Goal: Task Accomplishment & Management: Complete application form

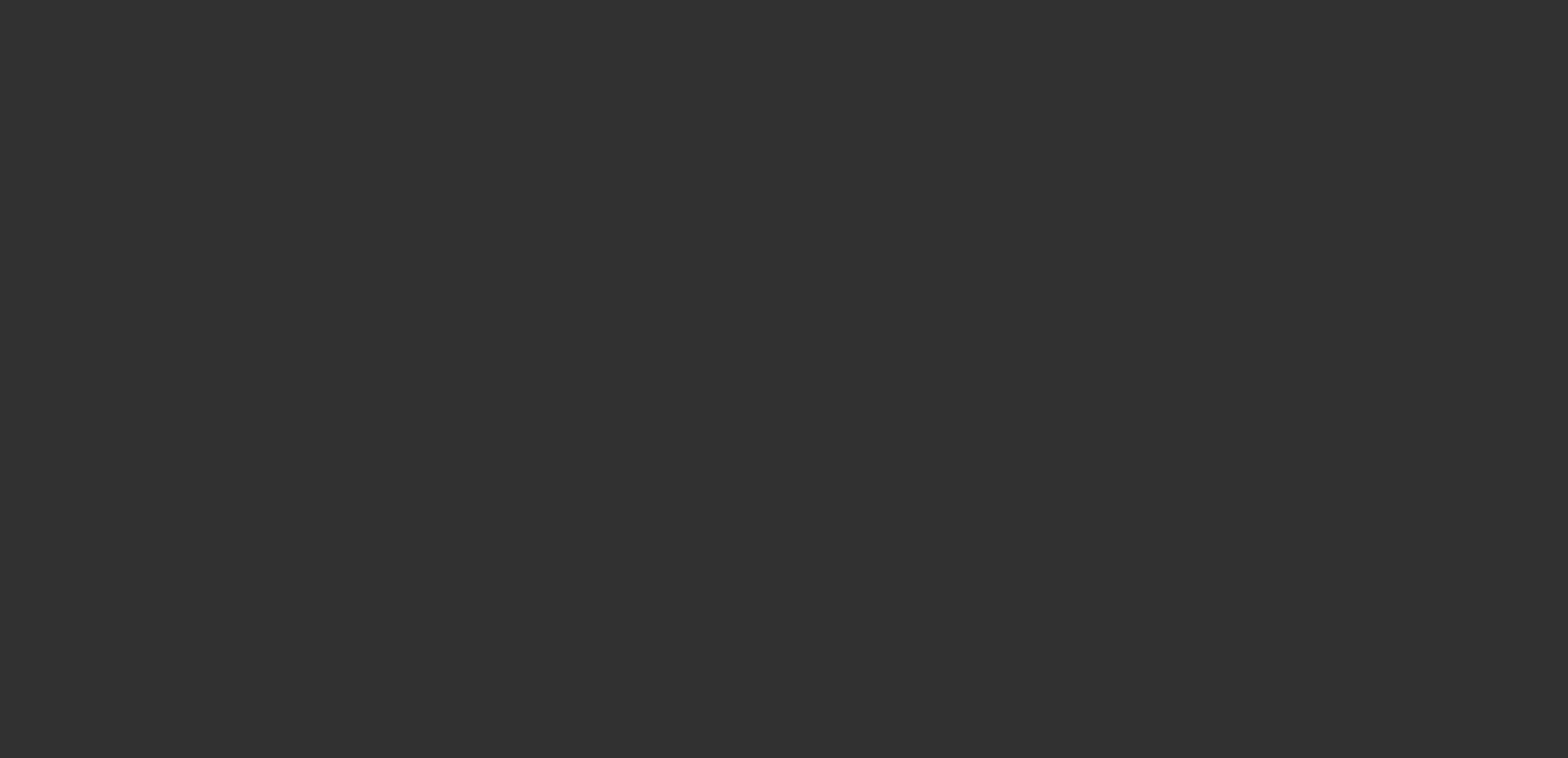
select select "0"
select select "2"
select select "0.1"
select select "1"
select select "2"
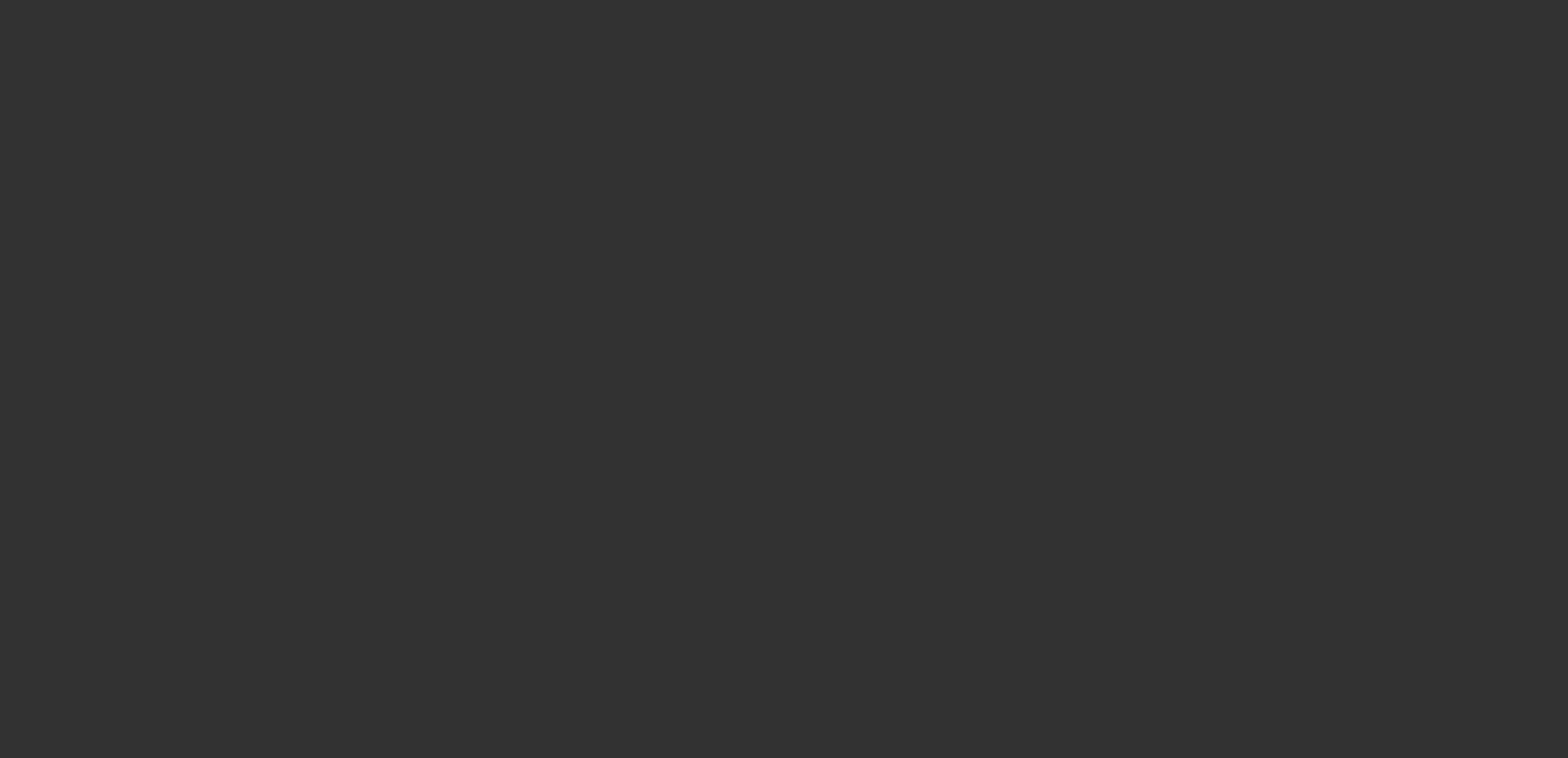
select select "4"
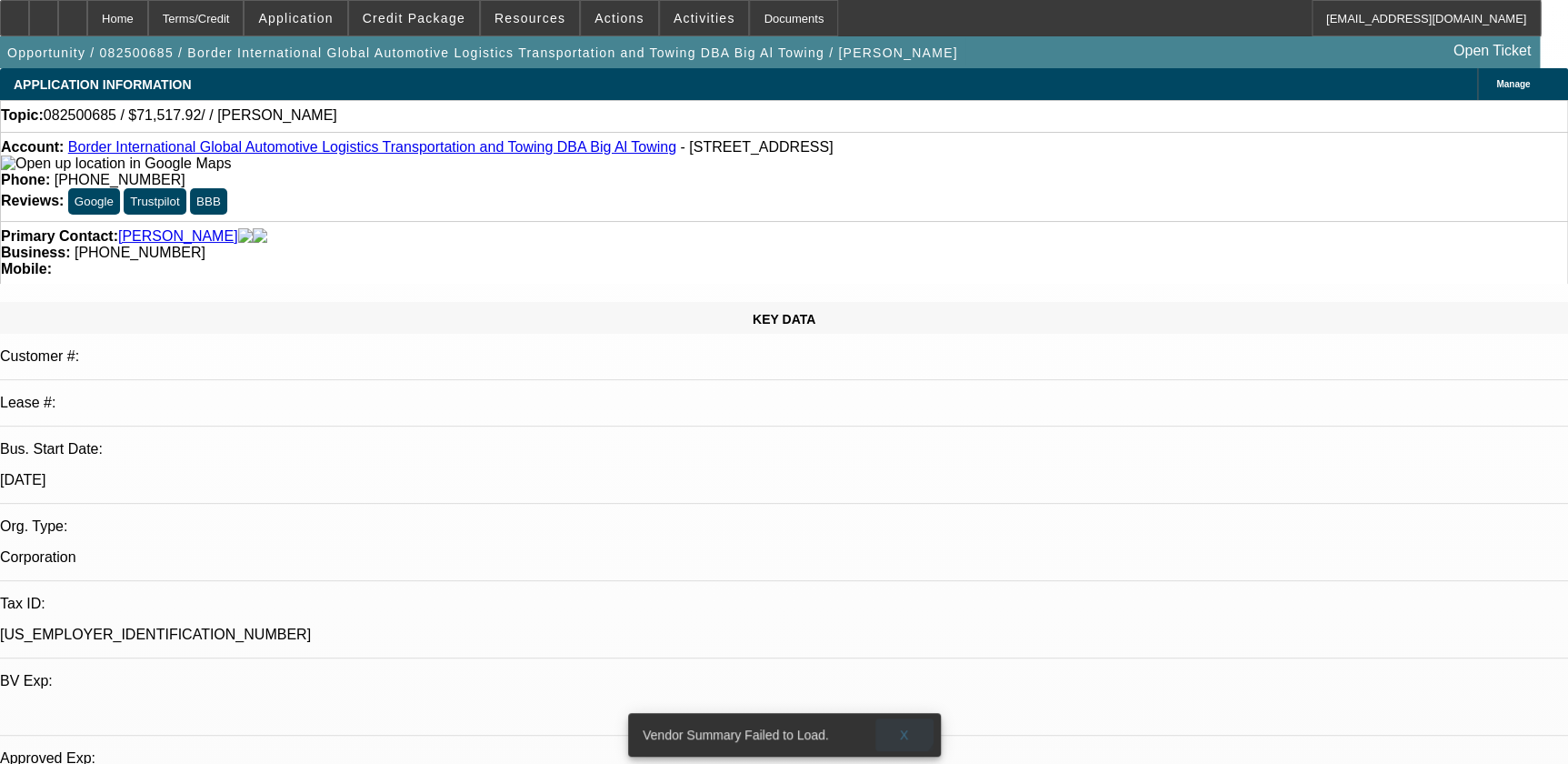
click at [889, 713] on span at bounding box center [904, 735] width 58 height 44
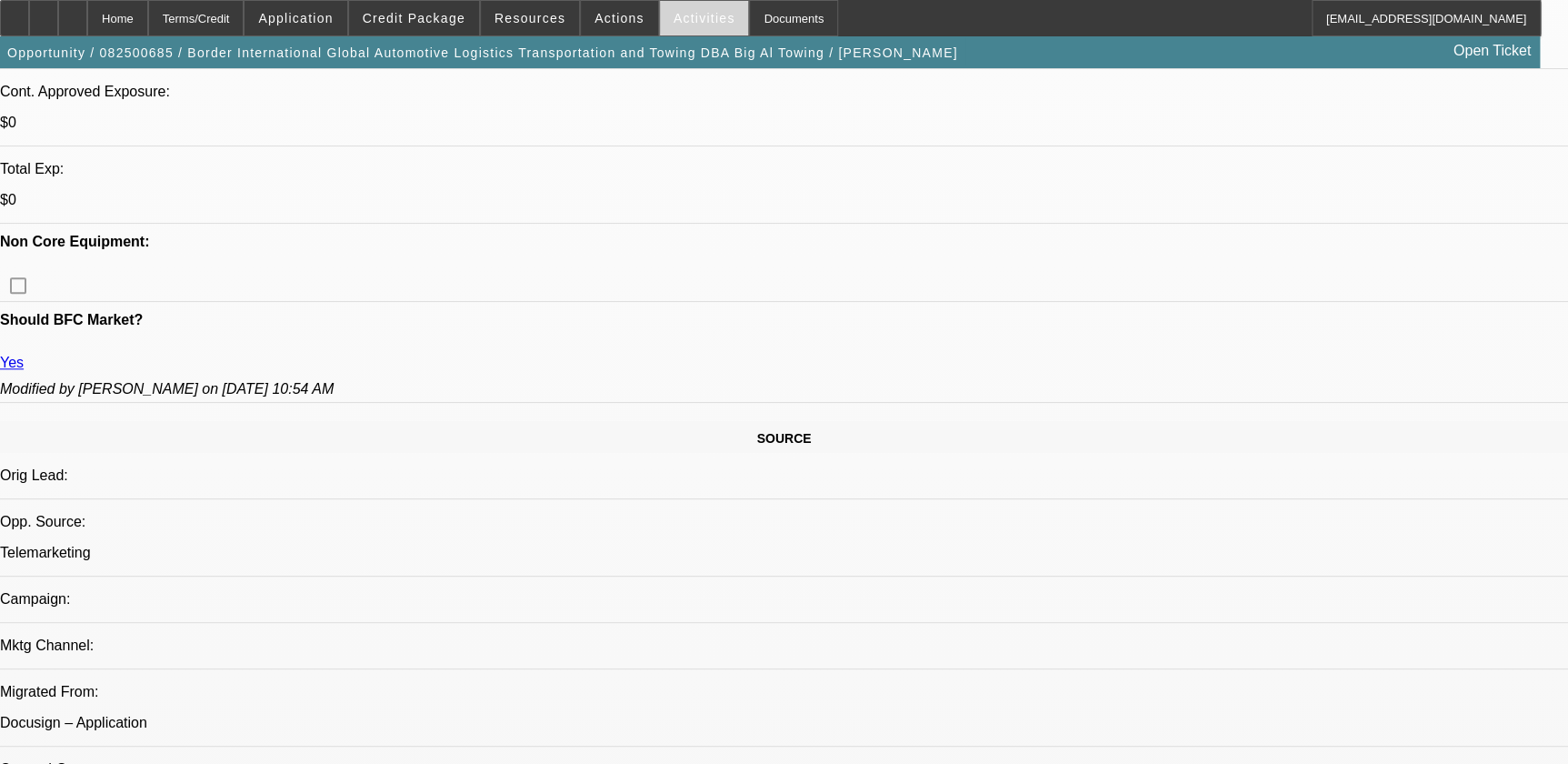
scroll to position [330, 0]
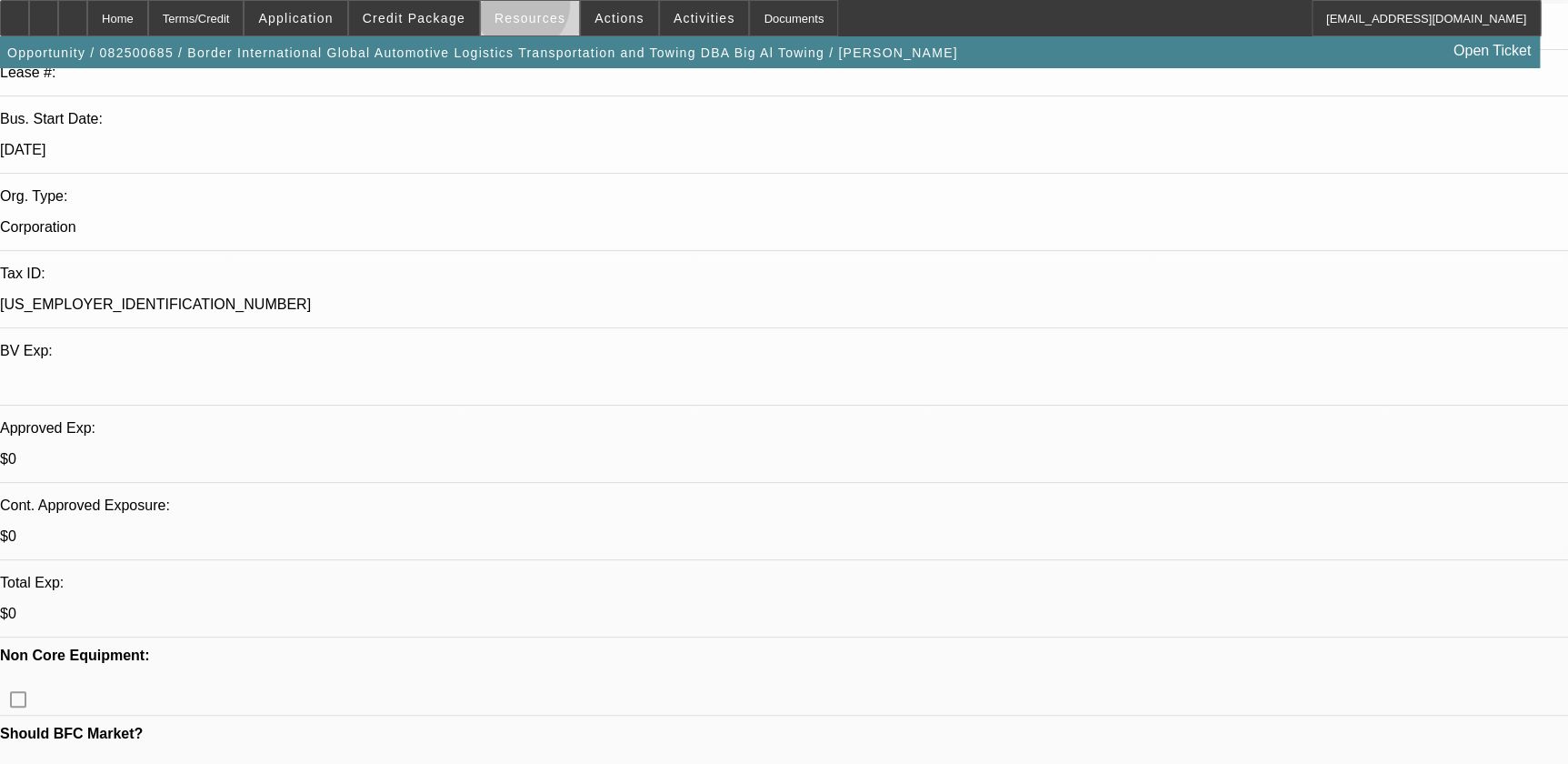
click at [527, 9] on span at bounding box center [530, 18] width 98 height 44
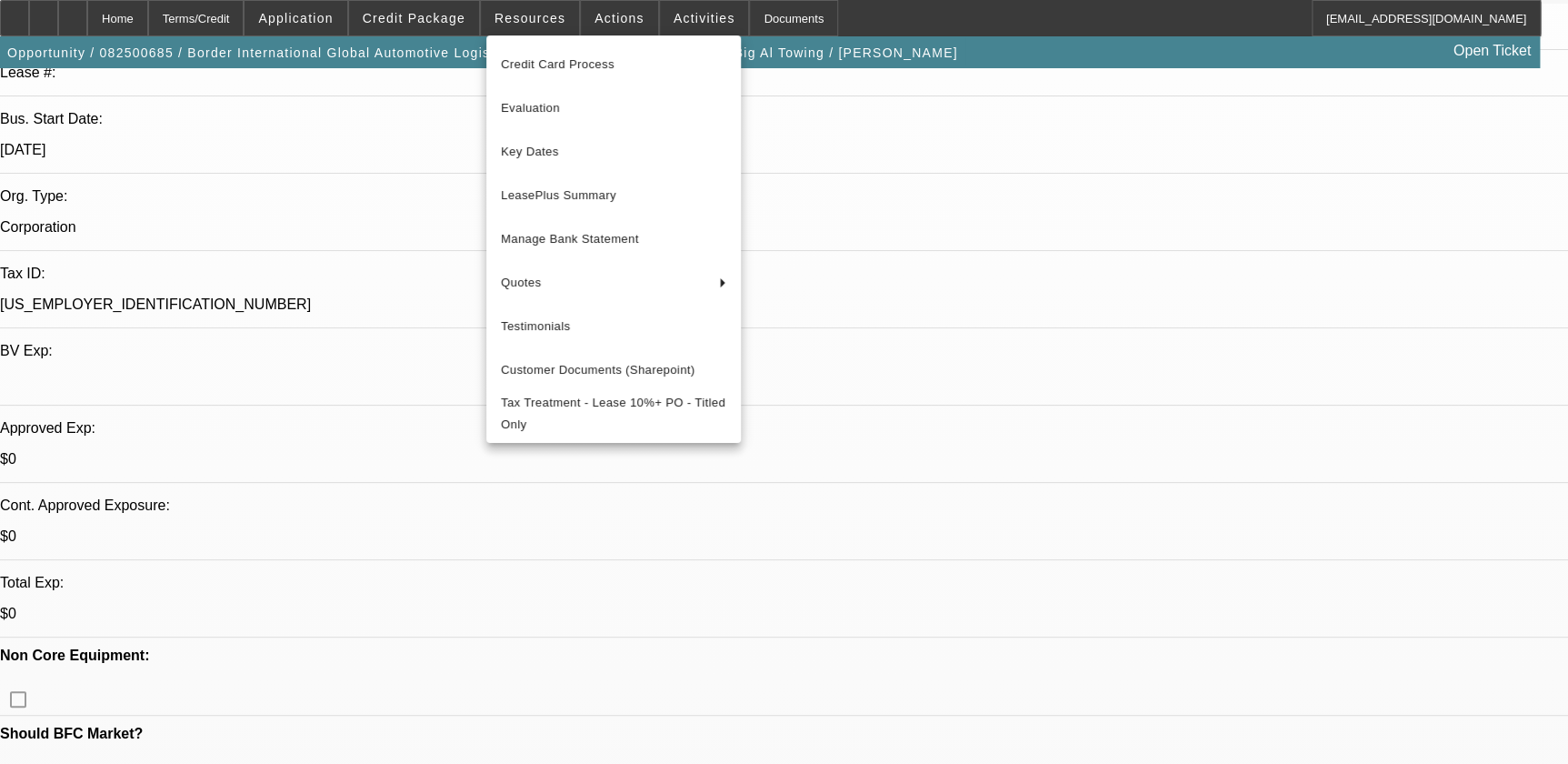
click at [597, 22] on div at bounding box center [784, 382] width 1568 height 764
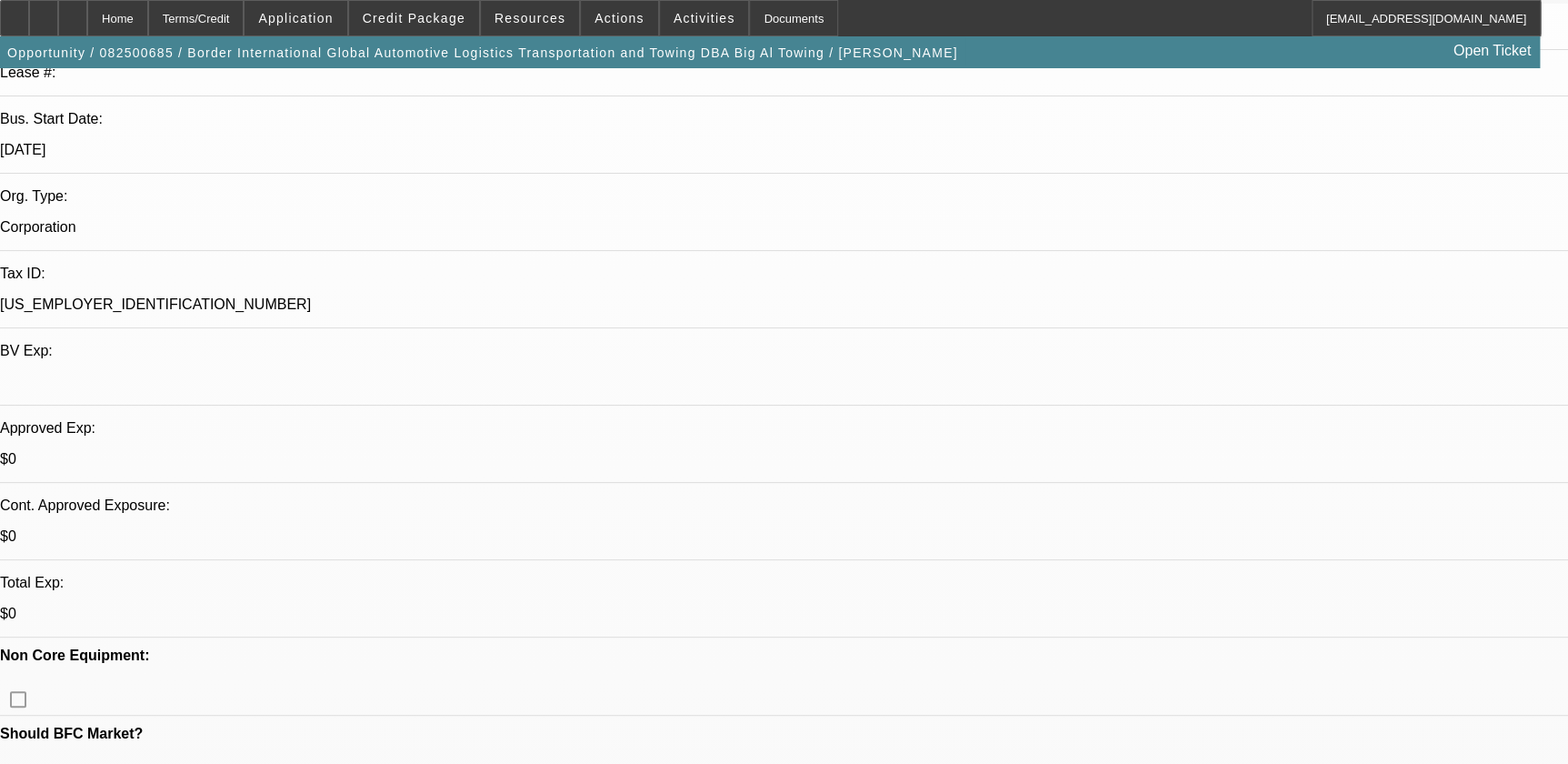
click at [605, 15] on span "Actions" at bounding box center [620, 18] width 50 height 15
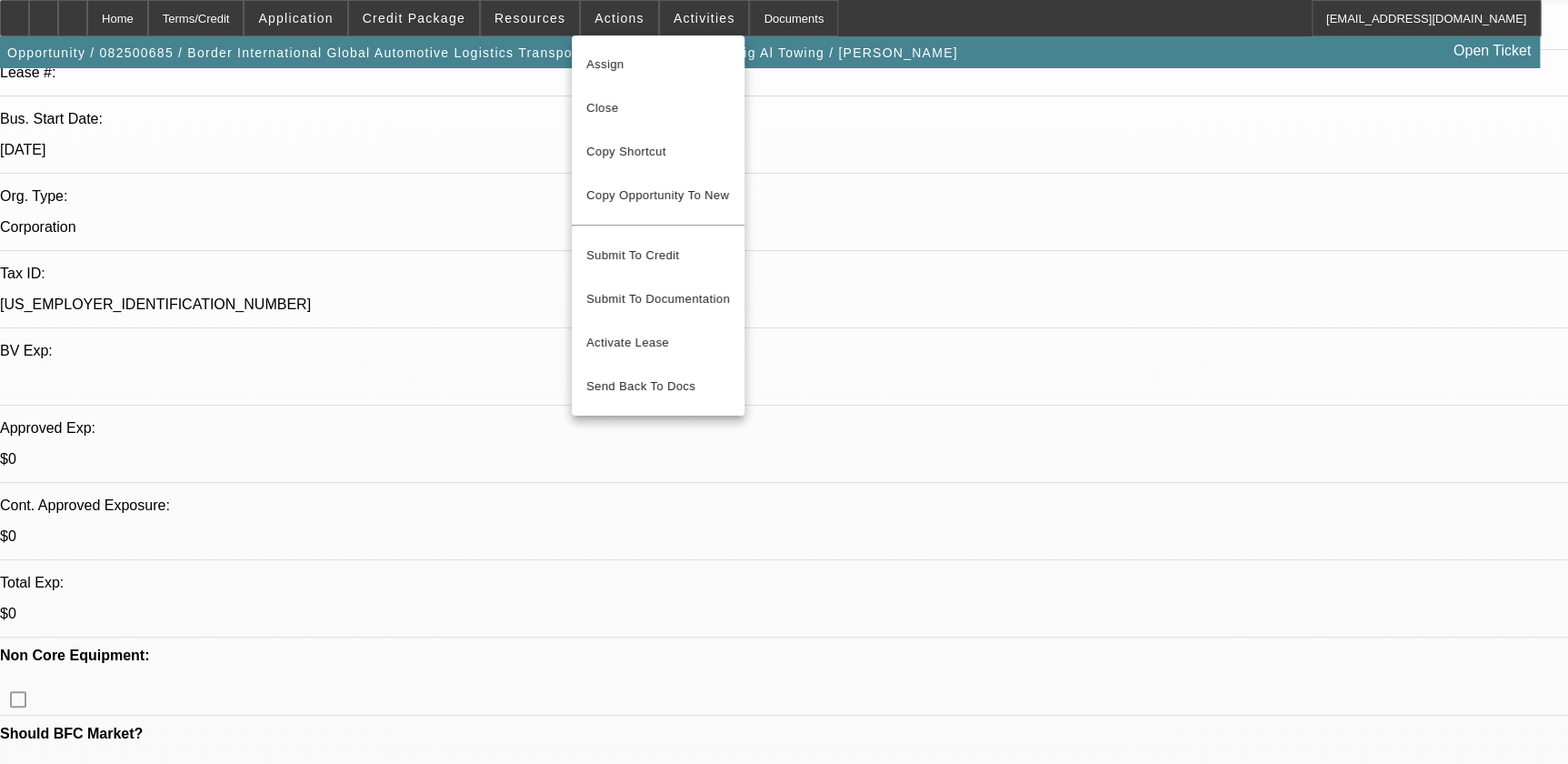
click at [669, 38] on div "Assign Close Copy Shortcut Copy Opportunity To New Submit To Credit Submit To D…" at bounding box center [658, 225] width 173 height 380
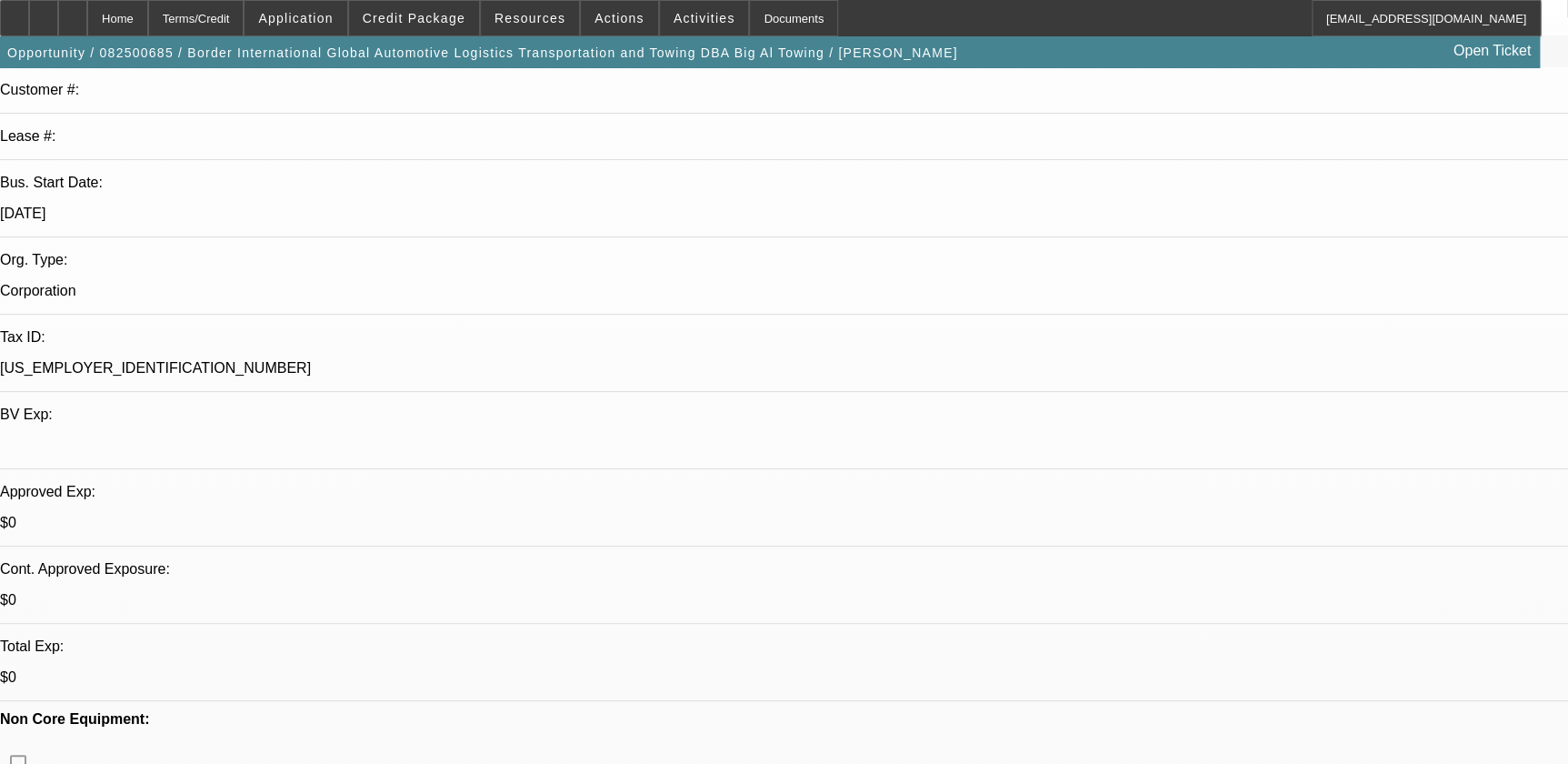
scroll to position [165, 0]
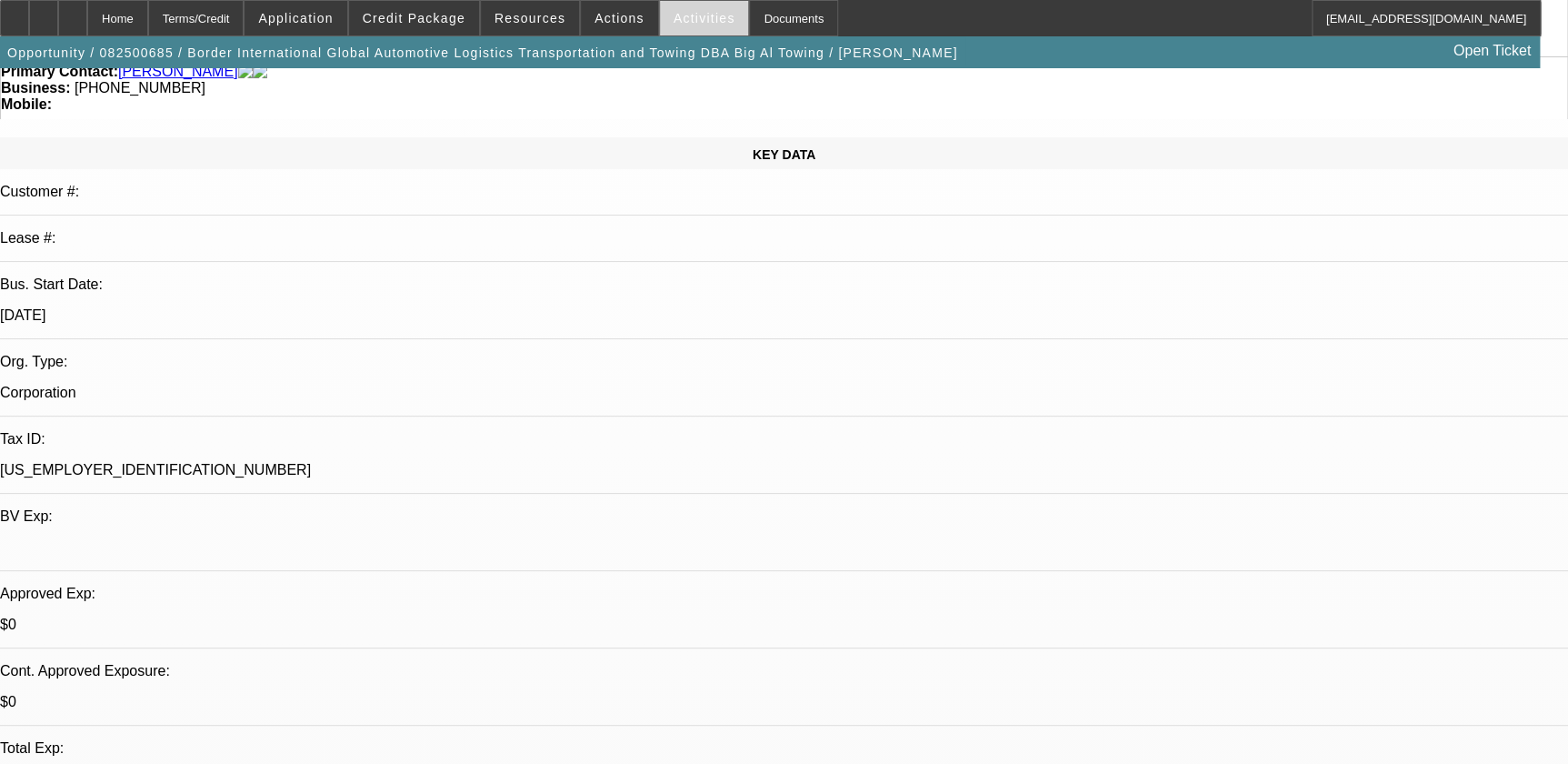
click at [660, 20] on span at bounding box center [704, 18] width 89 height 44
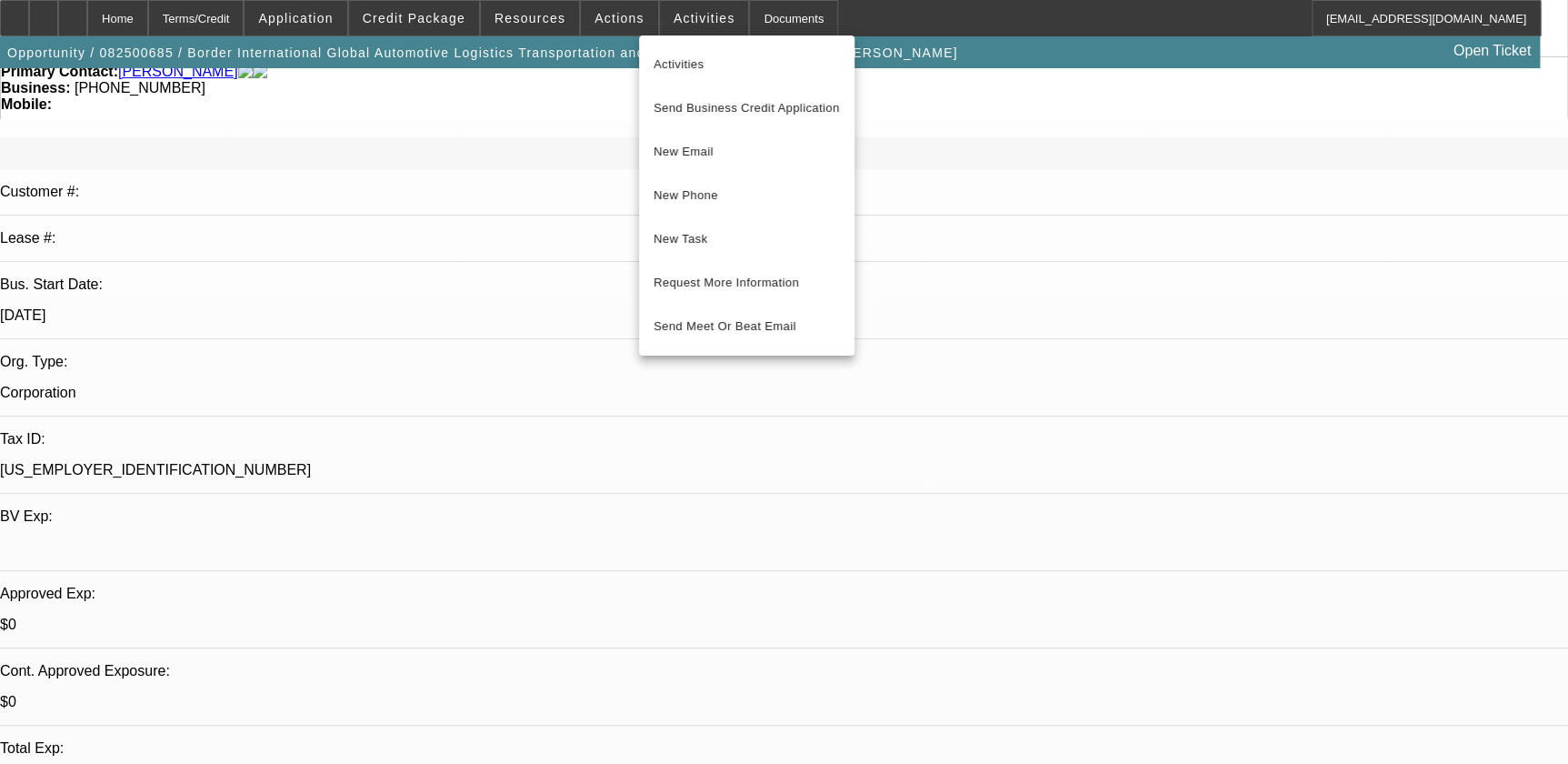
drag, startPoint x: 465, startPoint y: 123, endPoint x: 518, endPoint y: 5, distance: 129.4
click at [465, 122] on div at bounding box center [784, 382] width 1568 height 764
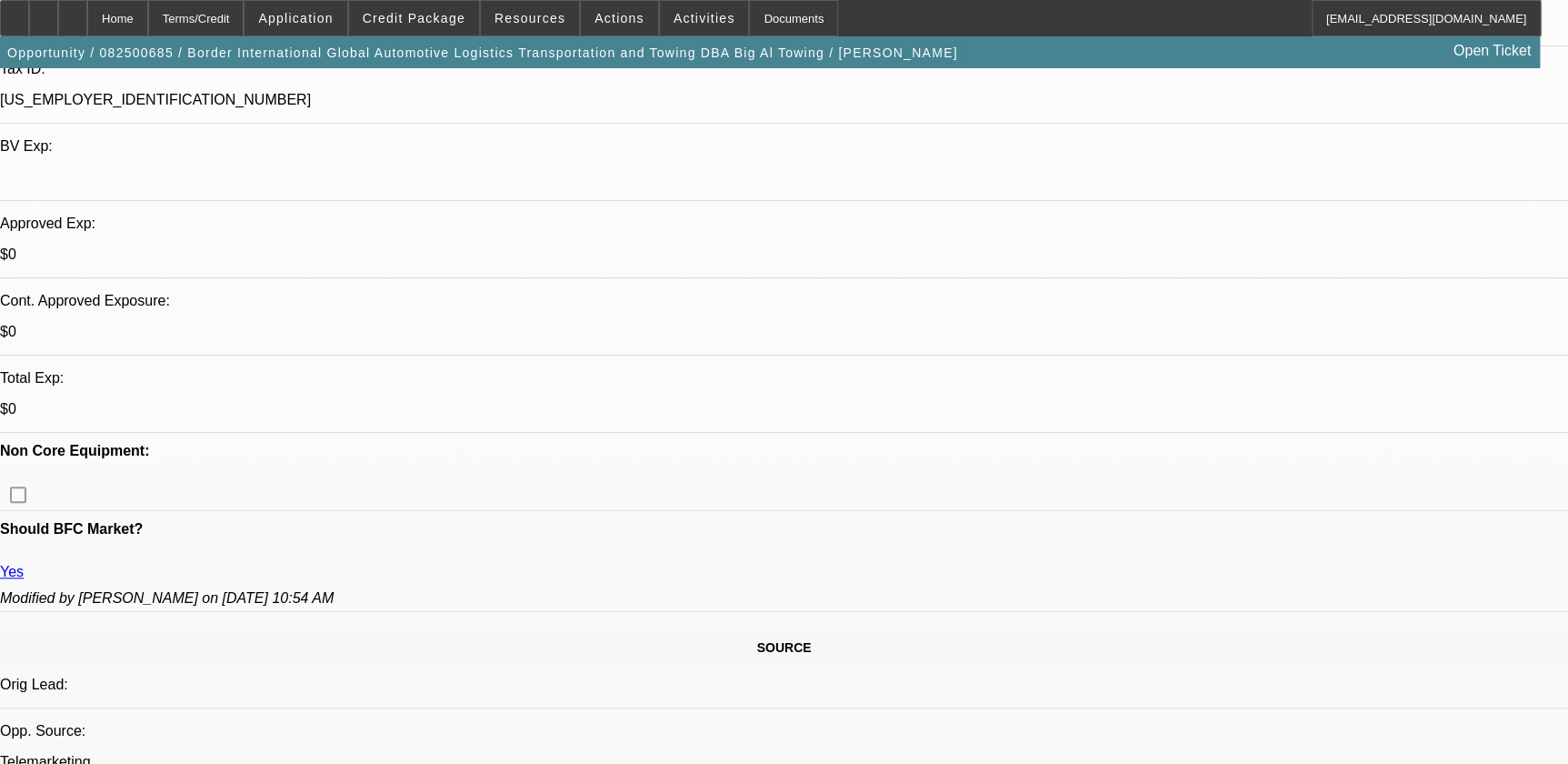
scroll to position [496, 0]
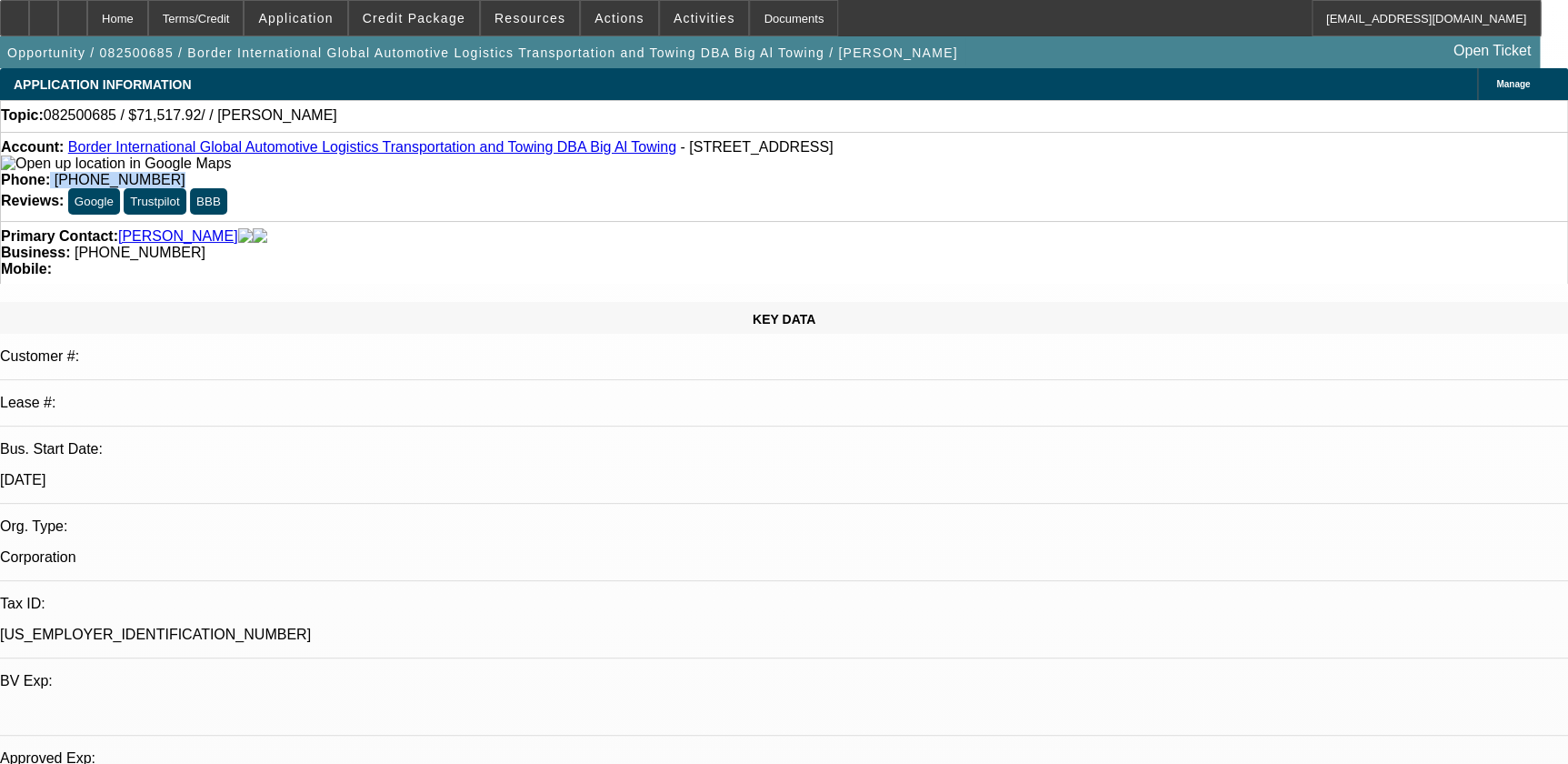
drag, startPoint x: 577, startPoint y: 151, endPoint x: 694, endPoint y: 155, distance: 117.1
click at [702, 172] on div "Phone: (773) 676-3891" at bounding box center [784, 180] width 1566 height 16
drag, startPoint x: 694, startPoint y: 155, endPoint x: 630, endPoint y: 147, distance: 64.5
copy div "(773) 676-3891"
click at [509, 228] on div "Primary Contact: Allen, Thomas" at bounding box center [784, 236] width 1566 height 16
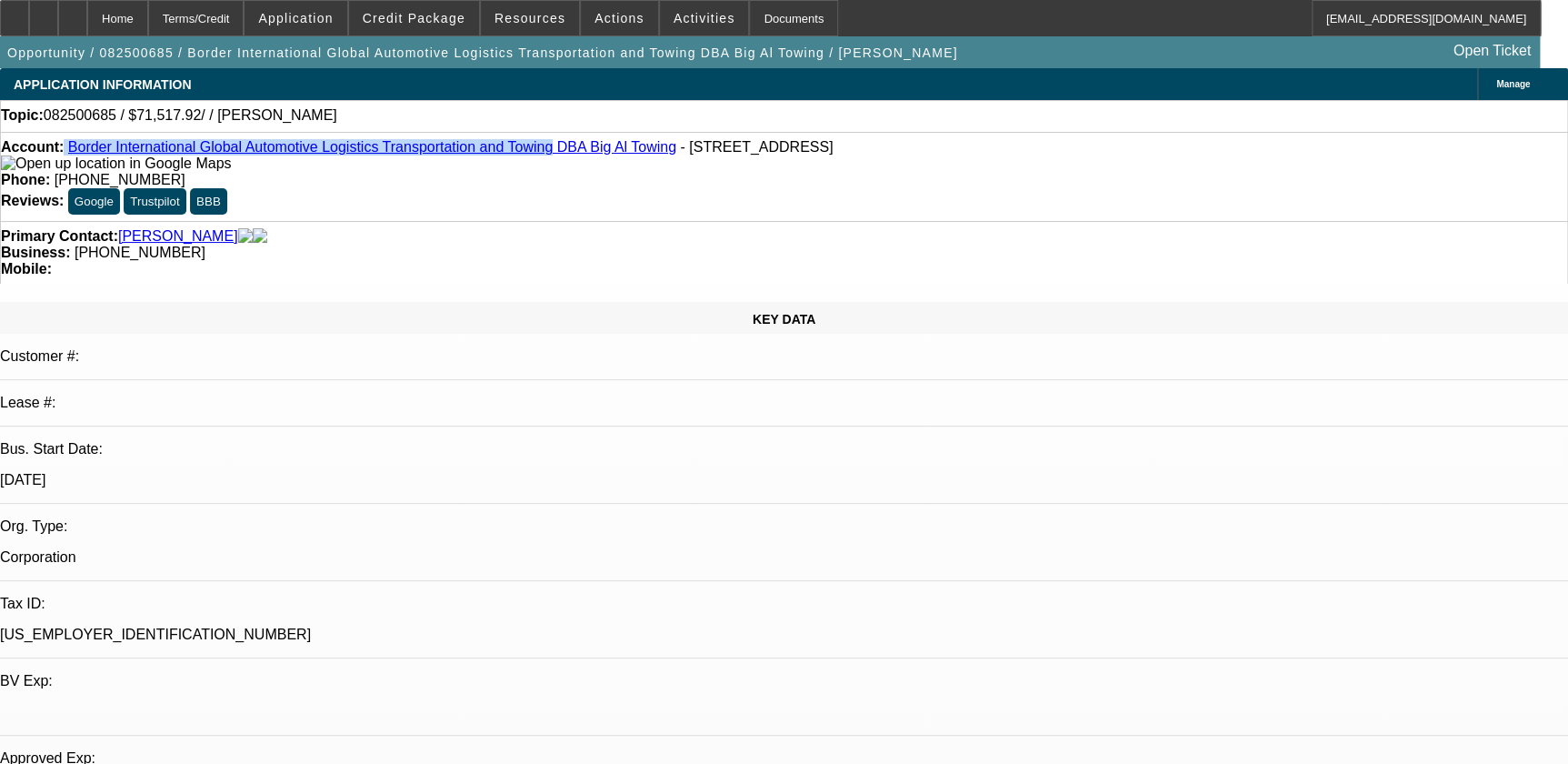
drag, startPoint x: 79, startPoint y: 147, endPoint x: 477, endPoint y: 142, distance: 398.0
click at [477, 142] on div "Account: Border International Global Automotive Logistics Transportation and To…" at bounding box center [784, 176] width 1568 height 89
drag, startPoint x: 477, startPoint y: 142, endPoint x: 466, endPoint y: 146, distance: 11.7
copy div "Border International Global Automotive Logistics Transportation and Towing"
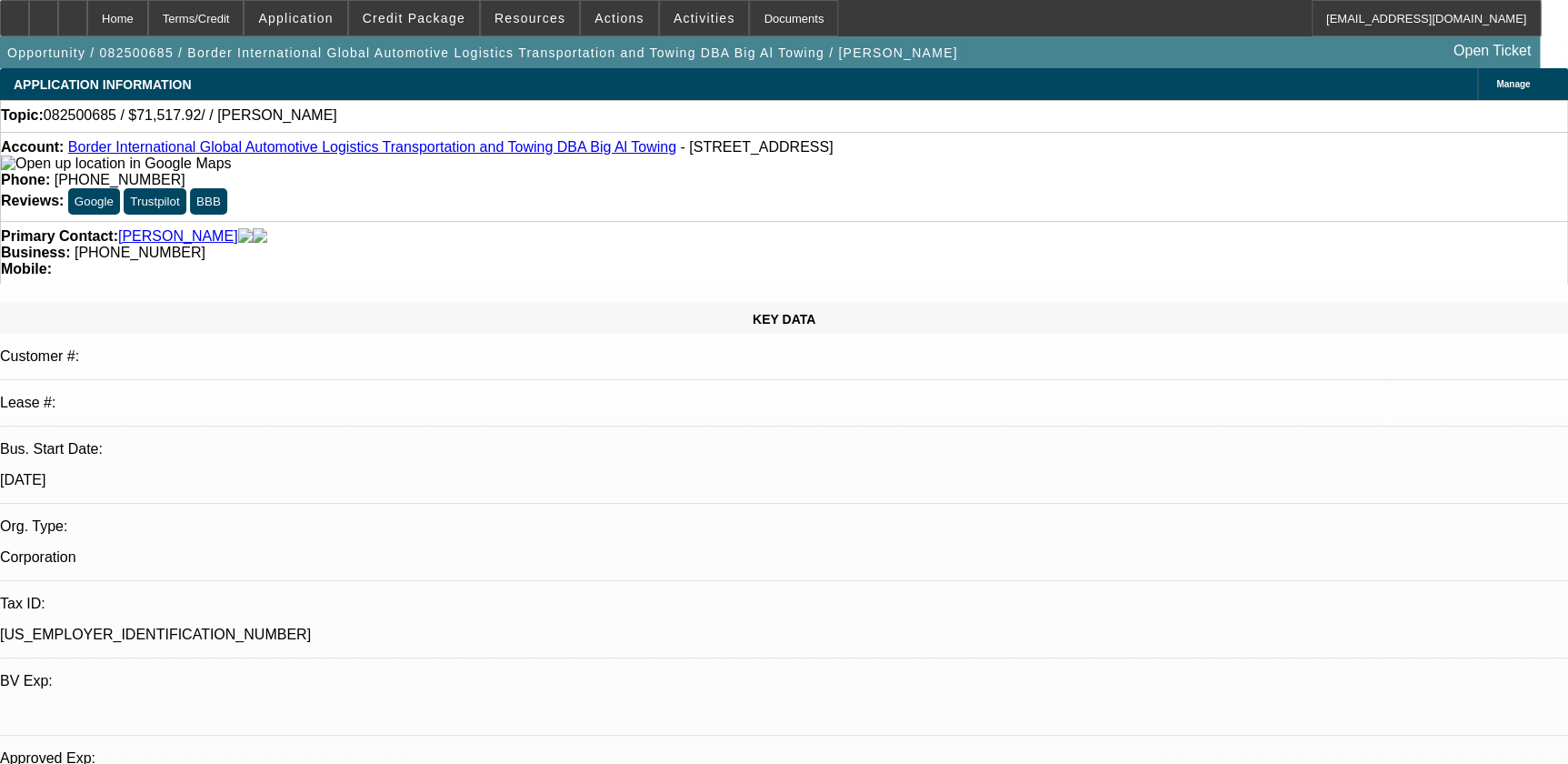
click at [346, 348] on div "Customer #:" at bounding box center [784, 364] width 1568 height 32
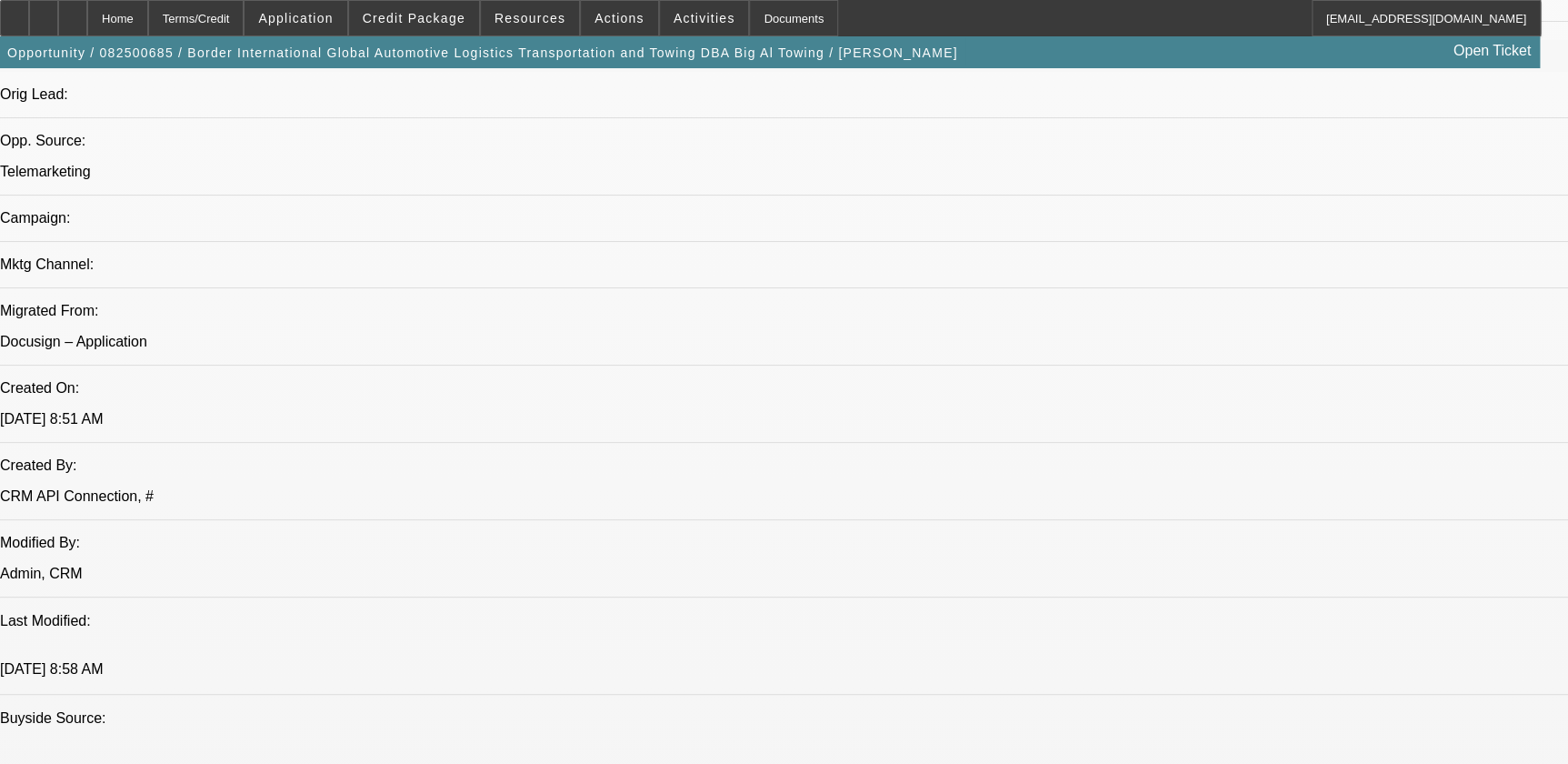
scroll to position [991, 0]
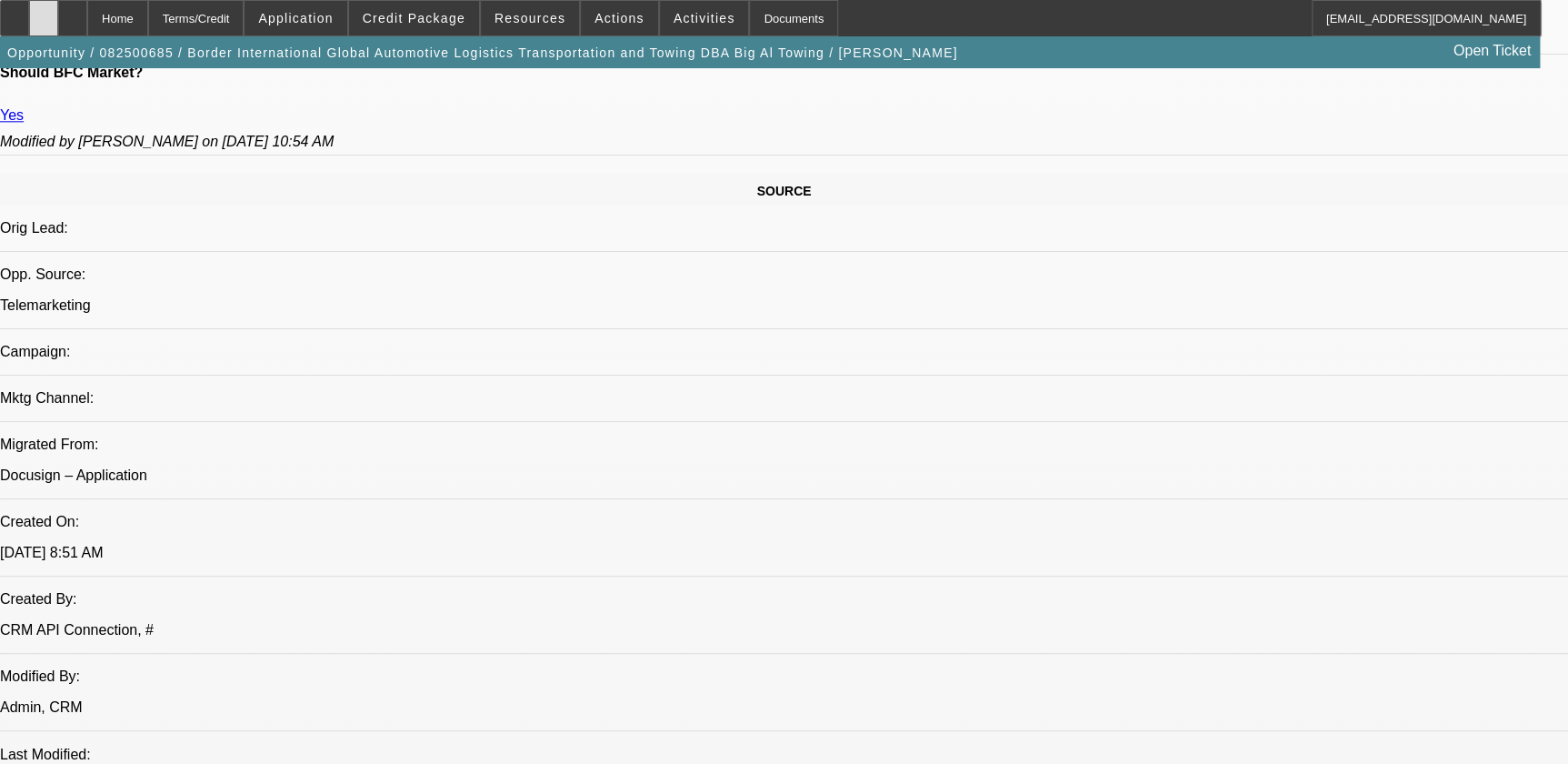
click at [44, 12] on icon at bounding box center [44, 12] width 0 height 0
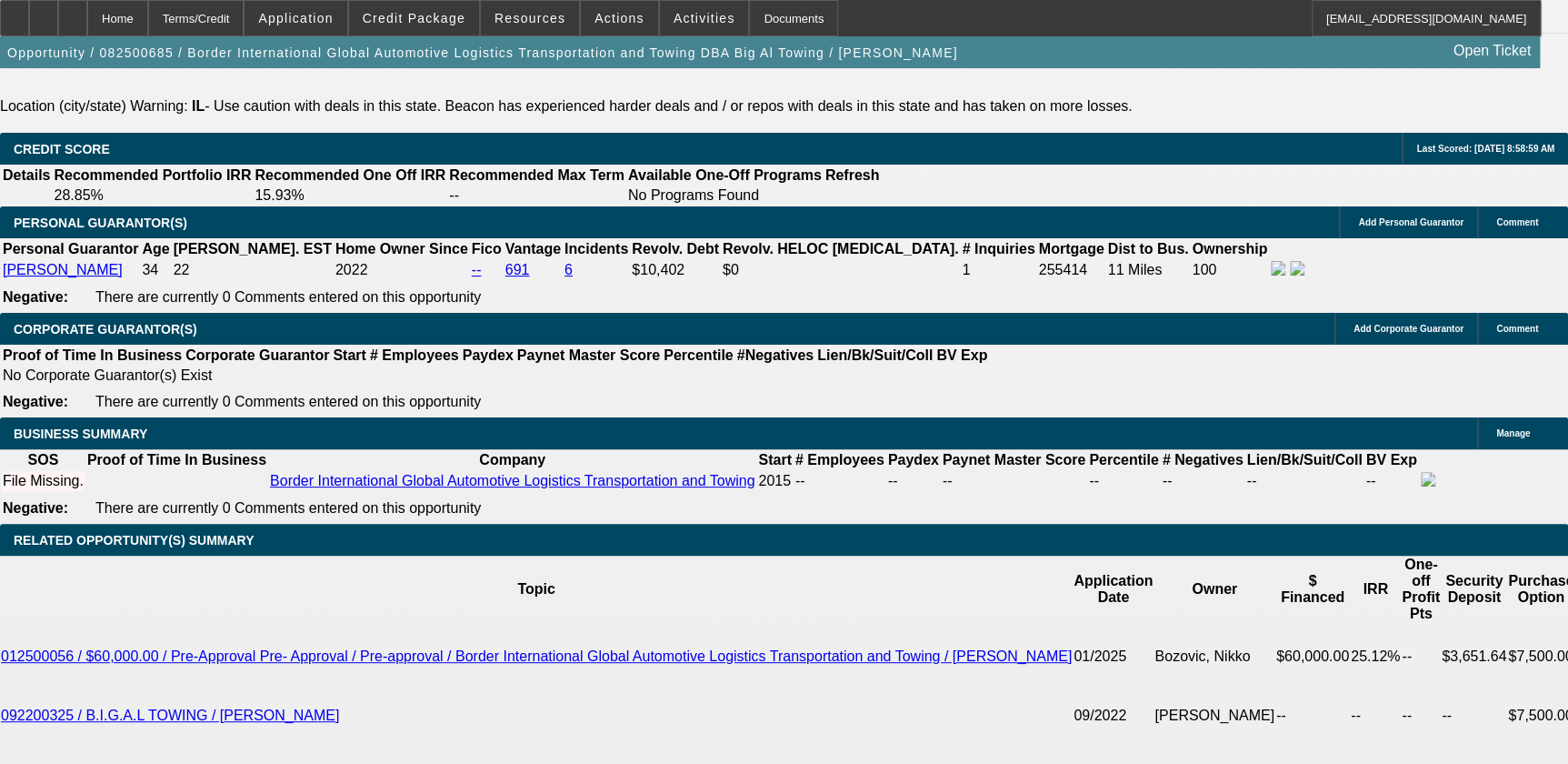
scroll to position [2728, 0]
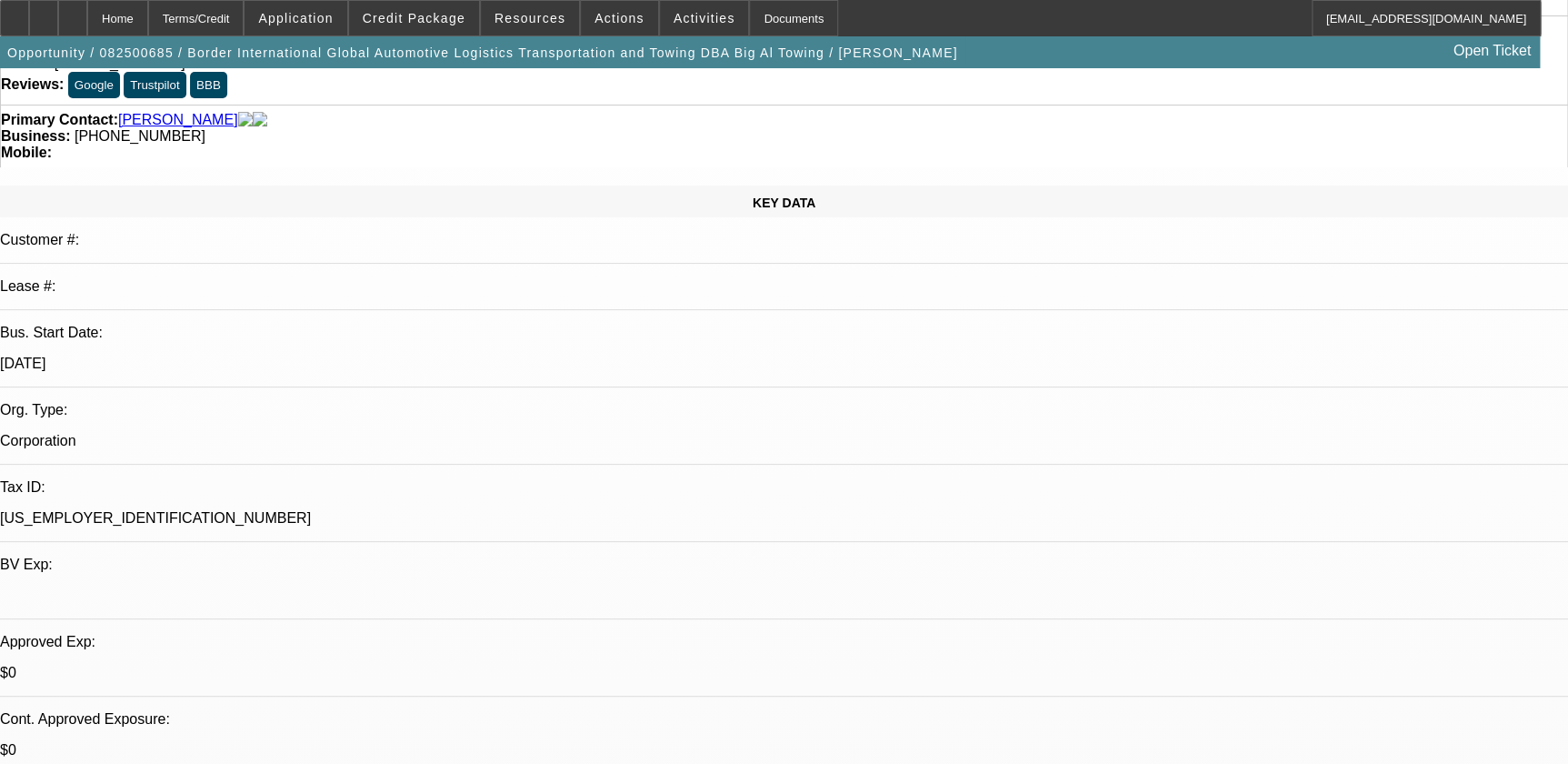
scroll to position [0, 0]
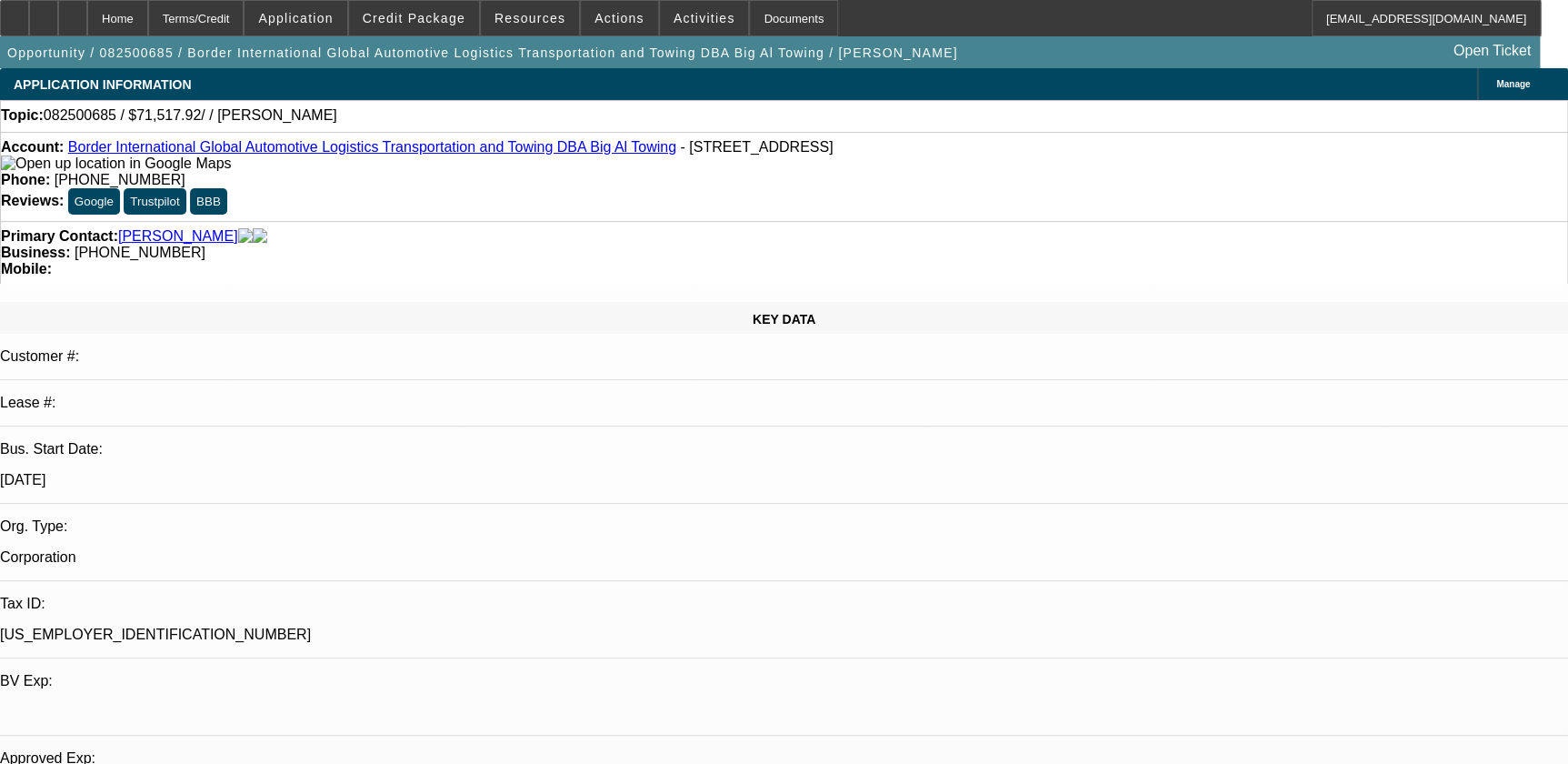
click at [168, 228] on link "Allen, Thomas" at bounding box center [178, 236] width 120 height 16
click at [87, 17] on div at bounding box center [72, 18] width 29 height 36
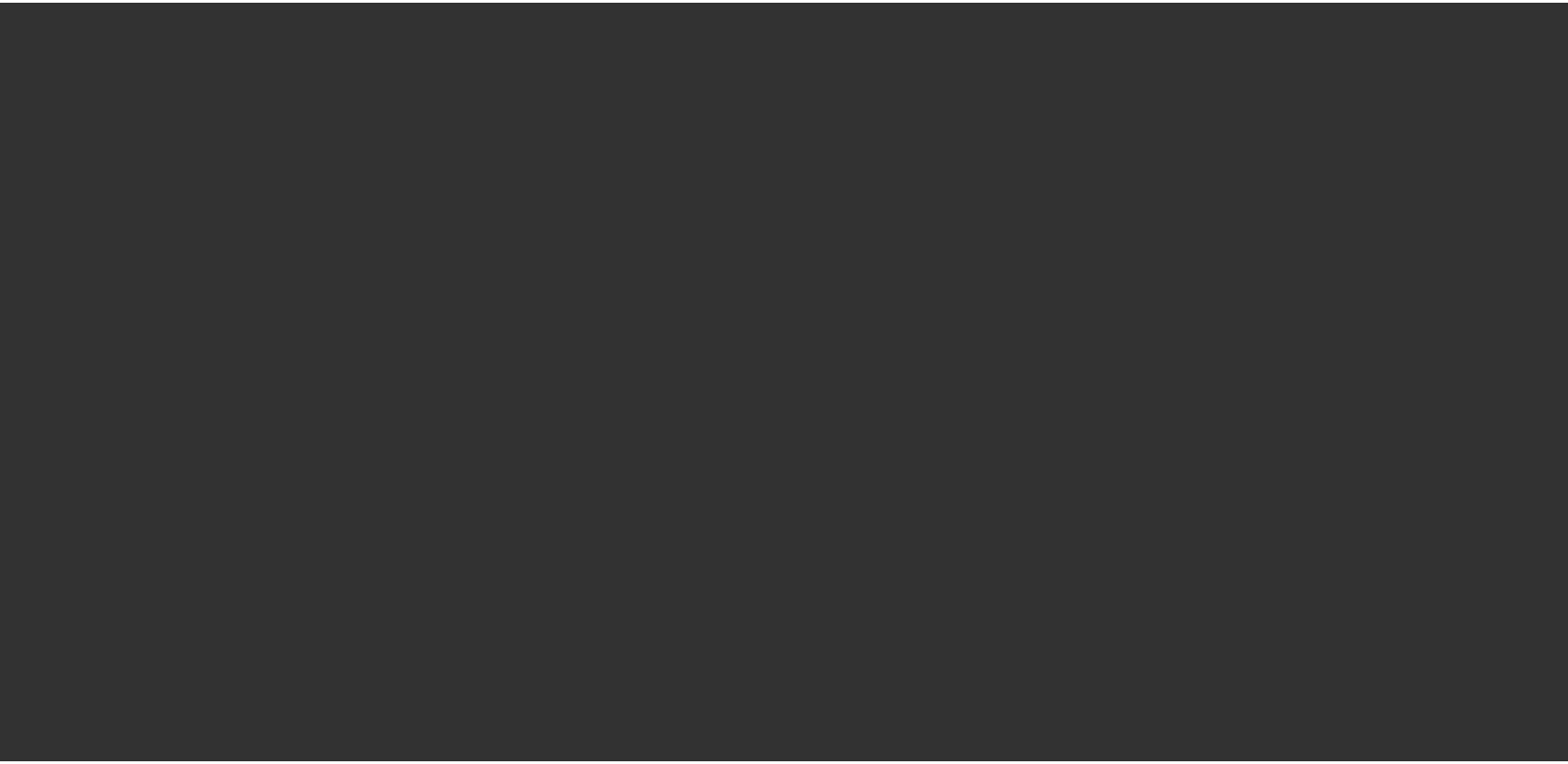
scroll to position [3719, 0]
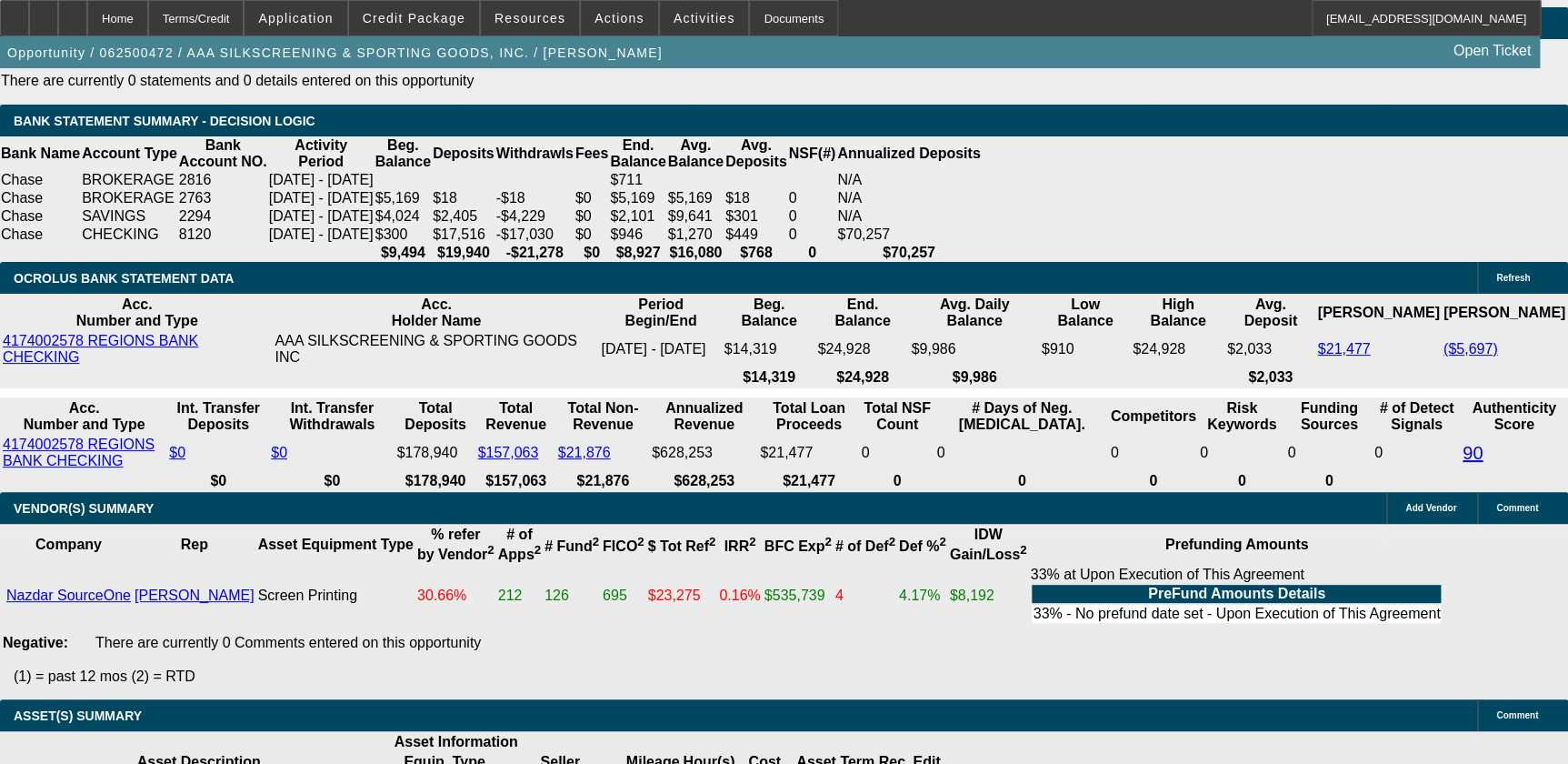
select select "0"
select select "0.1"
select select "2"
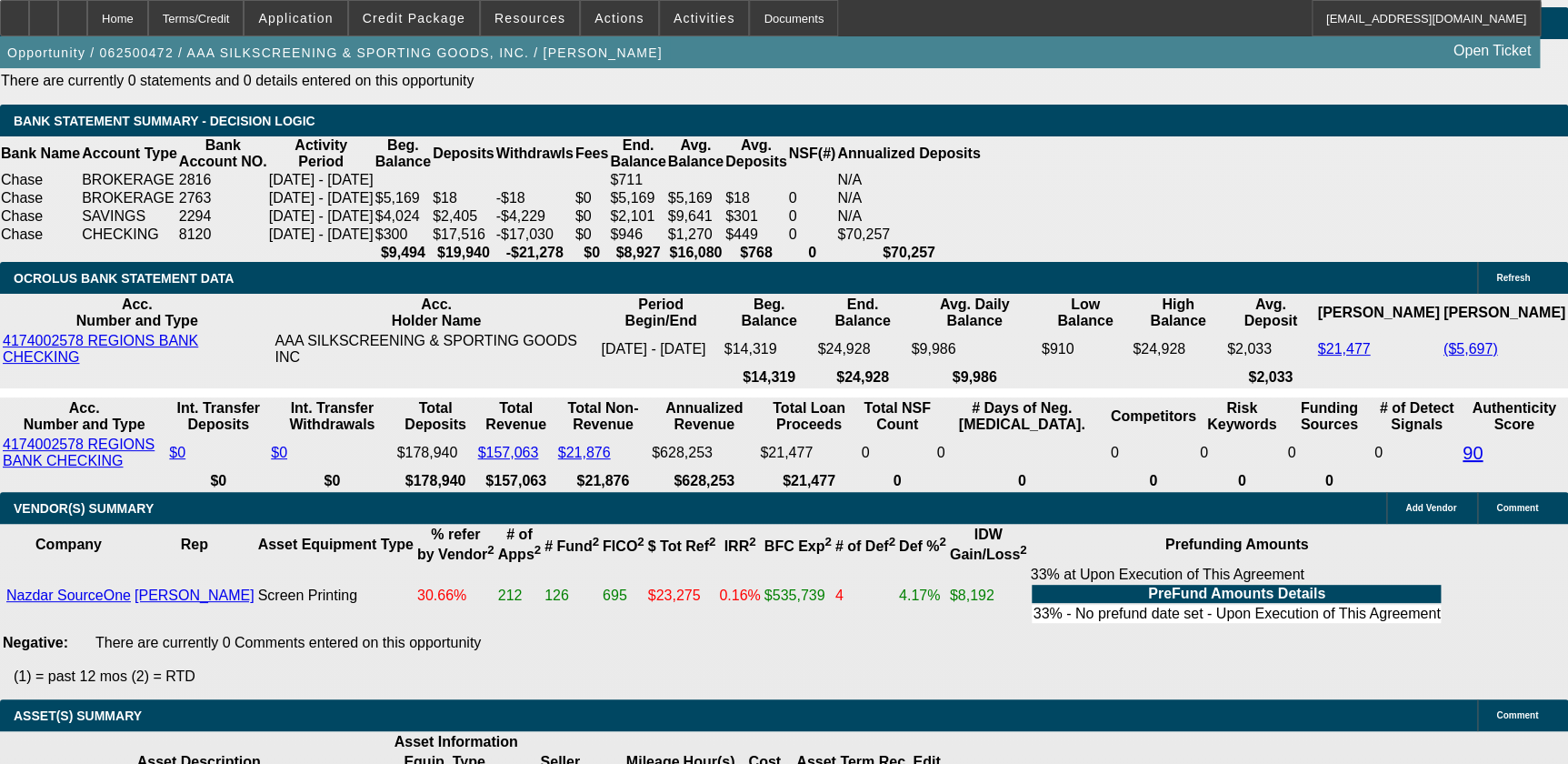
select select "0.1"
select select "0"
select select "0.1"
select select "0"
select select "2"
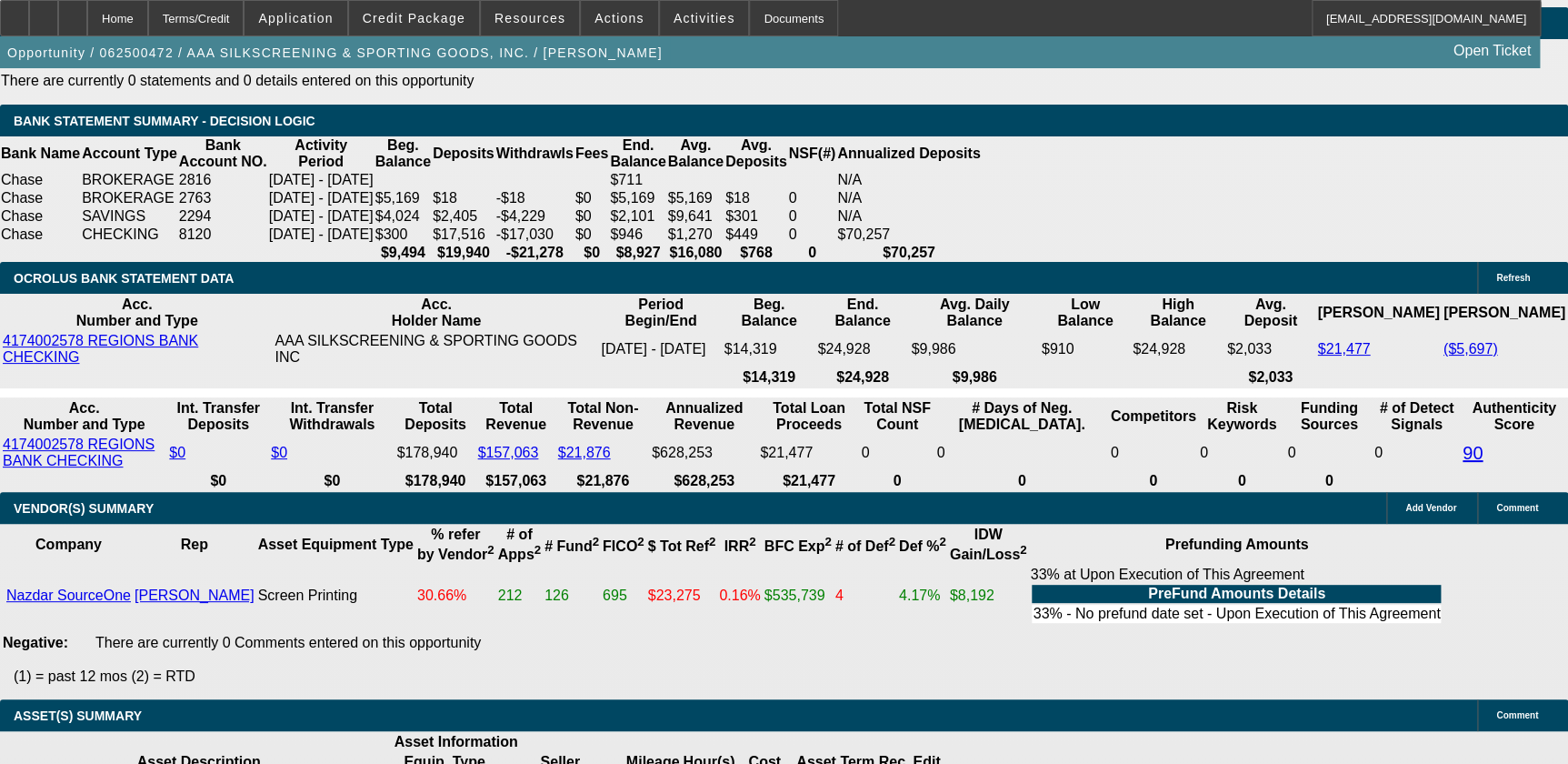
select select "0.1"
select select "1"
select select "5"
select select "6"
select select "1"
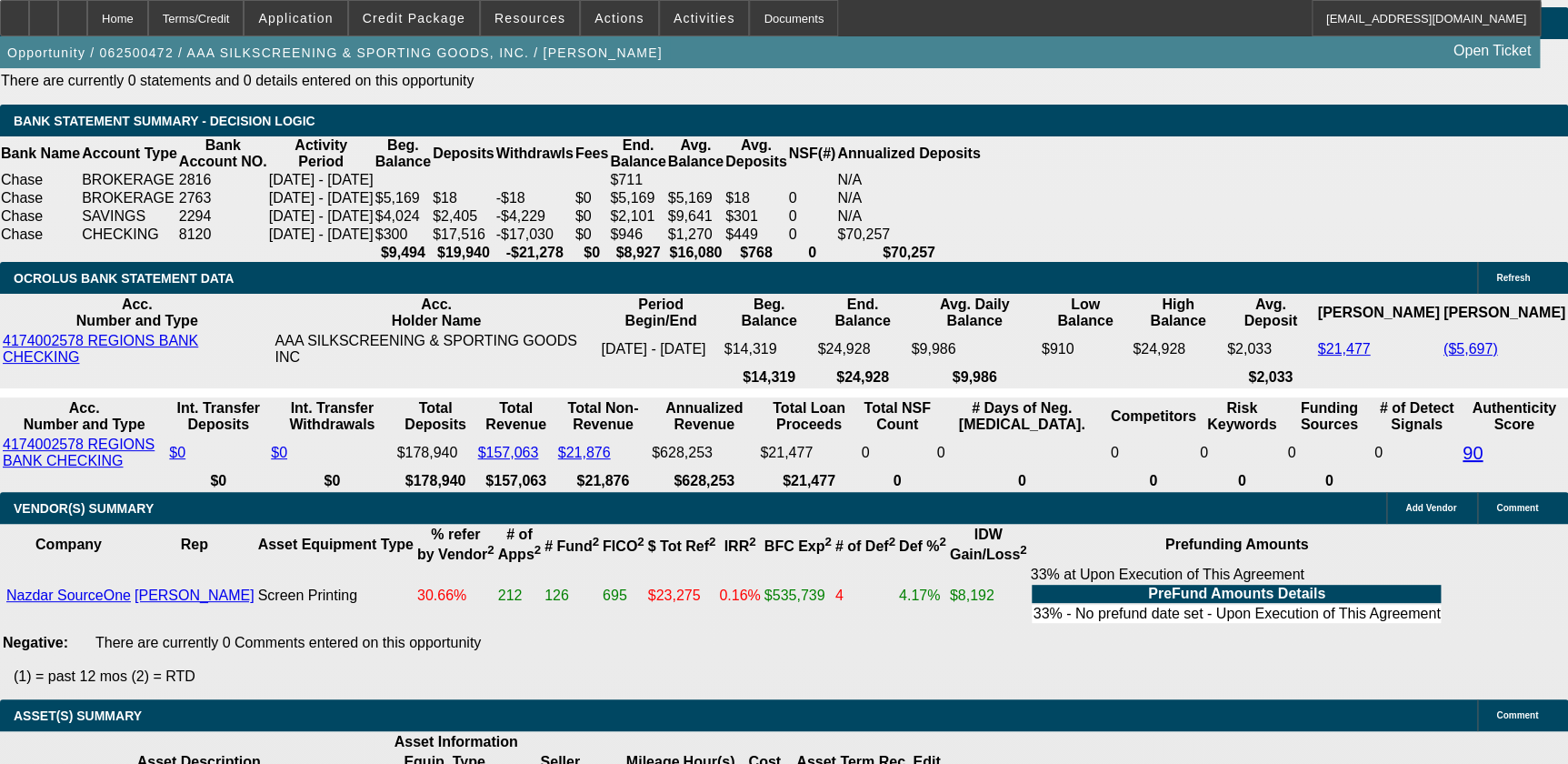
select select "2"
select select "4"
select select "1"
select select "2"
select select "4"
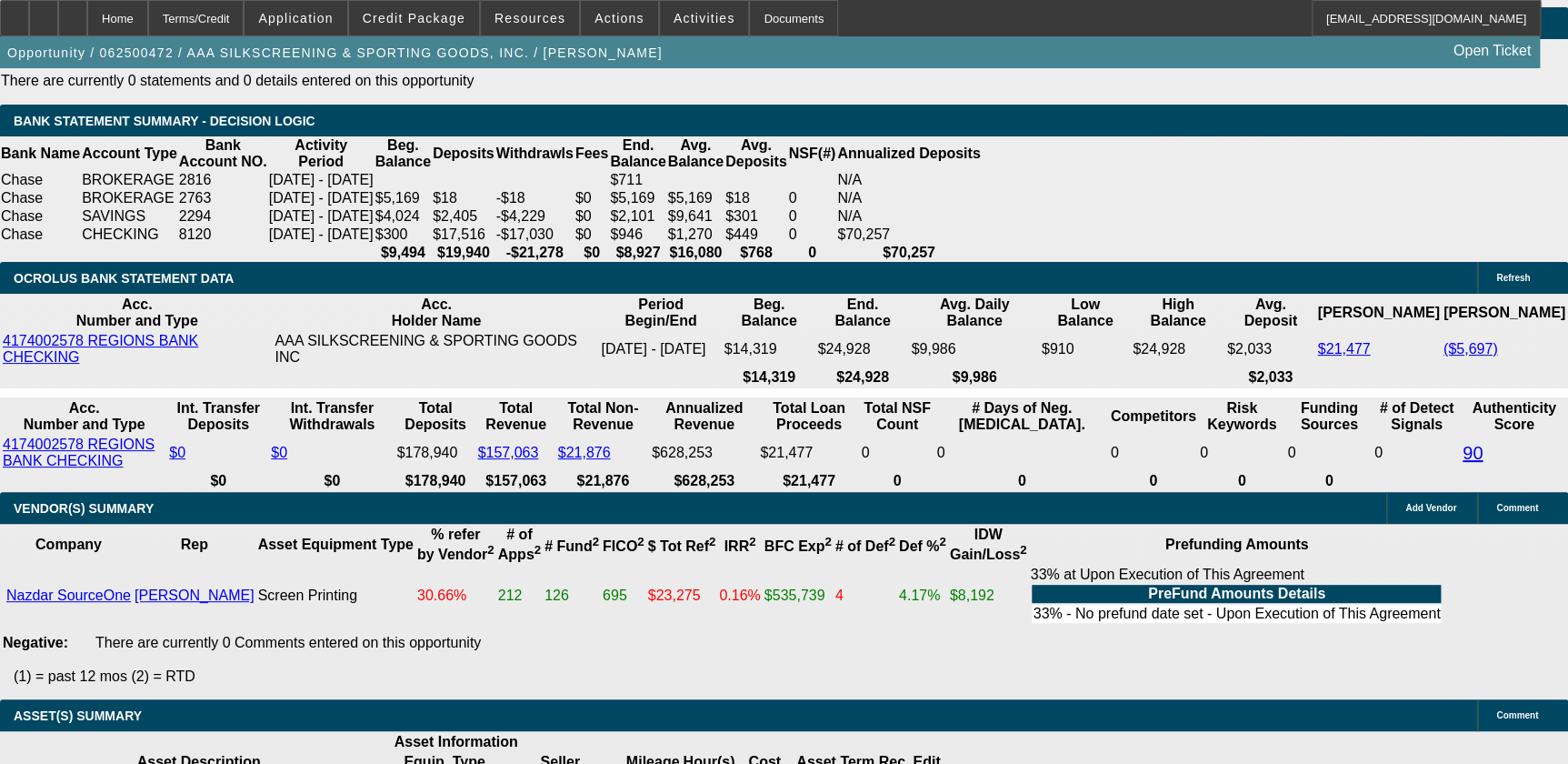
select select "1"
select select "2"
select select "4"
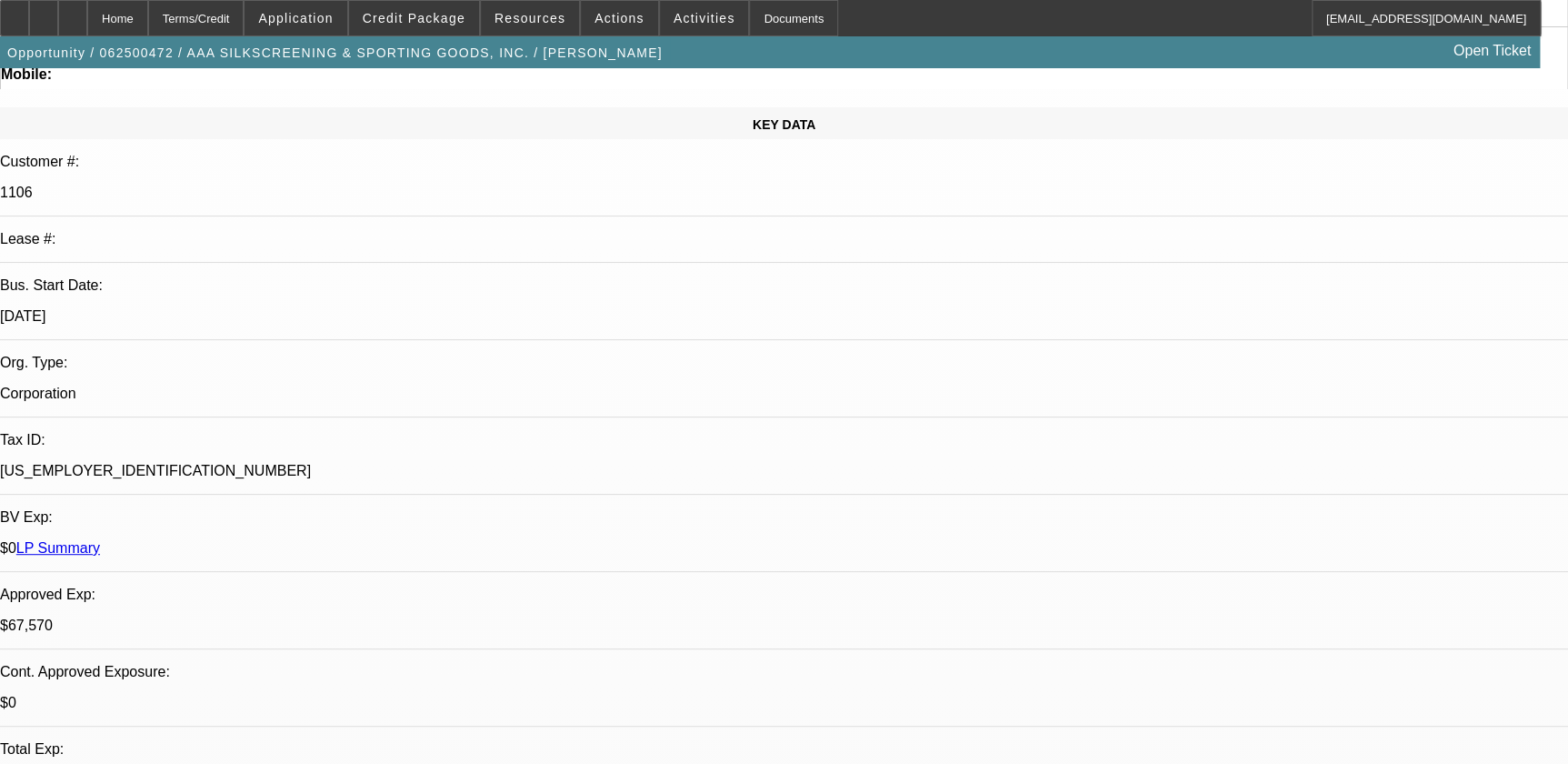
scroll to position [0, 0]
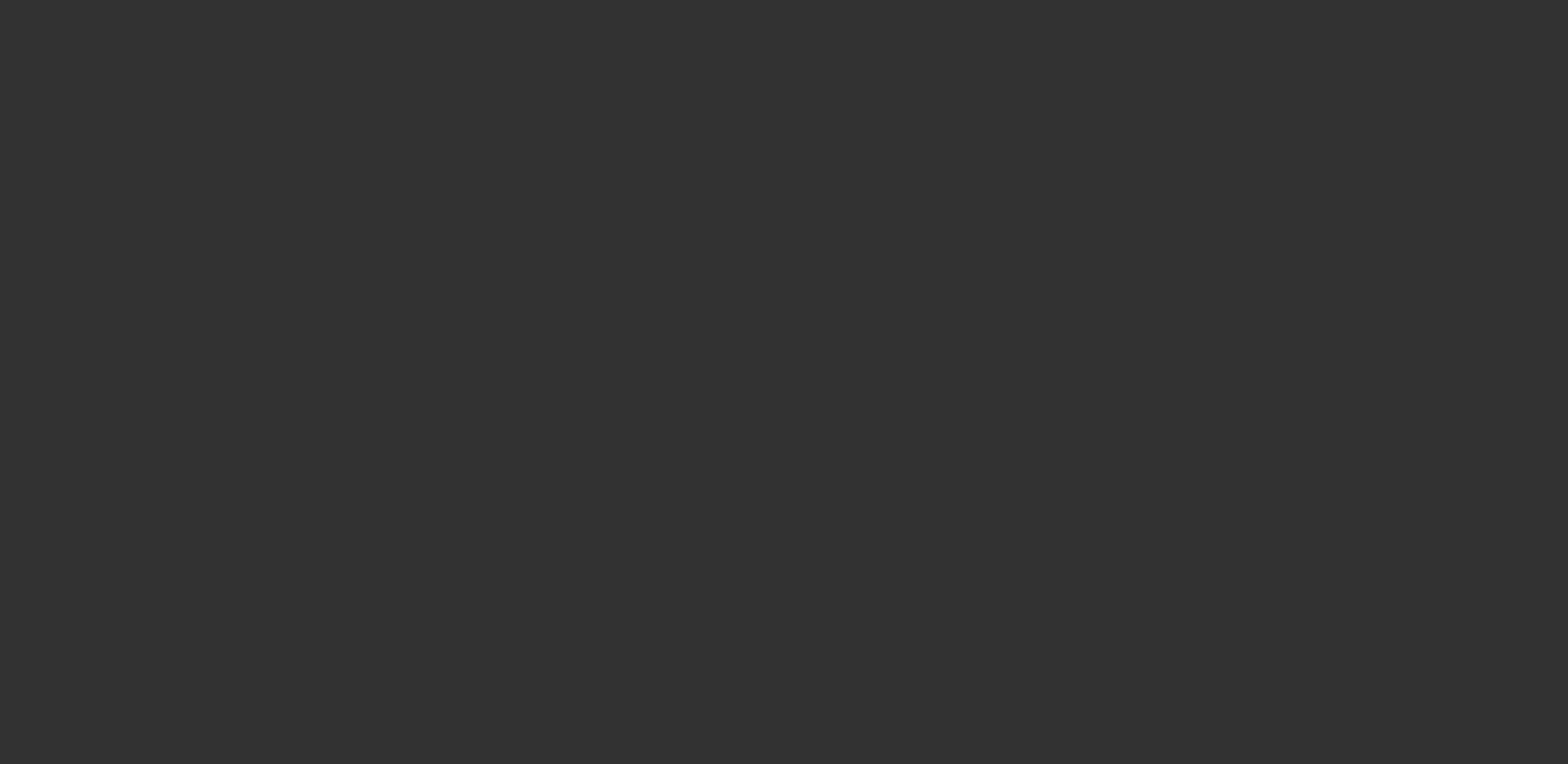
select select "0"
select select "2"
select select "0.1"
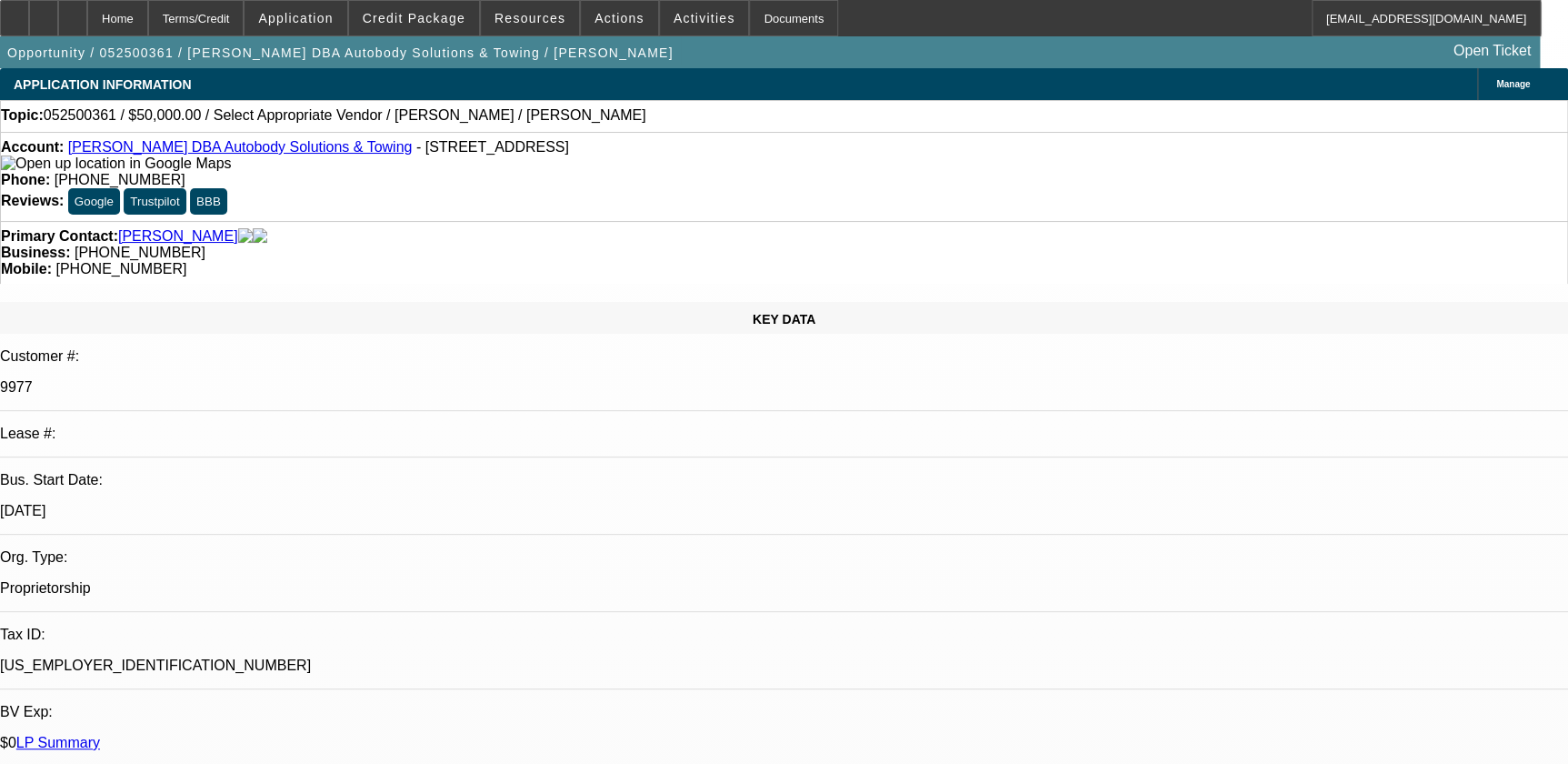
select select "1"
select select "2"
select select "4"
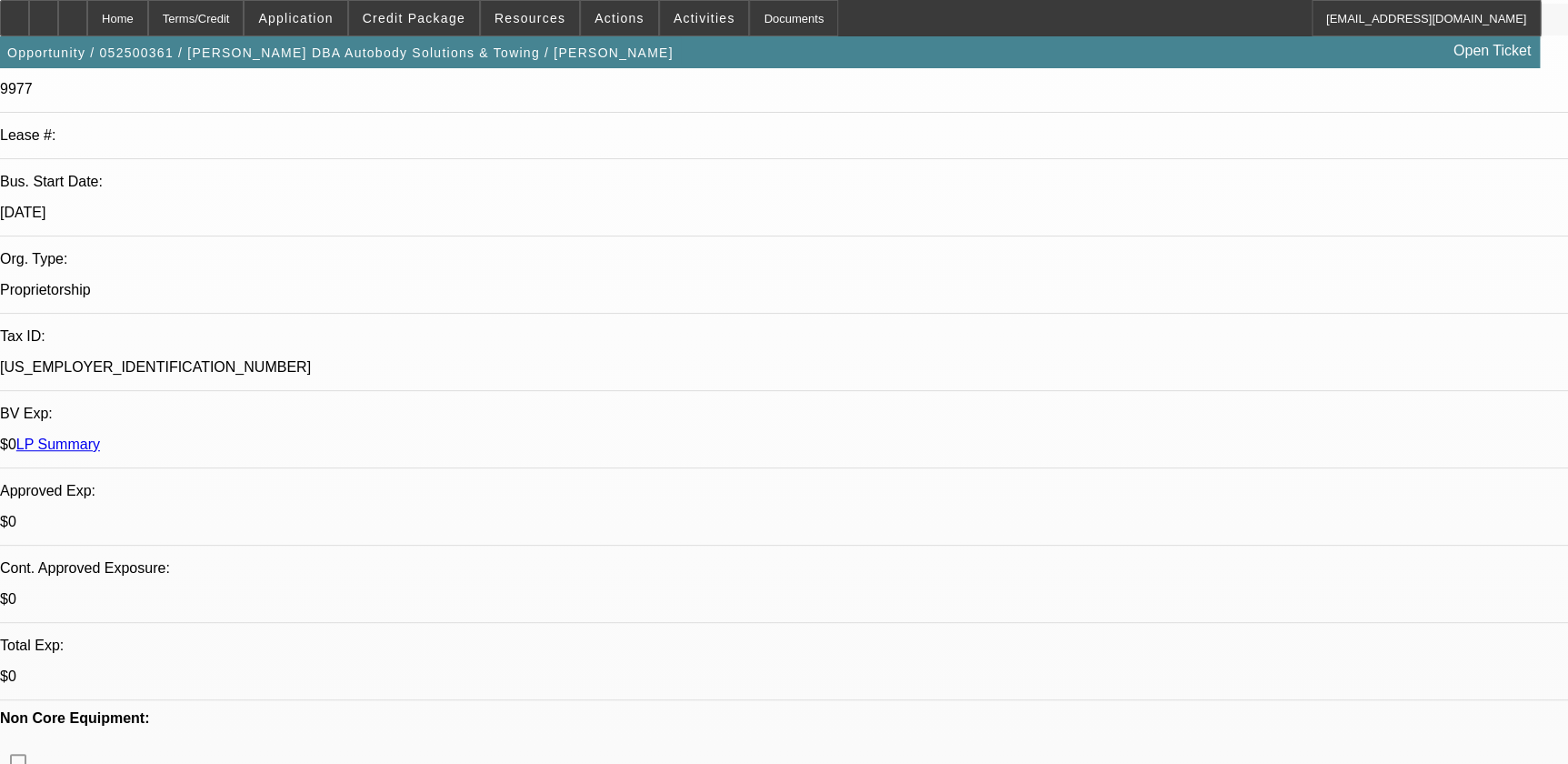
scroll to position [165, 0]
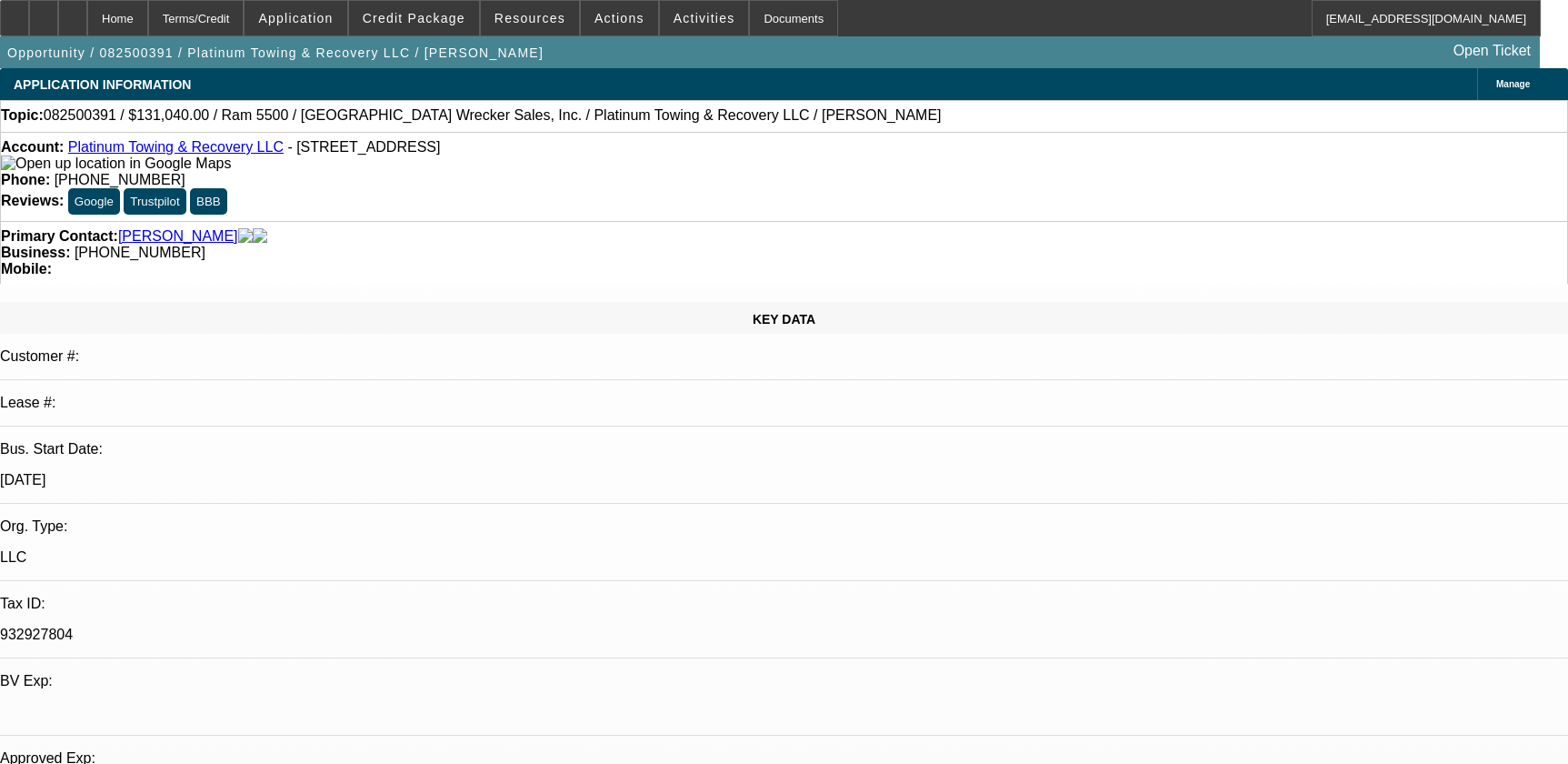
select select "0.1"
select select "0"
select select "2"
select select "0"
select select "6"
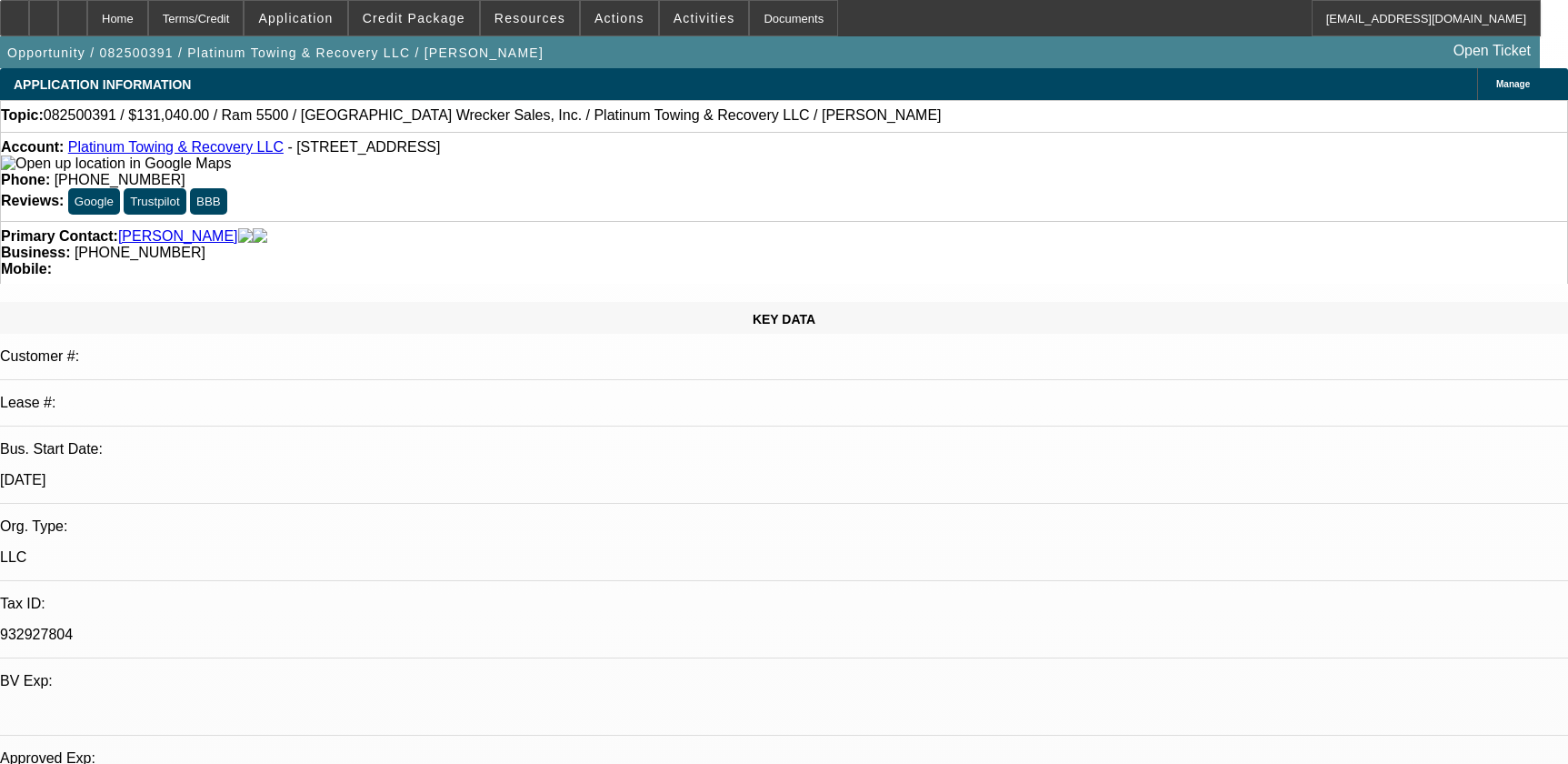
select select "0.1"
select select "0"
select select "2"
select select "0"
select select "6"
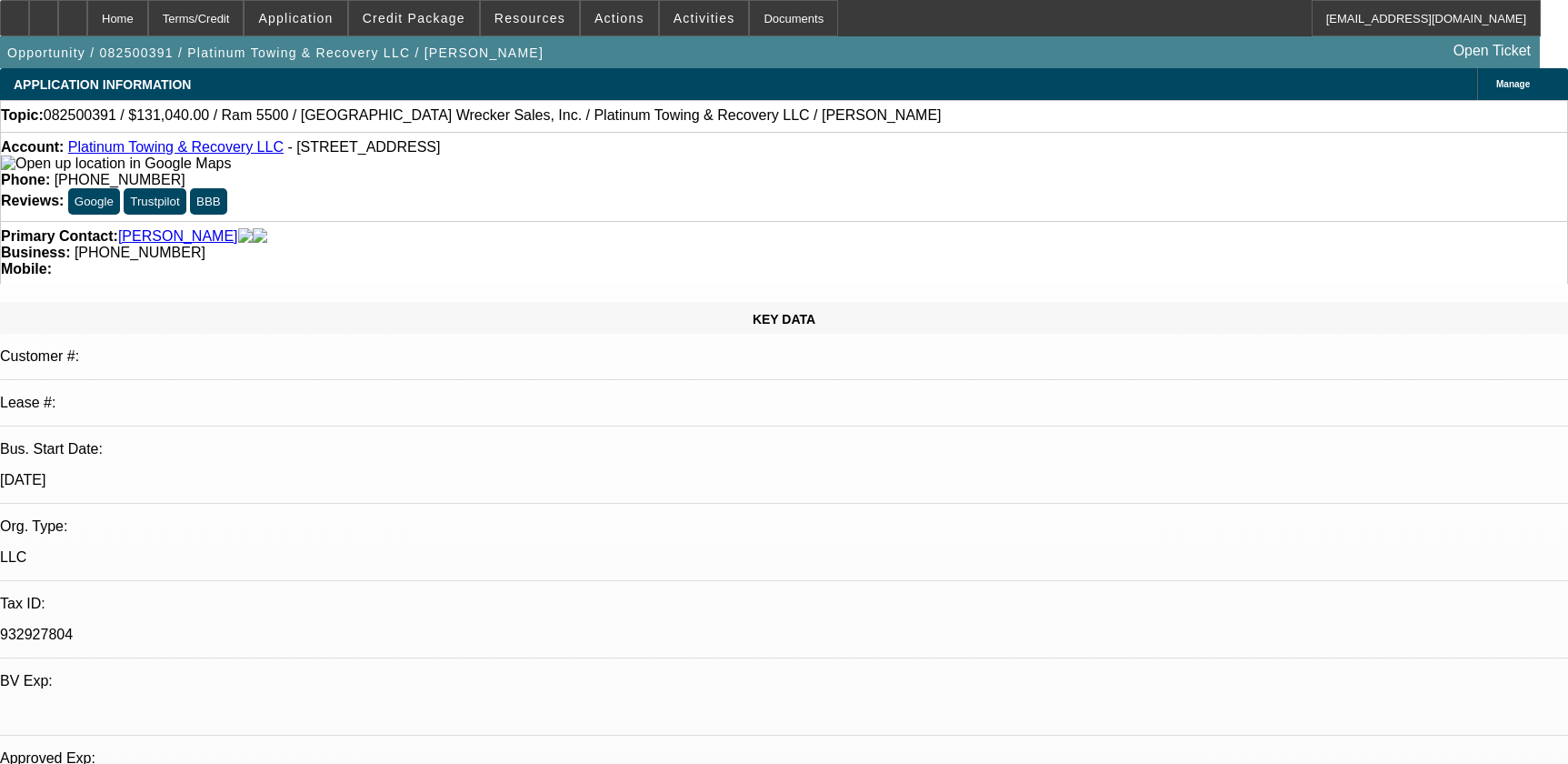
select select "0"
select select "2"
select select "0"
select select "6"
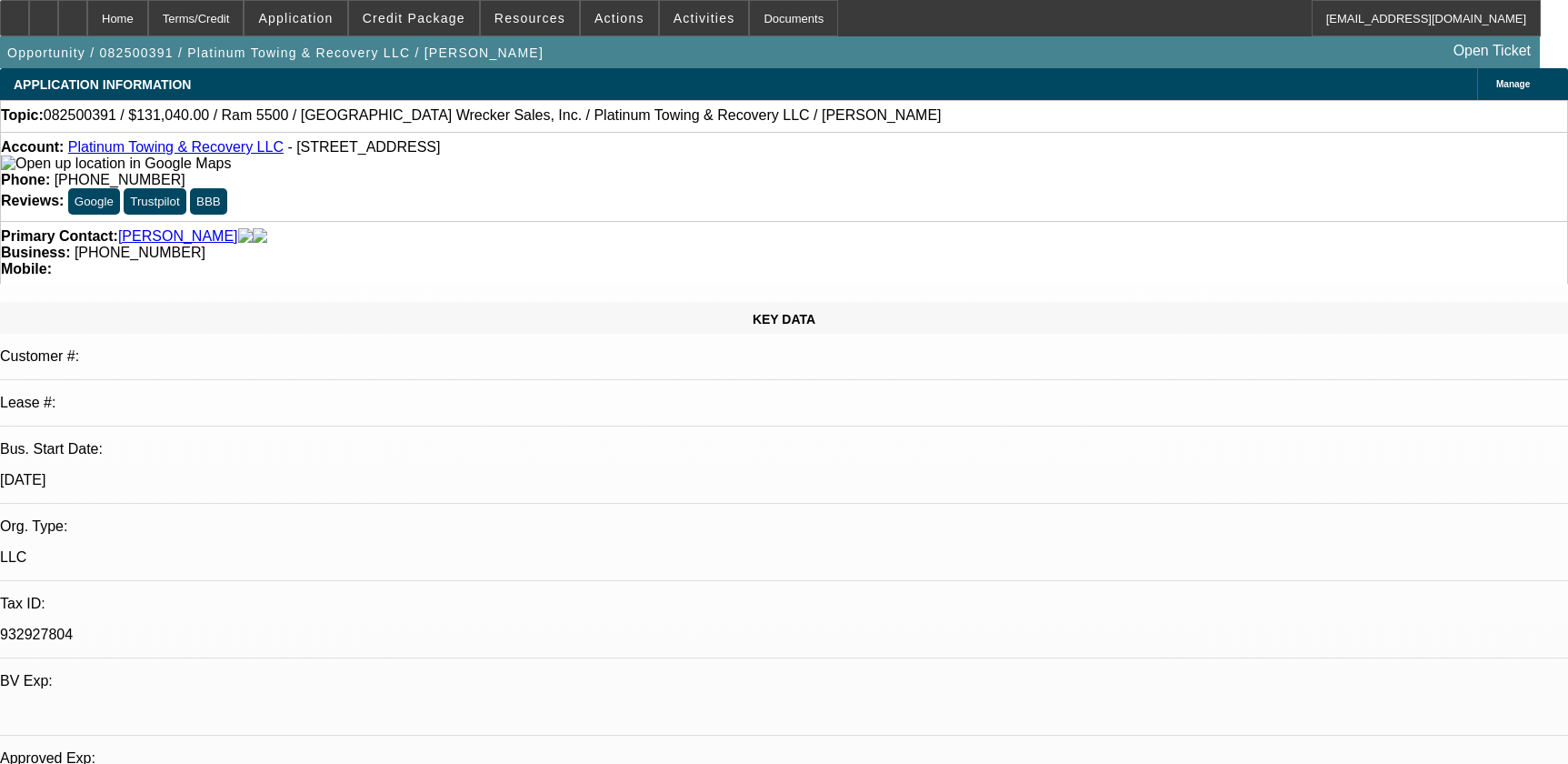
select select "0"
select select "2"
select select "0"
select select "6"
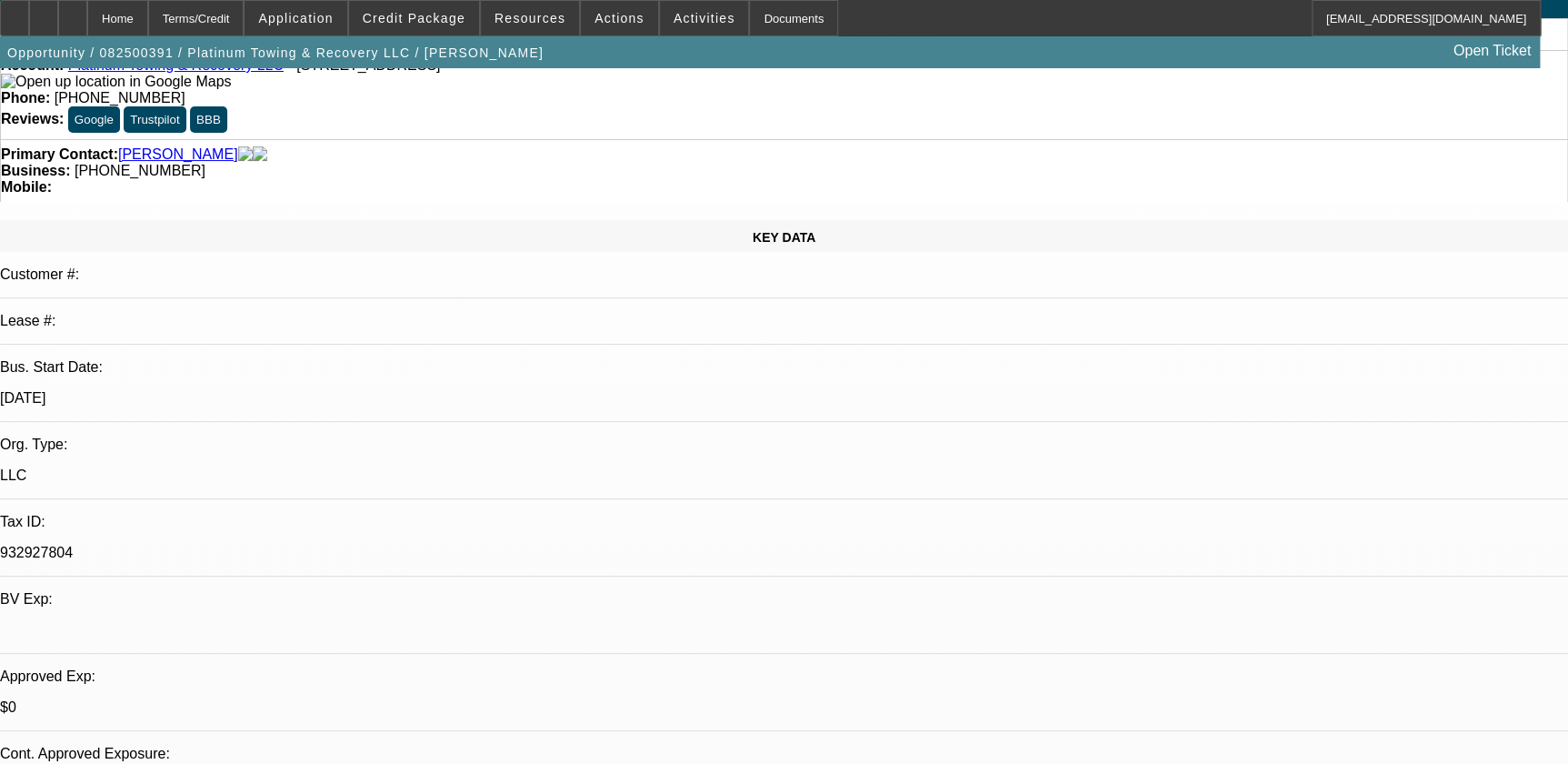
scroll to position [82, 0]
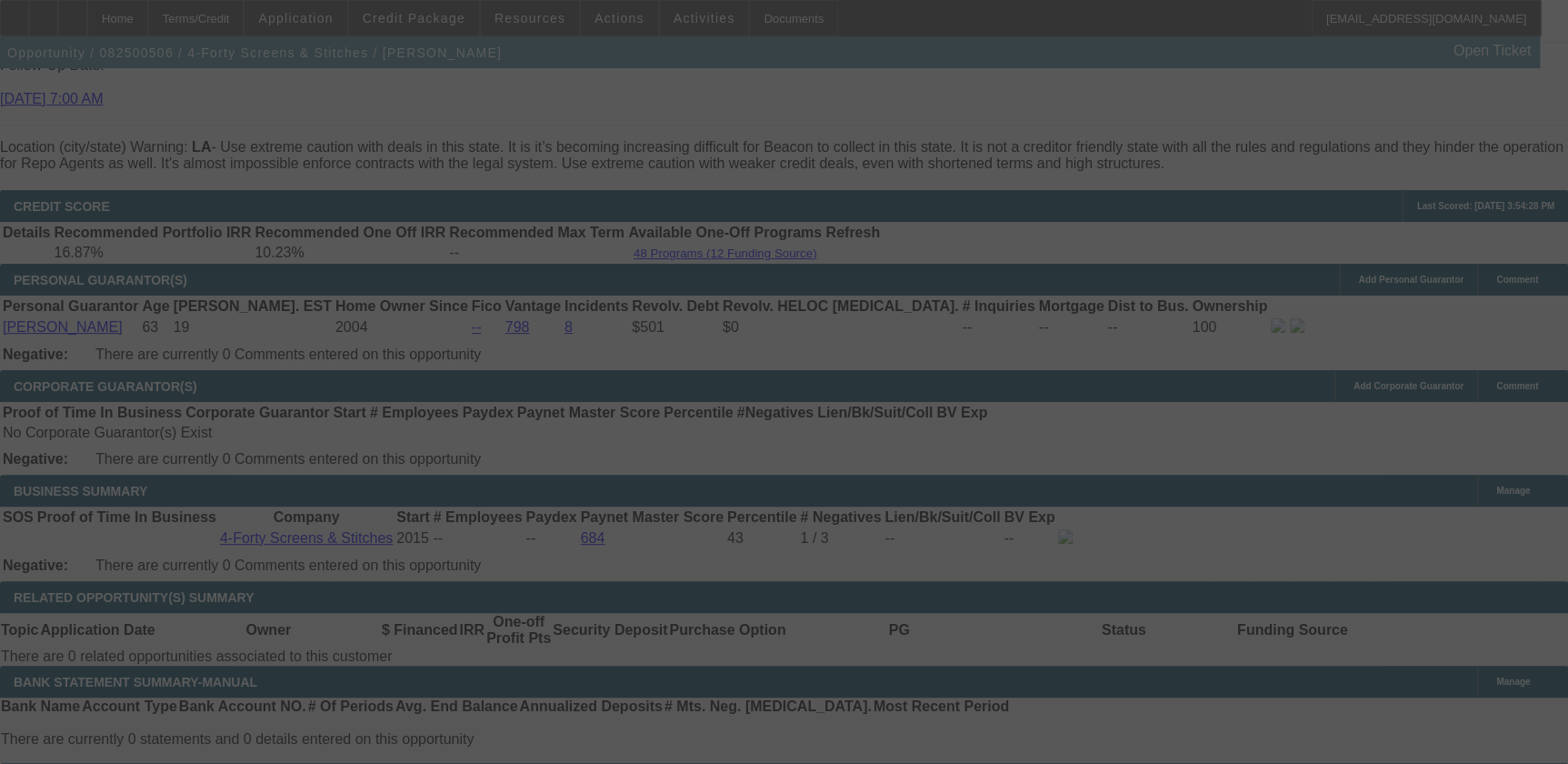
scroll to position [2562, 0]
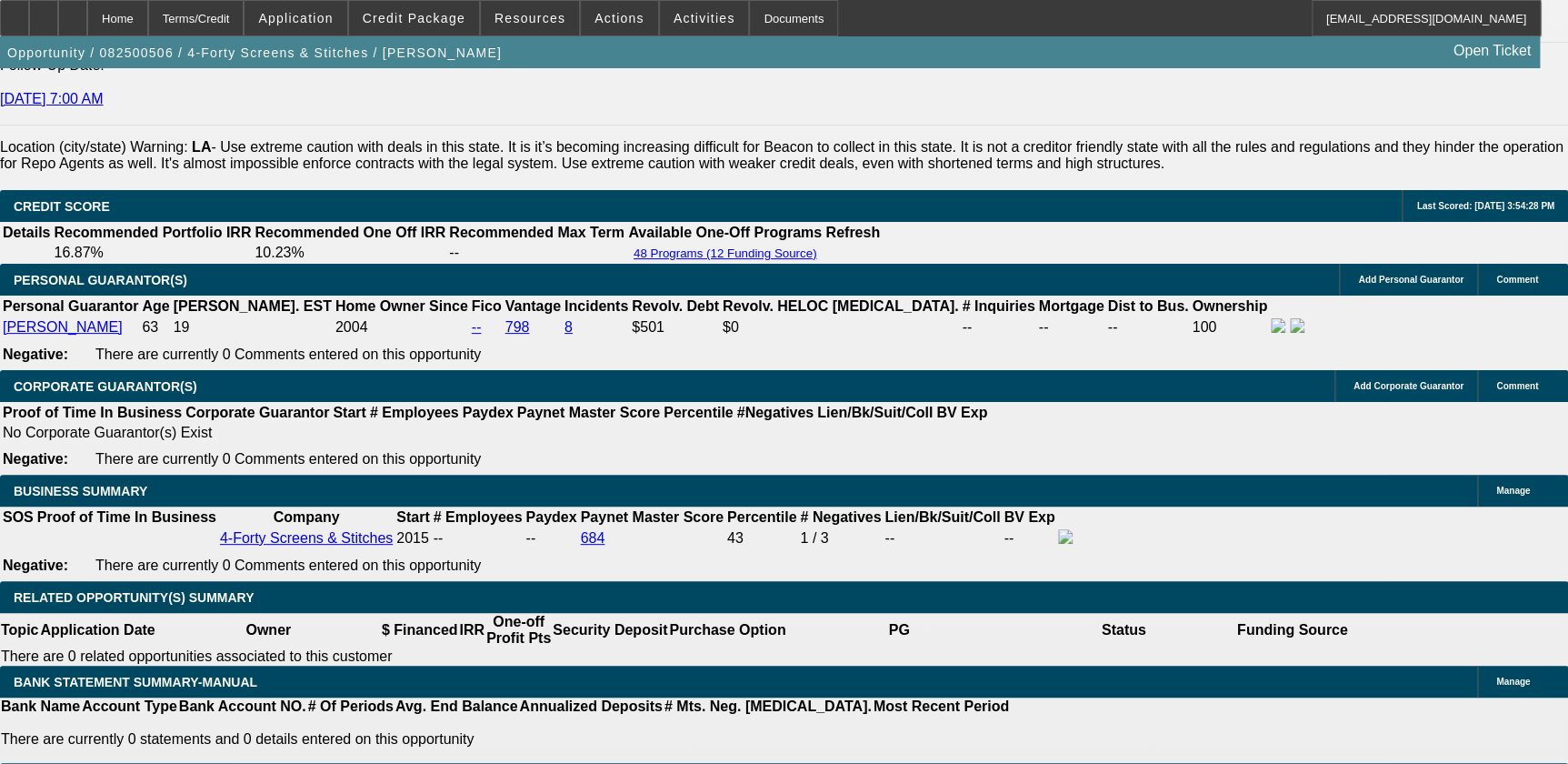
select select "0"
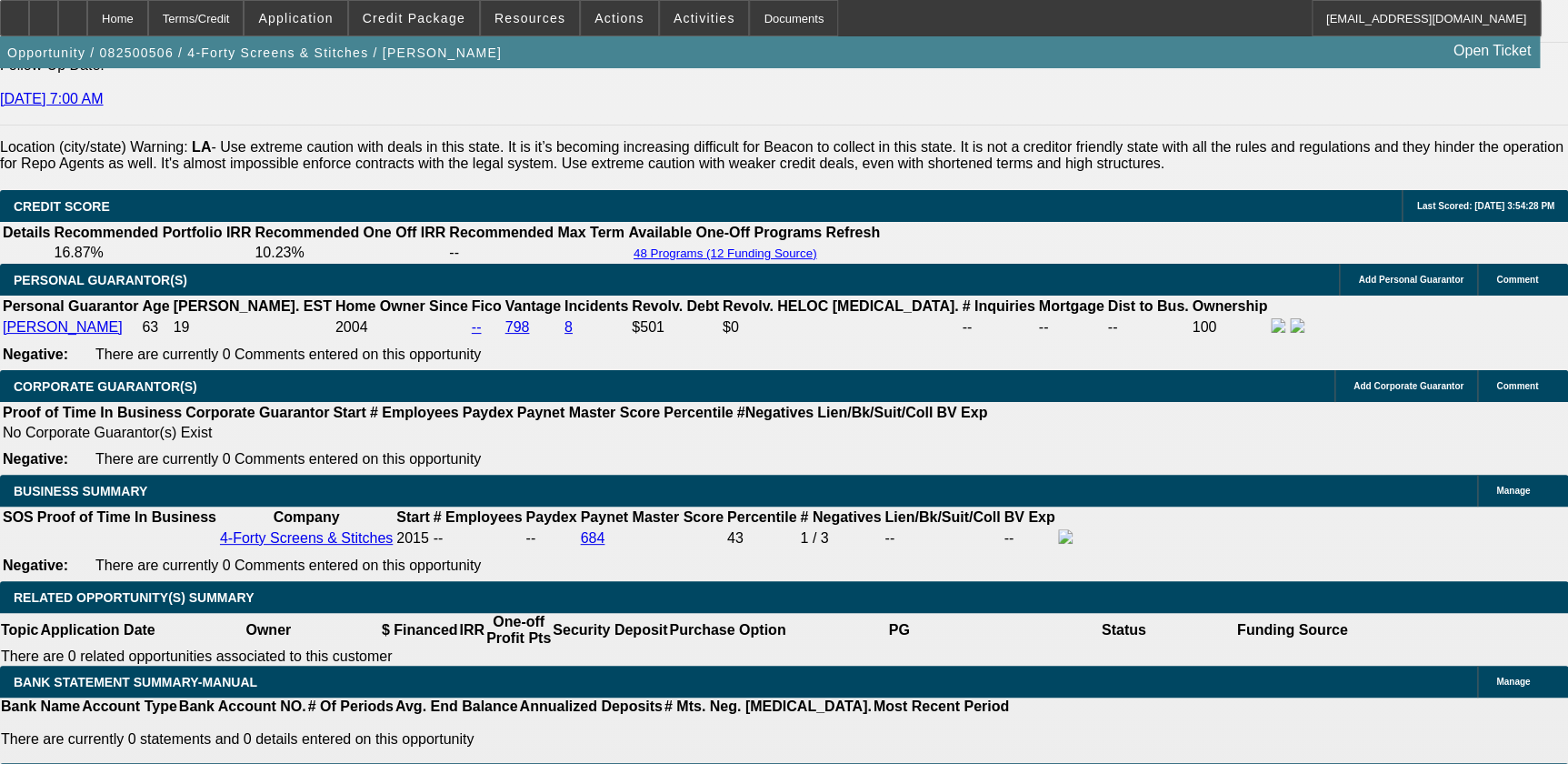
select select "0.1"
select select "0"
select select "0.1"
select select "1"
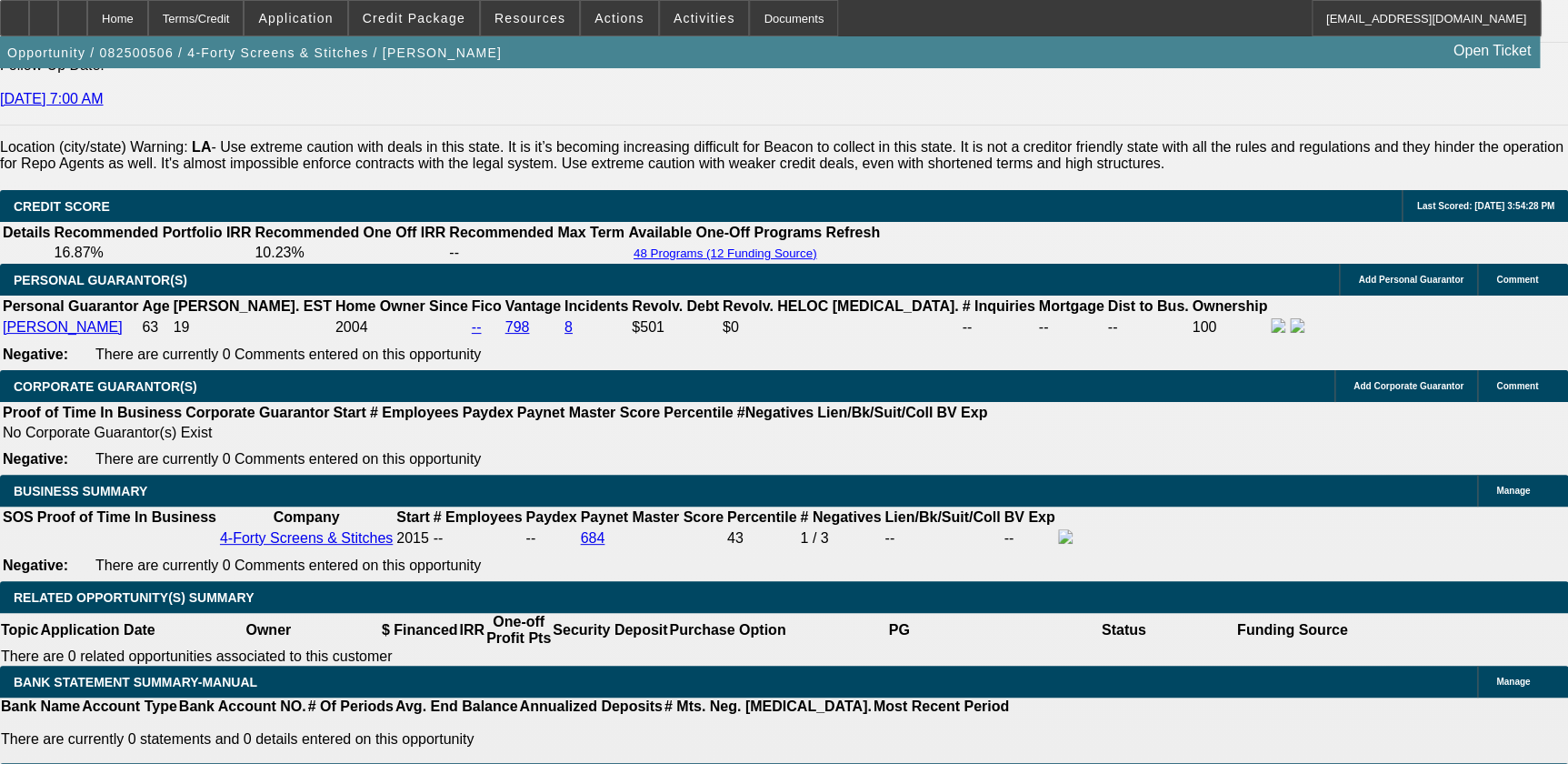
select select "1"
select select "6"
select select "1"
select select "4"
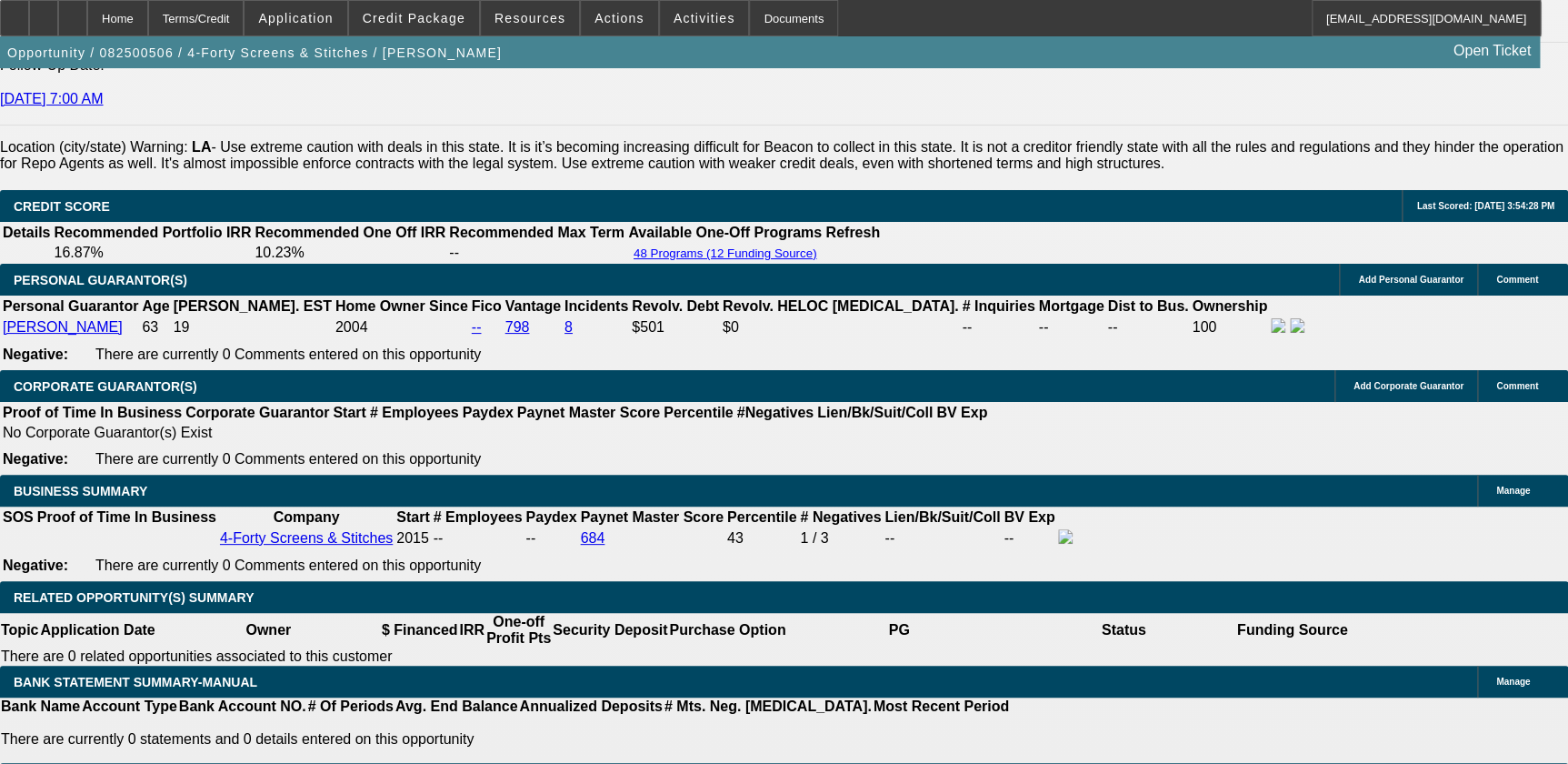
select select "1"
select select "4"
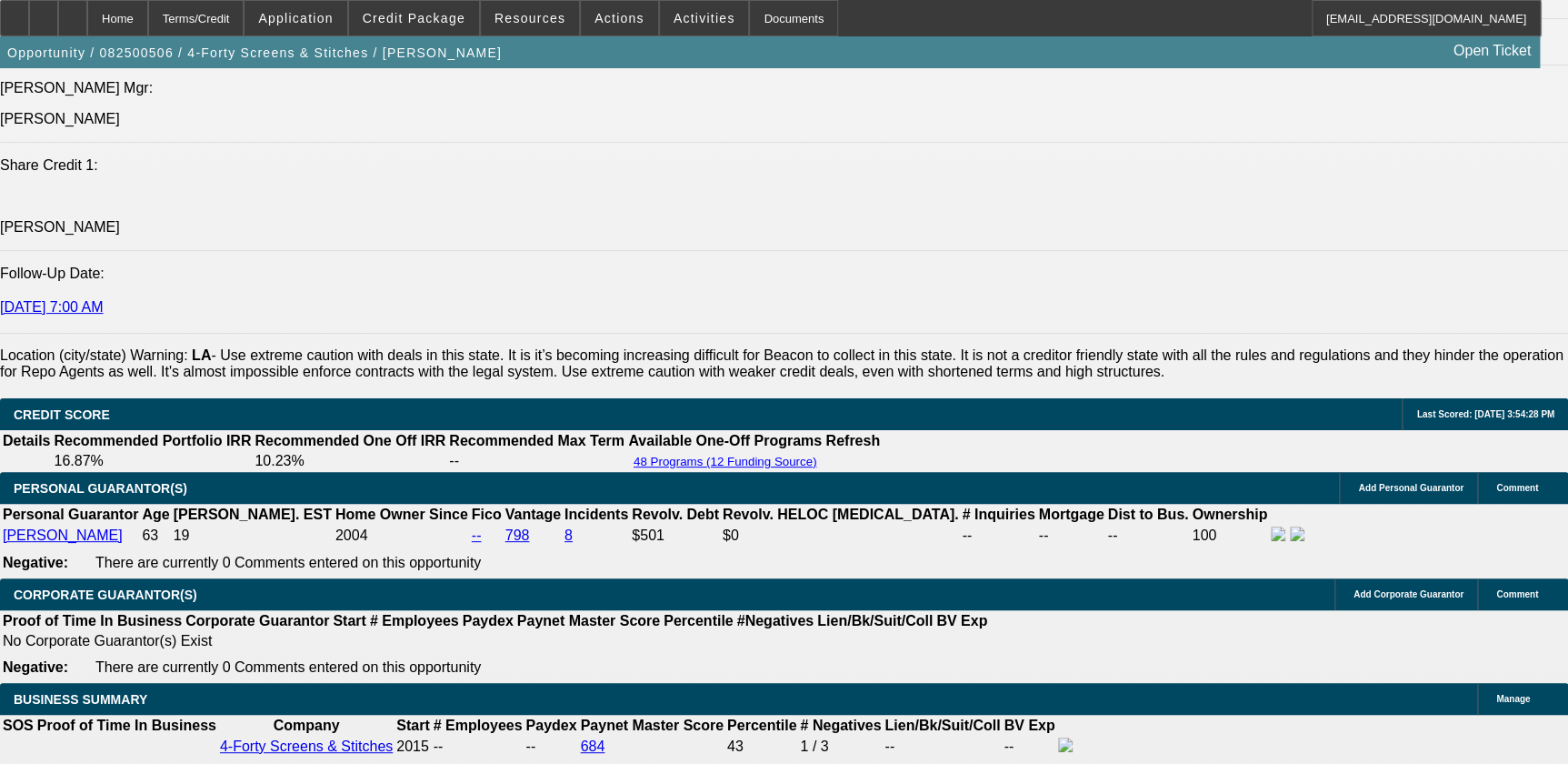
scroll to position [2480, 0]
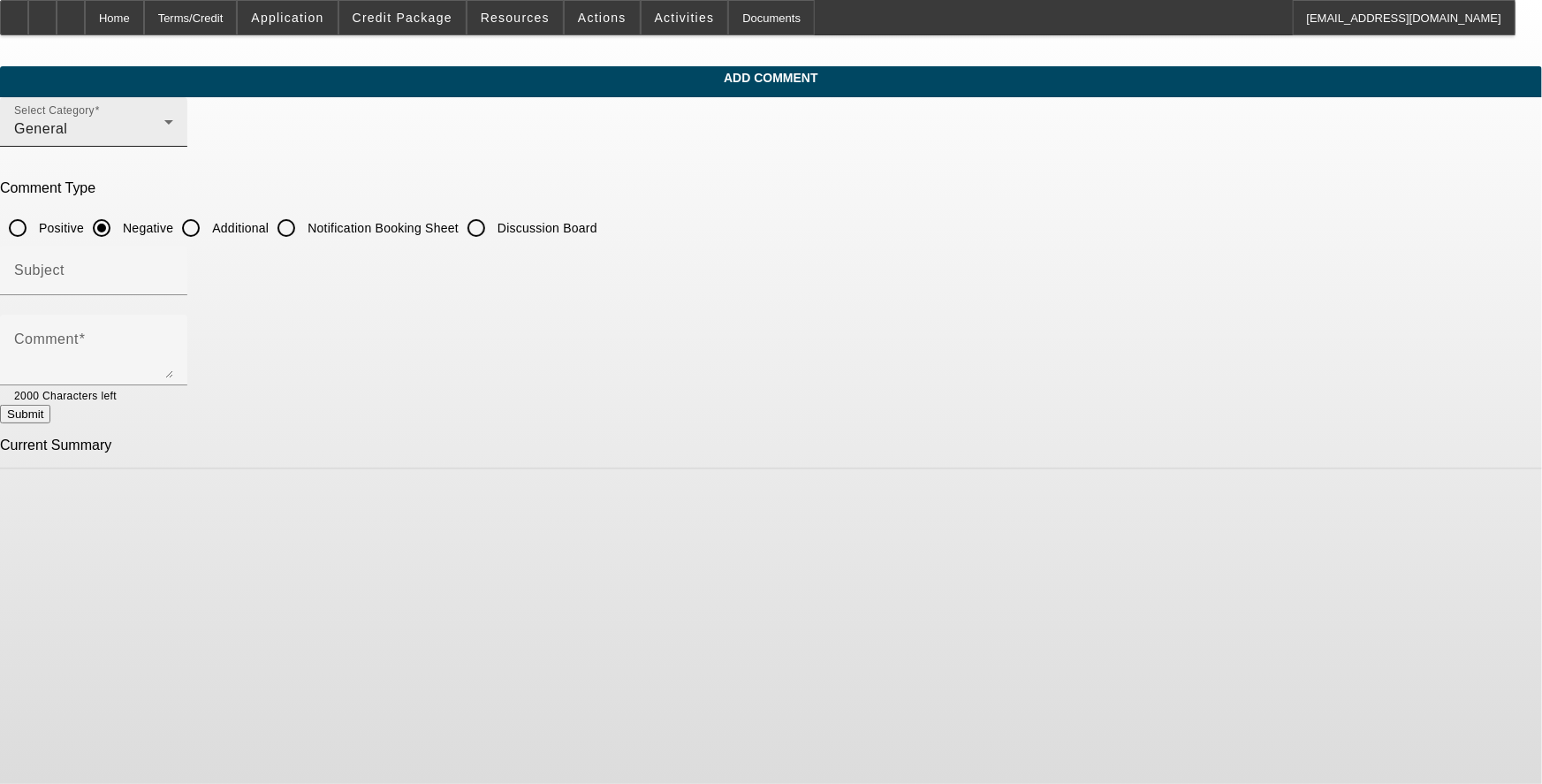
click at [164, 140] on div "General" at bounding box center [89, 129] width 151 height 21
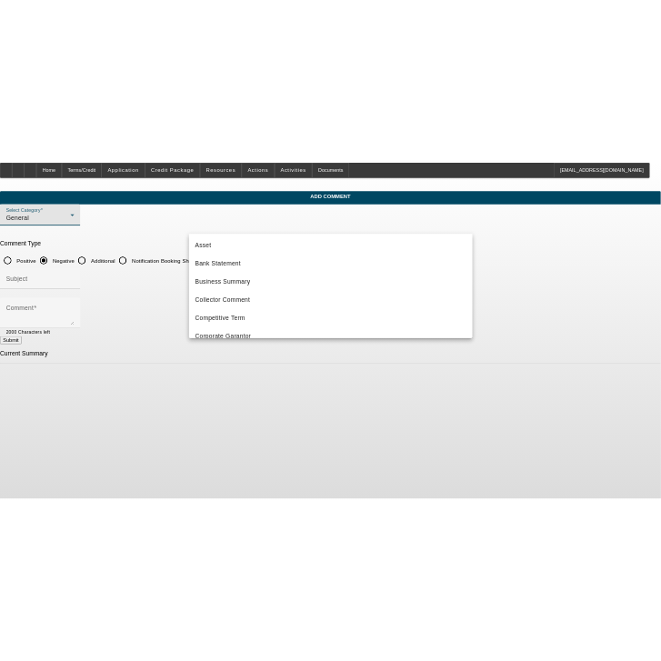
scroll to position [150, 0]
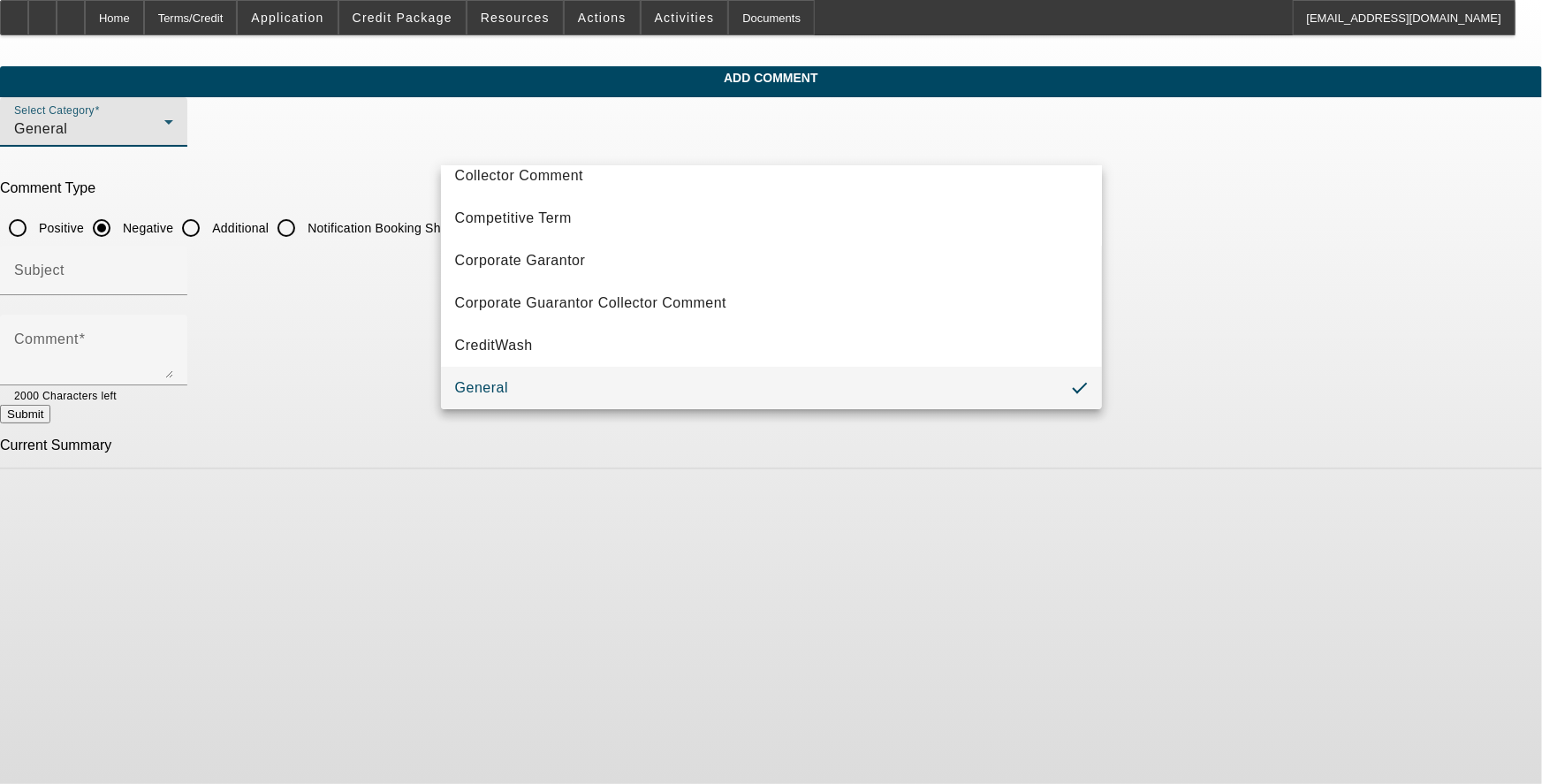
click at [332, 207] on div at bounding box center [771, 392] width 1542 height 784
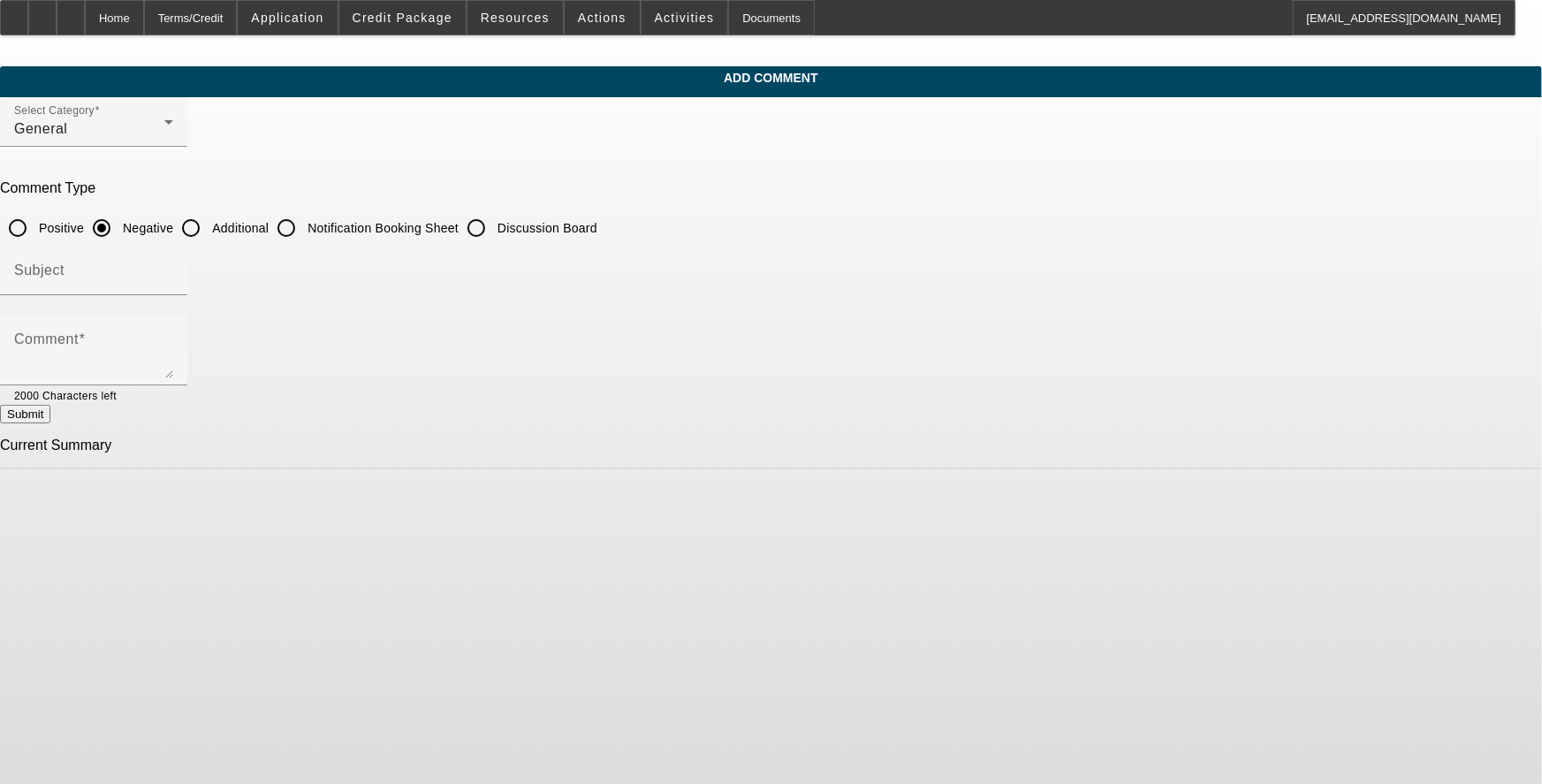
click at [35, 222] on input "Positive" at bounding box center [17, 227] width 35 height 35
radio input "true"
click at [209, 224] on input "Additional" at bounding box center [190, 227] width 35 height 35
radio input "true"
click at [173, 277] on input "Subject" at bounding box center [94, 278] width 159 height 21
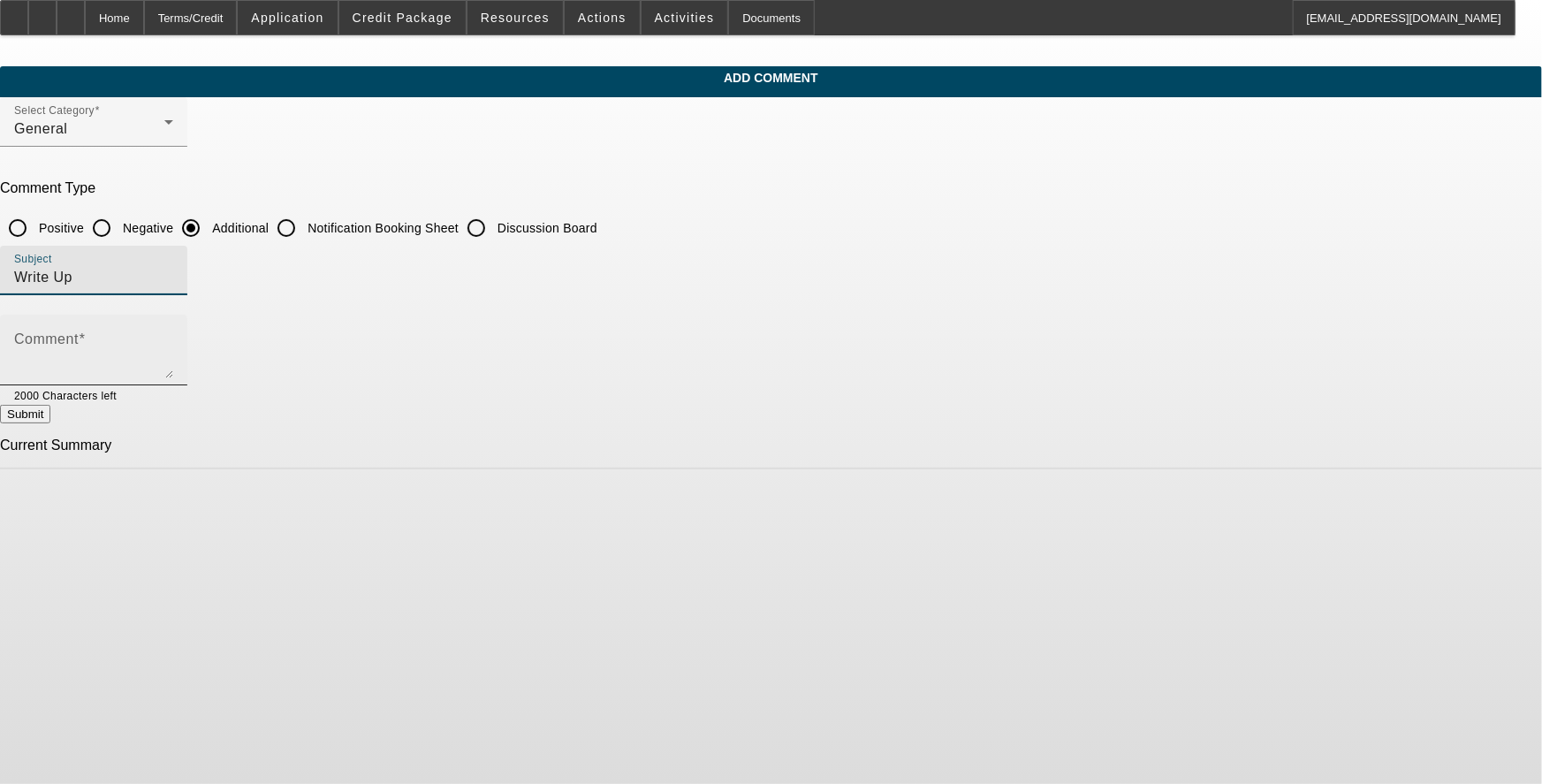
type input "Write Up"
click at [173, 358] on textarea "Comment" at bounding box center [94, 358] width 159 height 43
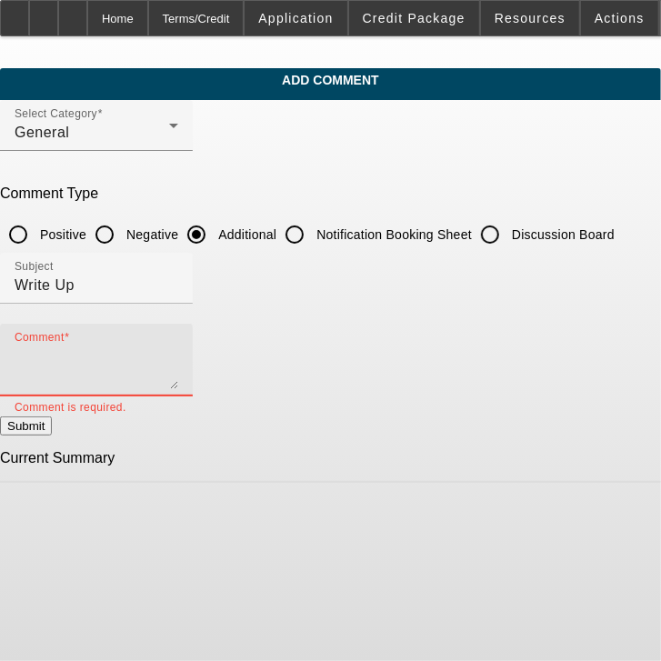
click at [178, 346] on textarea "Comment" at bounding box center [97, 368] width 164 height 44
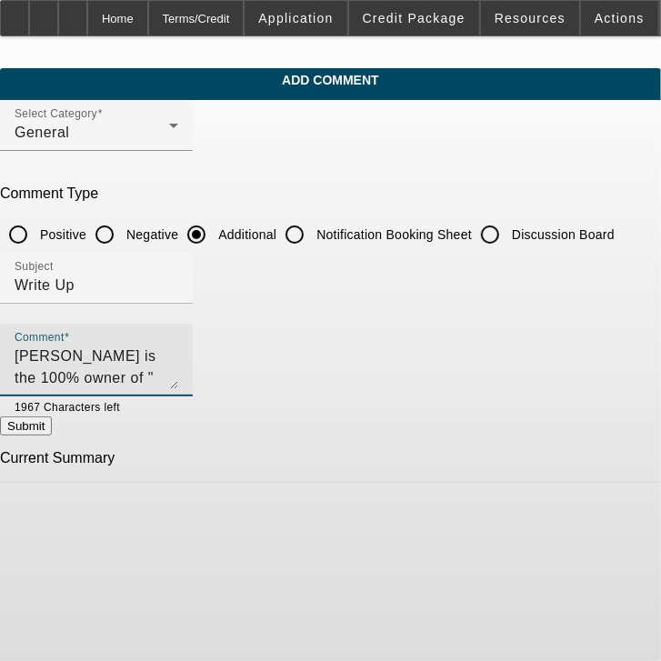
paste textarea "Border International Global Automotive Logistics Transportation and Towing"
click at [178, 374] on textarea "[PERSON_NAME] is the 100% owner of " Border International Global Automotive Log…" at bounding box center [97, 368] width 164 height 44
type textarea "[PERSON_NAME] is the 100% owner of " Border International Global Automotive Log…"
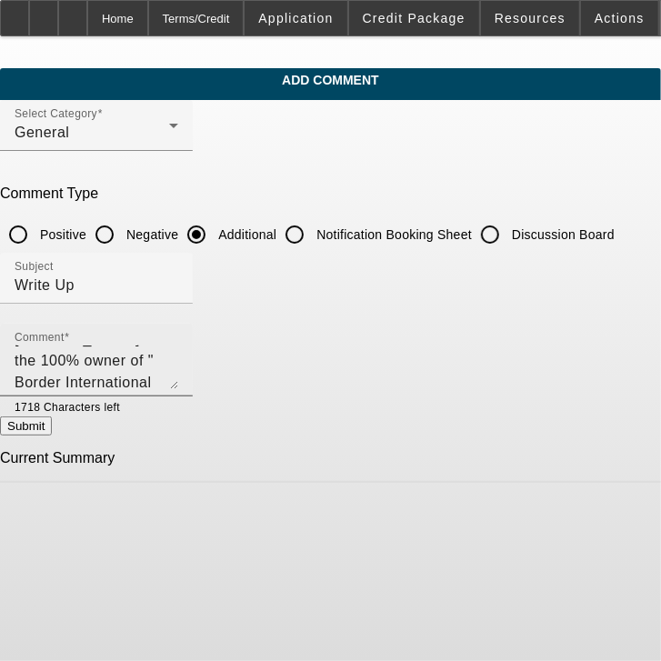
drag, startPoint x: 349, startPoint y: 375, endPoint x: 293, endPoint y: 340, distance: 66.1
click at [178, 373] on textarea "[PERSON_NAME] is the 100% owner of " Border International Global Automotive Log…" at bounding box center [97, 368] width 164 height 44
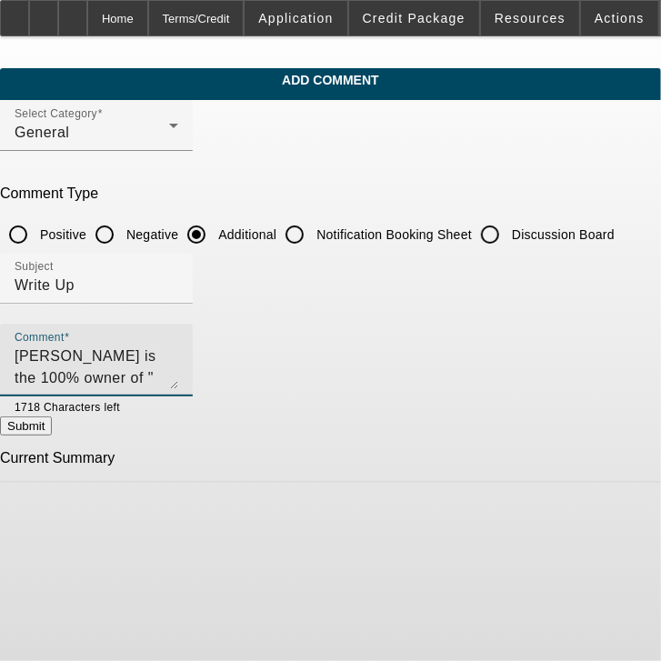
click at [52, 426] on button "Submit" at bounding box center [26, 425] width 52 height 19
radio input "true"
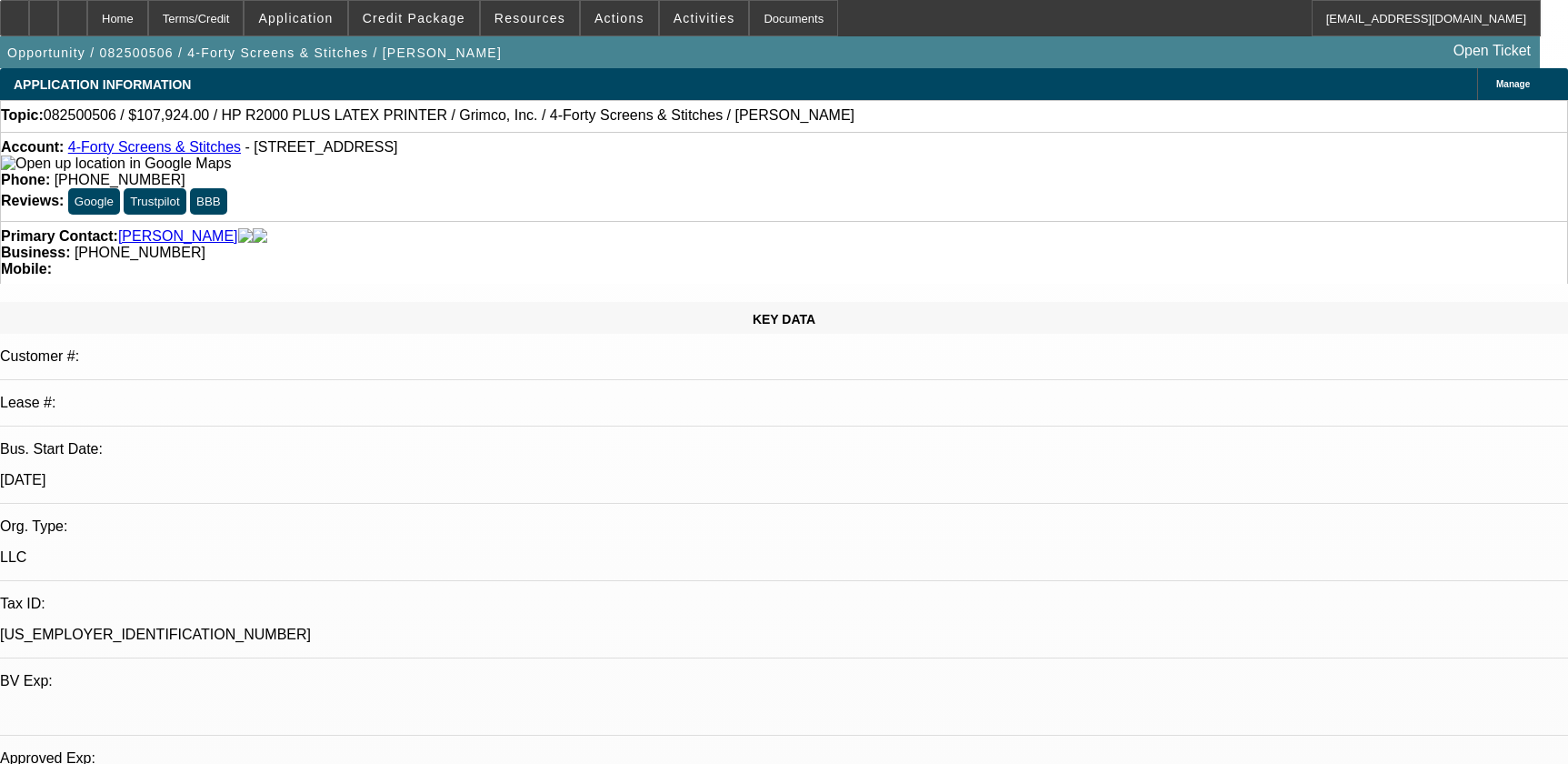
select select "0"
select select "6"
select select "0"
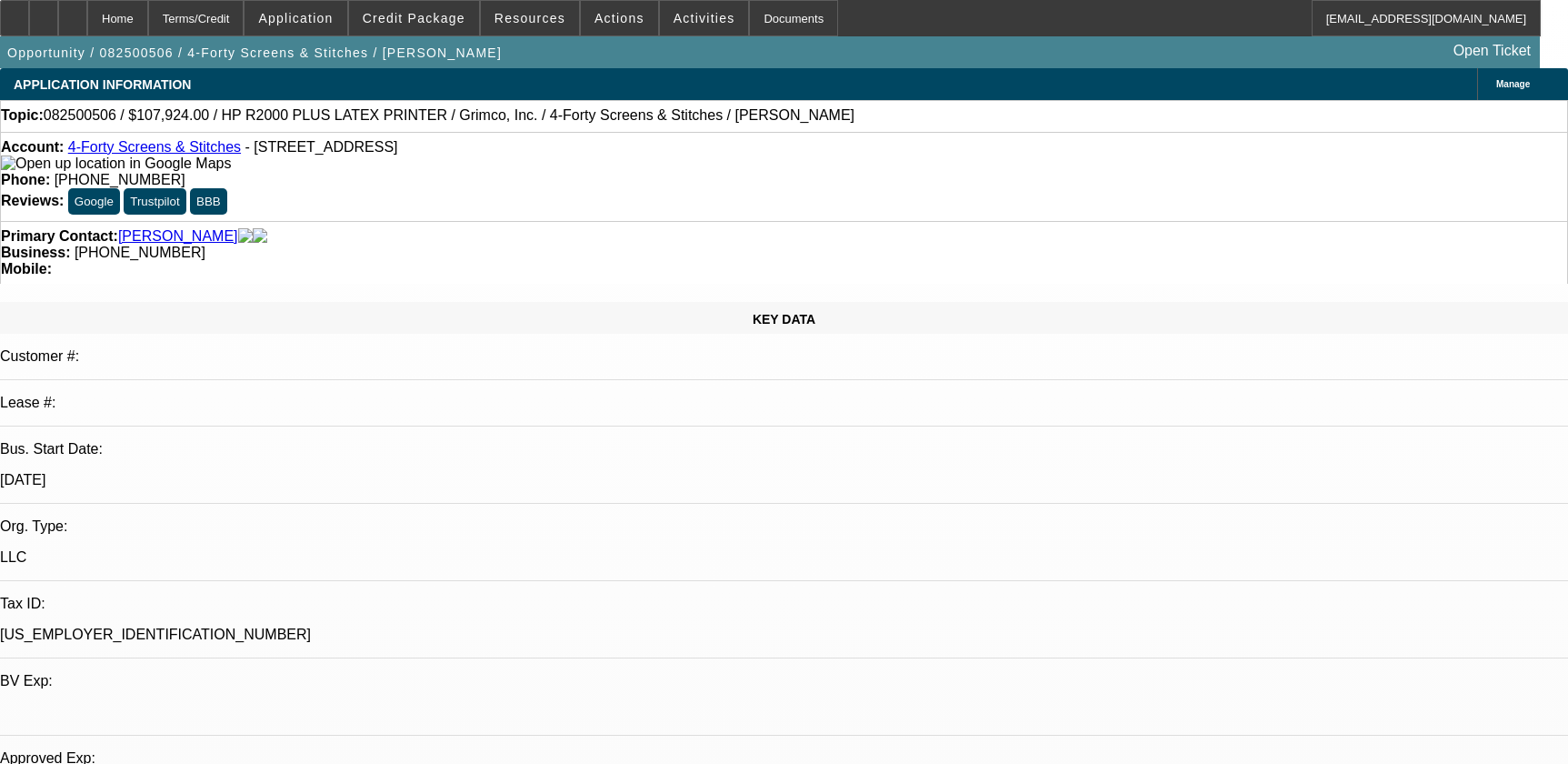
select select "0"
select select "0.1"
select select "4"
select select "0"
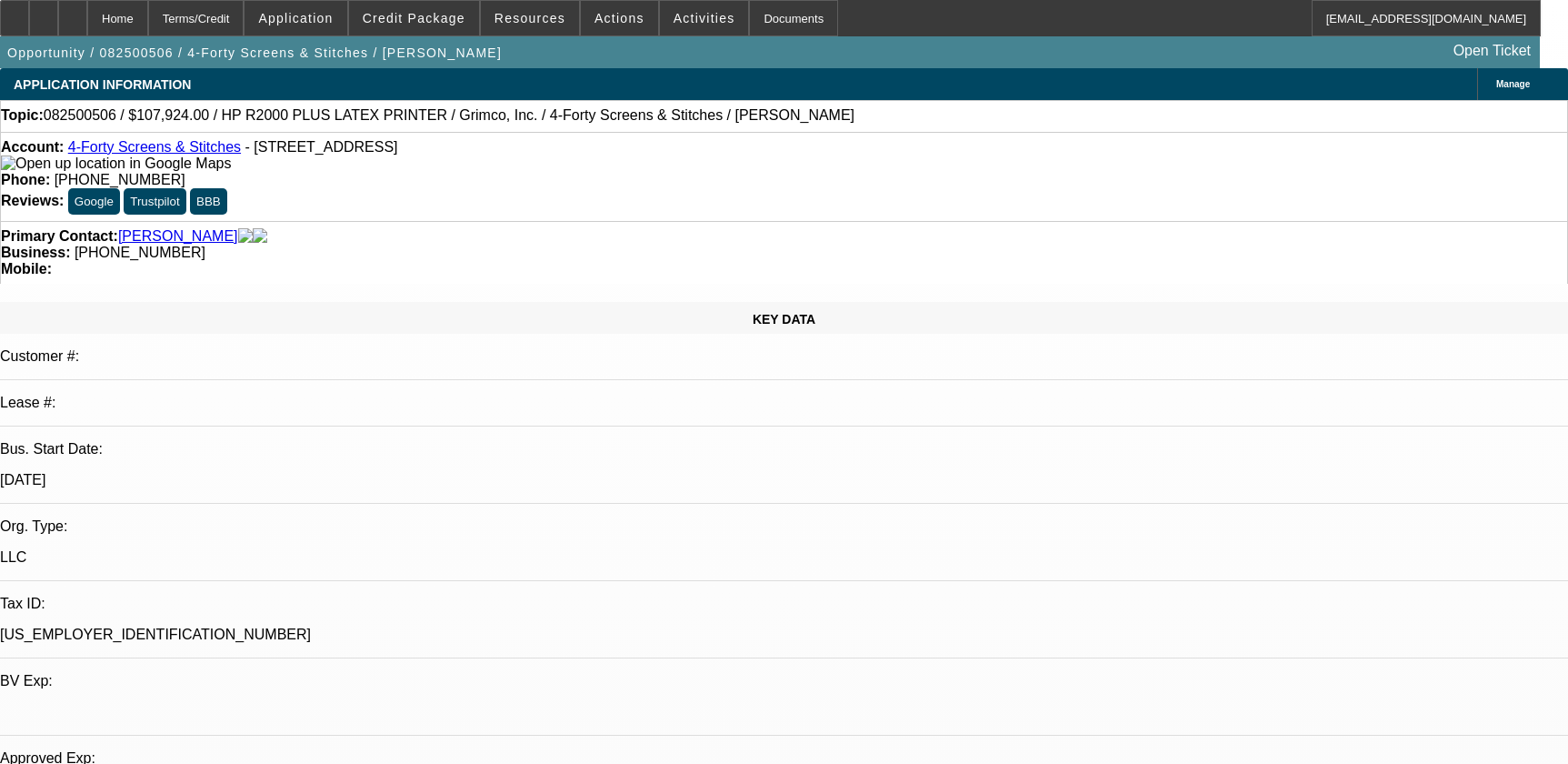
select select "0.1"
select select "4"
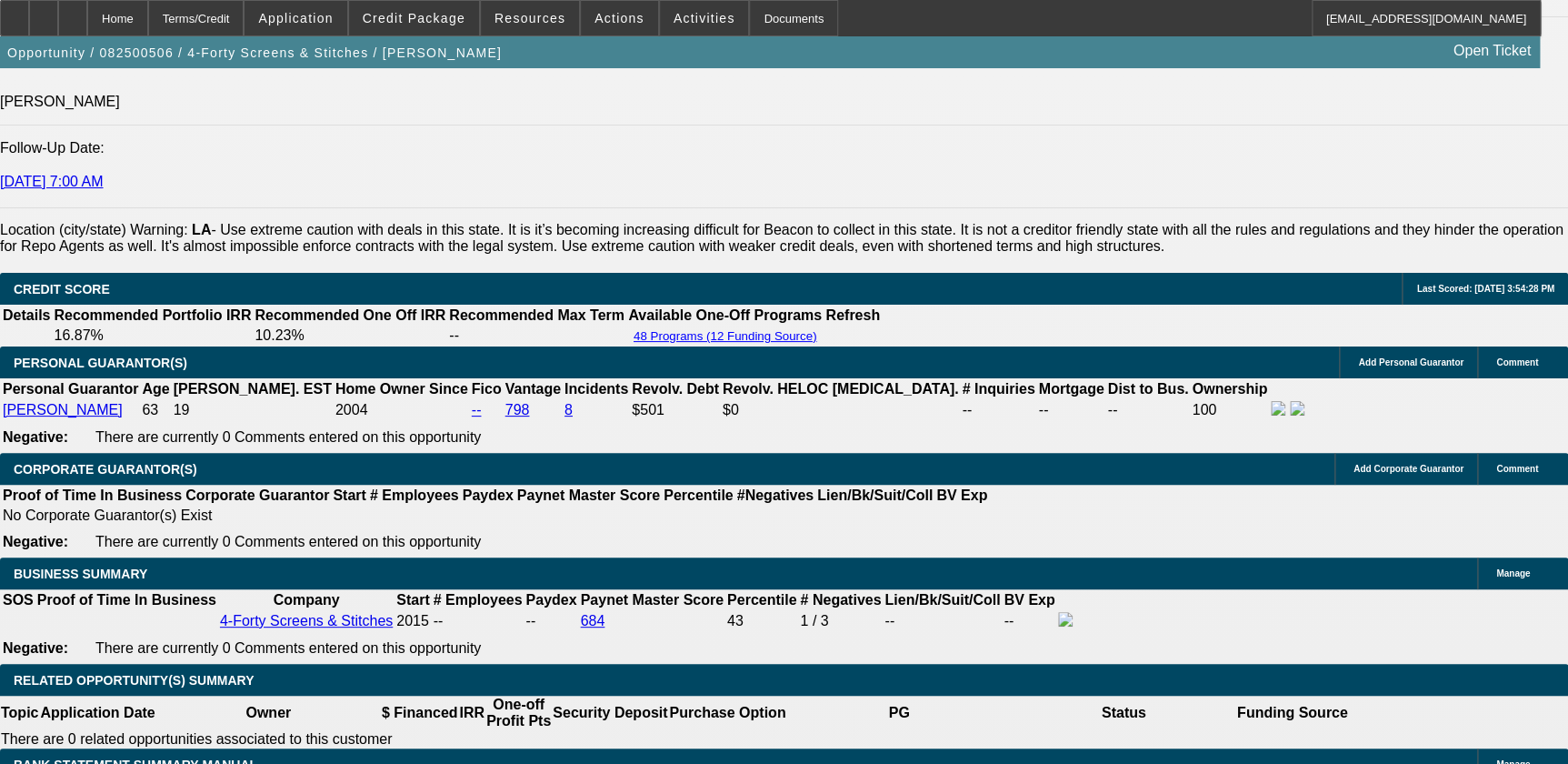
scroll to position [1900, 0]
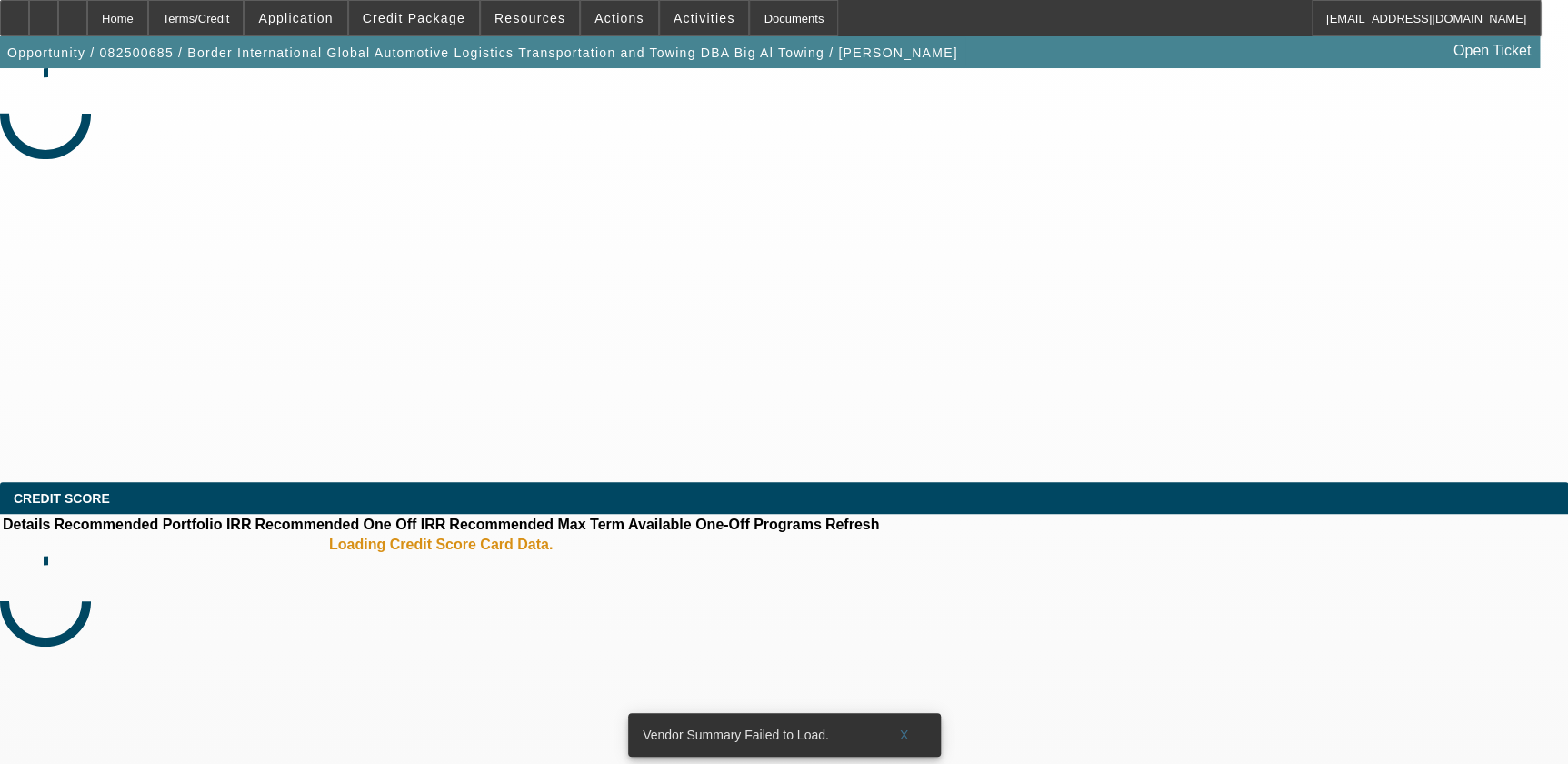
select select "0"
select select "2"
select select "0.1"
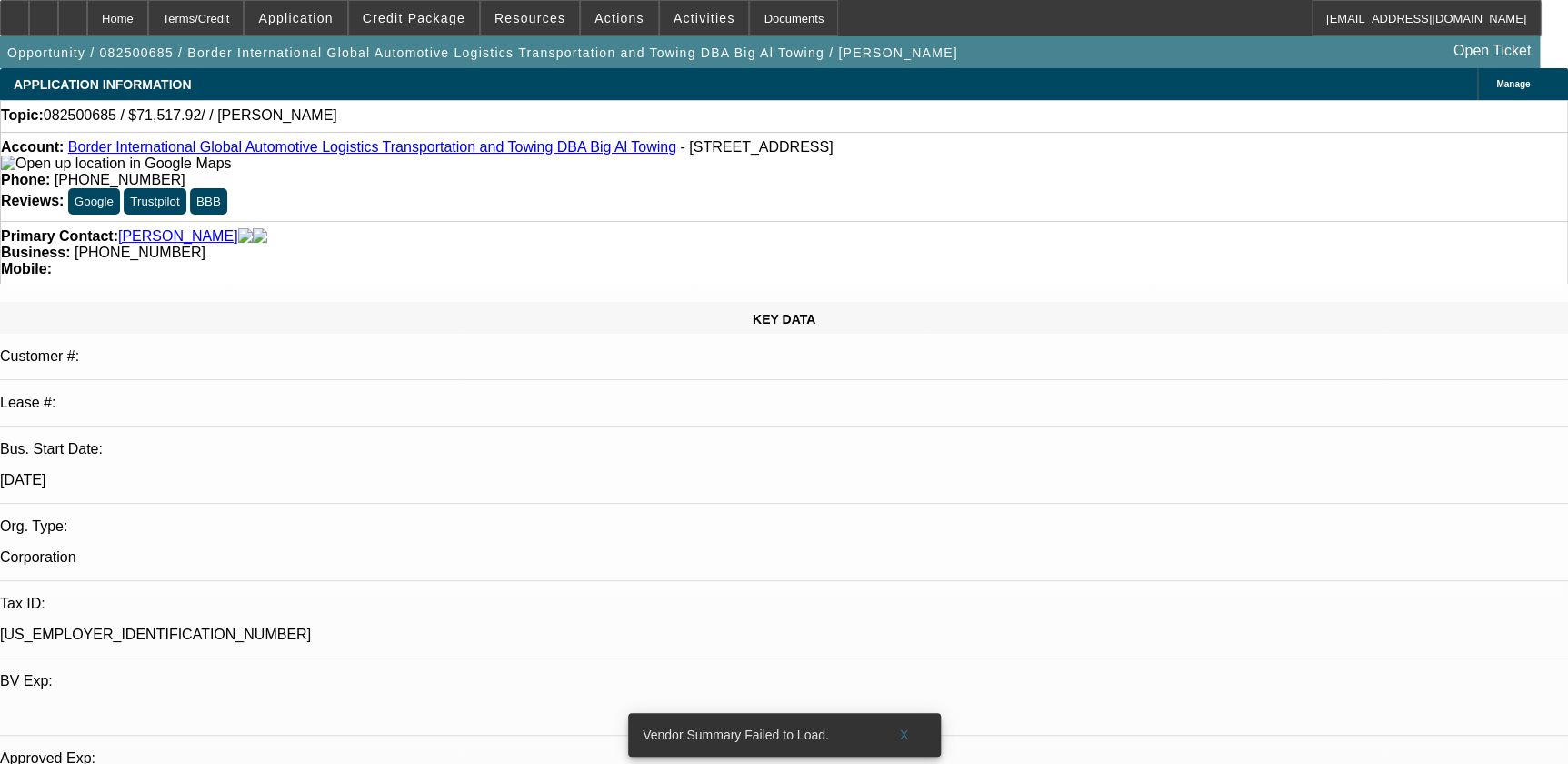
select select "1"
select select "2"
select select "4"
click at [904, 725] on span at bounding box center [904, 735] width 58 height 44
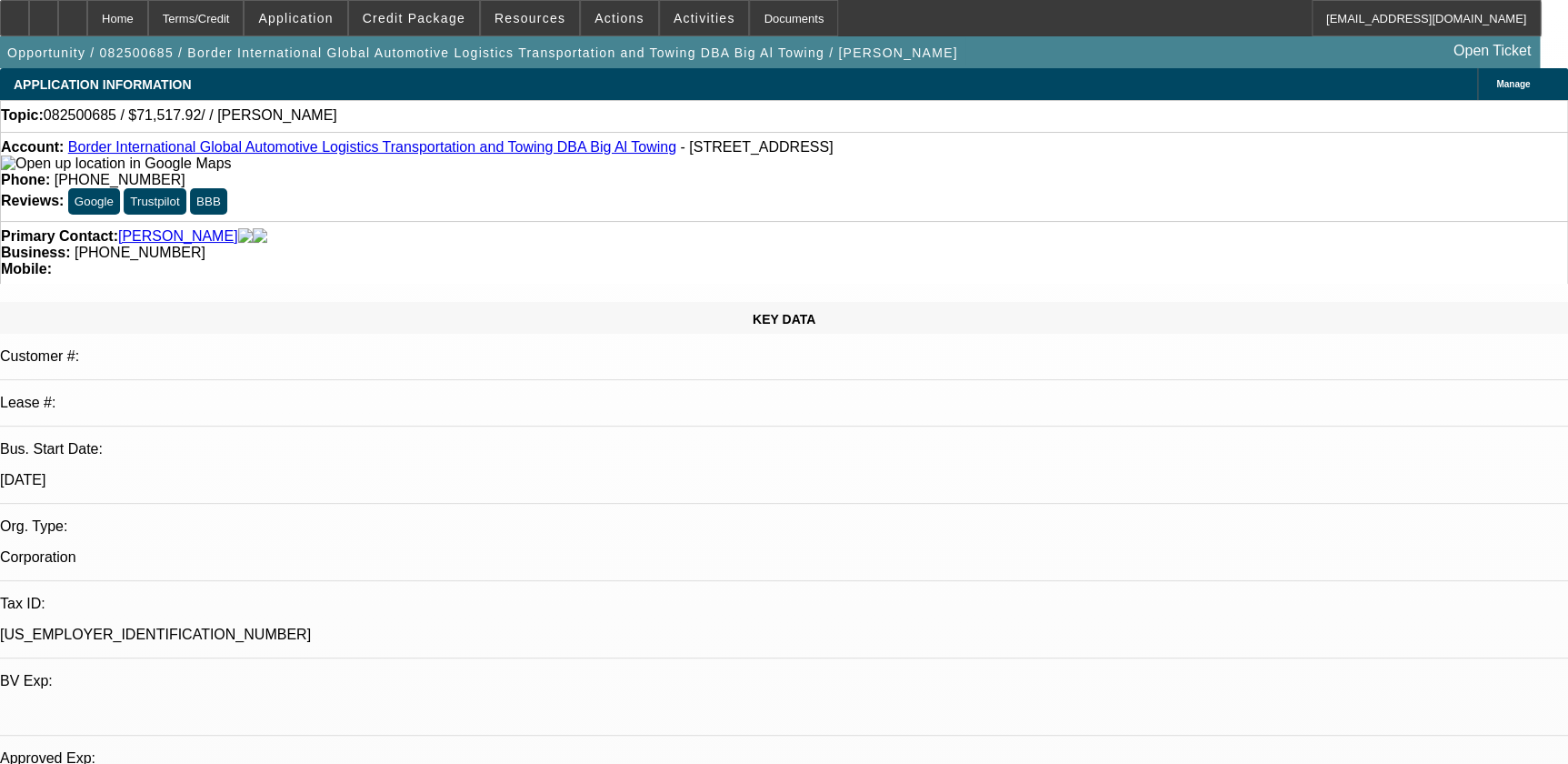
click at [436, 148] on link "Border International Global Automotive Logistics Transportation and Towing DBA …" at bounding box center [372, 146] width 608 height 15
click at [322, 17] on span "Application" at bounding box center [295, 18] width 75 height 15
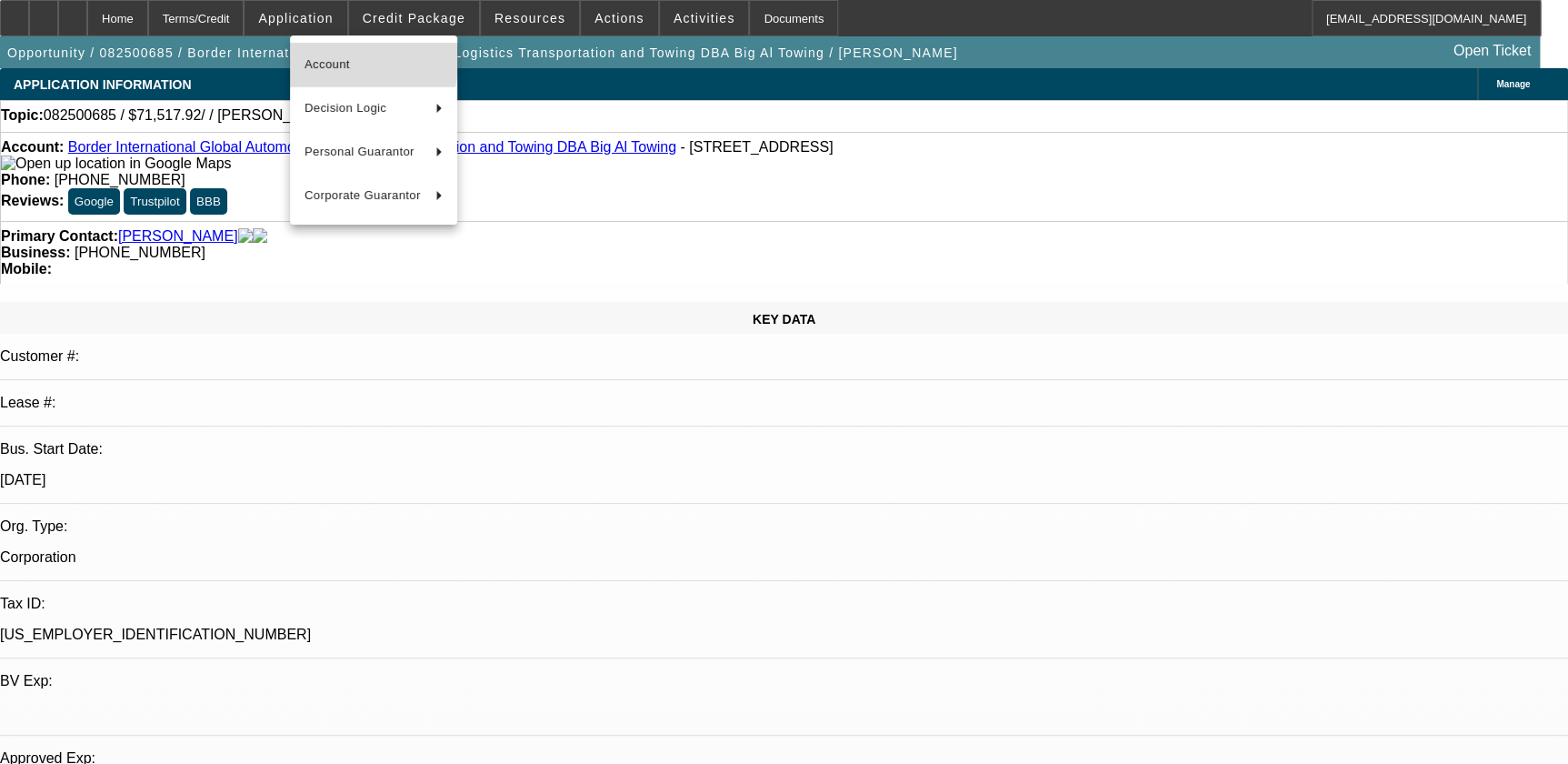
click at [362, 60] on span "Account" at bounding box center [374, 65] width 138 height 22
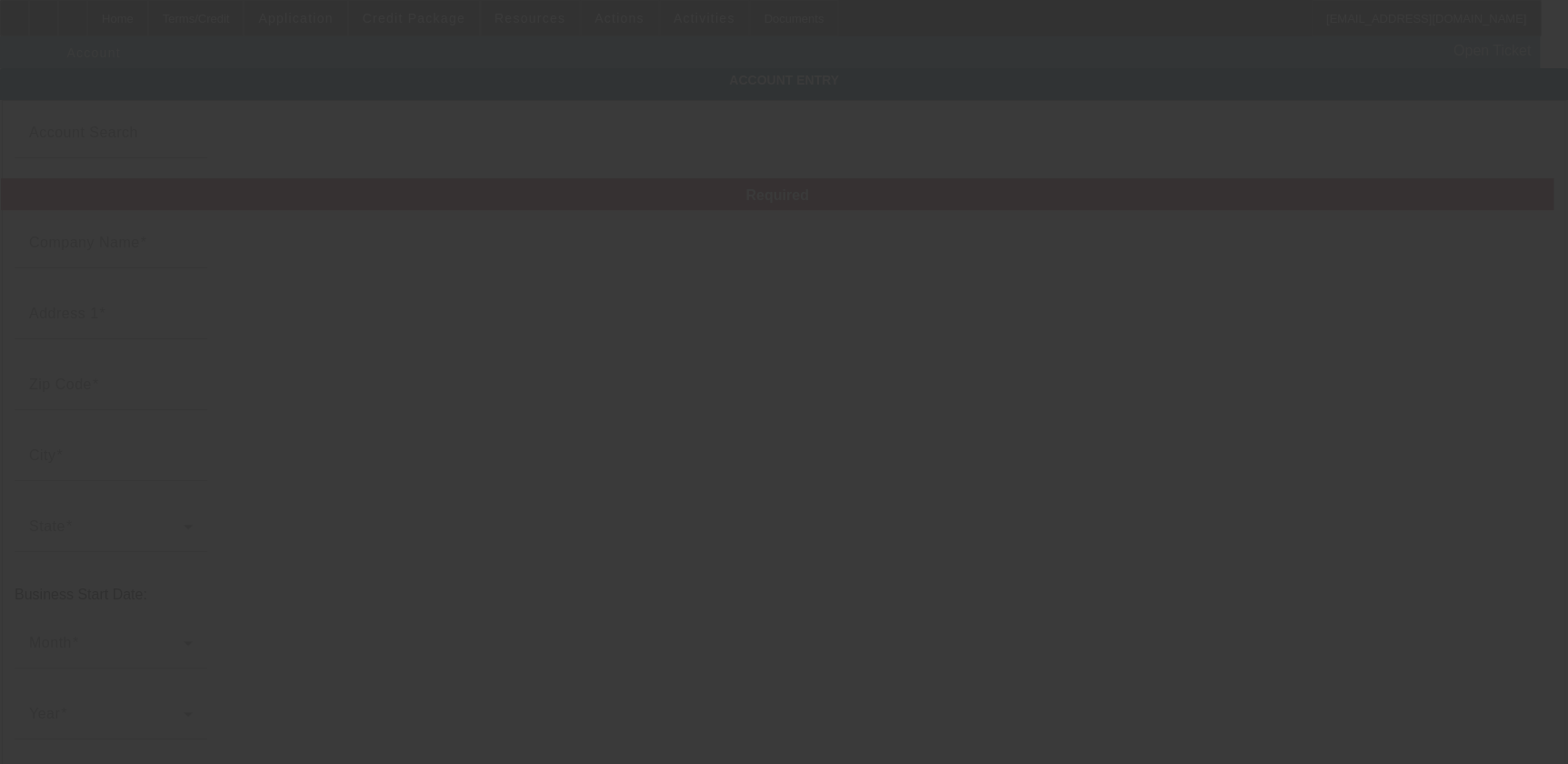
type input "Border International Global Automotive Logistics Transportation and Towing"
type input "16001 Saint Louis Ave"
type input "60428"
type input "Markham"
type input "[PHONE_NUMBER]"
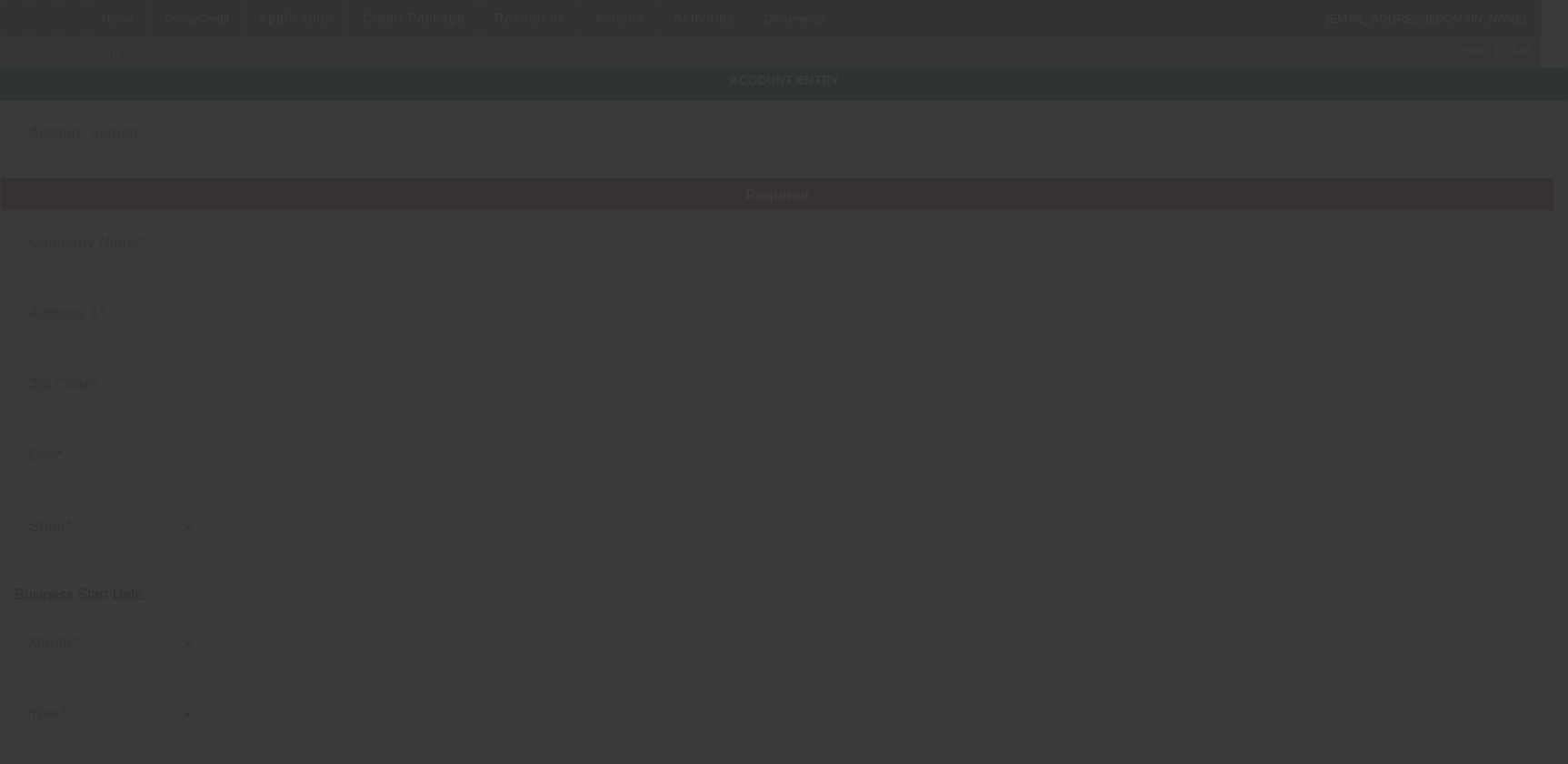
type input "Big Al Towing"
type input "bigalservice@gmail.com"
type input "[US_EMPLOYER_IDENTIFICATION_NUMBER]"
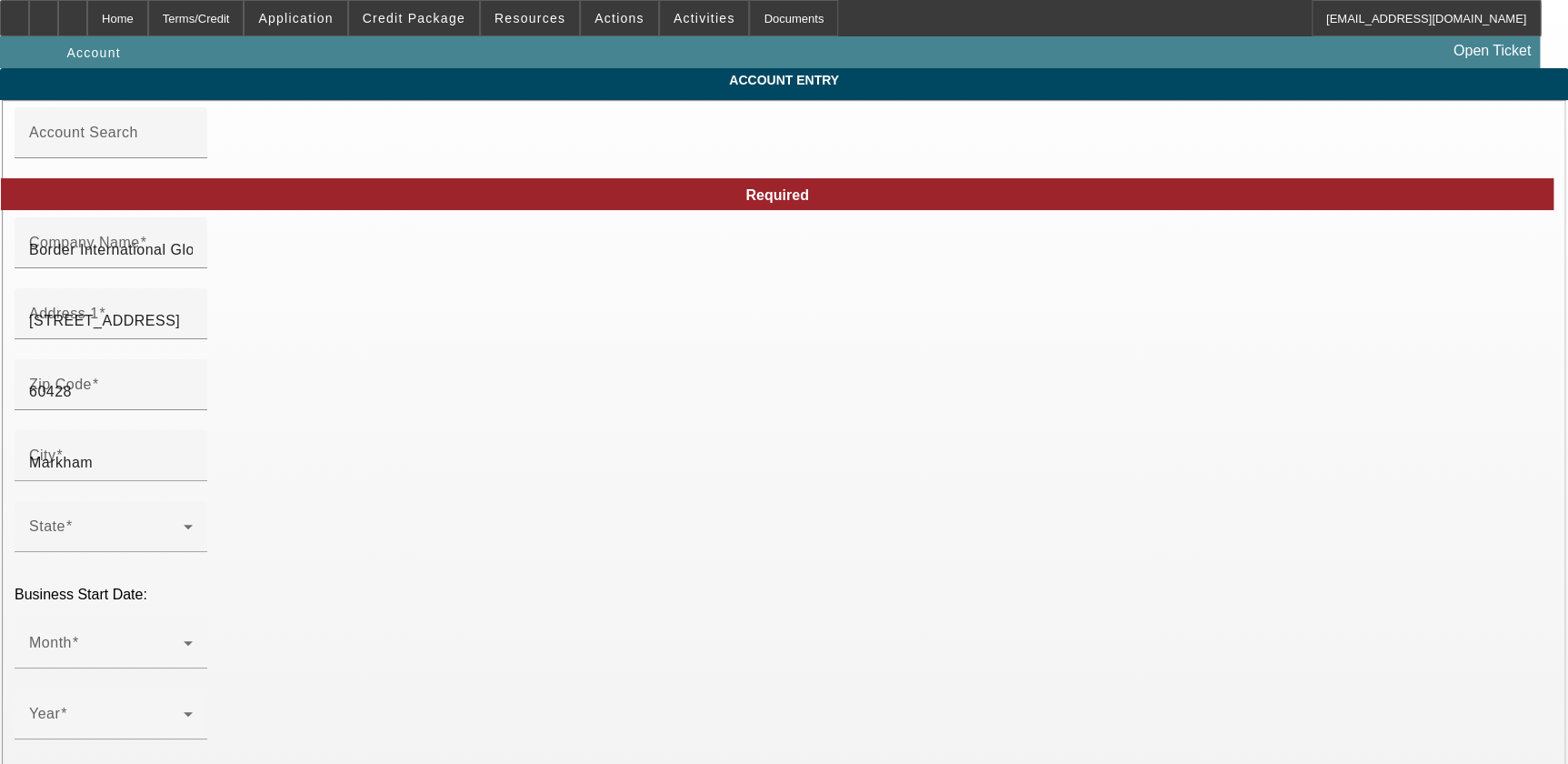
type input "8/26/2025"
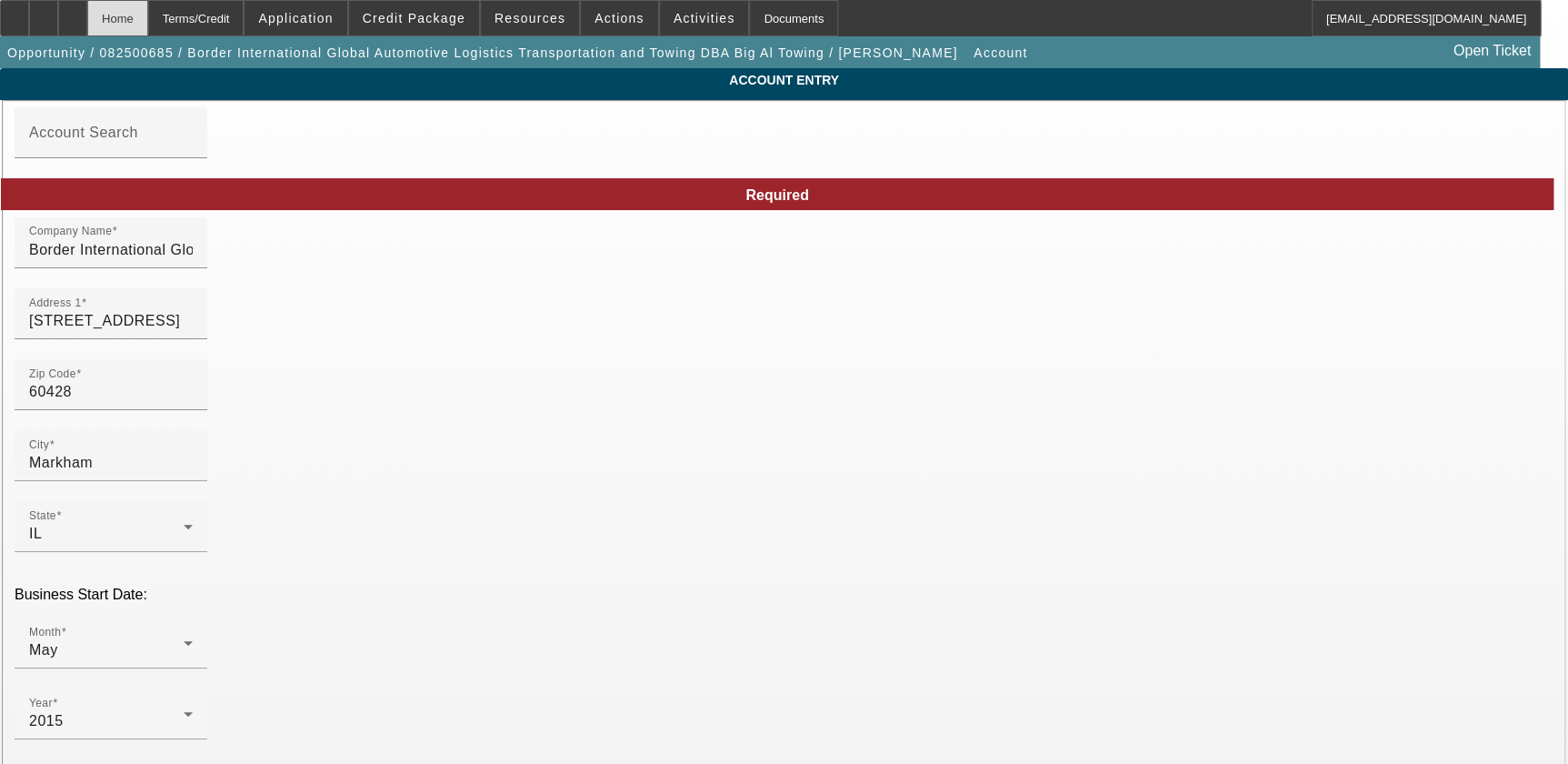
click at [148, 8] on div "Home" at bounding box center [117, 18] width 61 height 36
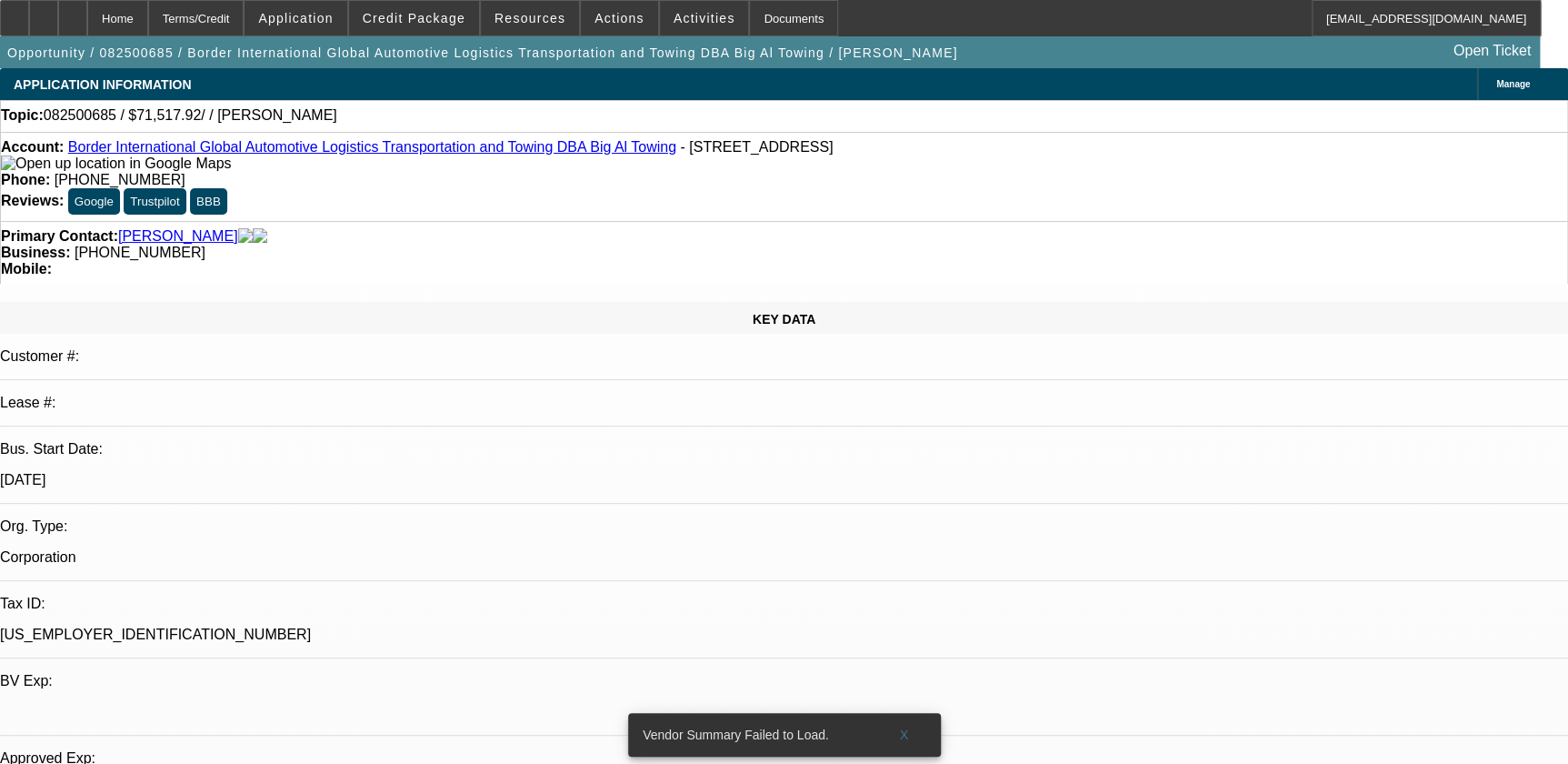
select select "0"
select select "2"
select select "0.1"
select select "4"
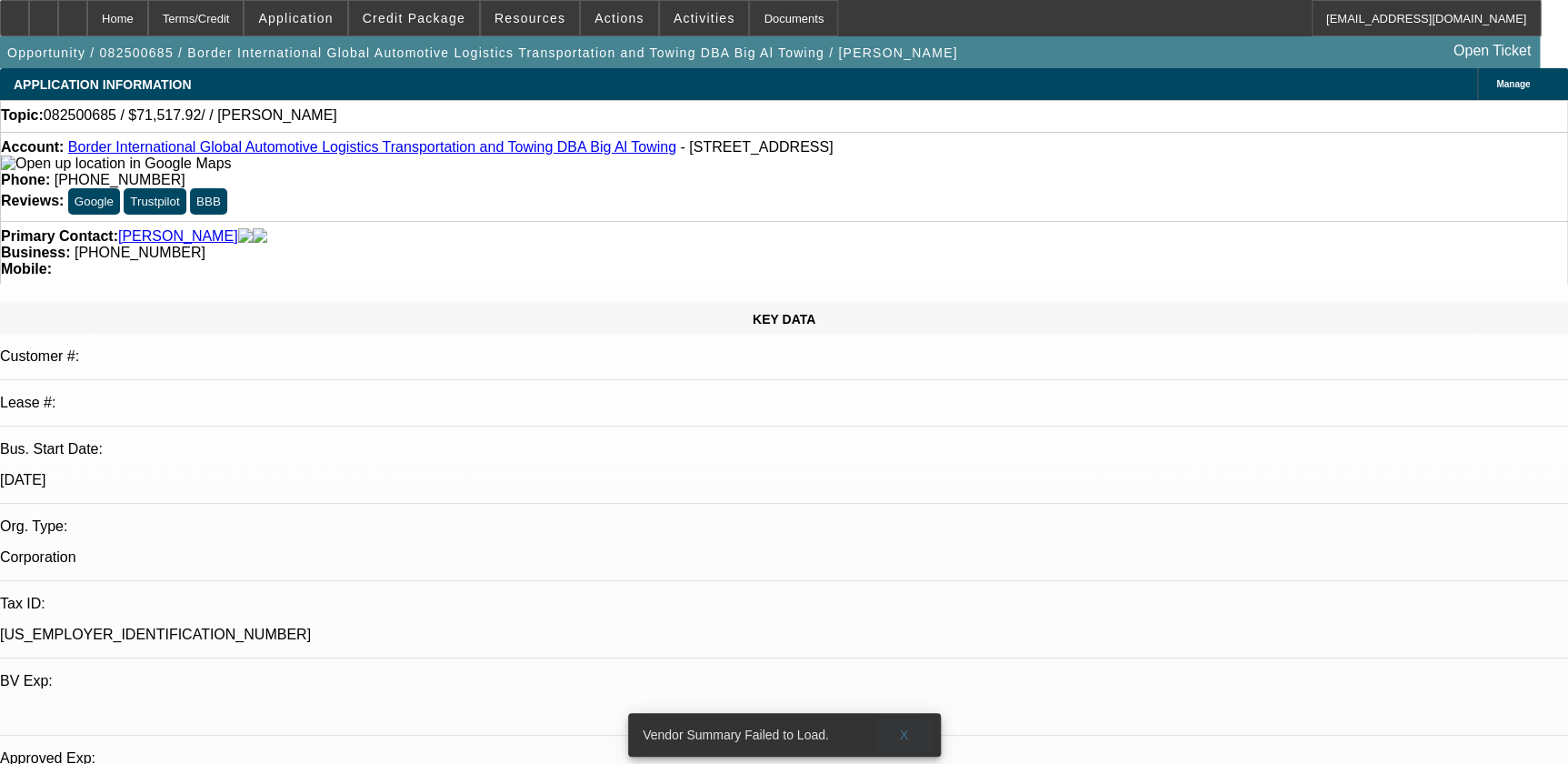
scroll to position [578, 0]
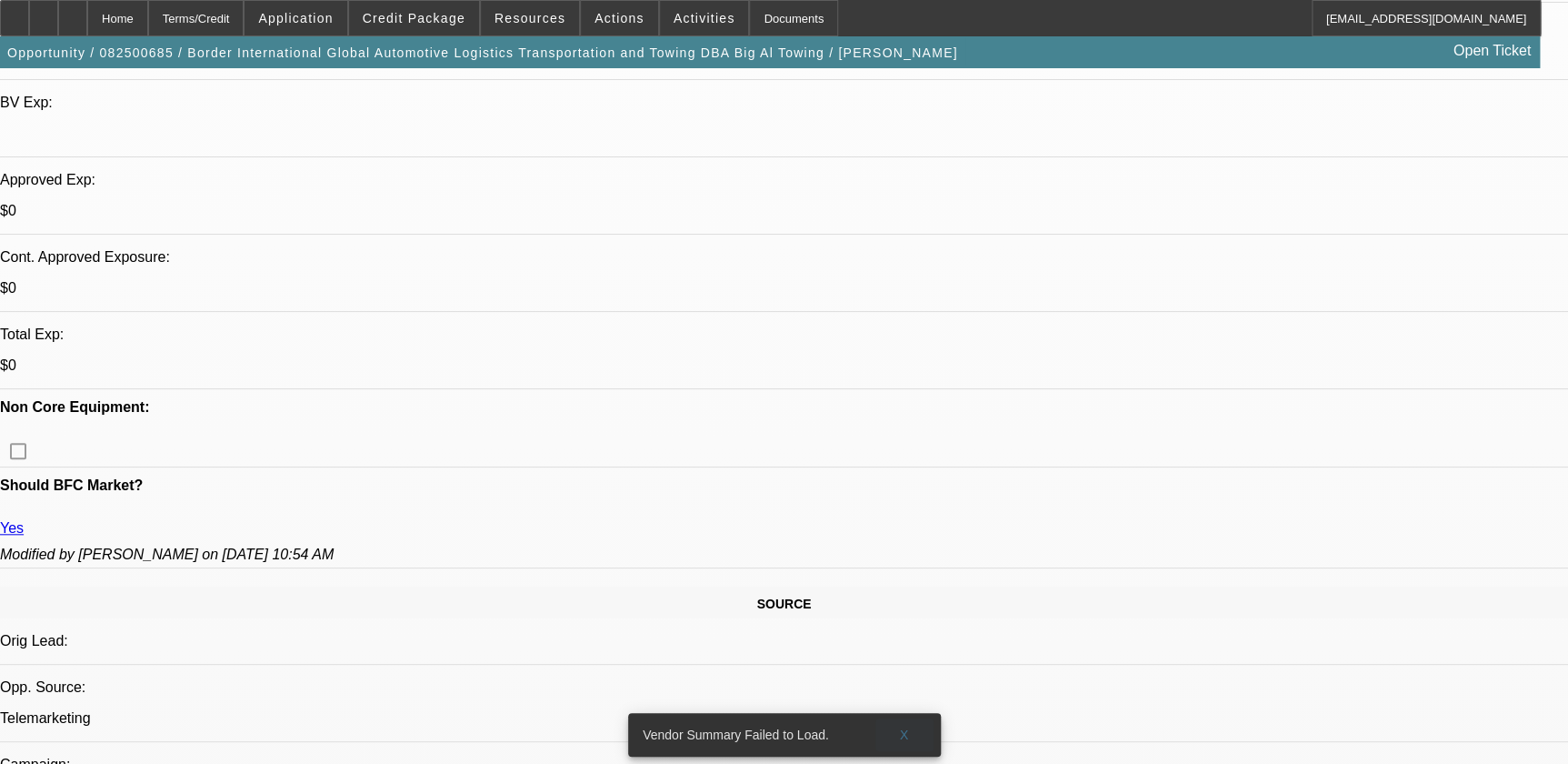
click at [907, 713] on span at bounding box center [904, 735] width 58 height 44
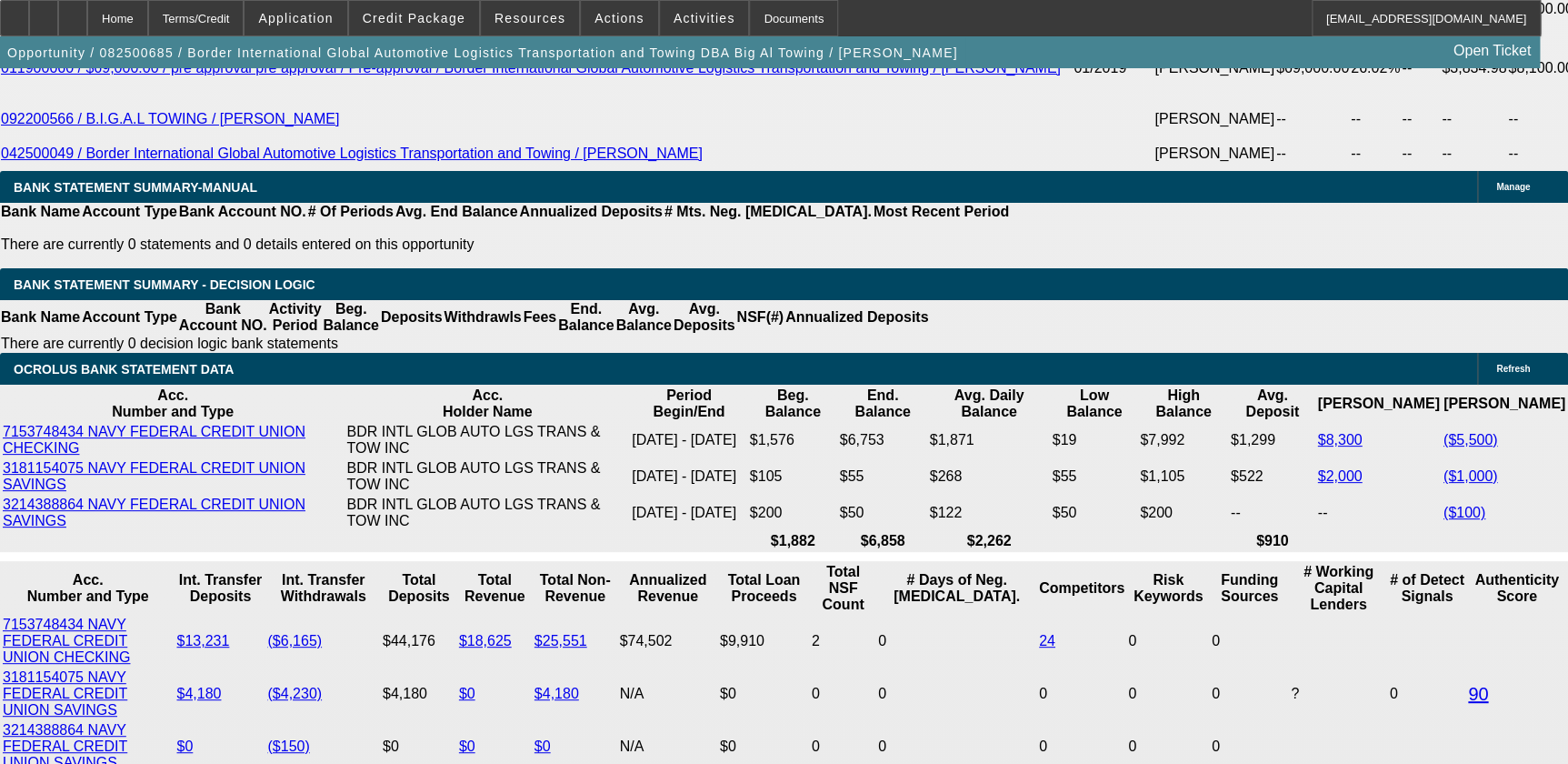
scroll to position [3141, 0]
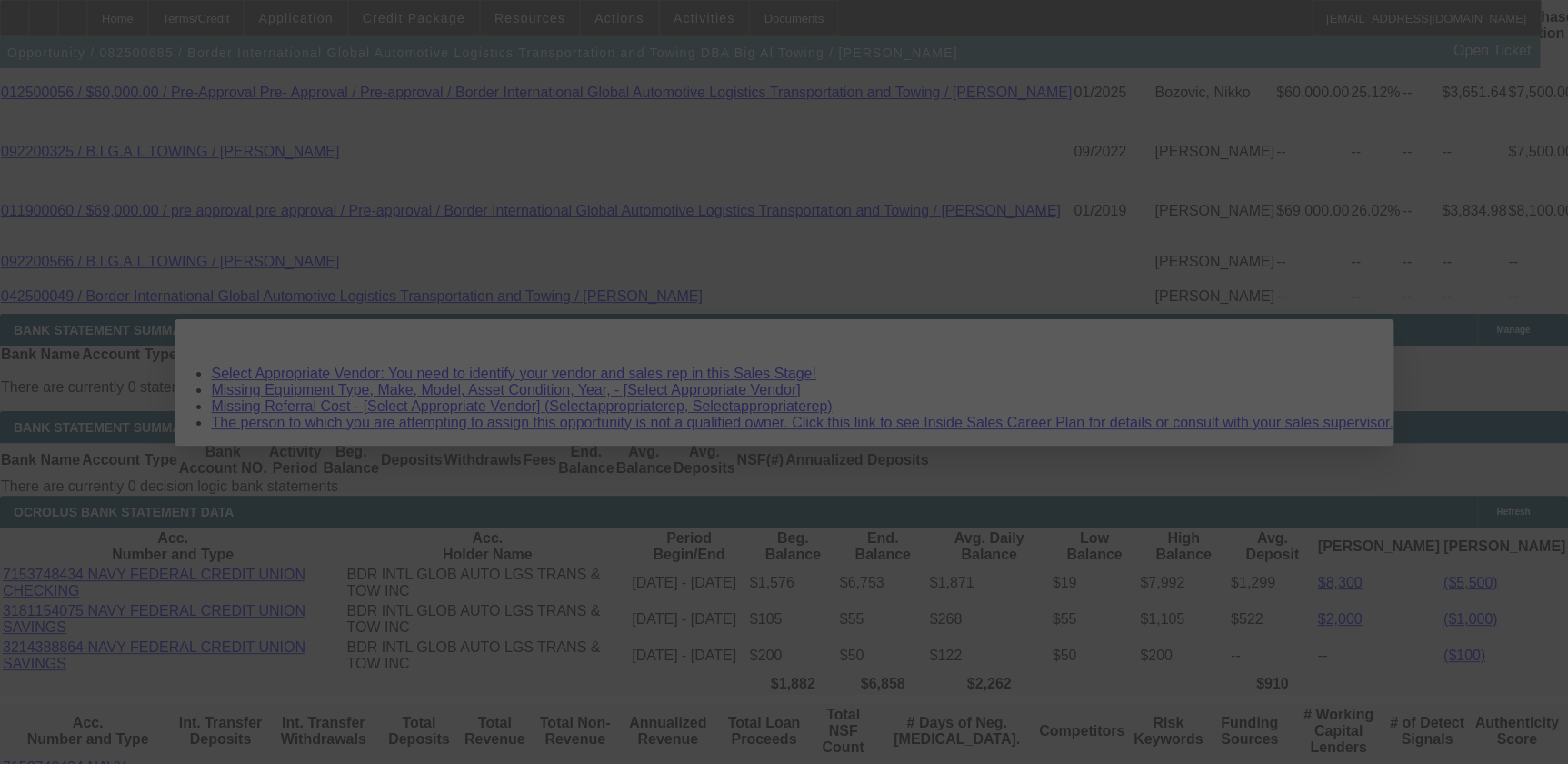
scroll to position [0, 0]
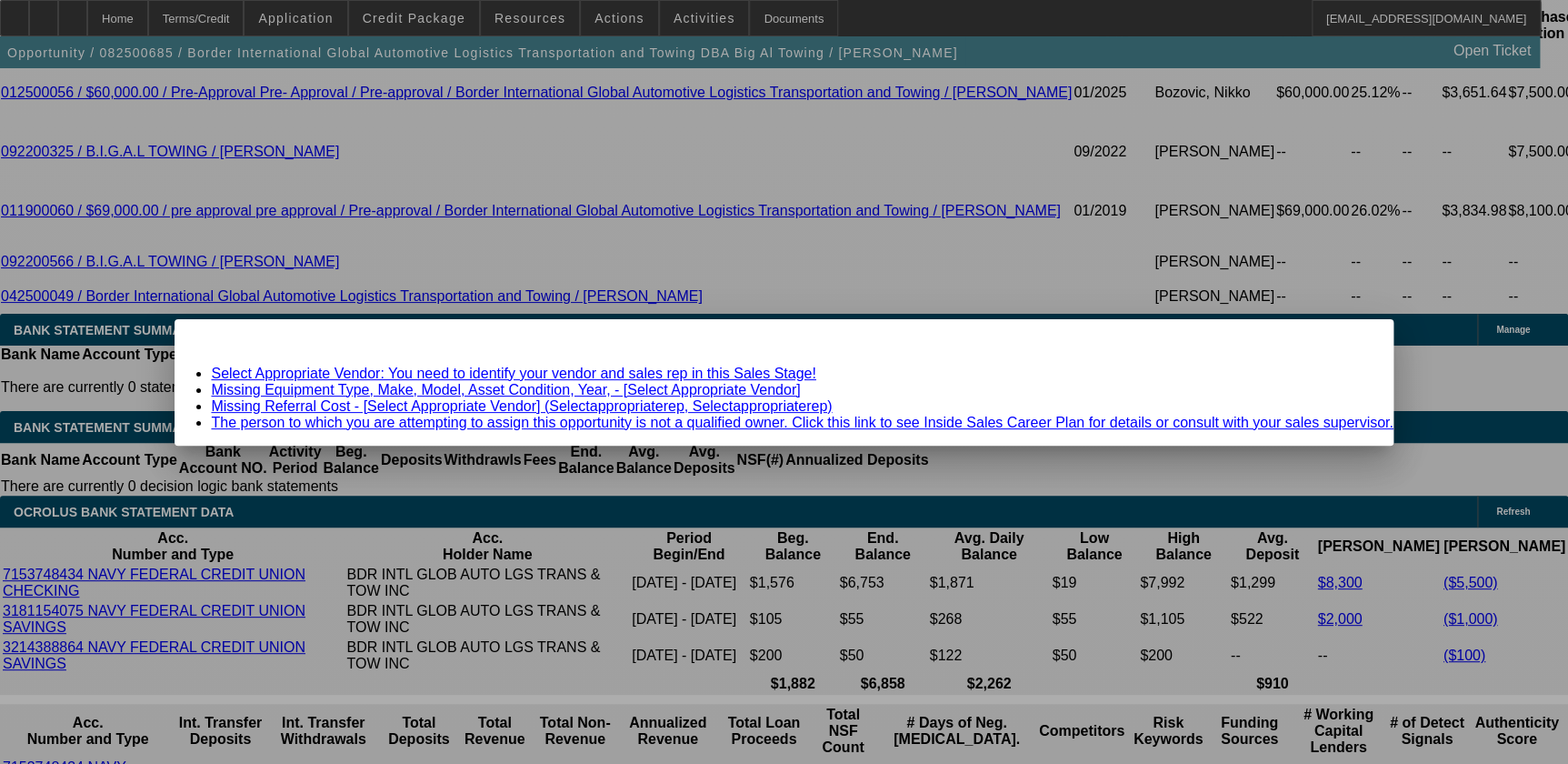
click at [377, 373] on link "Select Appropriate Vendor: You need to identify your vendor and sales rep in th…" at bounding box center [513, 373] width 605 height 15
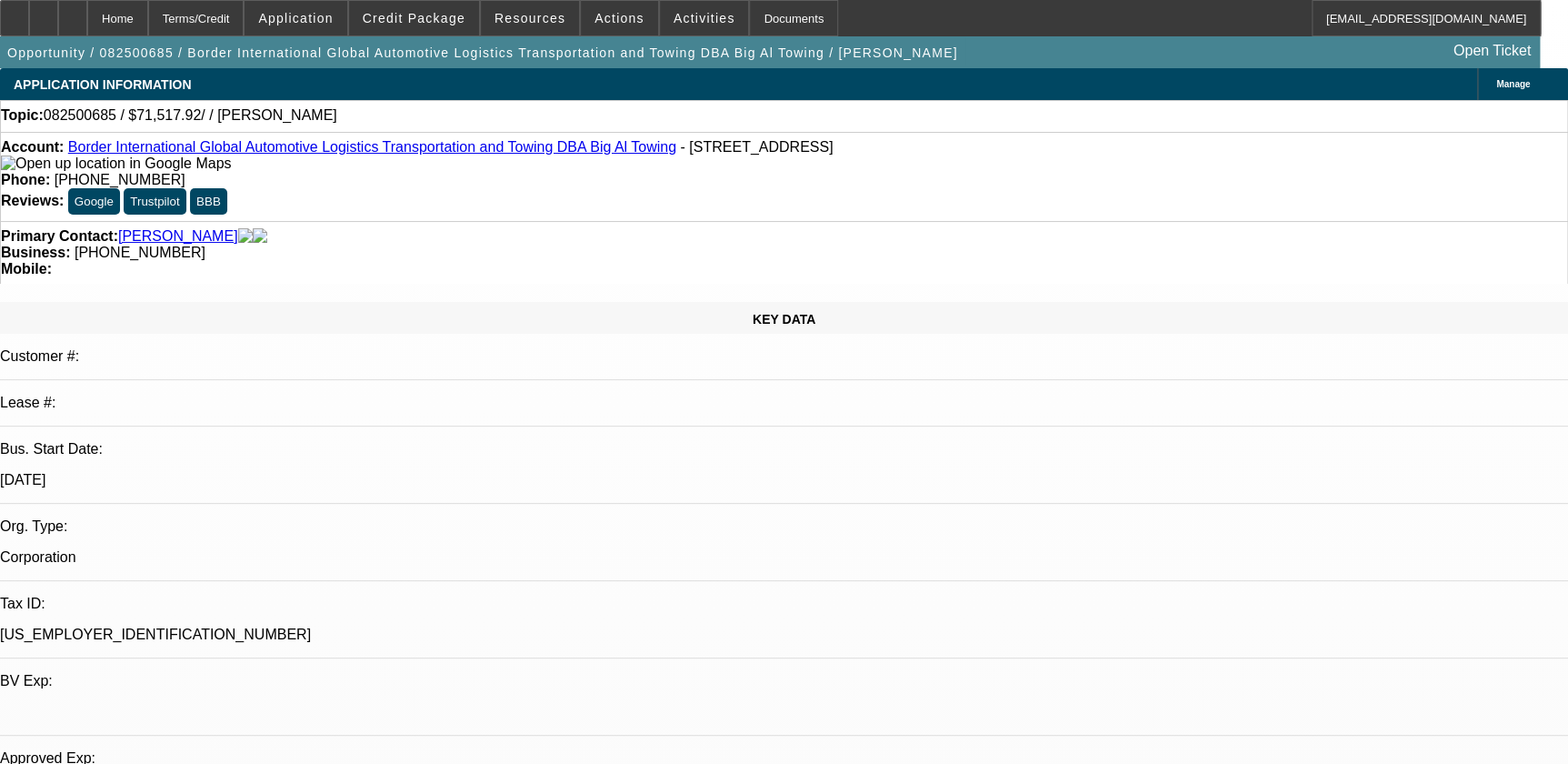
scroll to position [3141, 0]
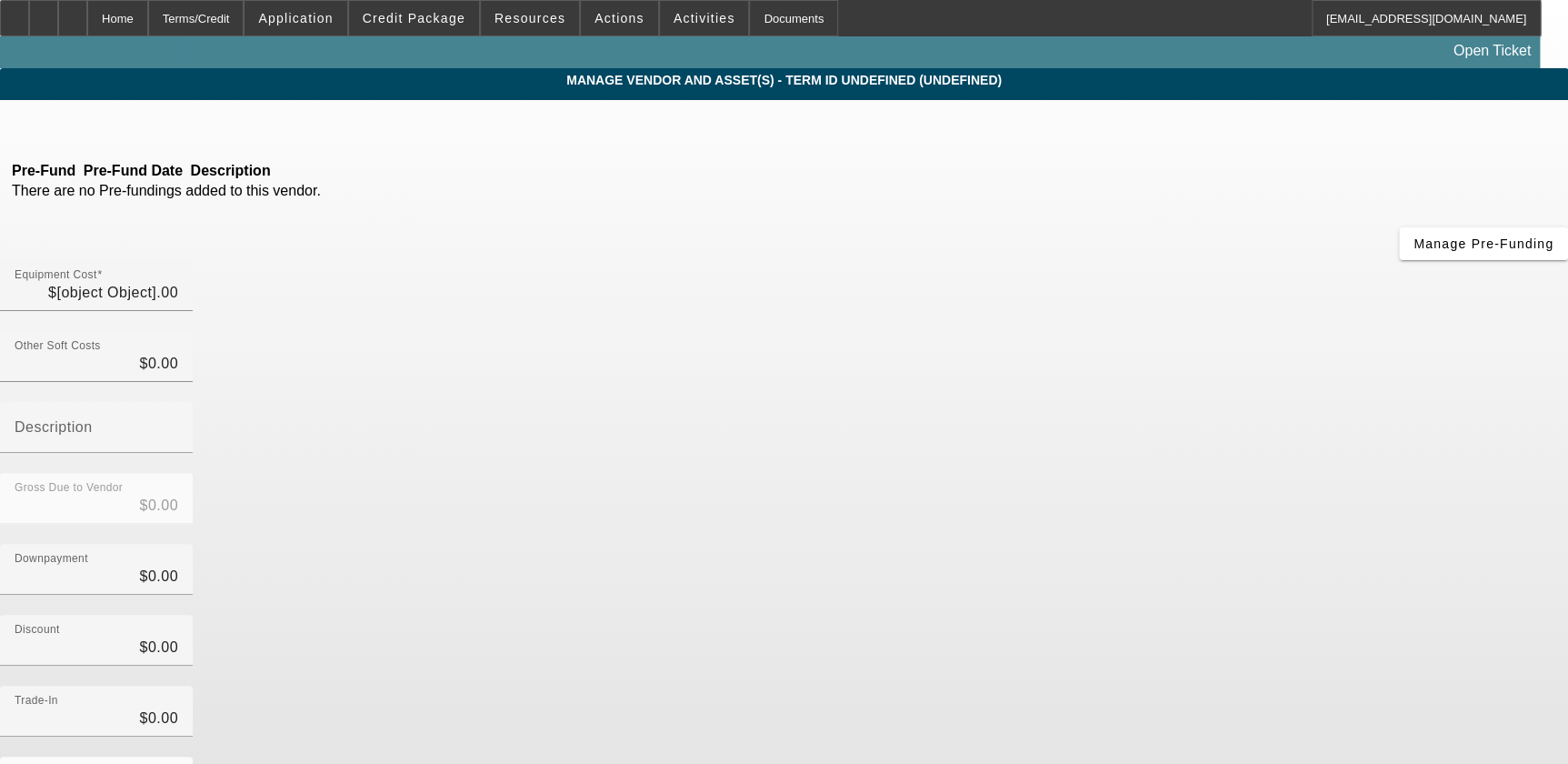
type input "$71,517.92"
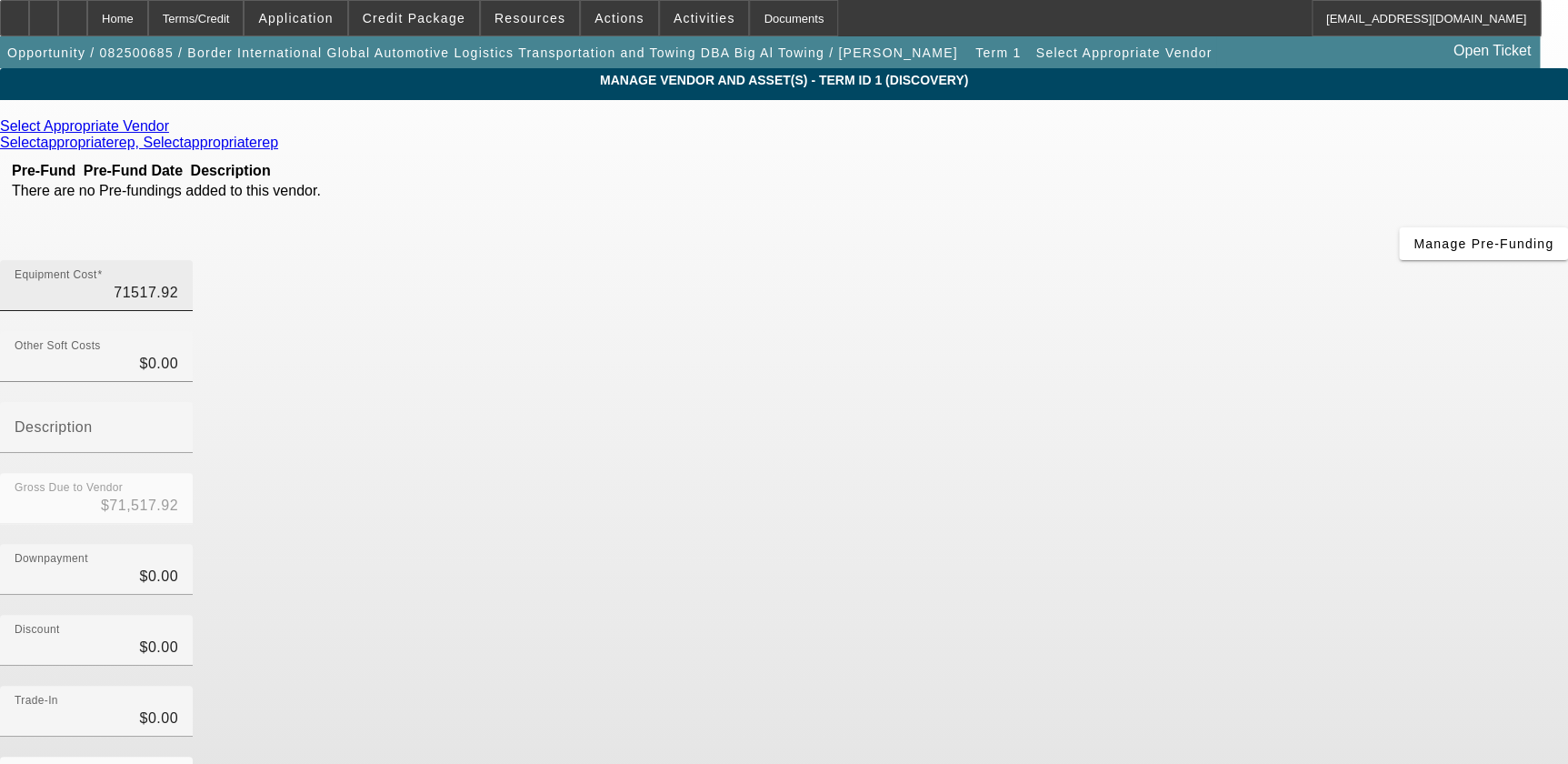
click at [178, 282] on input "71517.92" at bounding box center [97, 293] width 164 height 22
type input "3"
type input "$3.00"
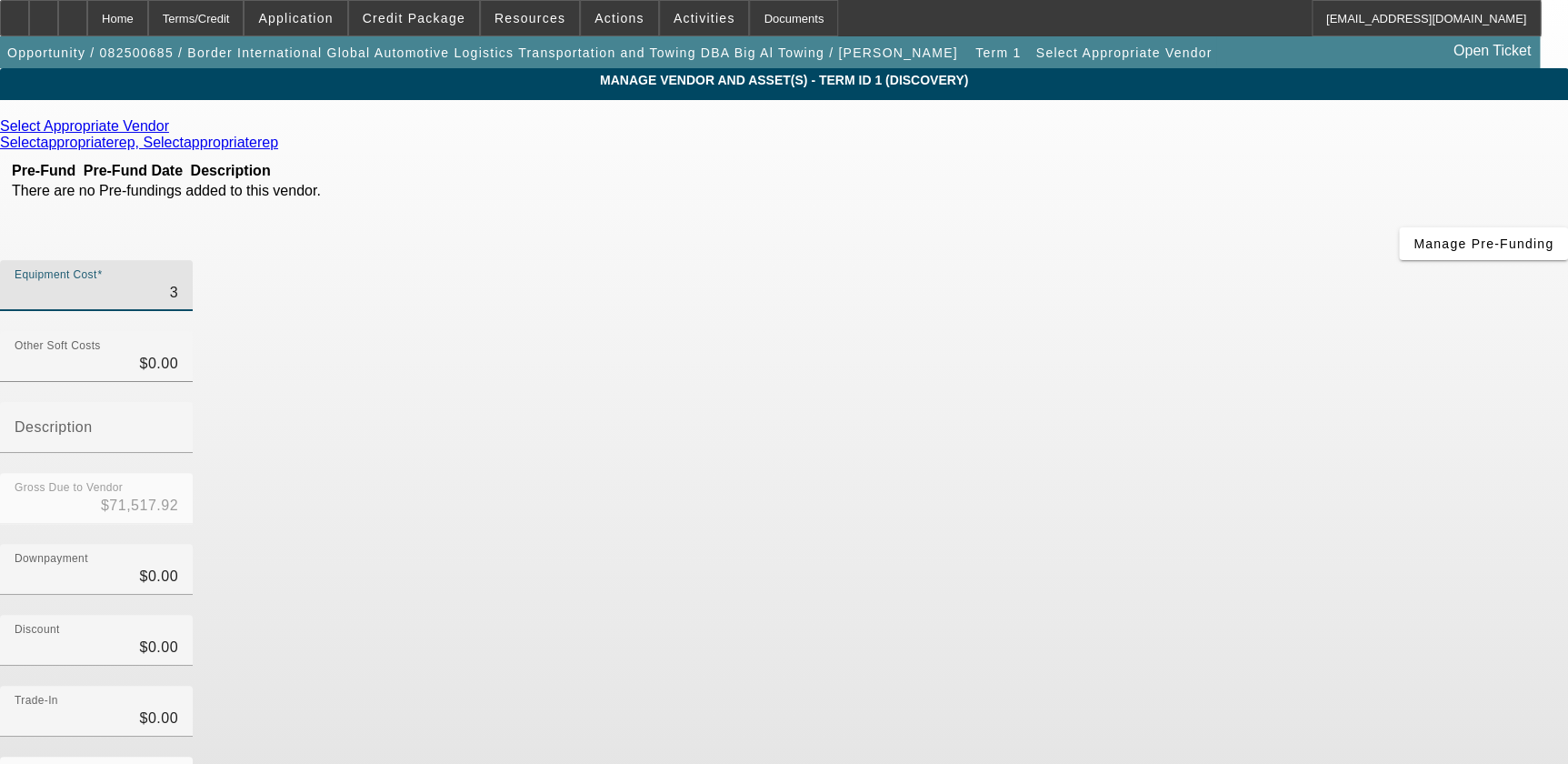
type input "$3.00"
type input "350"
type input "$350.00"
type input "3500"
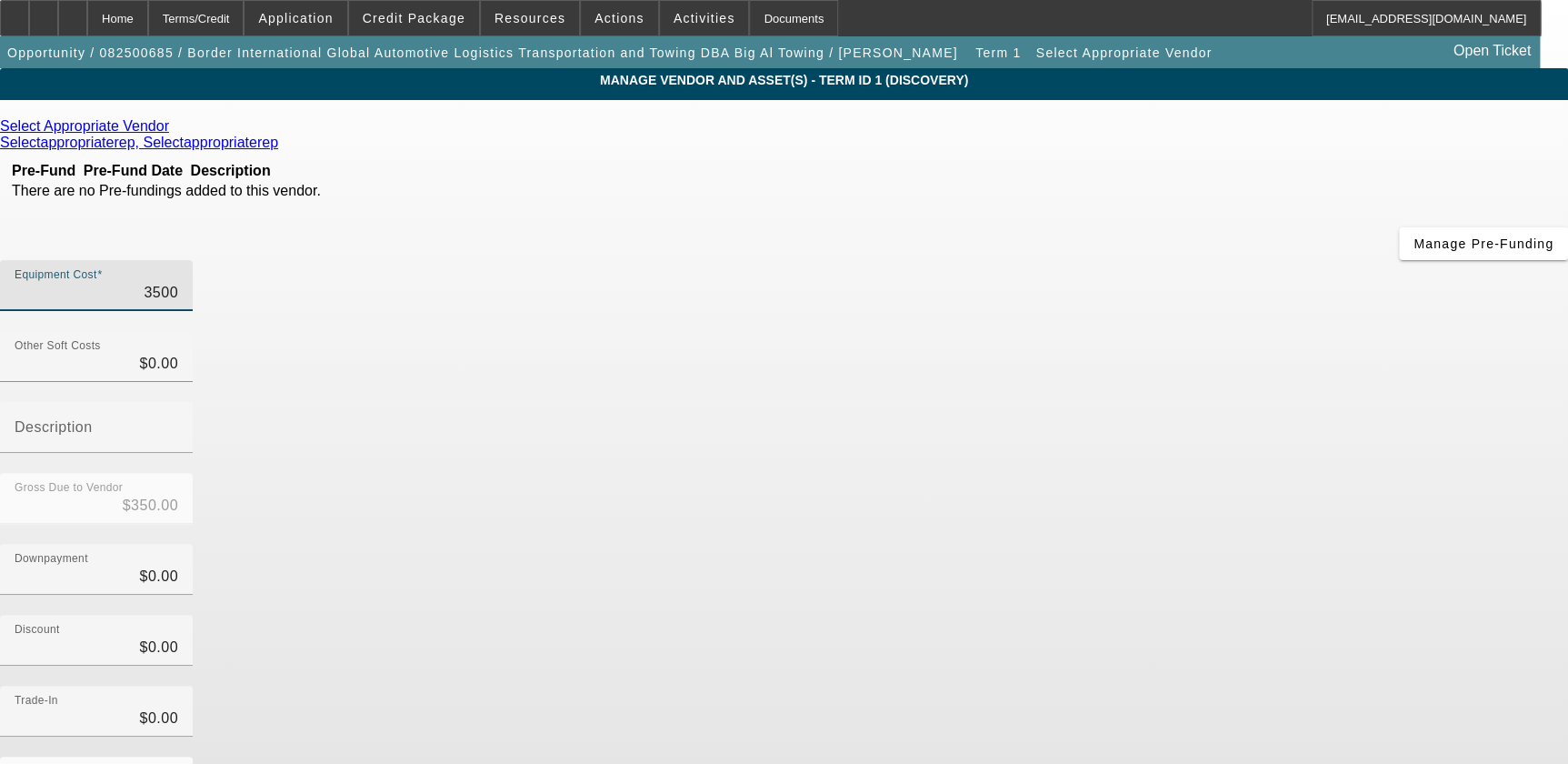
type input "$3,500.00"
type input "35000"
type input "$35,000.00"
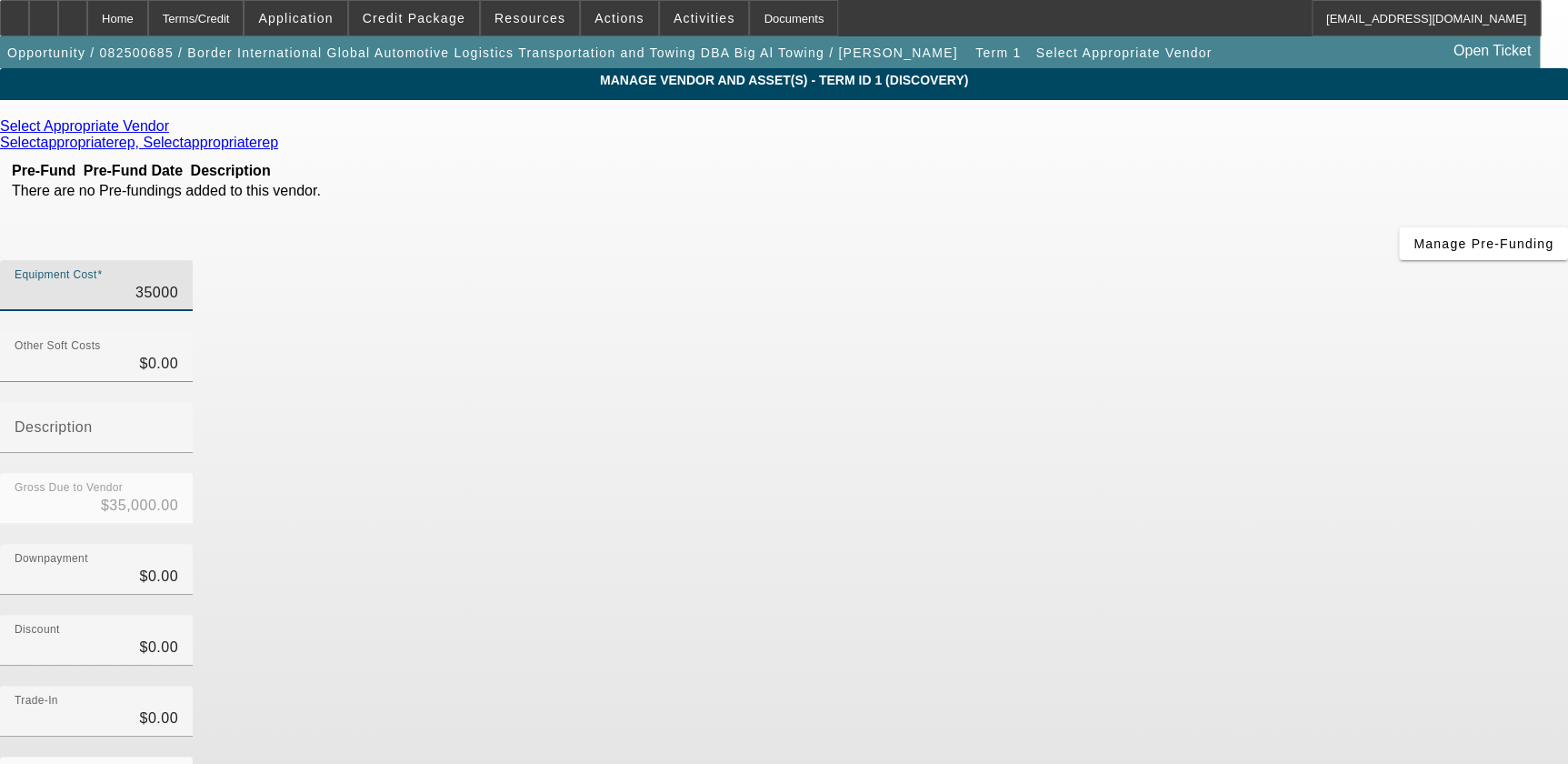
type input "$35,000.00"
click at [486, 368] on div "Select Appropriate Vendor Selectappropriaterep, Selectappropriaterep Pre-Fund P…" at bounding box center [784, 527] width 1568 height 818
click at [283, 135] on icon at bounding box center [283, 142] width 0 height 15
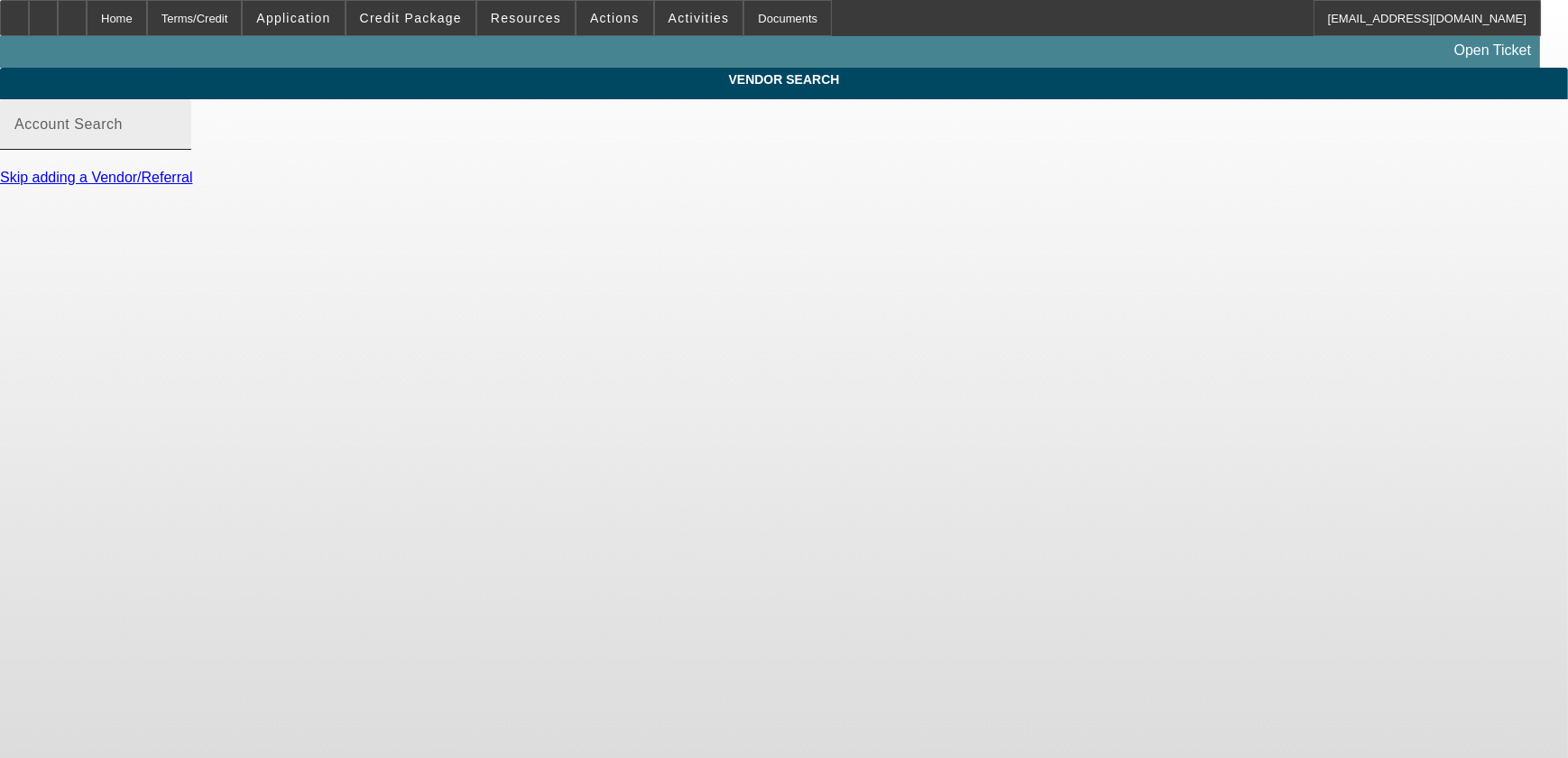
click at [177, 140] on input "Account Search" at bounding box center [96, 132] width 163 height 22
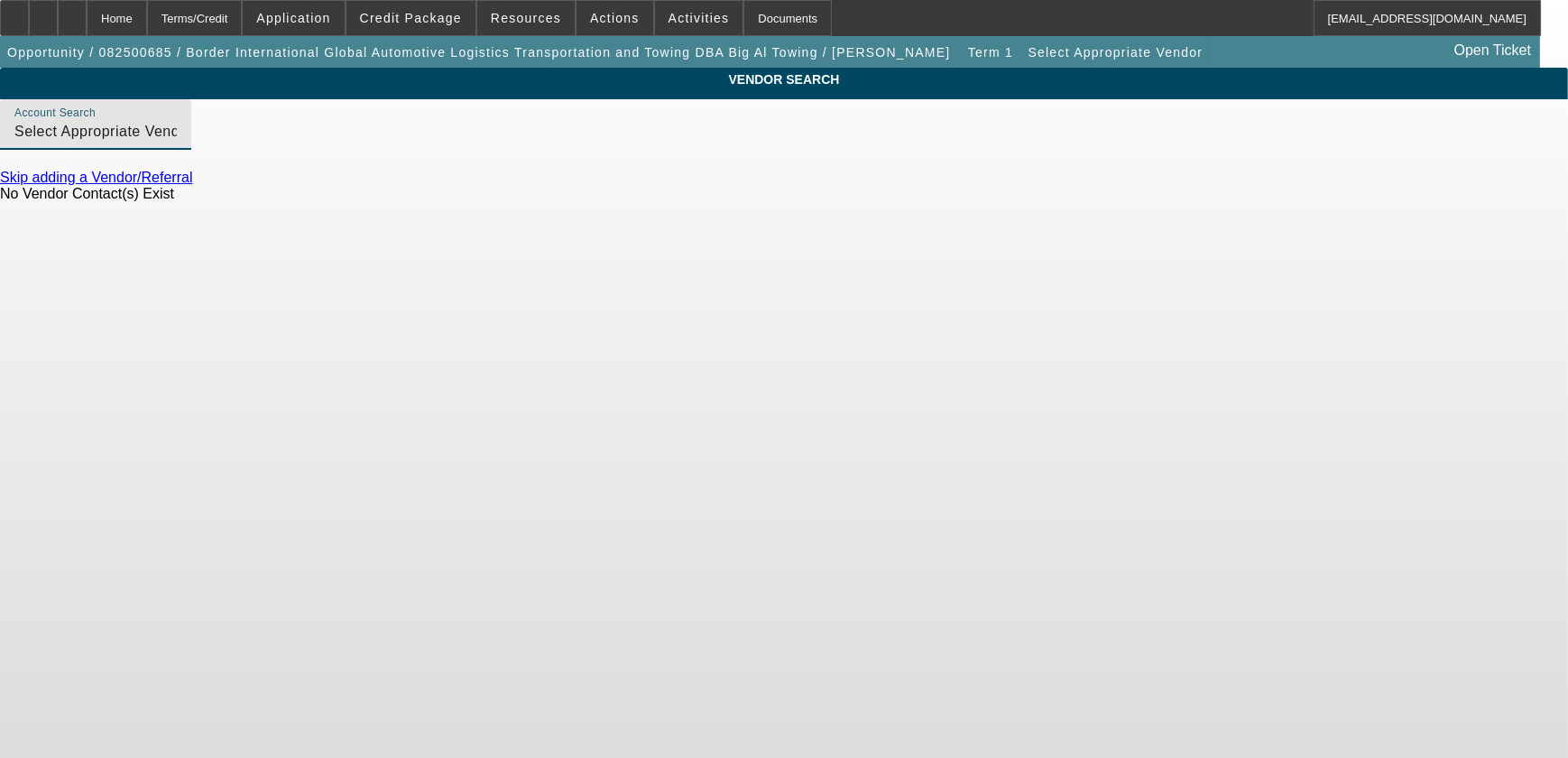
click at [177, 143] on input "Select Appropriate Vendor (Northbrook, IL) - Selectappropriaterep, Selectapprop…" at bounding box center [96, 132] width 163 height 22
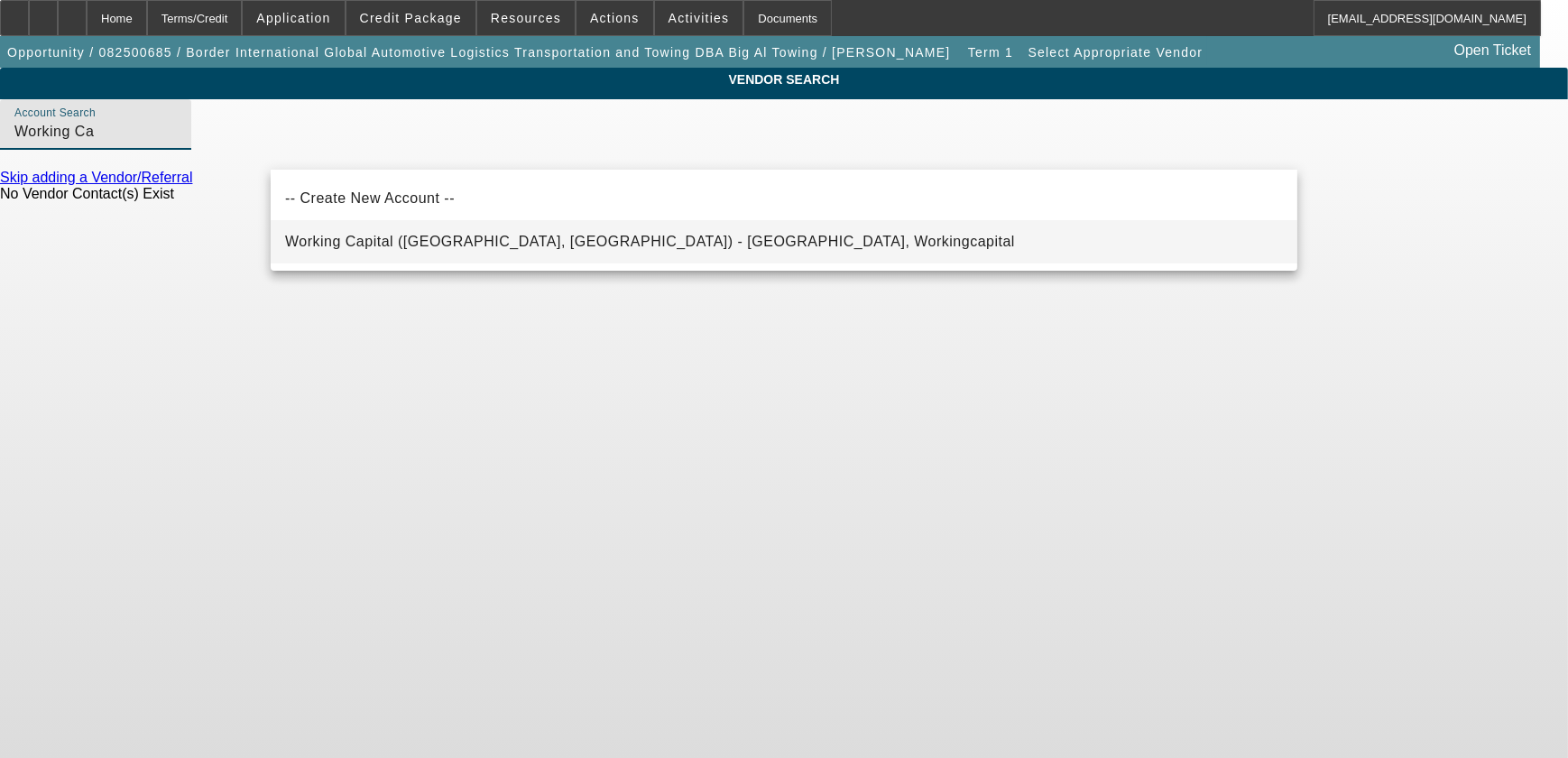
click at [689, 258] on mat-option "Working Capital (Northbrook, IL) - Workingcapital, Workingcapital" at bounding box center [784, 242] width 1027 height 44
type input "Working Capital (Northbrook, IL) - Workingcapital, Workingcapital"
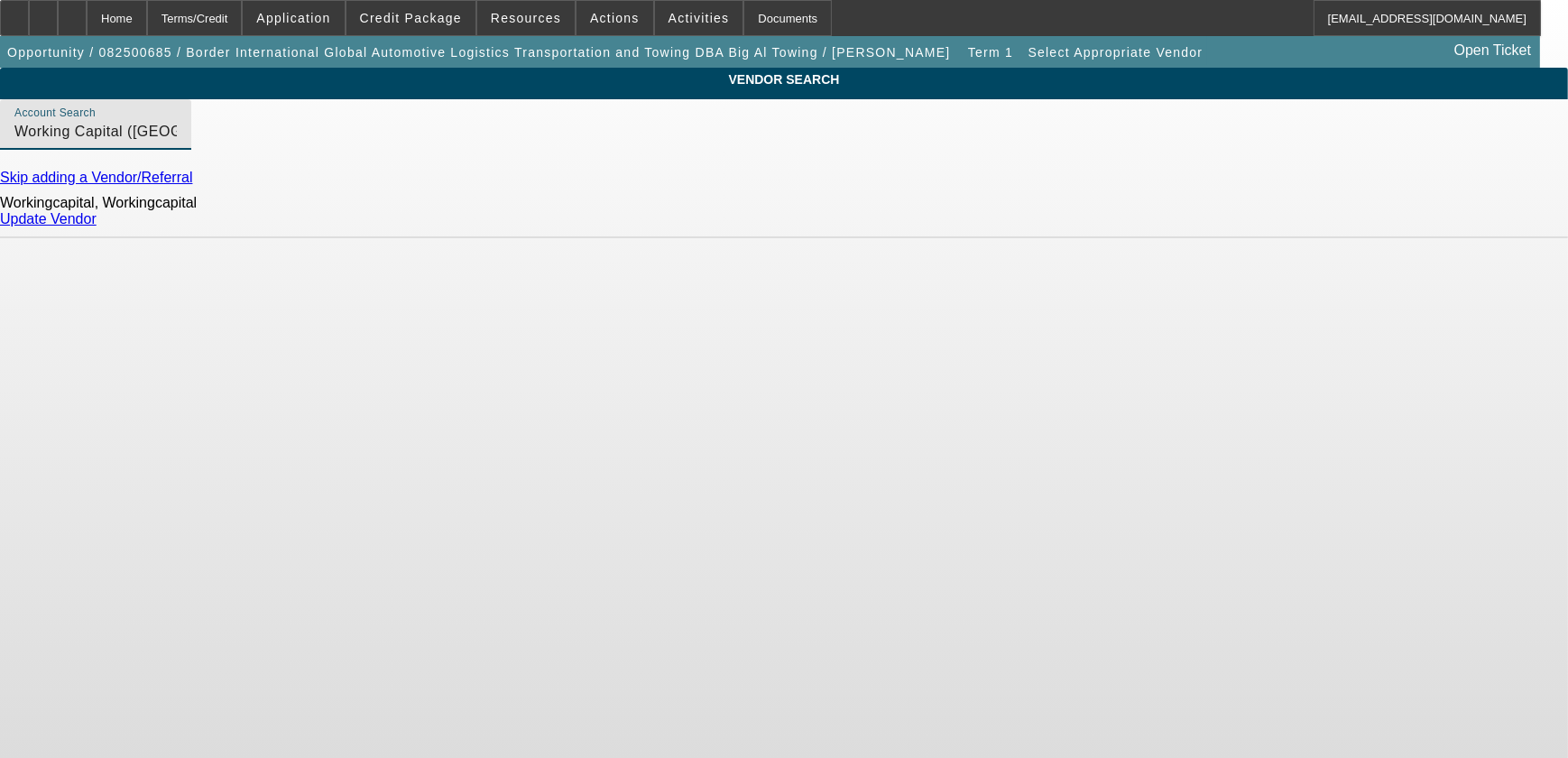
click at [96, 226] on link "Update Vendor" at bounding box center [48, 218] width 96 height 15
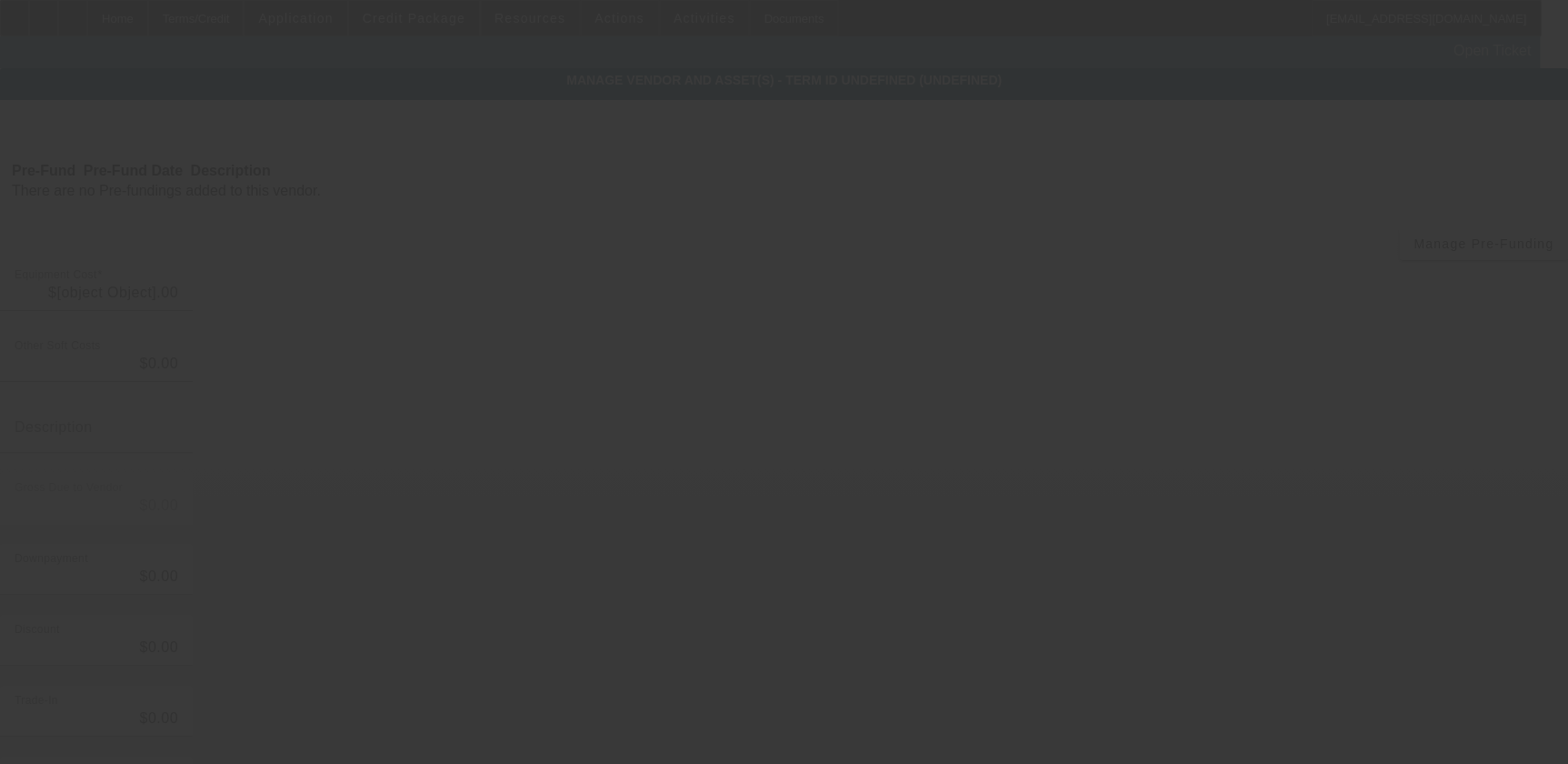
type input "$71,517.92"
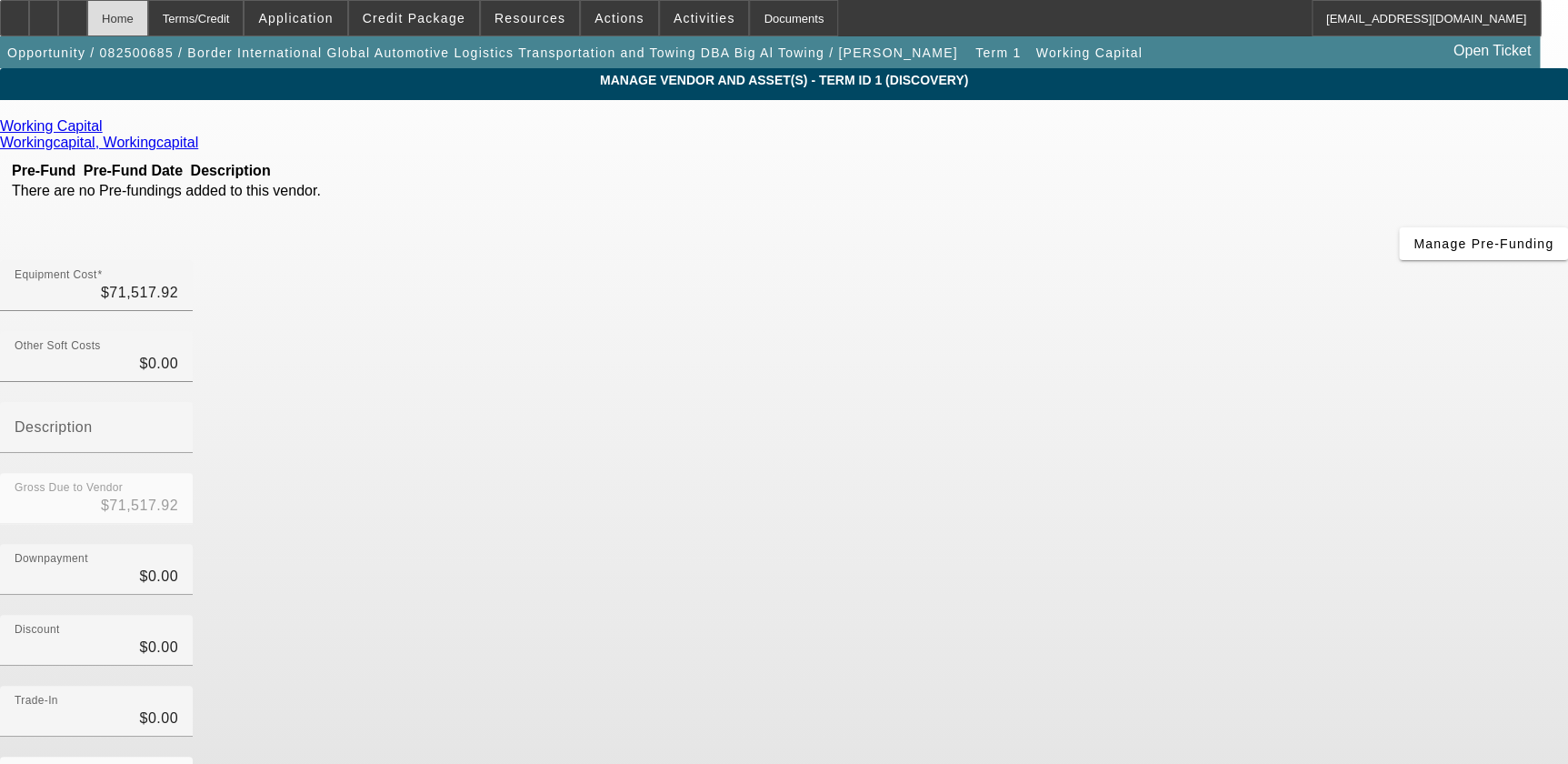
click at [143, 12] on div "Home" at bounding box center [117, 18] width 61 height 36
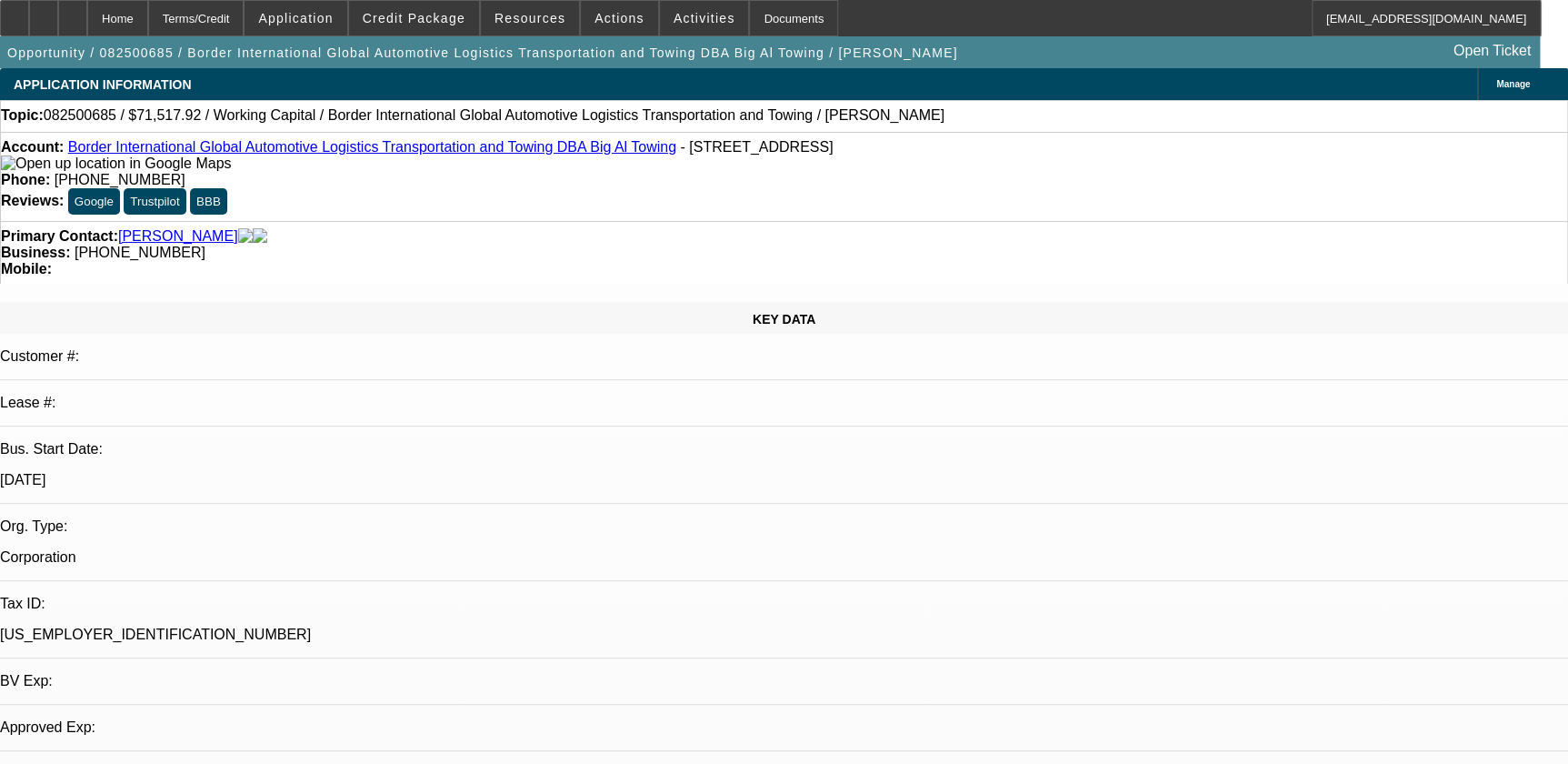
select select "0"
select select "2"
select select "0.1"
select select "4"
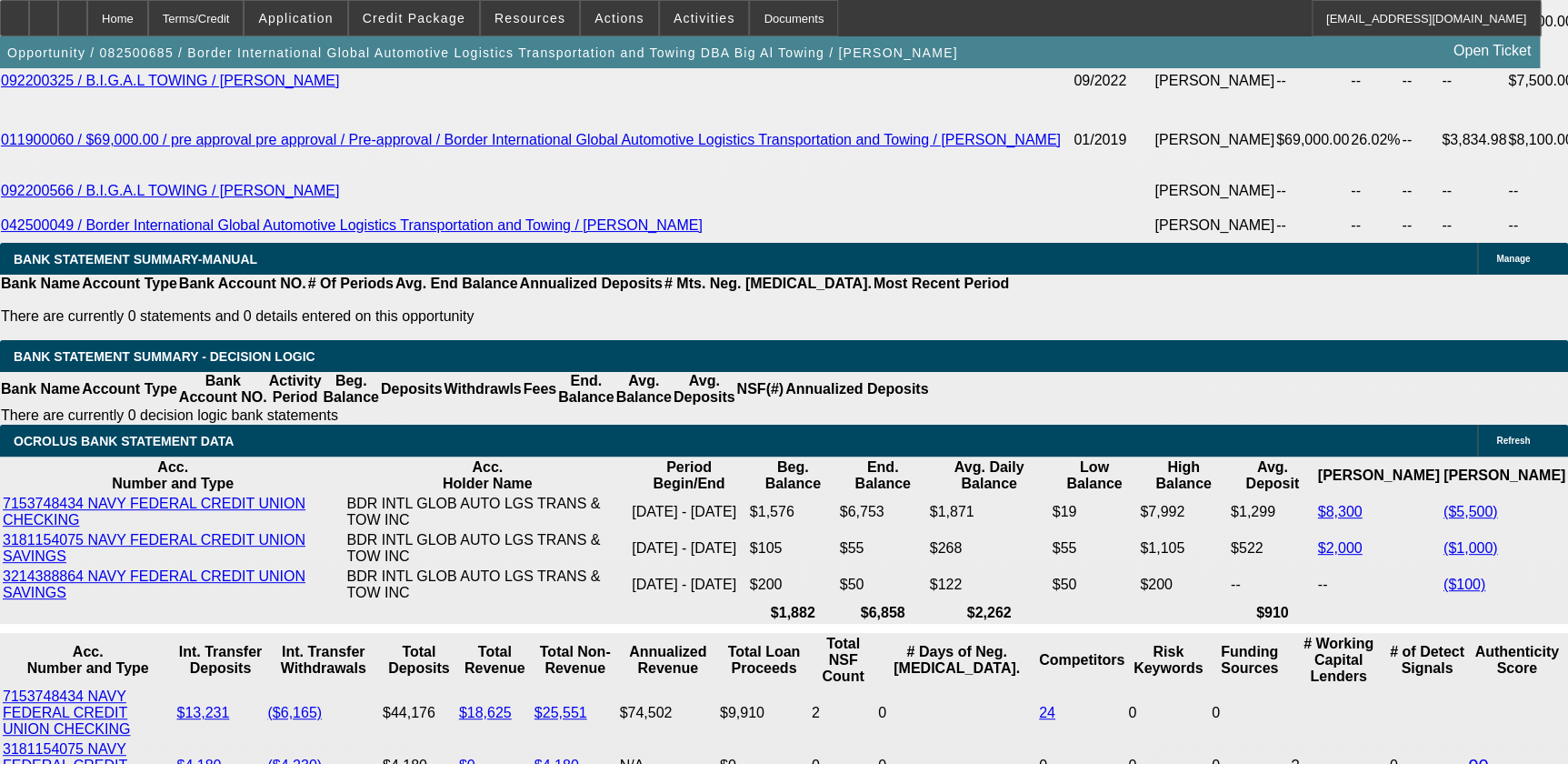
scroll to position [3141, 0]
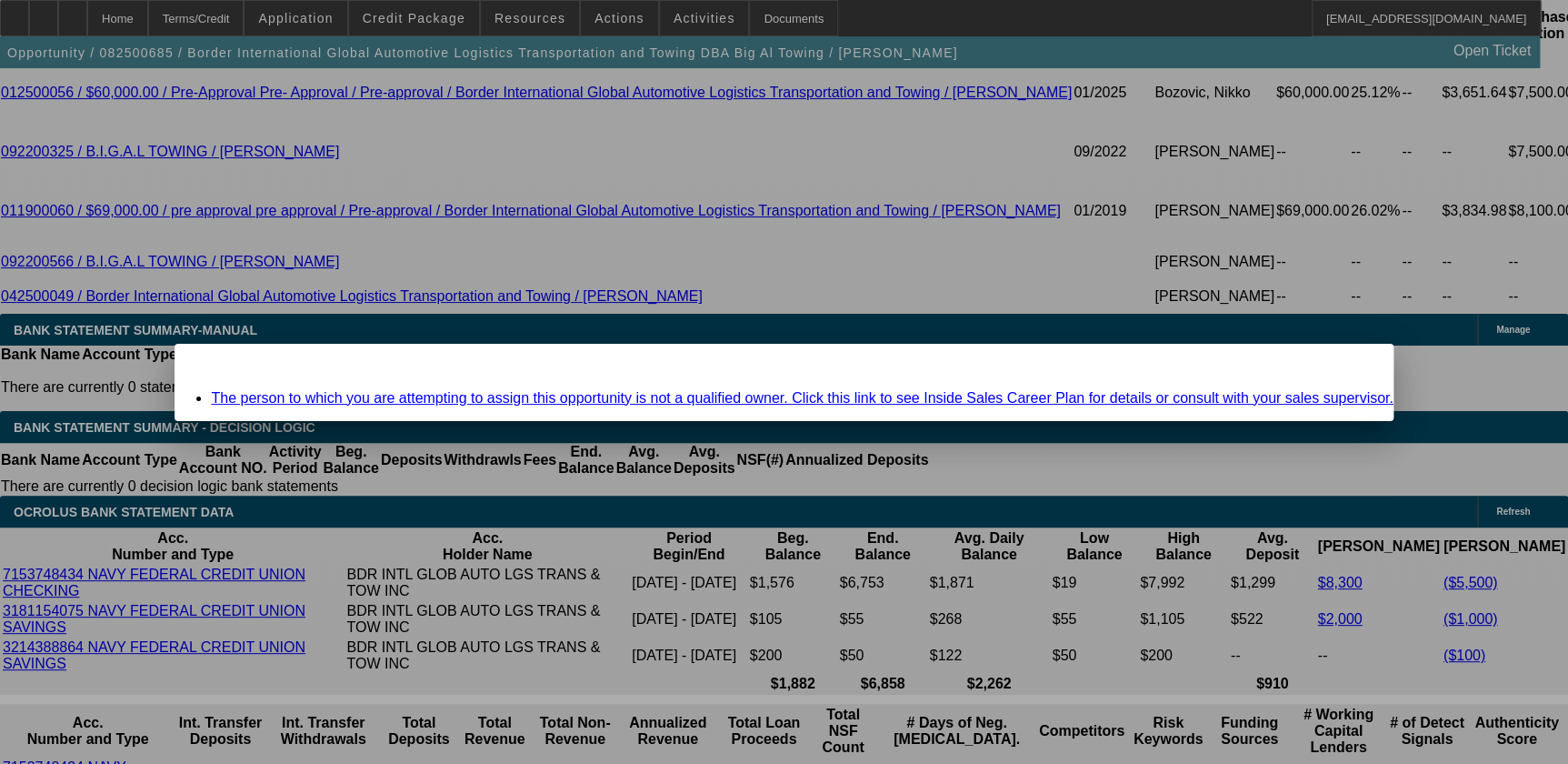
scroll to position [0, 0]
click at [1357, 365] on span "Close" at bounding box center [1369, 360] width 25 height 10
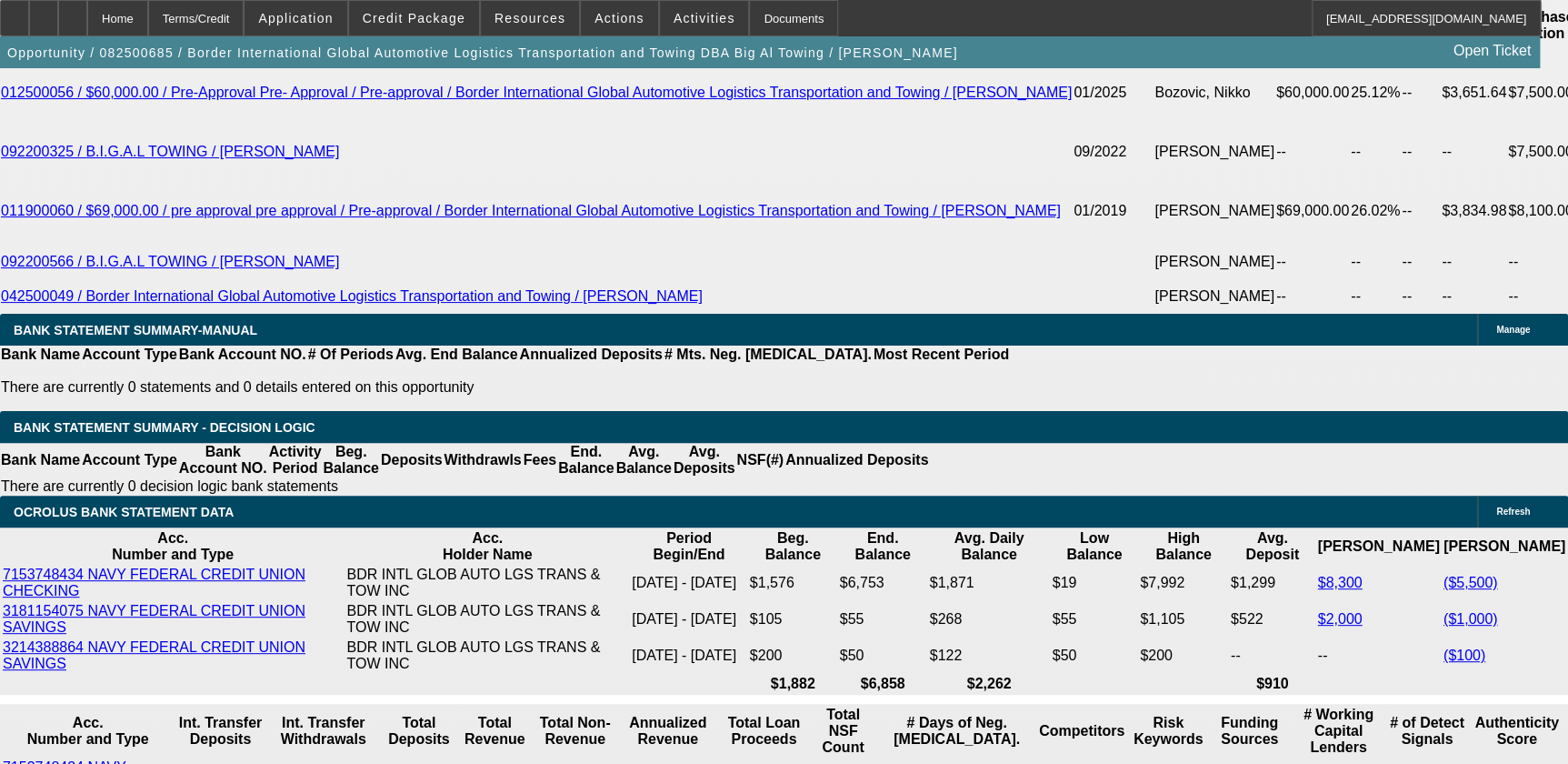
scroll to position [3141, 0]
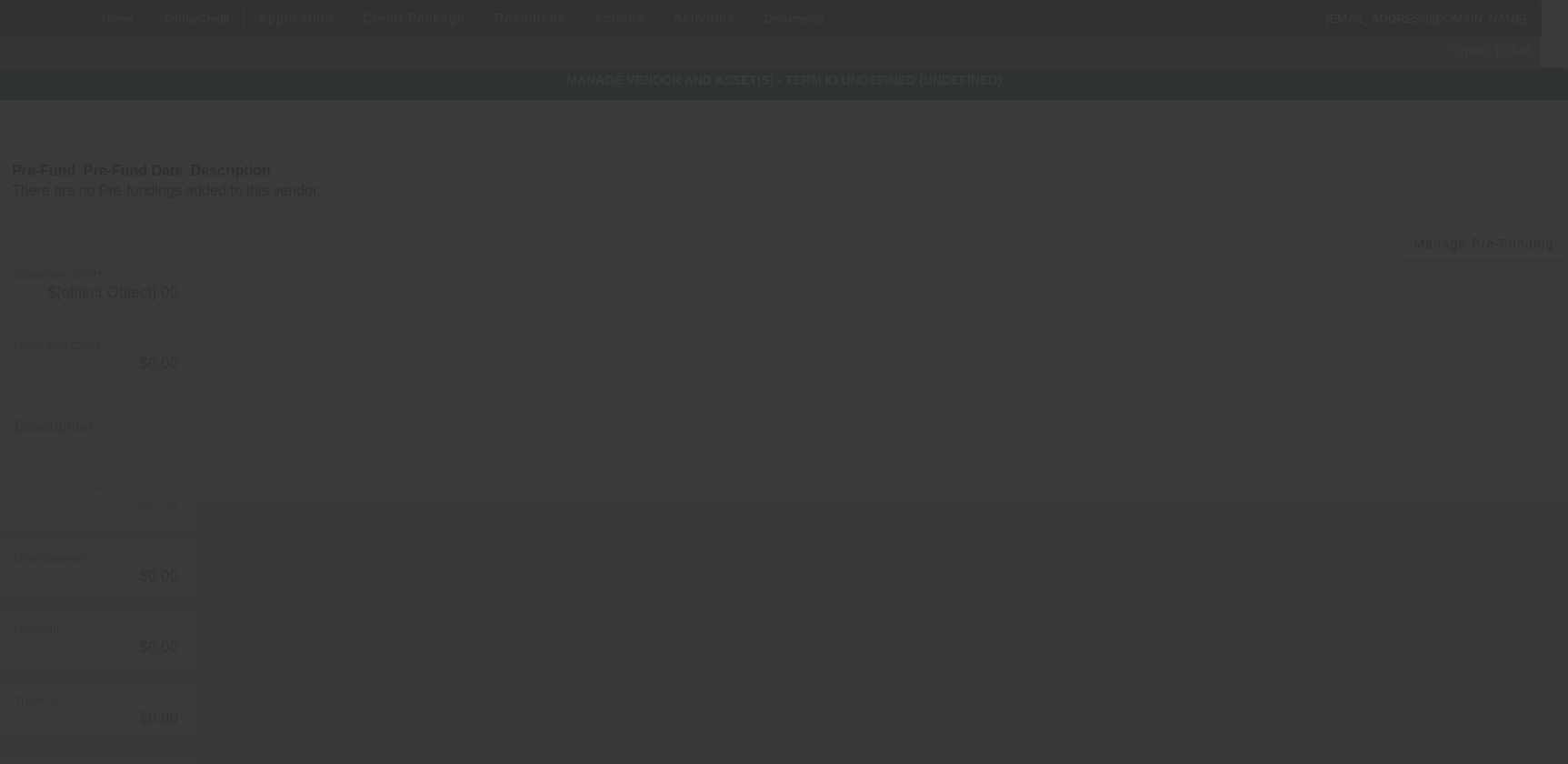
type input "$71,517.92"
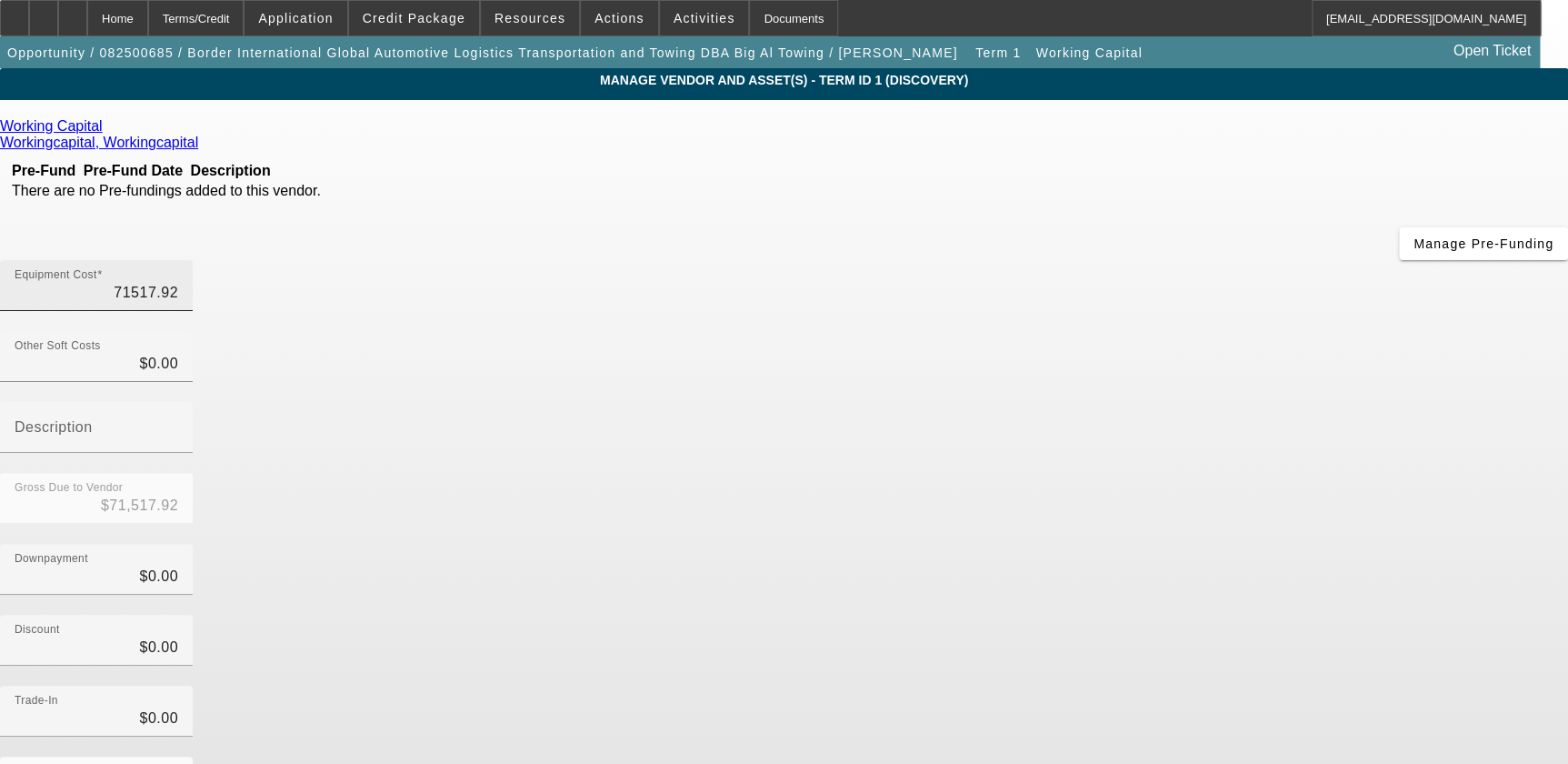
click at [178, 282] on input "71517.92" at bounding box center [97, 293] width 164 height 22
type input "3"
type input "$3.00"
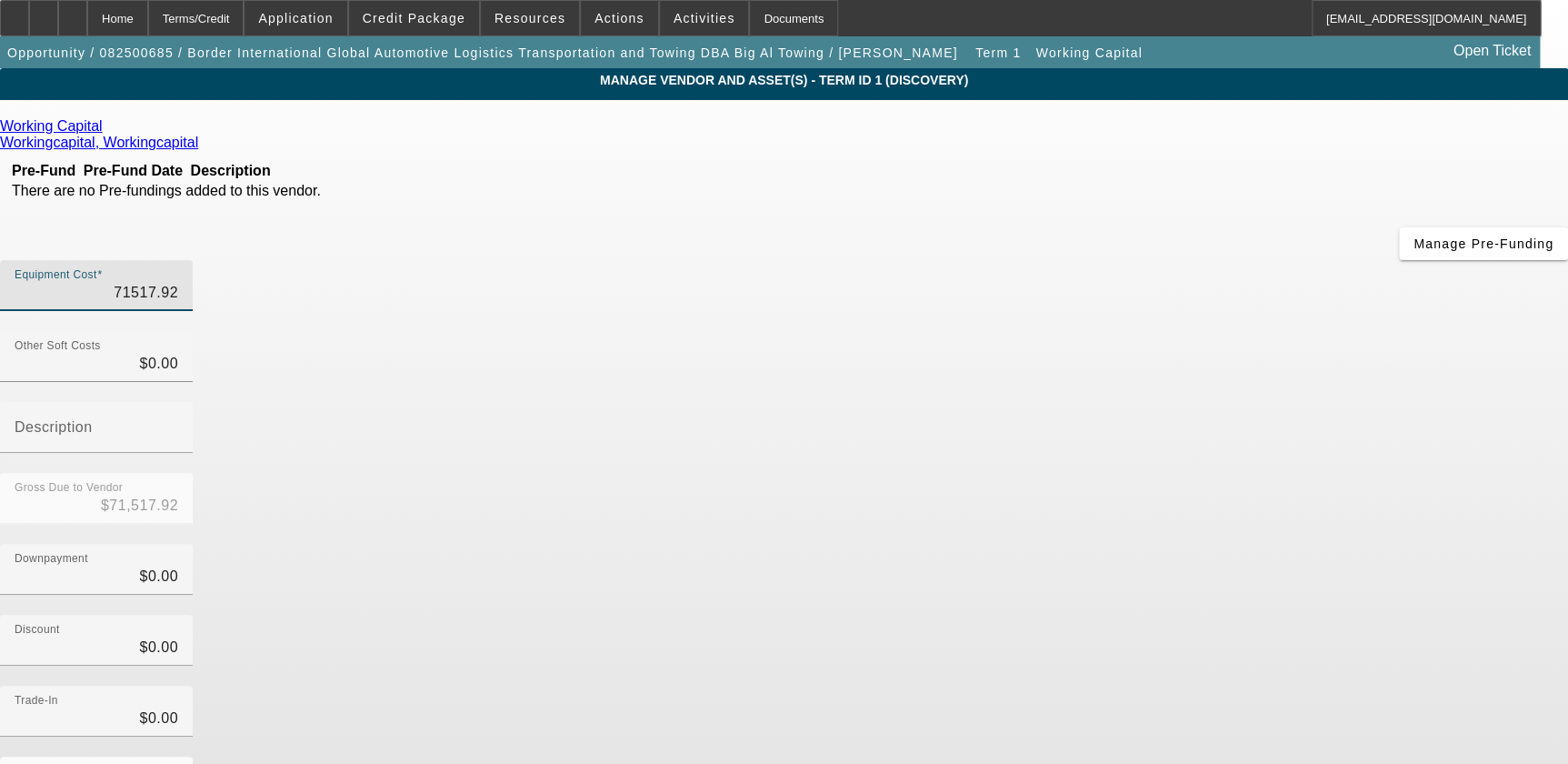
type input "$3.00"
type input "35"
type input "$35.00"
type input "350"
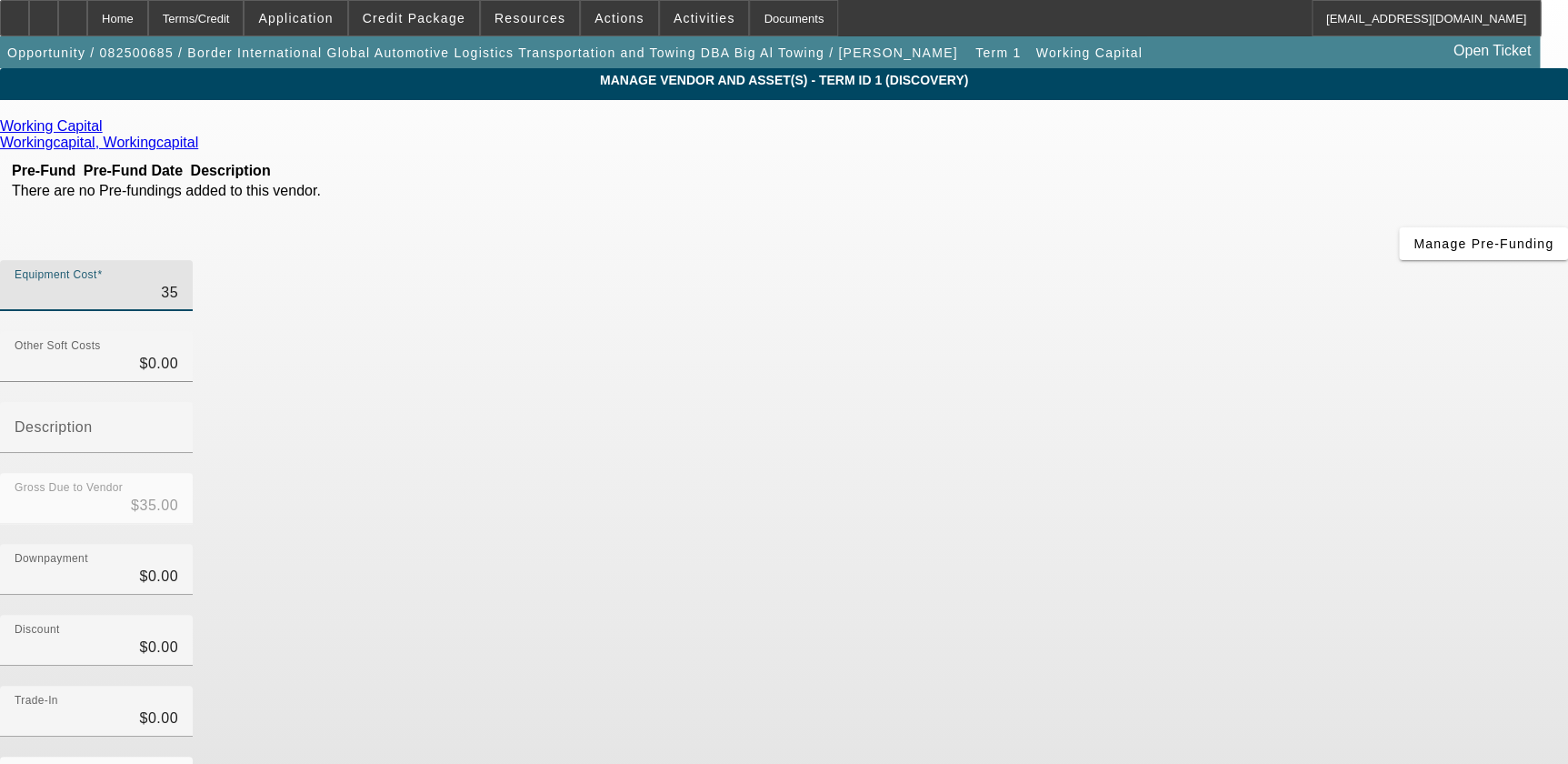
type input "$350.00"
type input "3500"
type input "$3,500.00"
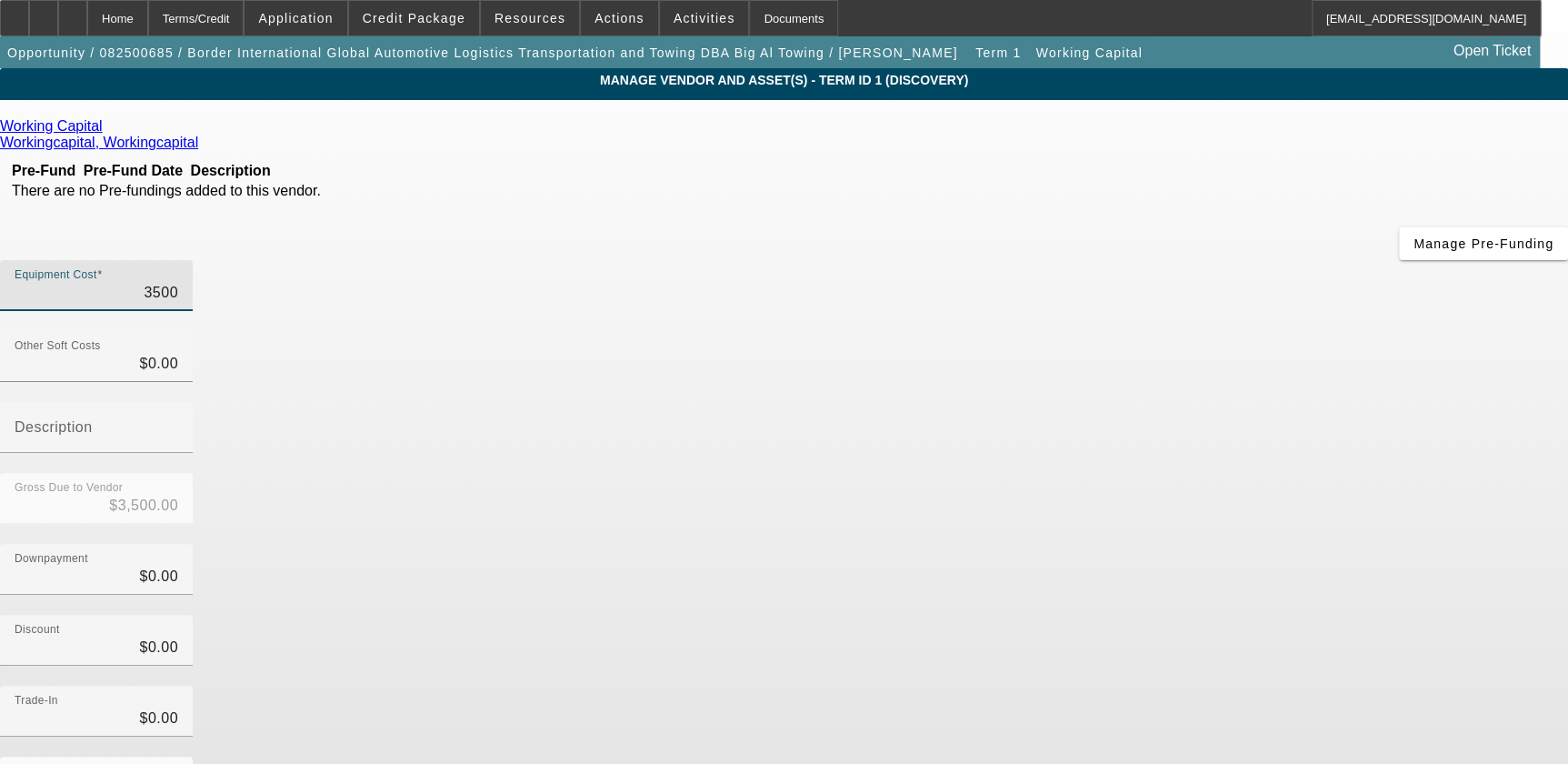
type input "35000"
type input "$35,000.00"
click at [1207, 544] on div "Downpayment $0.00" at bounding box center [784, 579] width 1568 height 71
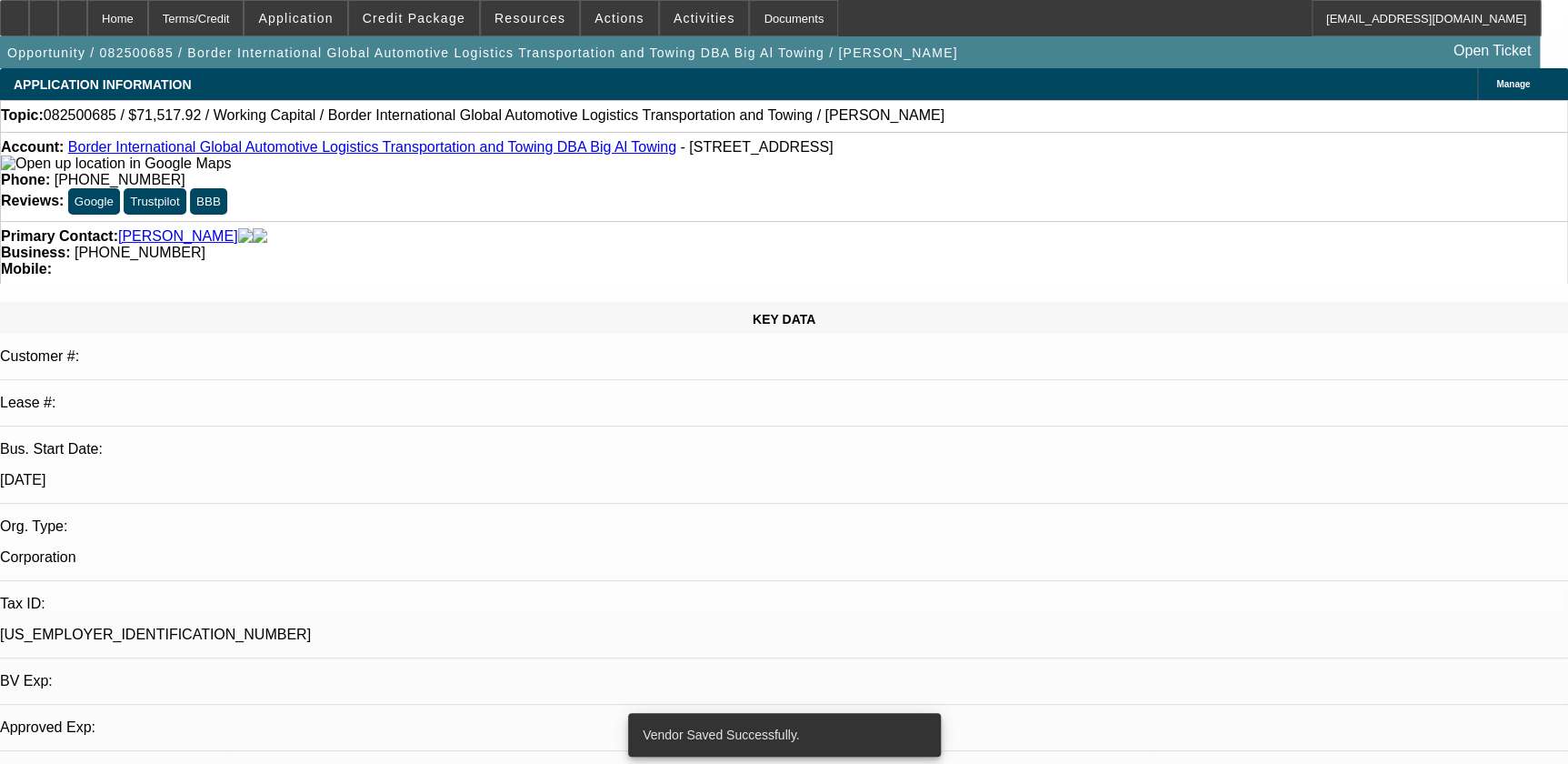
select select "0"
select select "2"
select select "0.1"
select select "4"
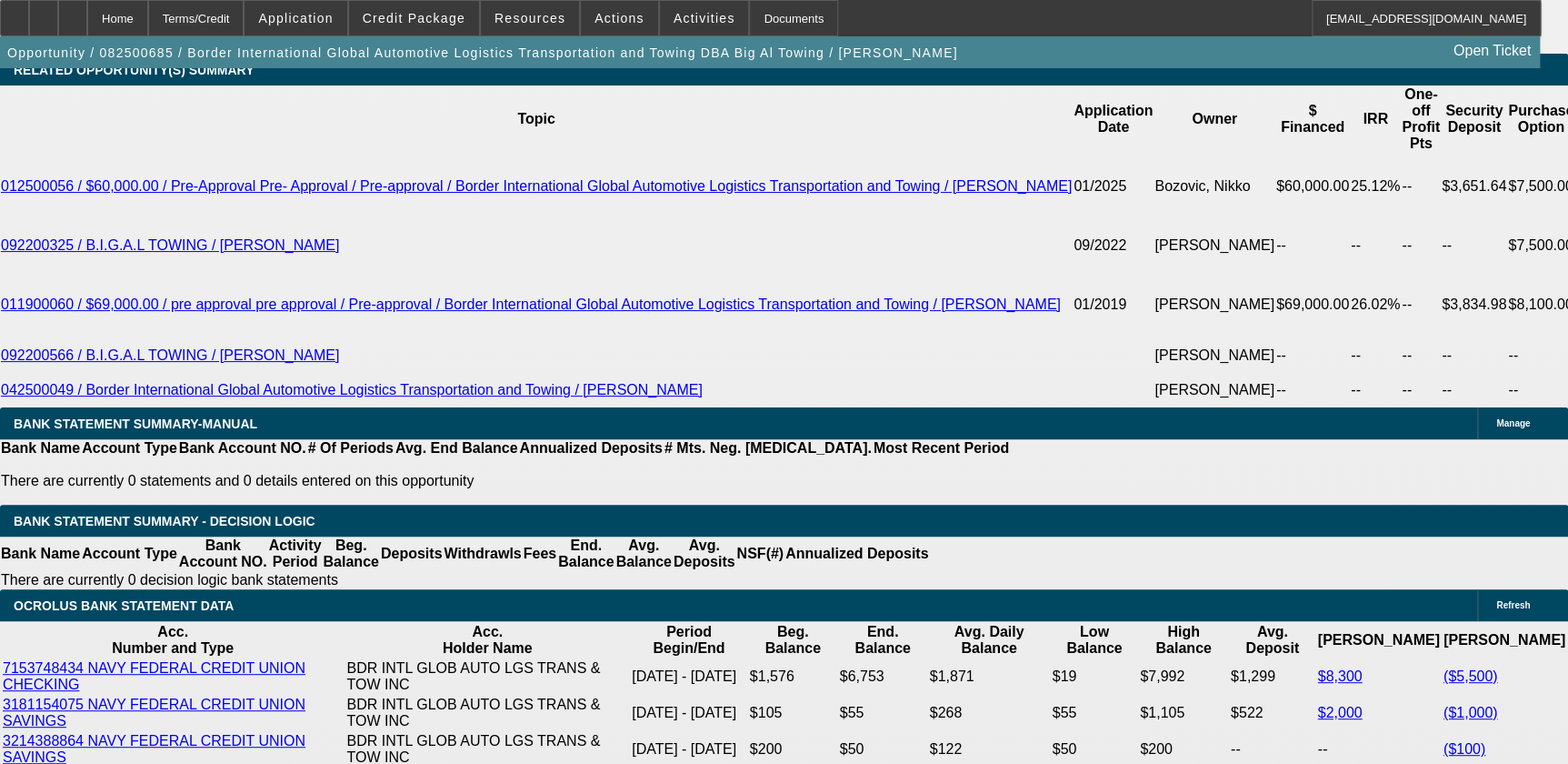
scroll to position [3058, 0]
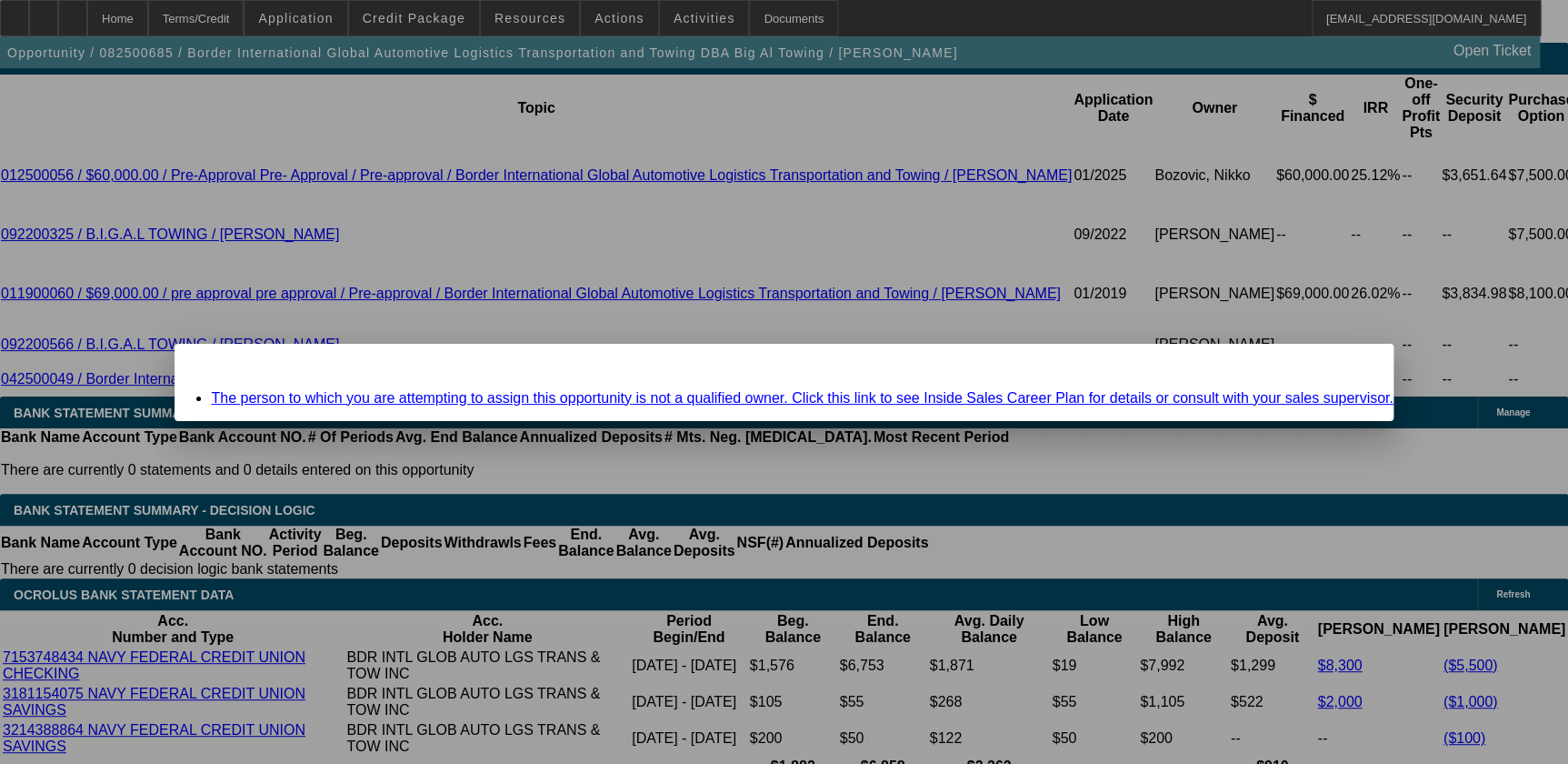
scroll to position [0, 0]
click at [1352, 362] on div "Close" at bounding box center [1372, 354] width 40 height 21
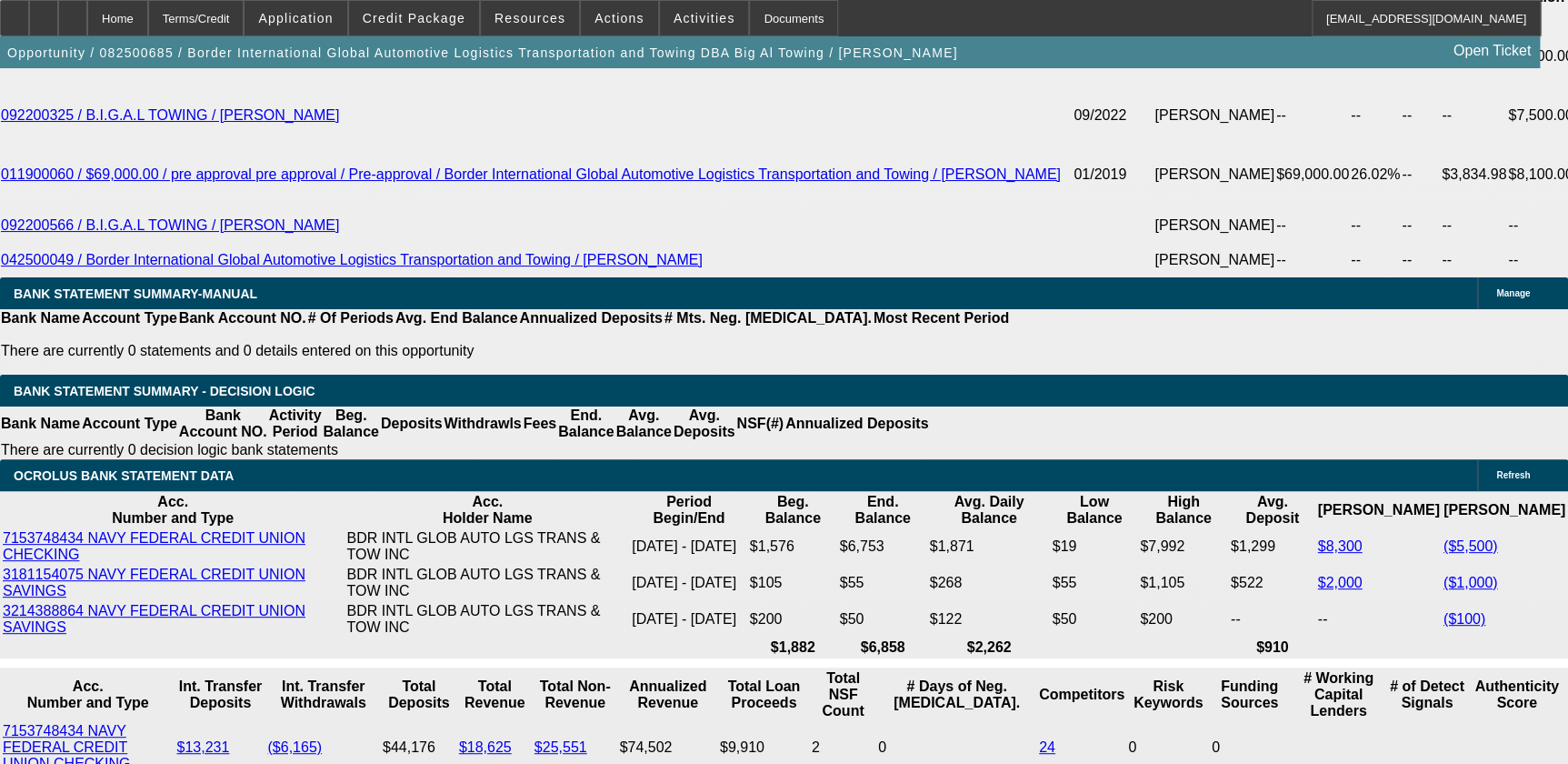
scroll to position [3389, 0]
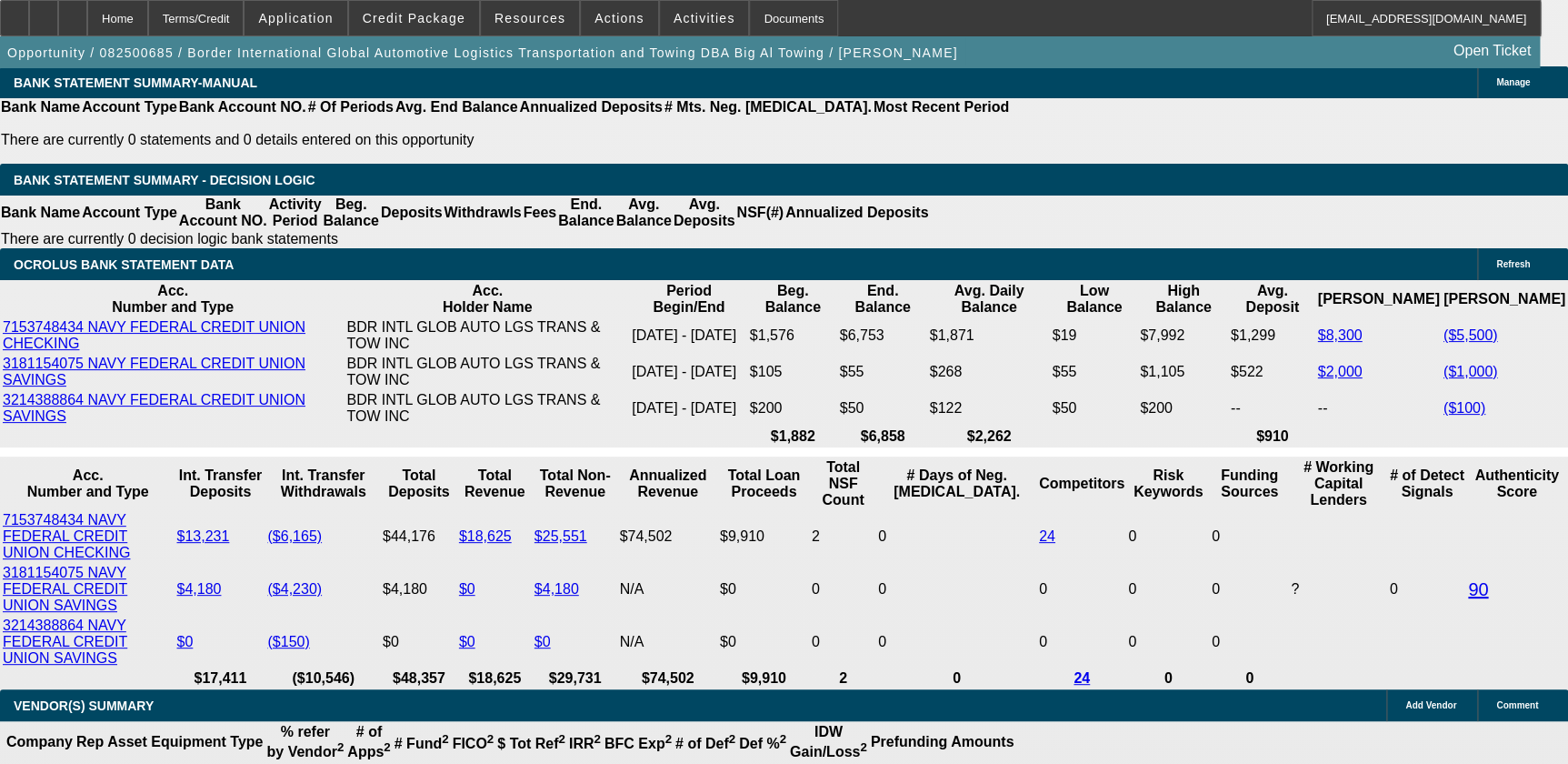
type input "UNKNOWN"
type input "15"
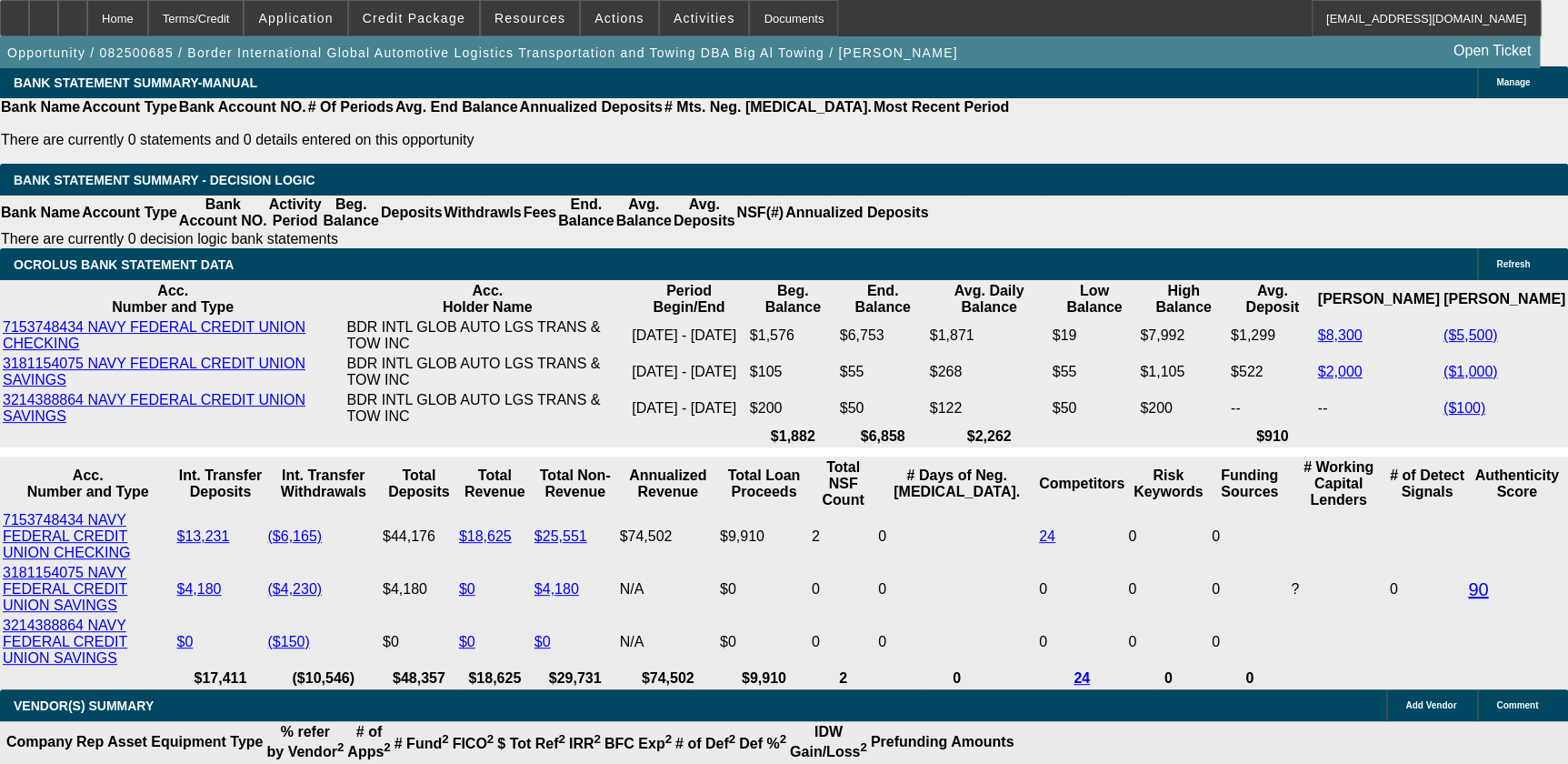
type input "15"
type input "$5,146.86"
type input "$2,573.43"
type input "$4,697.84"
type input "$2,348.92"
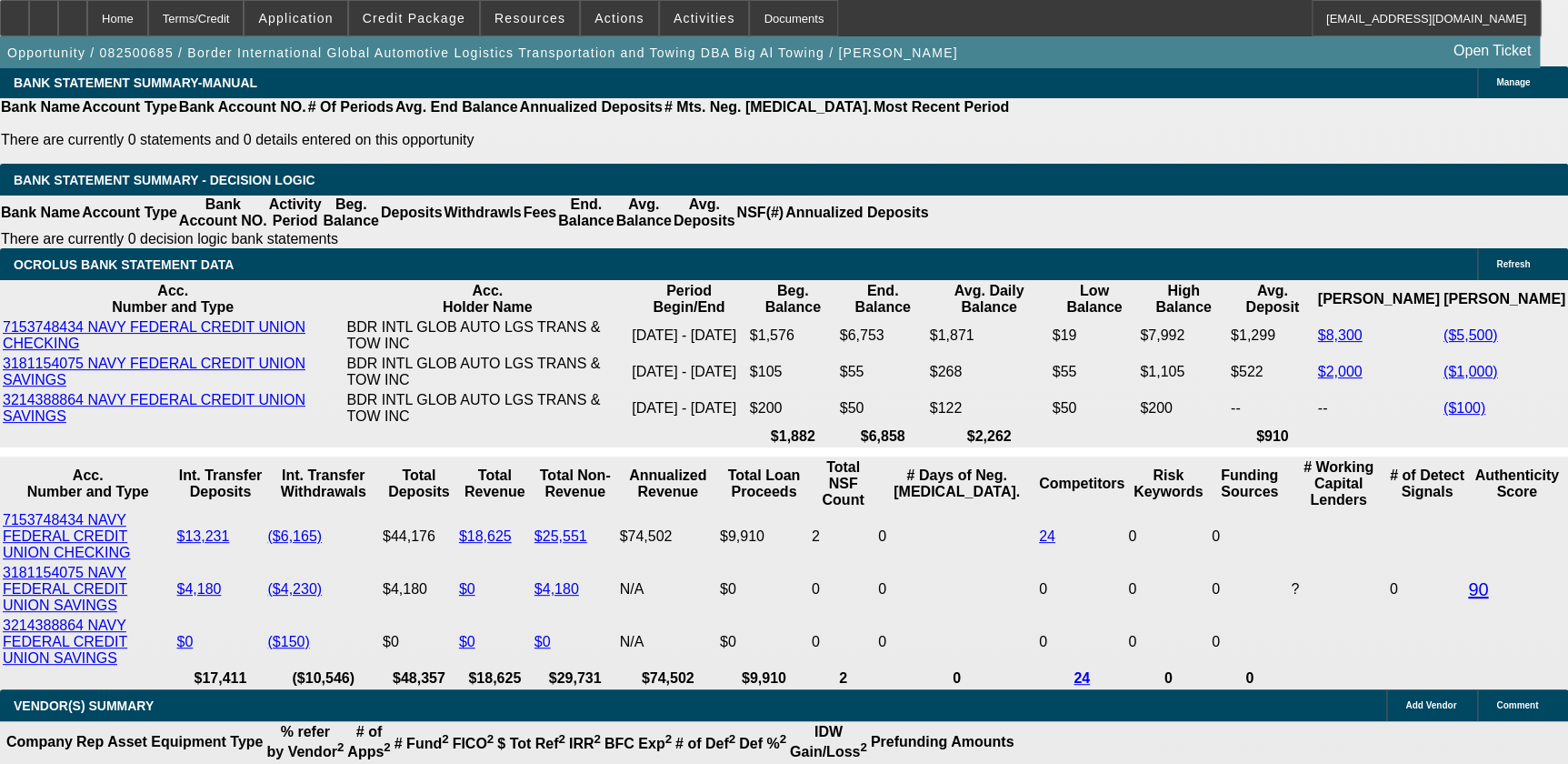
type input "15"
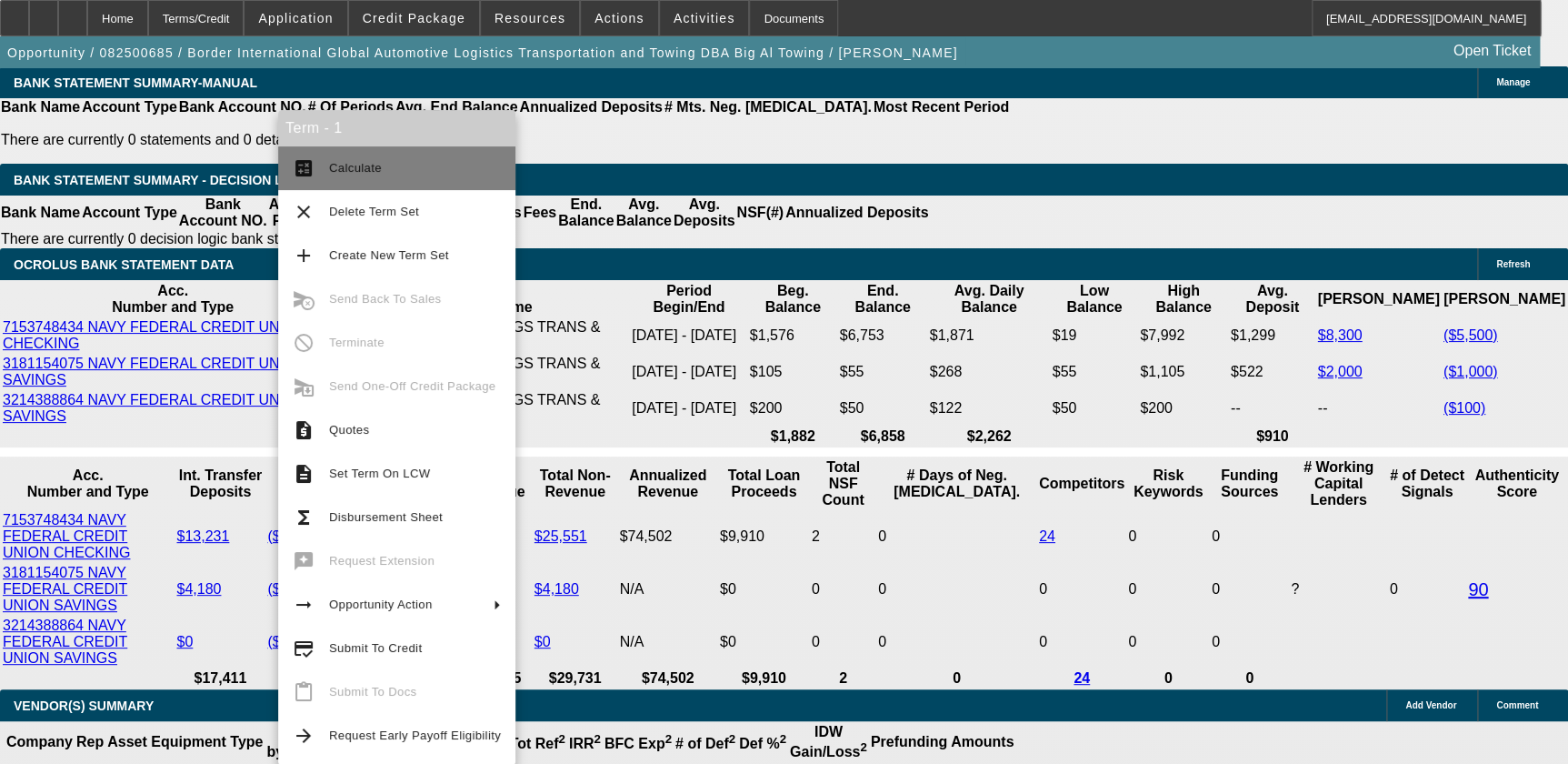
click at [375, 159] on span "Calculate" at bounding box center [415, 168] width 172 height 22
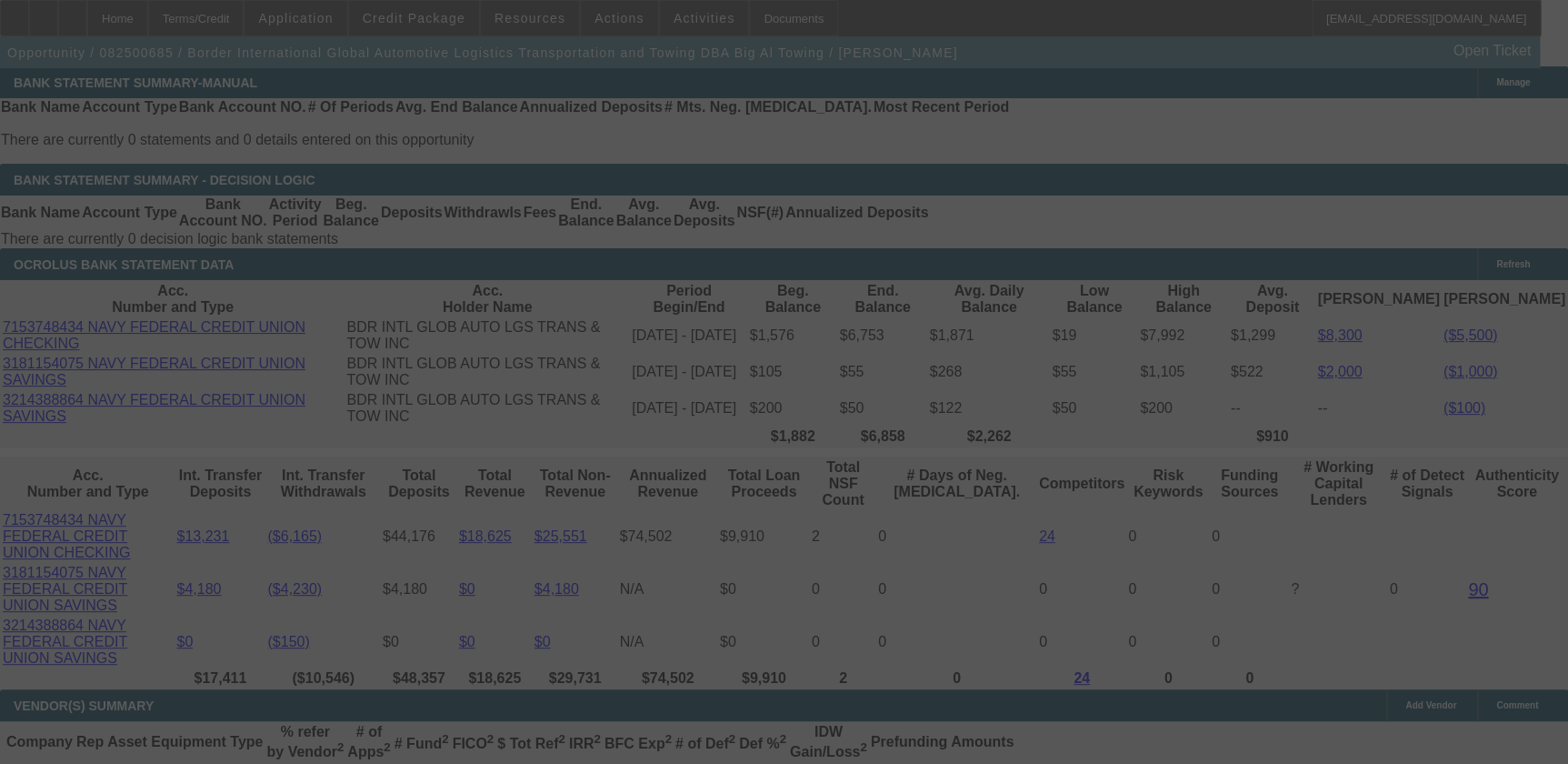
scroll to position [0, 0]
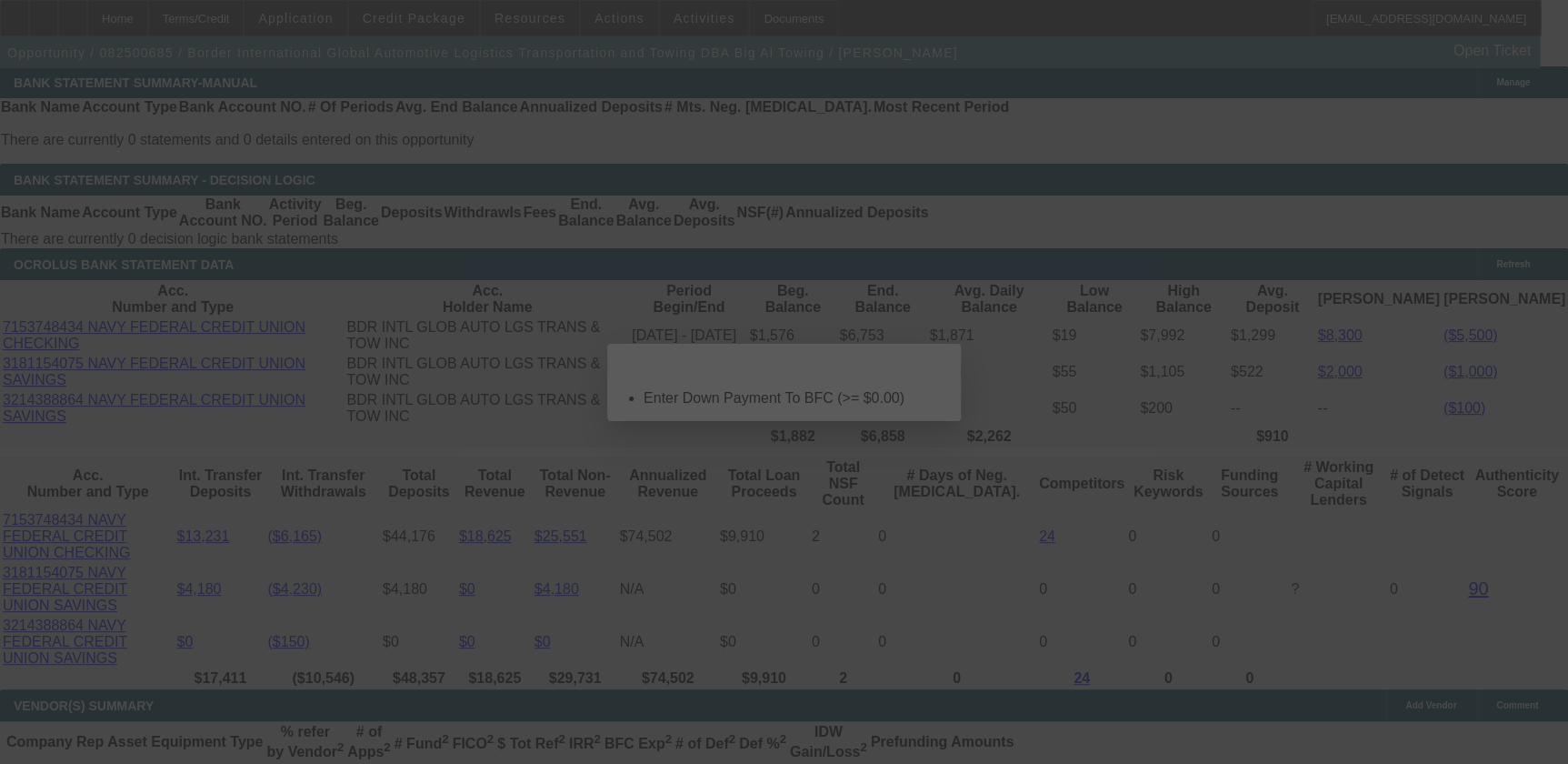
select select "0"
select select "2"
select select "0.1"
select select "4"
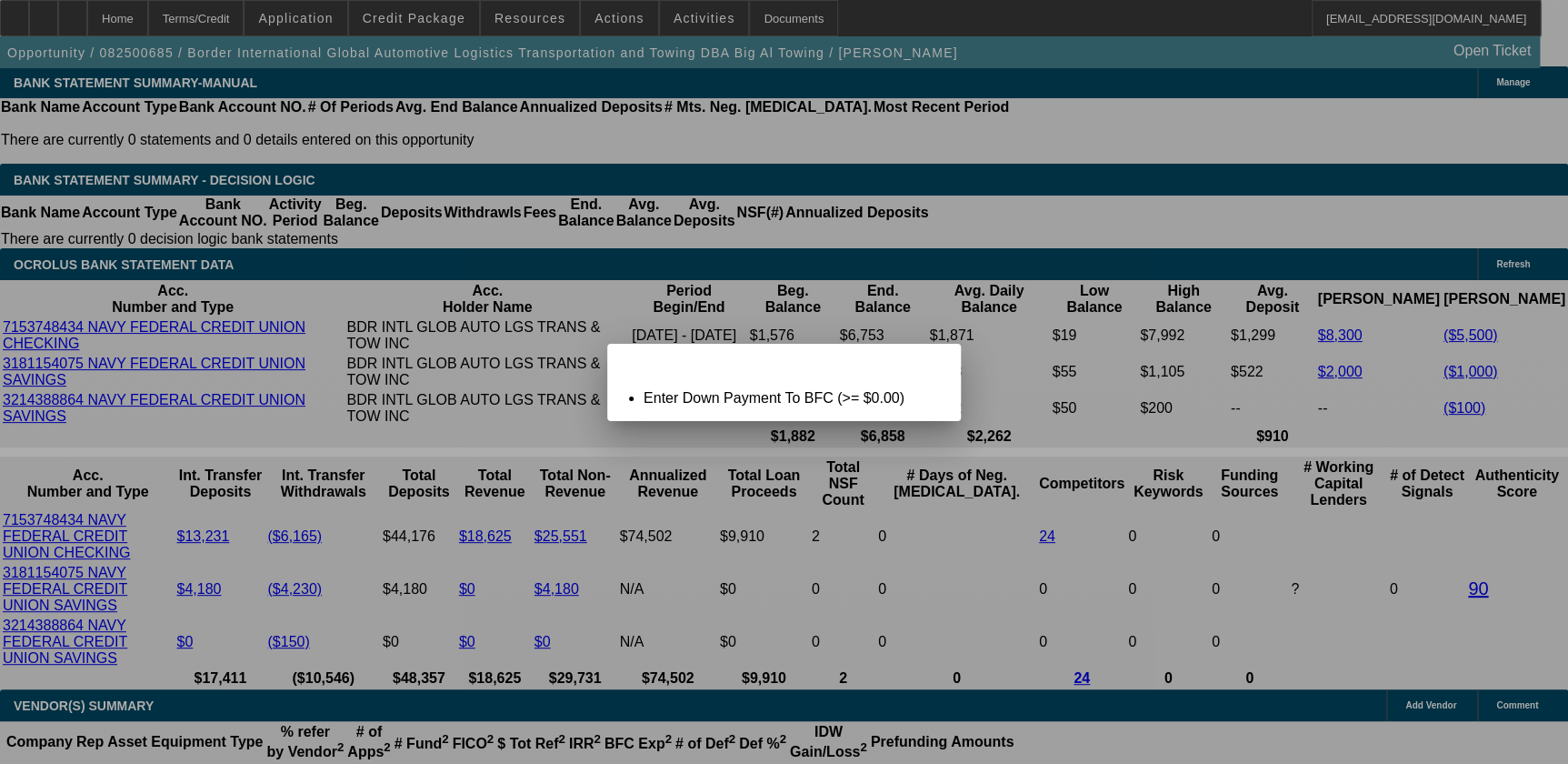
click at [926, 365] on span "Close" at bounding box center [937, 360] width 25 height 10
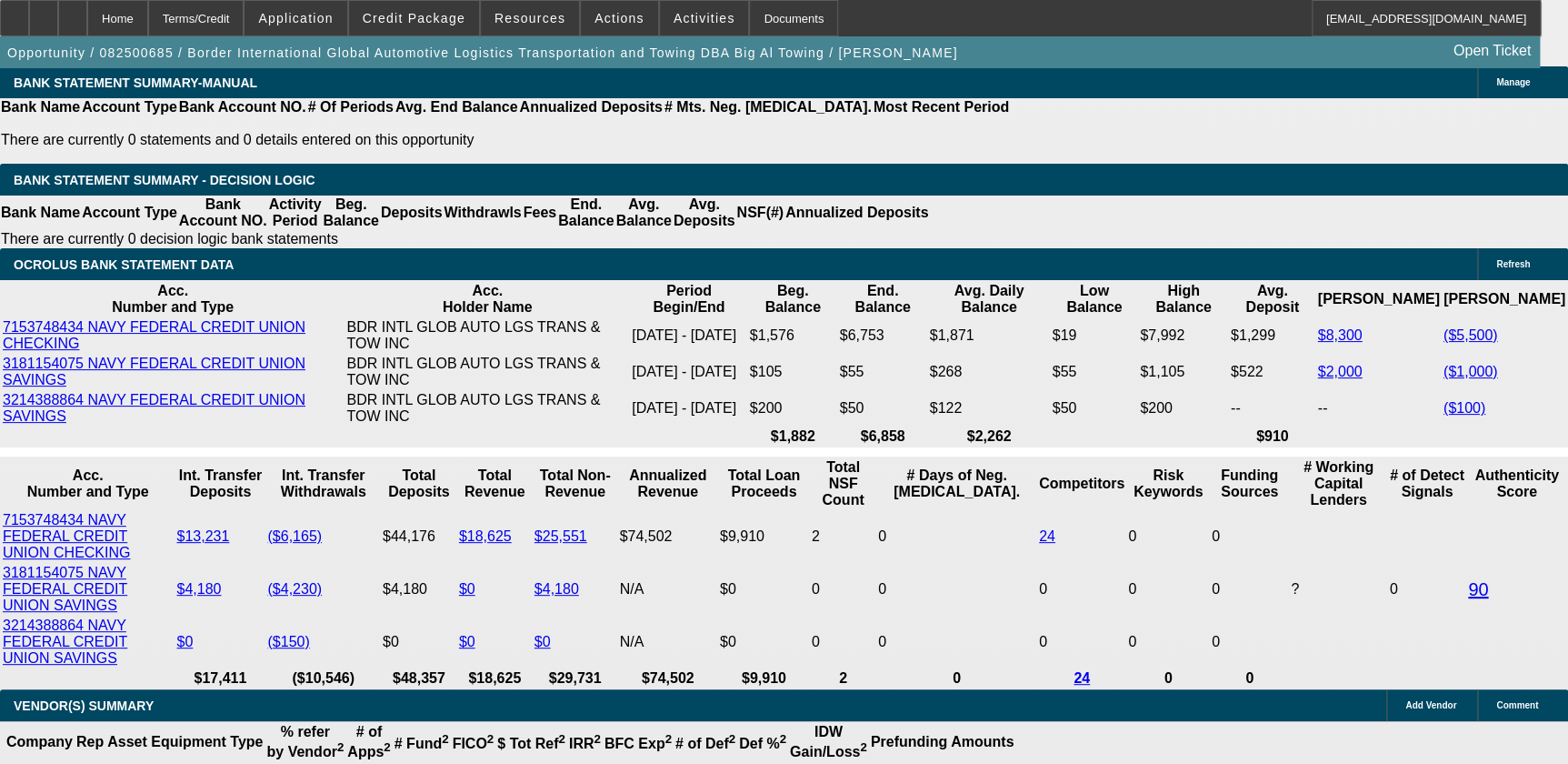
type input "$0.00"
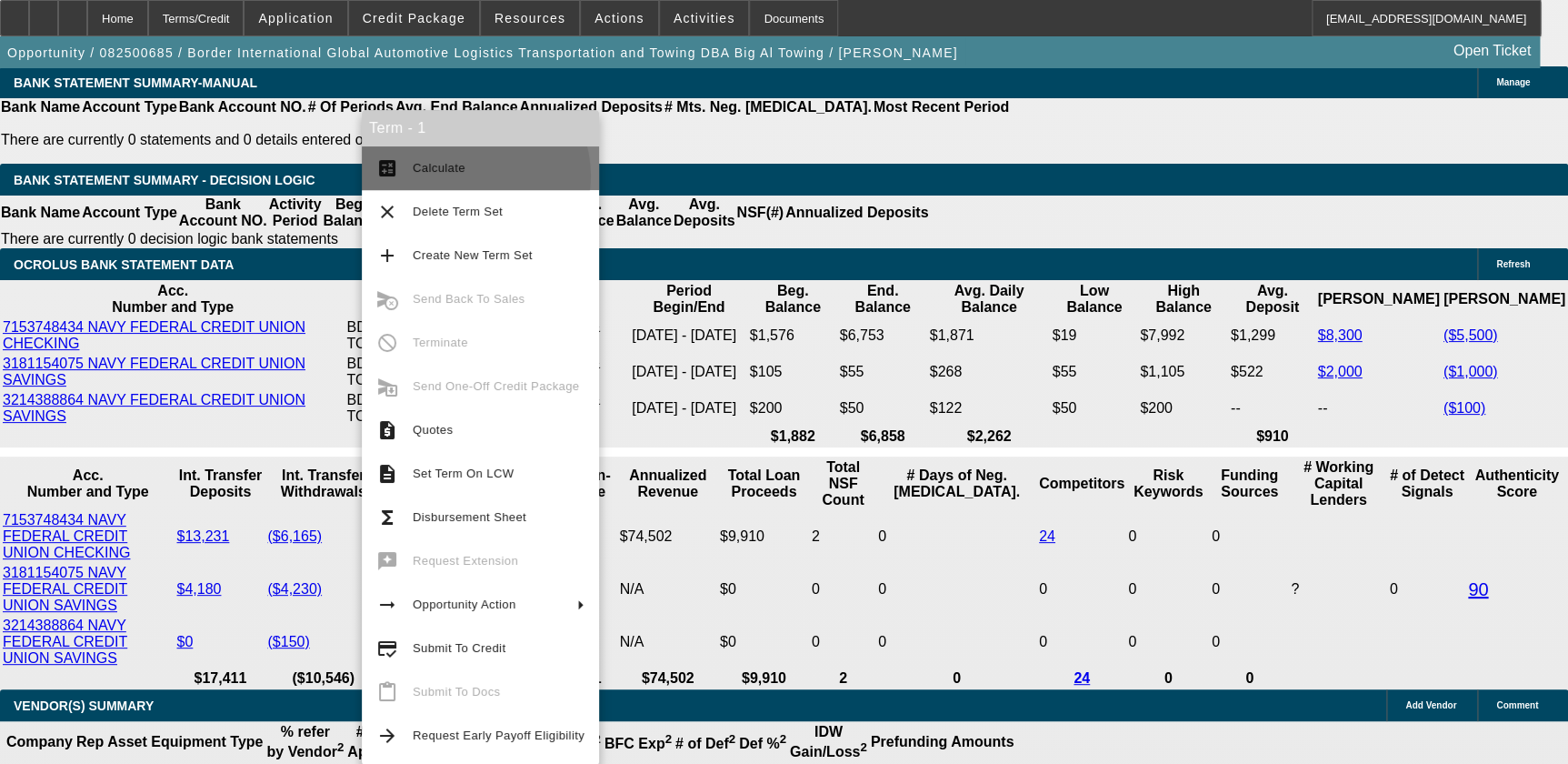
click at [473, 175] on span "Calculate" at bounding box center [499, 168] width 172 height 22
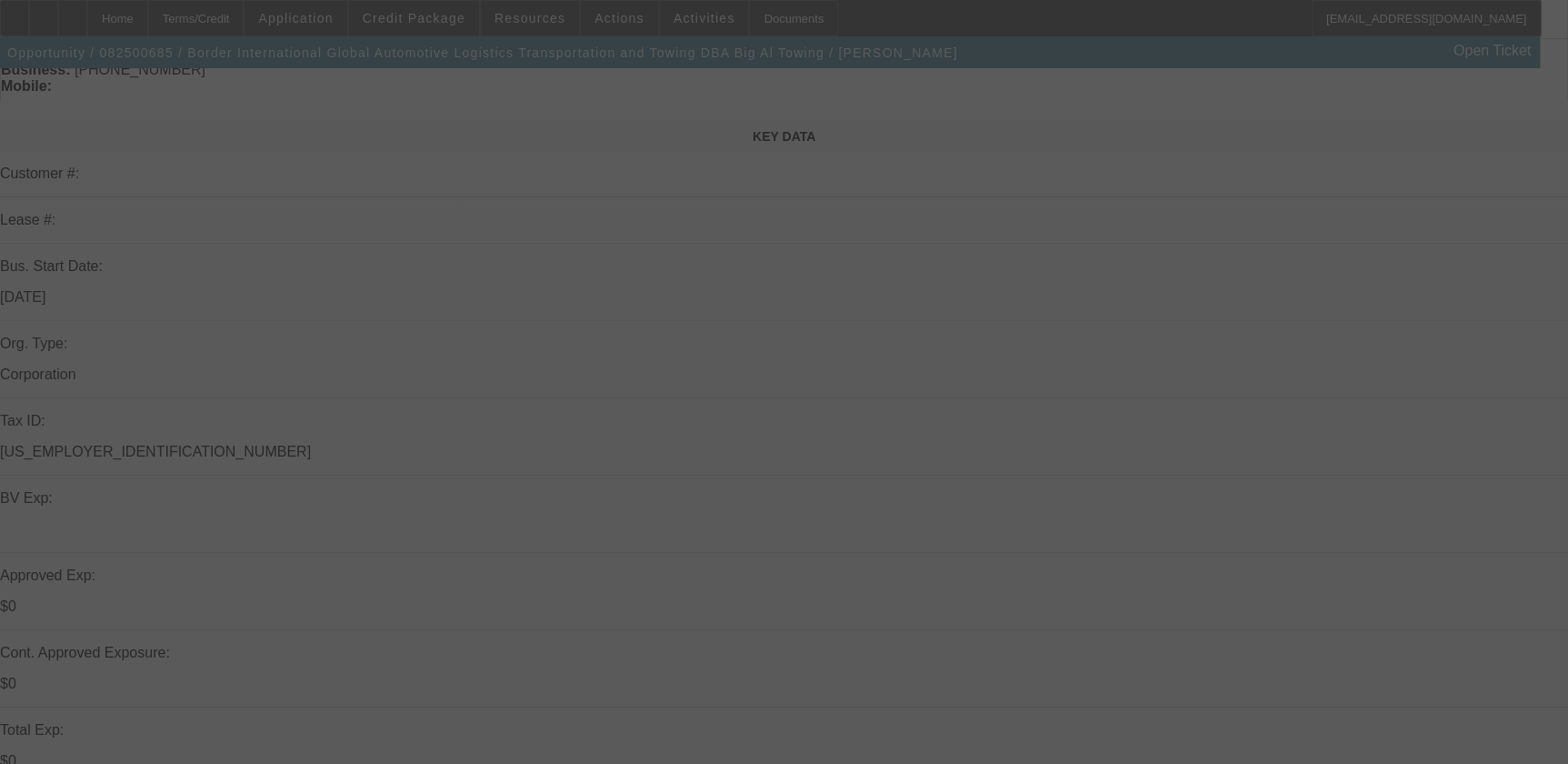
scroll to position [0, 0]
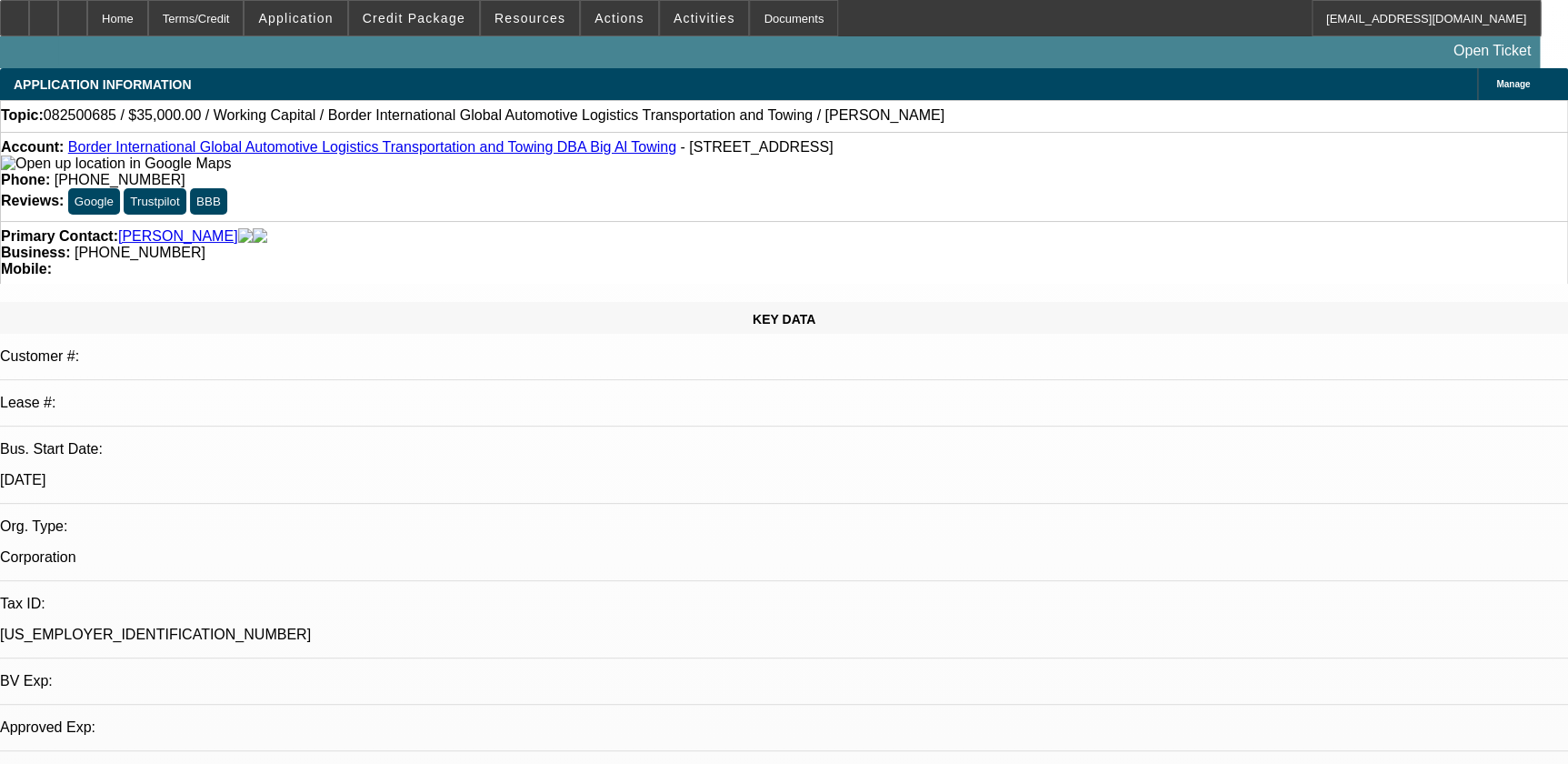
select select "0"
select select "2"
select select "0.1"
select select "1"
select select "2"
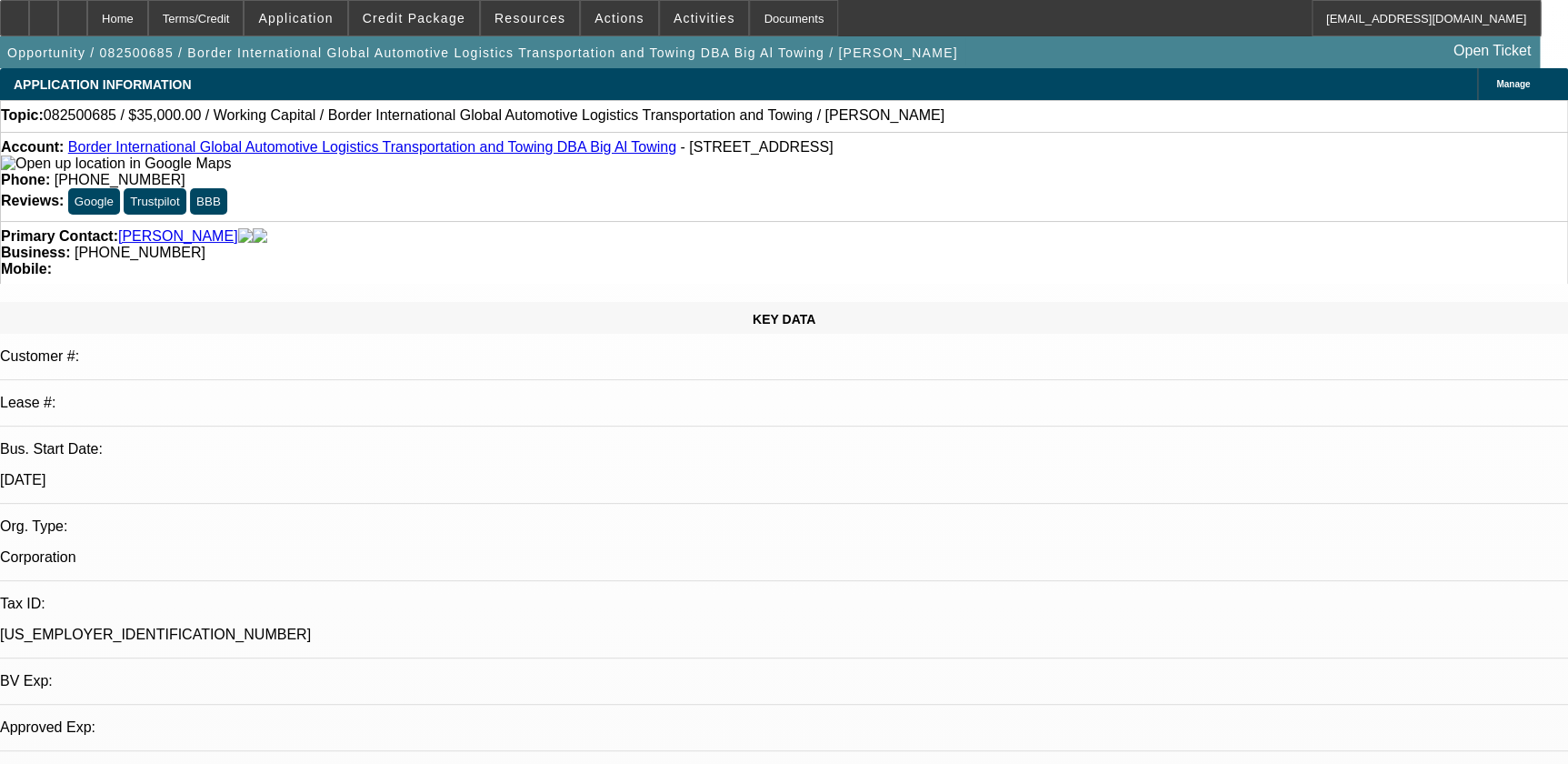
select select "4"
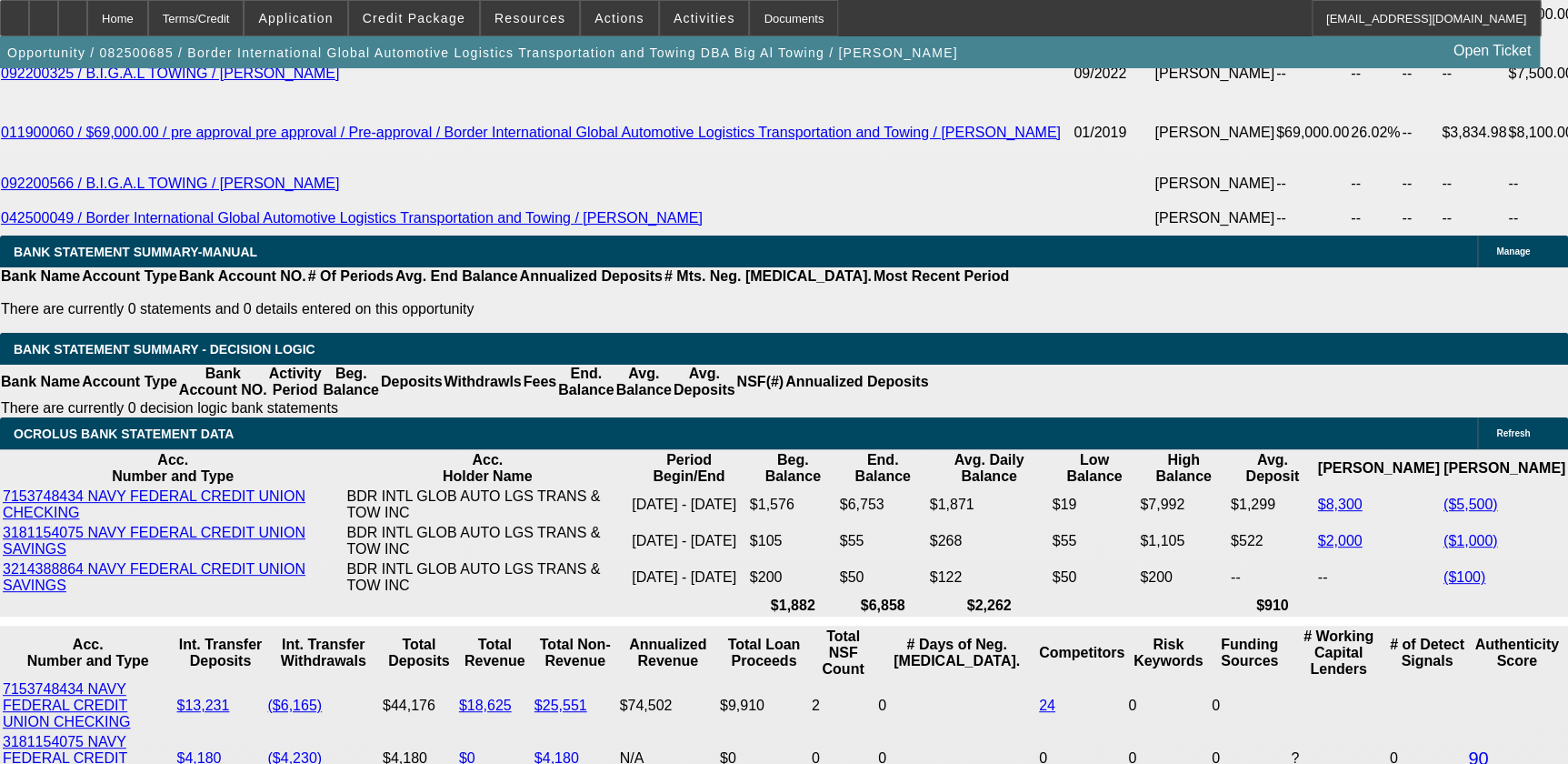
scroll to position [3224, 0]
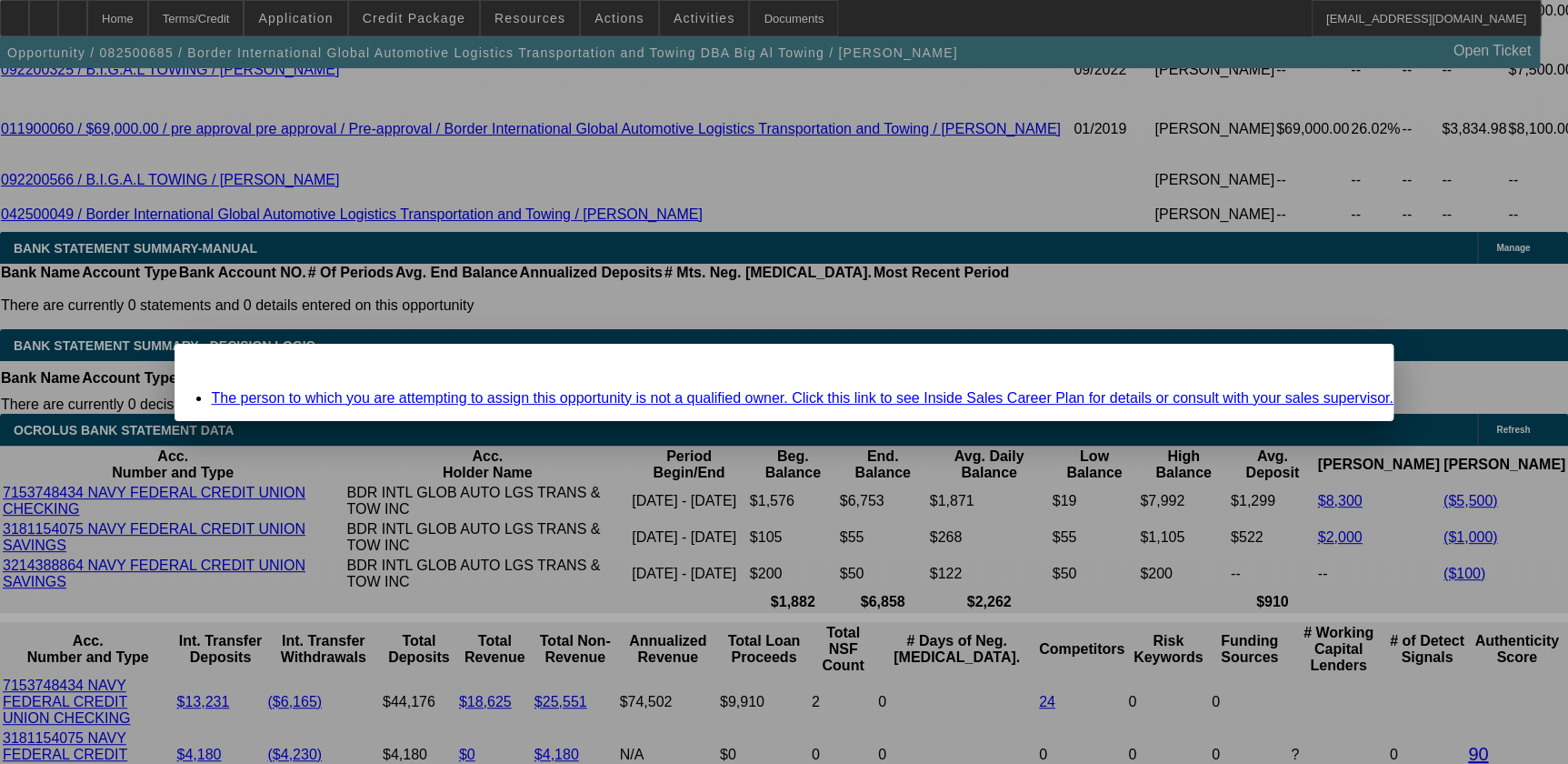
click at [1357, 365] on span "Close" at bounding box center [1369, 360] width 25 height 10
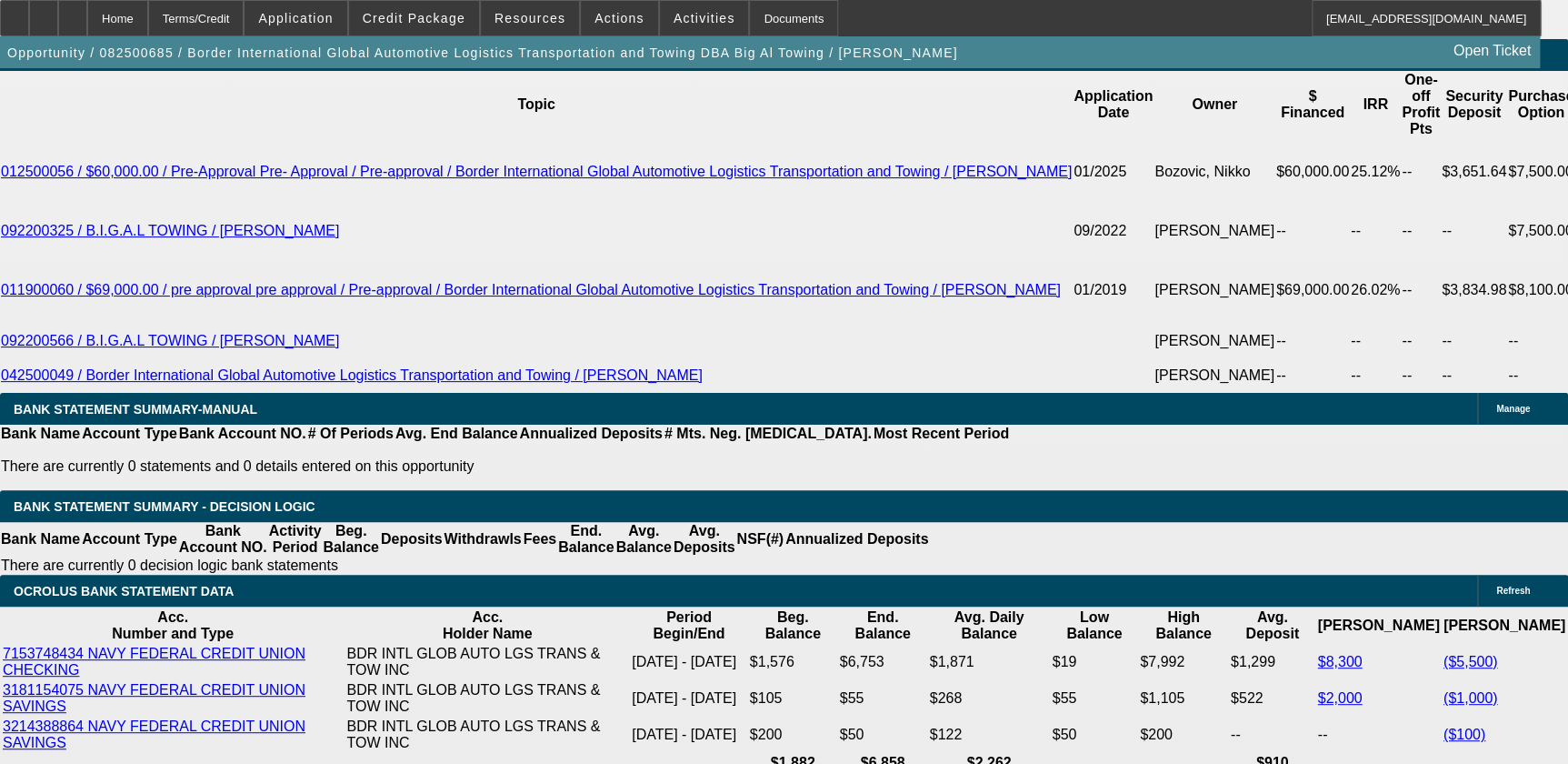
scroll to position [3058, 0]
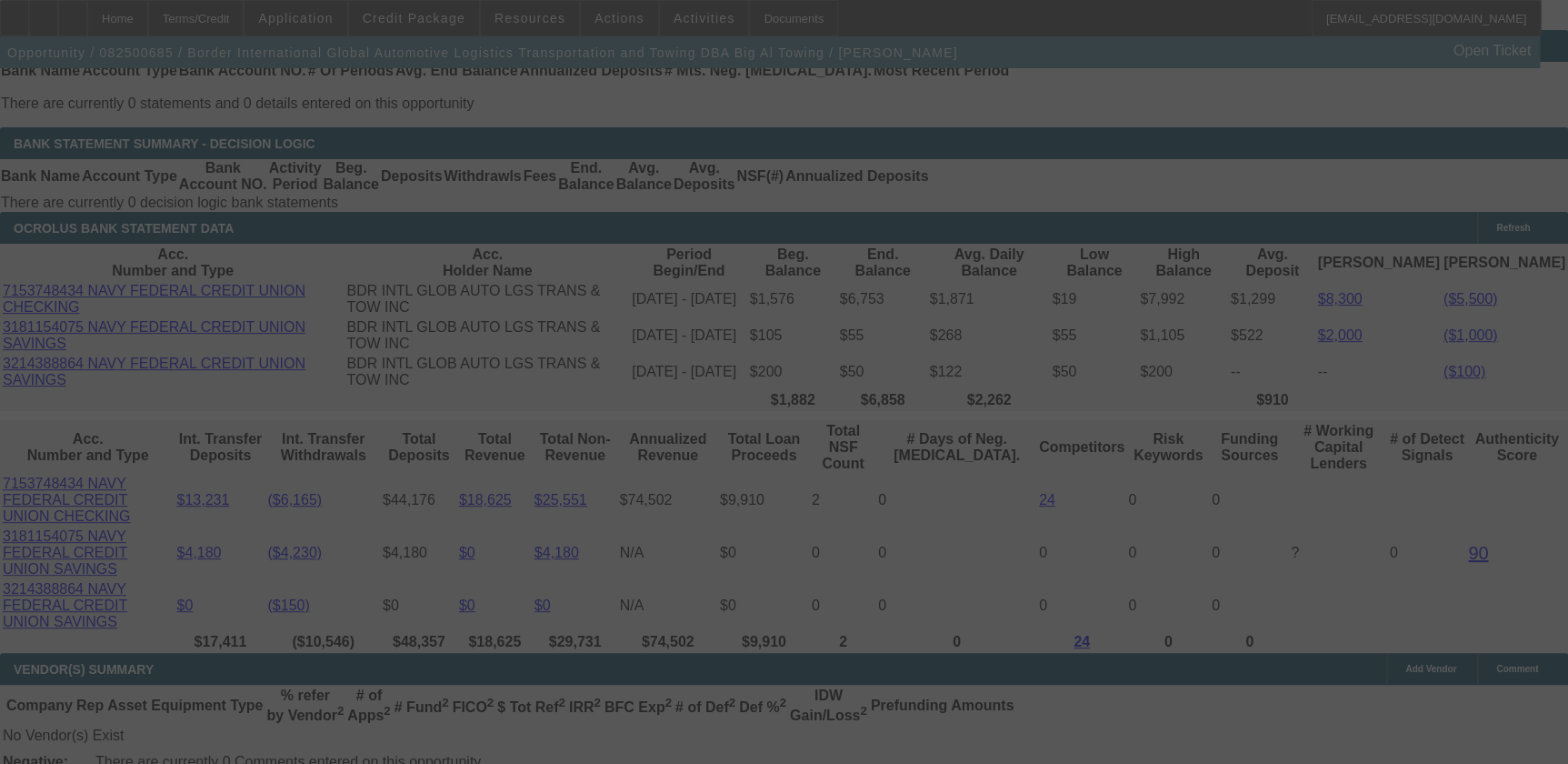
scroll to position [3389, 0]
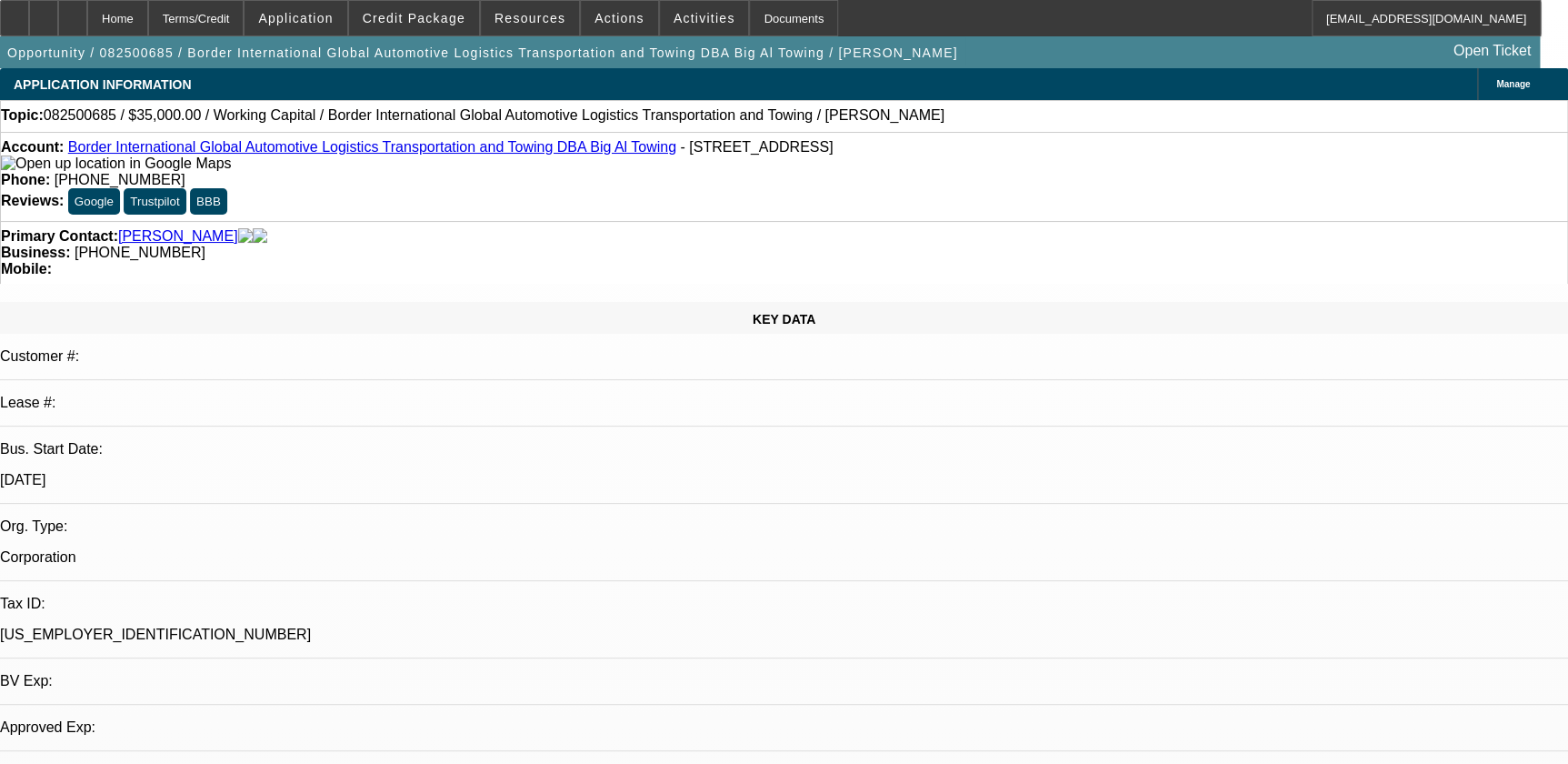
select select "0"
select select "2"
select select "0.1"
select select "1"
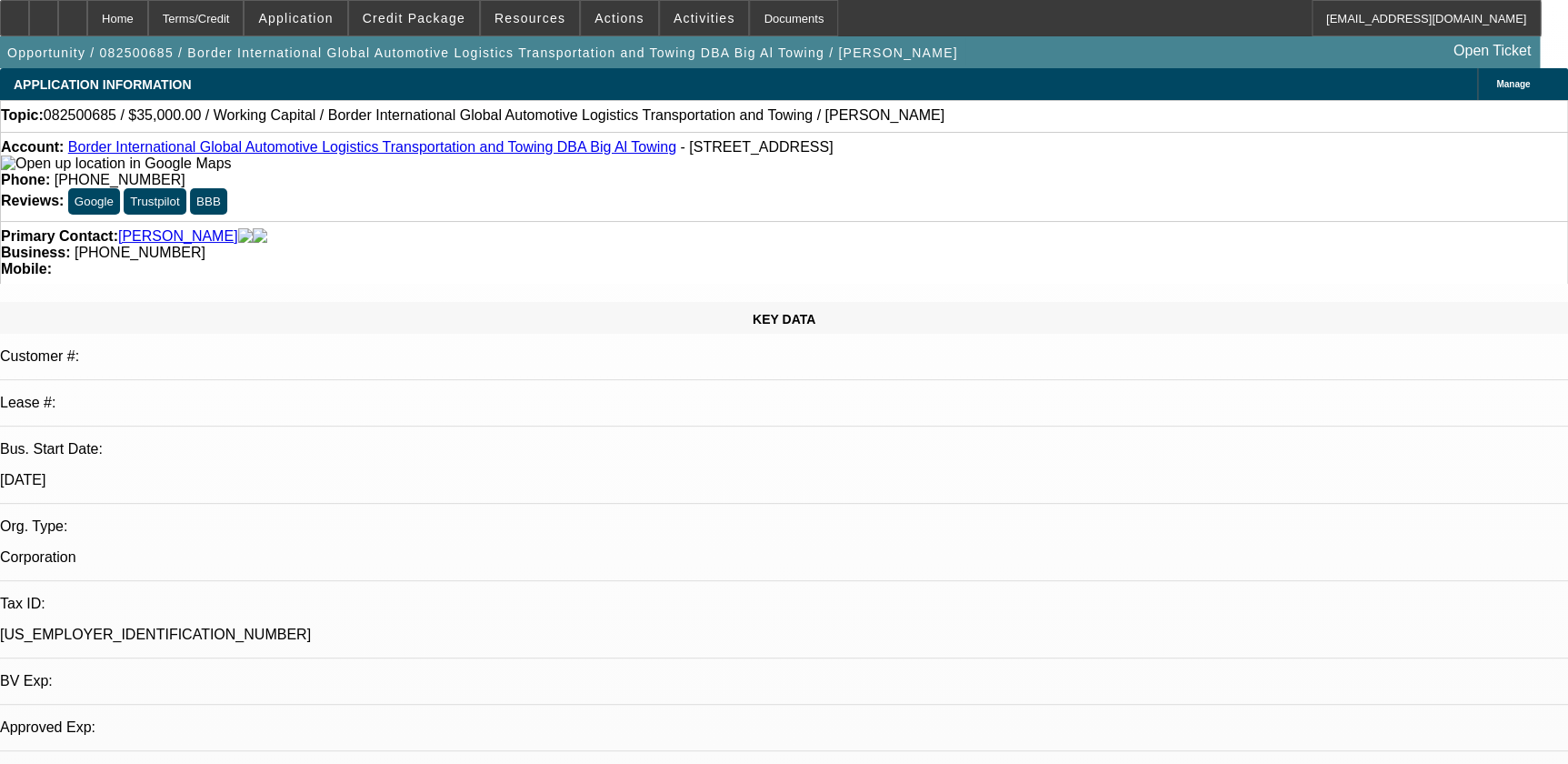
select select "2"
select select "4"
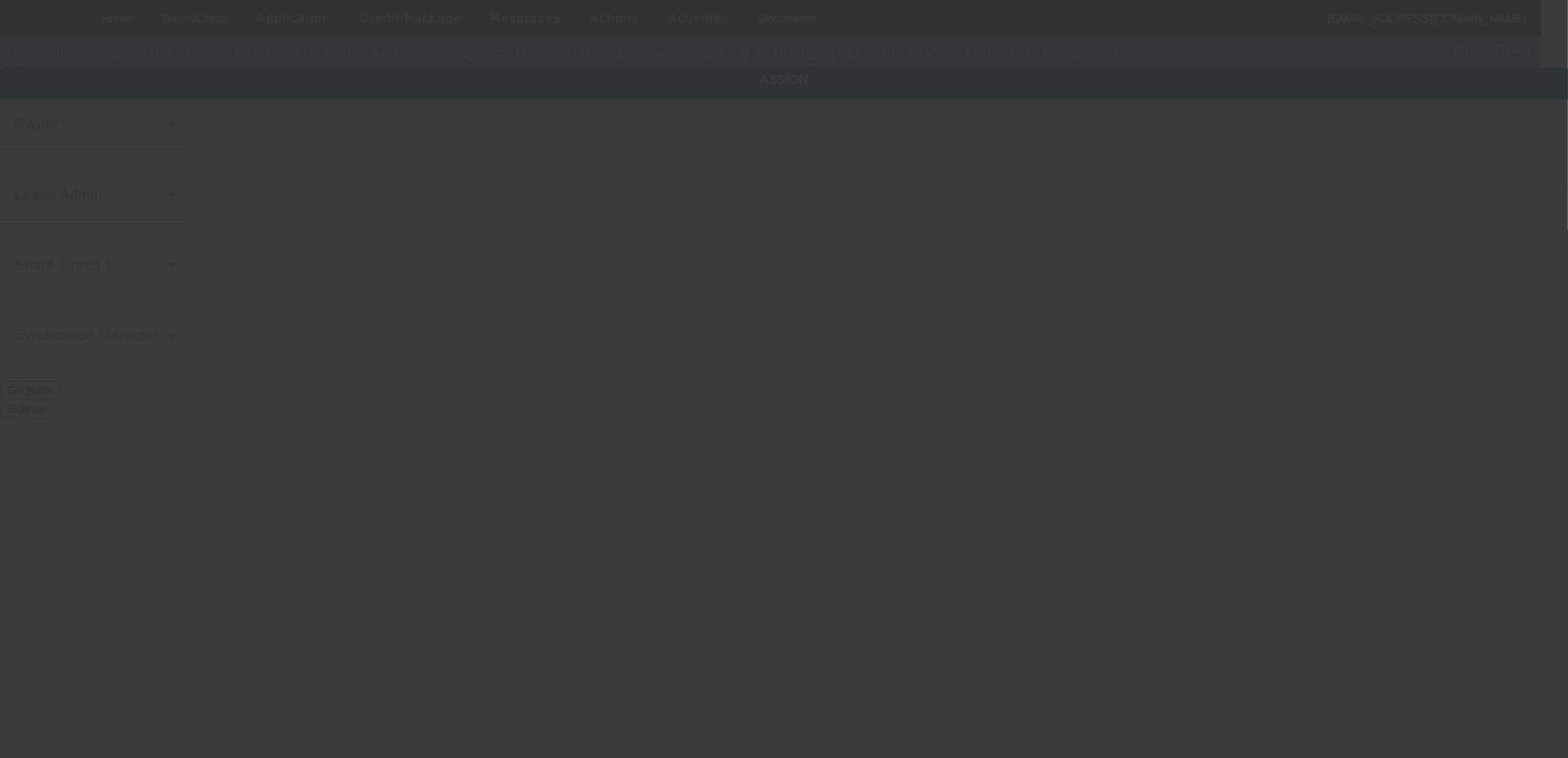
click at [702, 228] on div at bounding box center [784, 379] width 1568 height 758
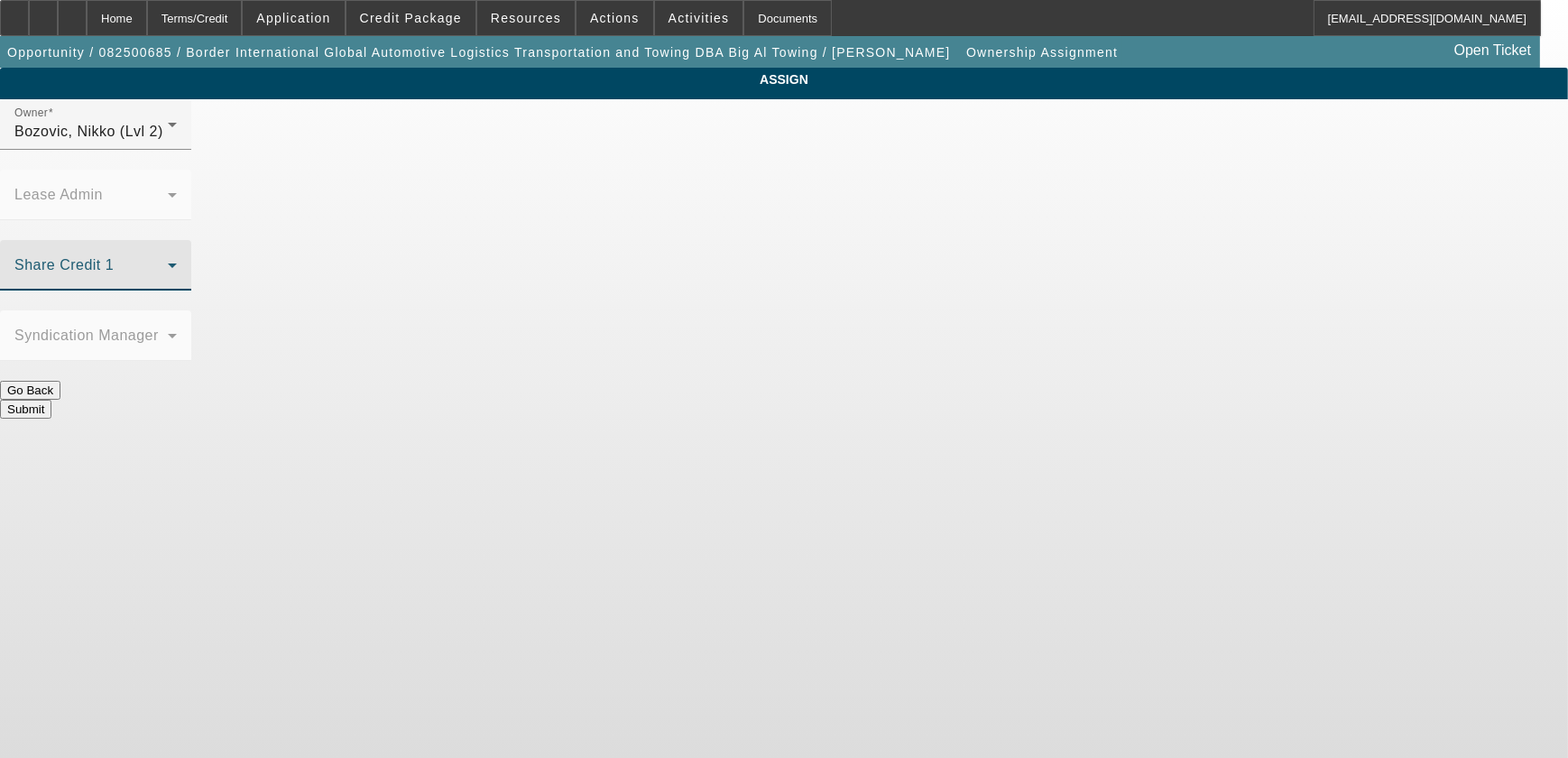
click at [168, 262] on span at bounding box center [91, 273] width 154 height 22
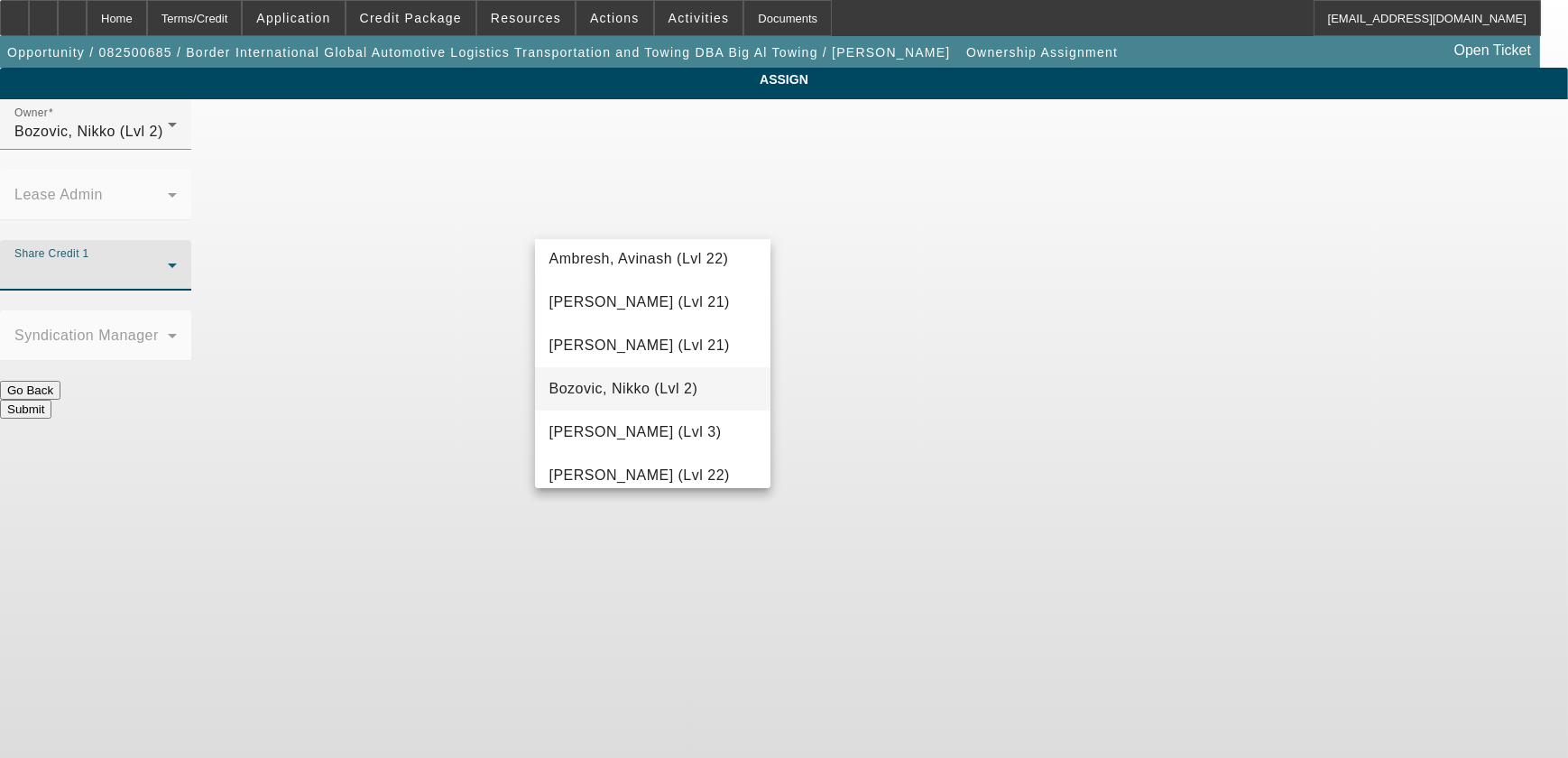
scroll to position [81, 0]
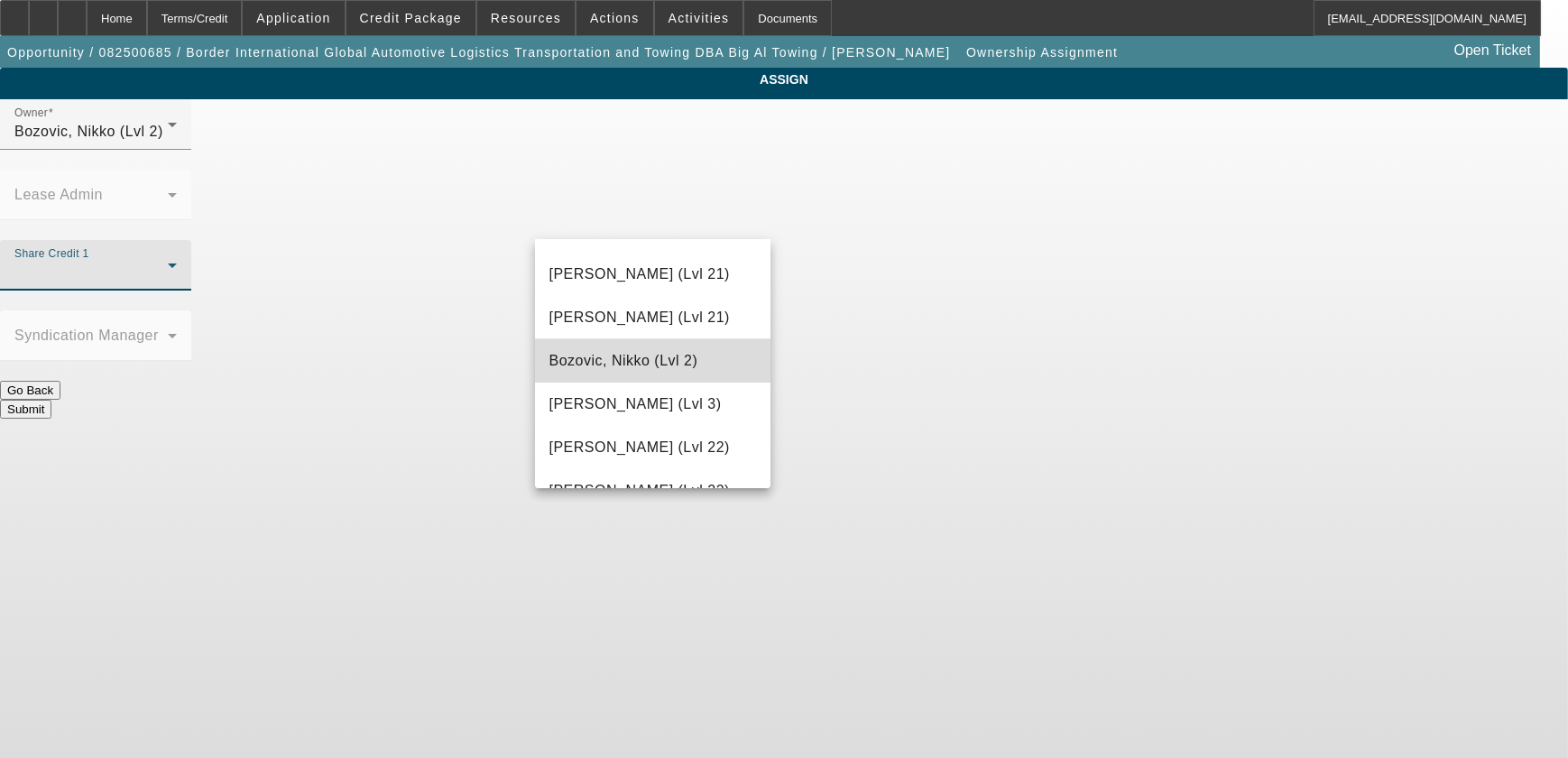
click at [686, 352] on span "Bozovic, Nikko (Lvl 2)" at bounding box center [624, 361] width 149 height 22
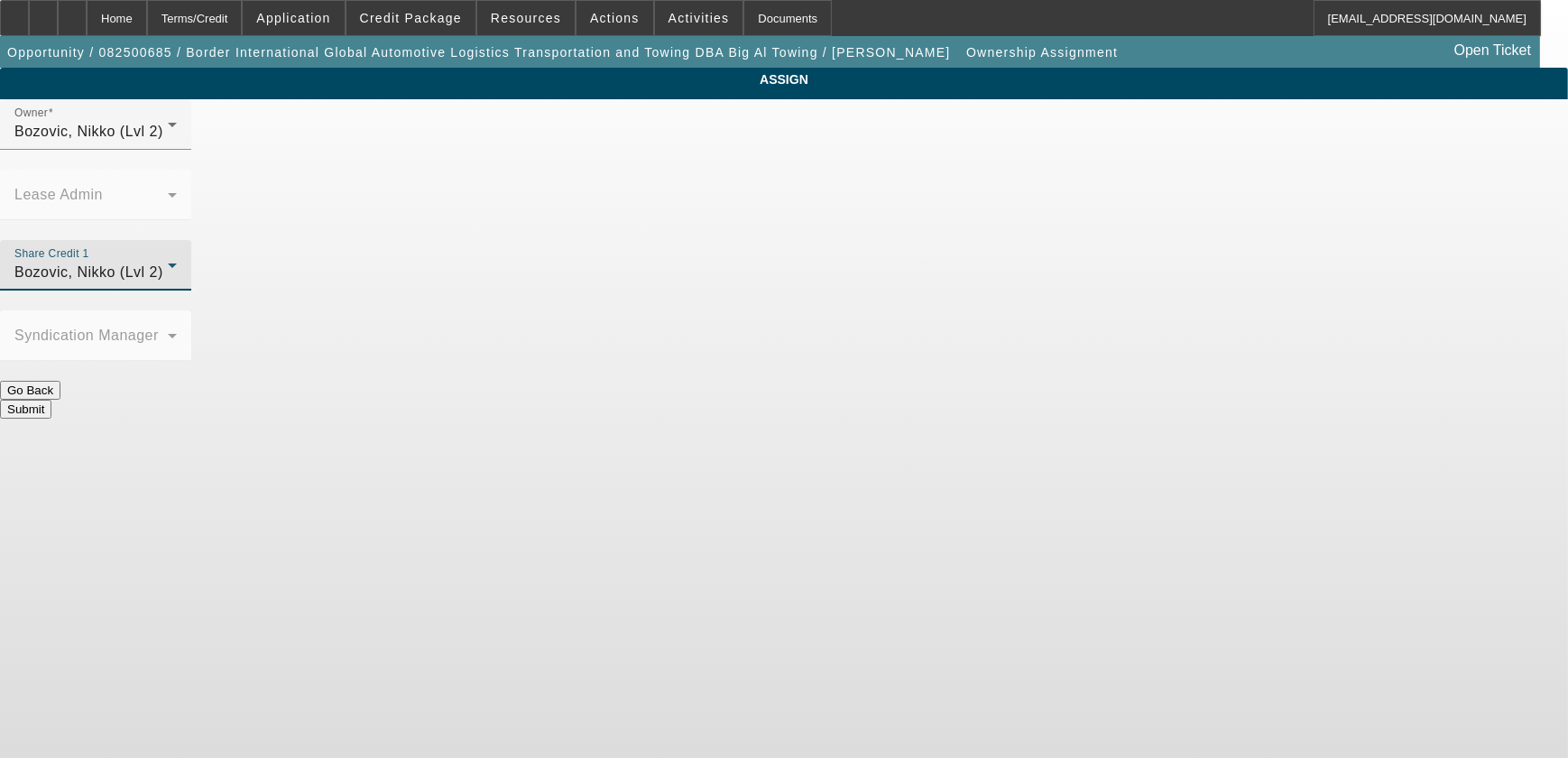
click at [177, 277] on div at bounding box center [177, 277] width 0 height 0
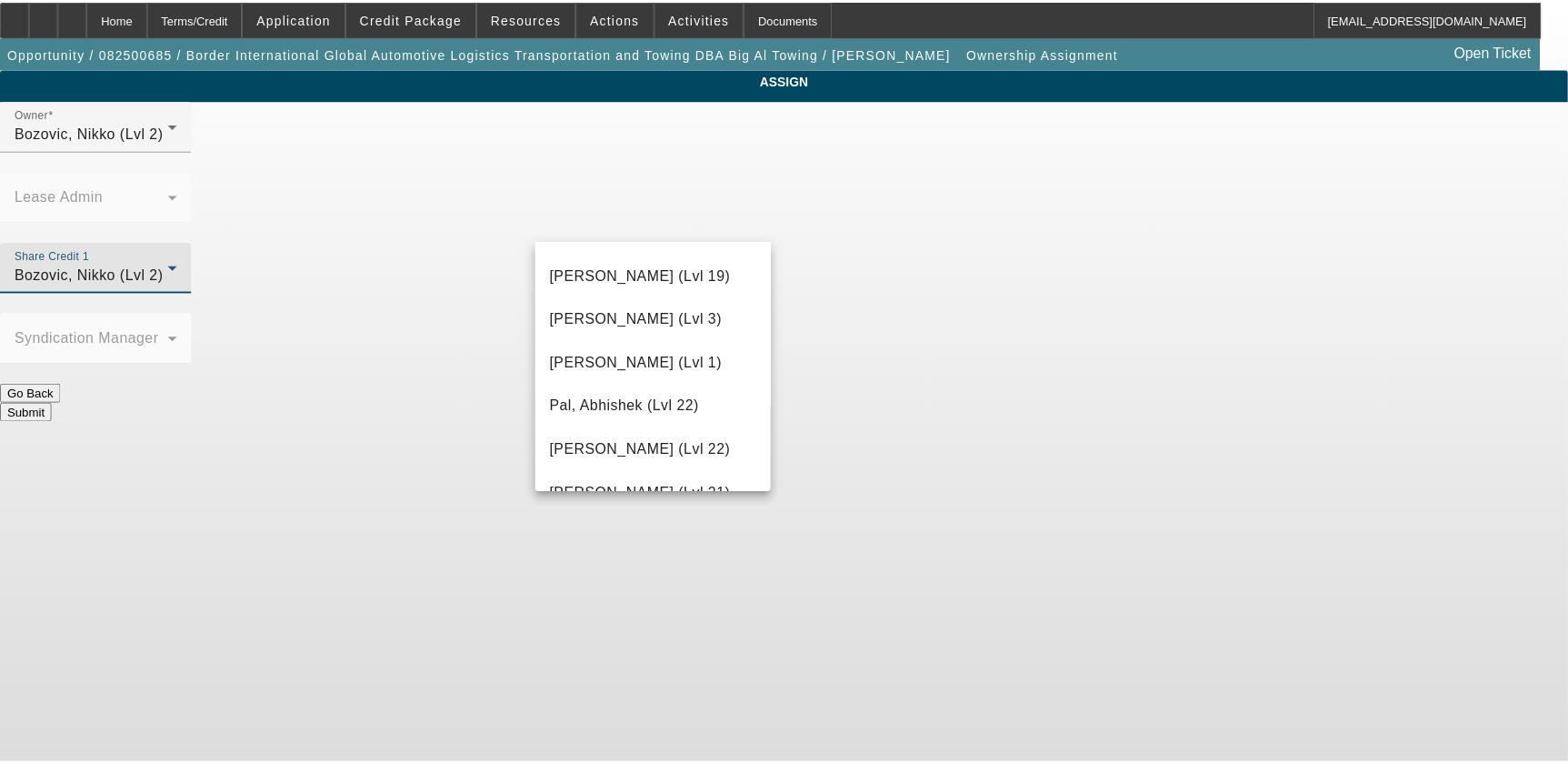
scroll to position [1736, 0]
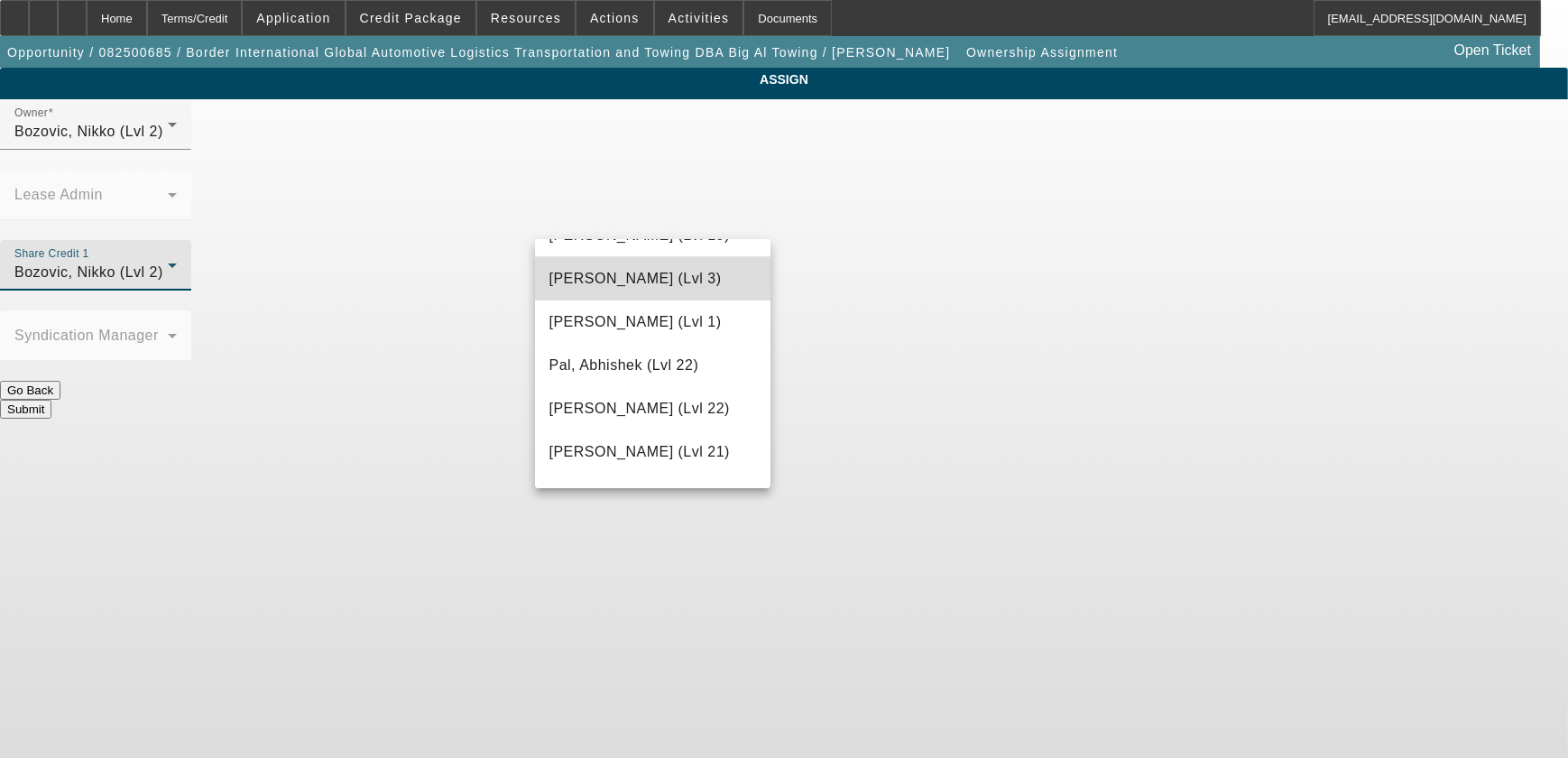
click at [659, 294] on mat-option "Oliva, Nicholas (Lvl 3)" at bounding box center [653, 279] width 236 height 44
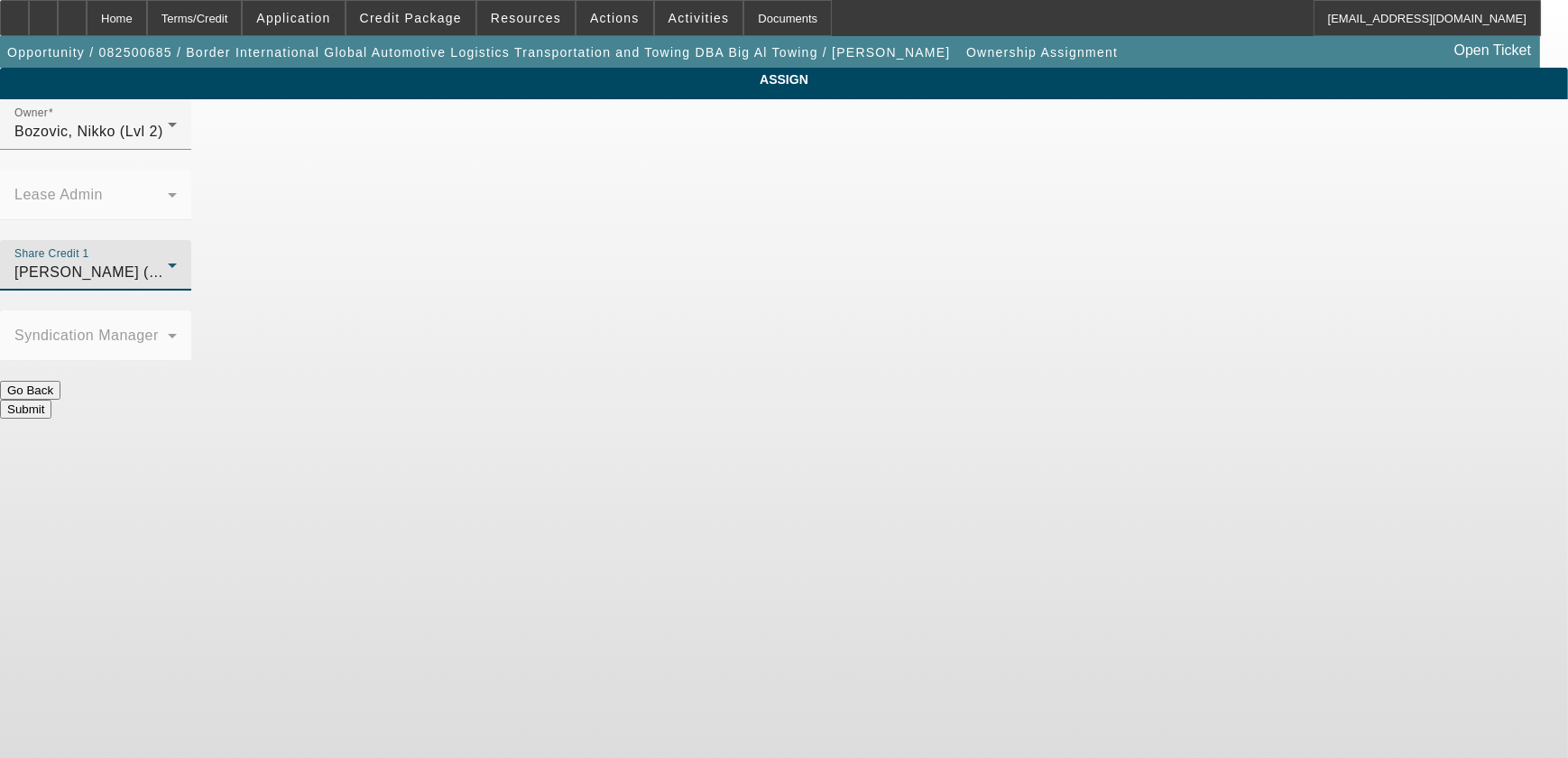
click at [192, 311] on mat-form-field "Syndication Manager" at bounding box center [95, 345] width 192 height 70
click at [52, 400] on button "Submit" at bounding box center [26, 409] width 52 height 19
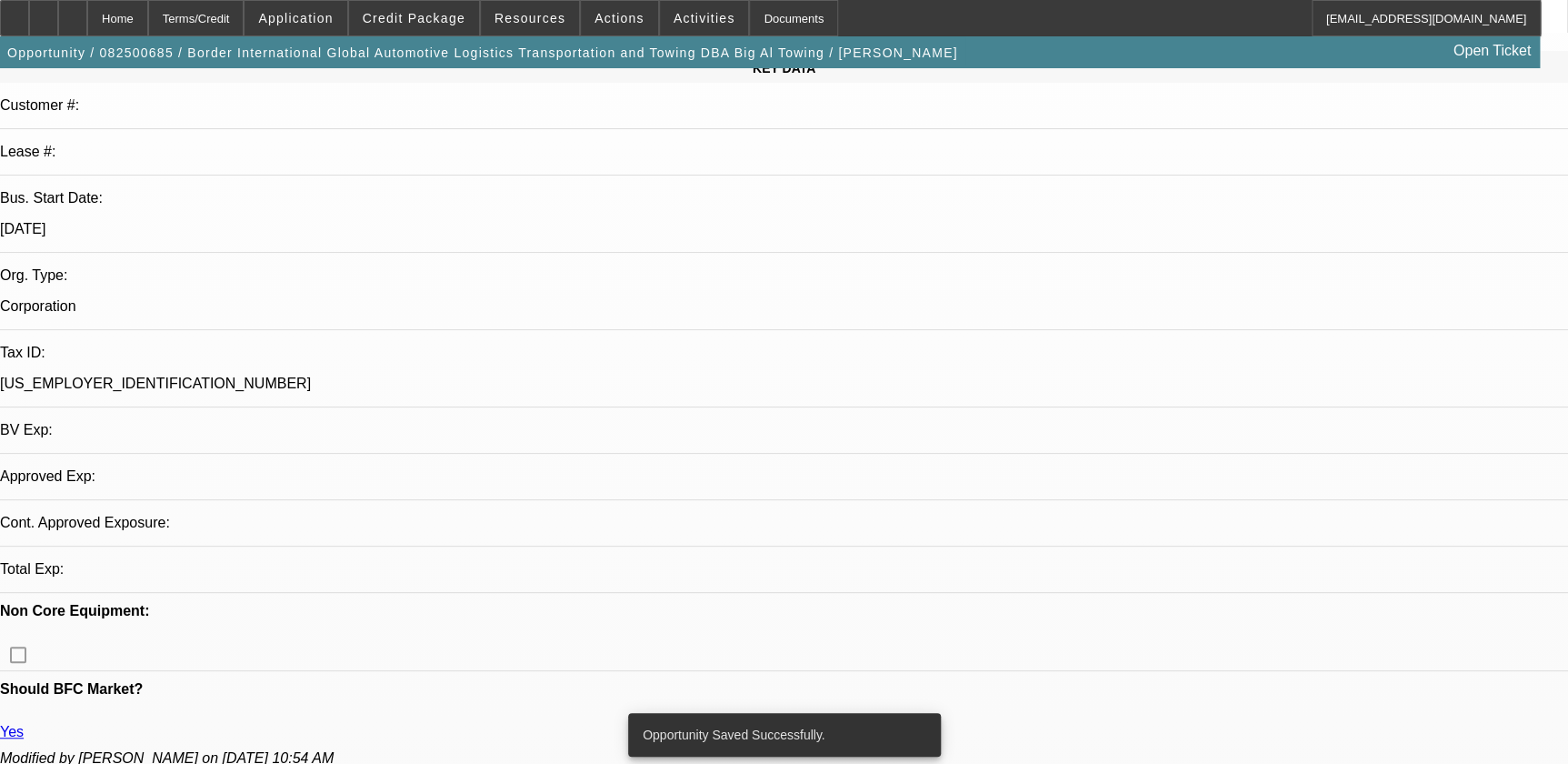
select select "0"
select select "2"
select select "0.1"
select select "4"
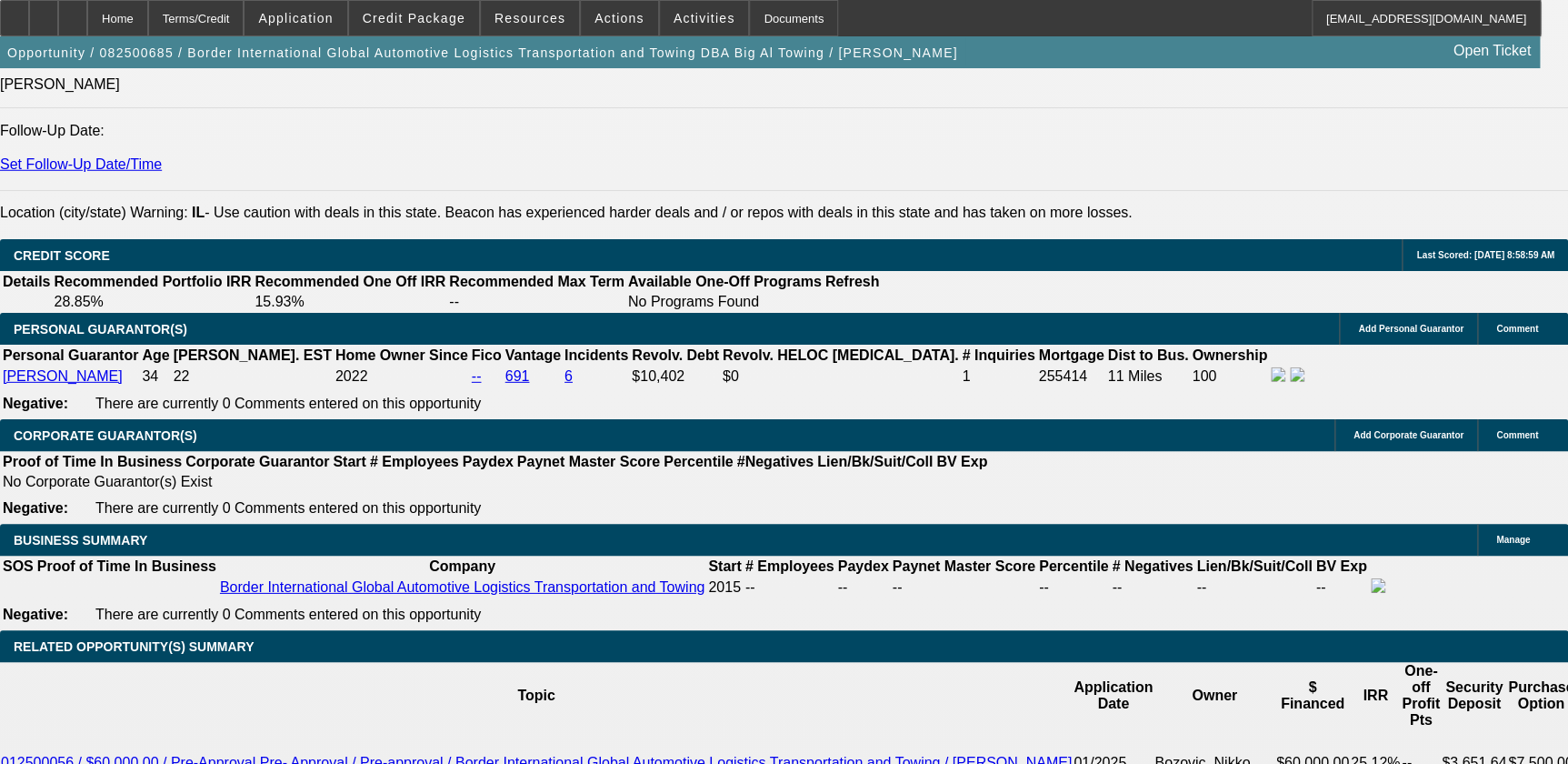
scroll to position [2562, 0]
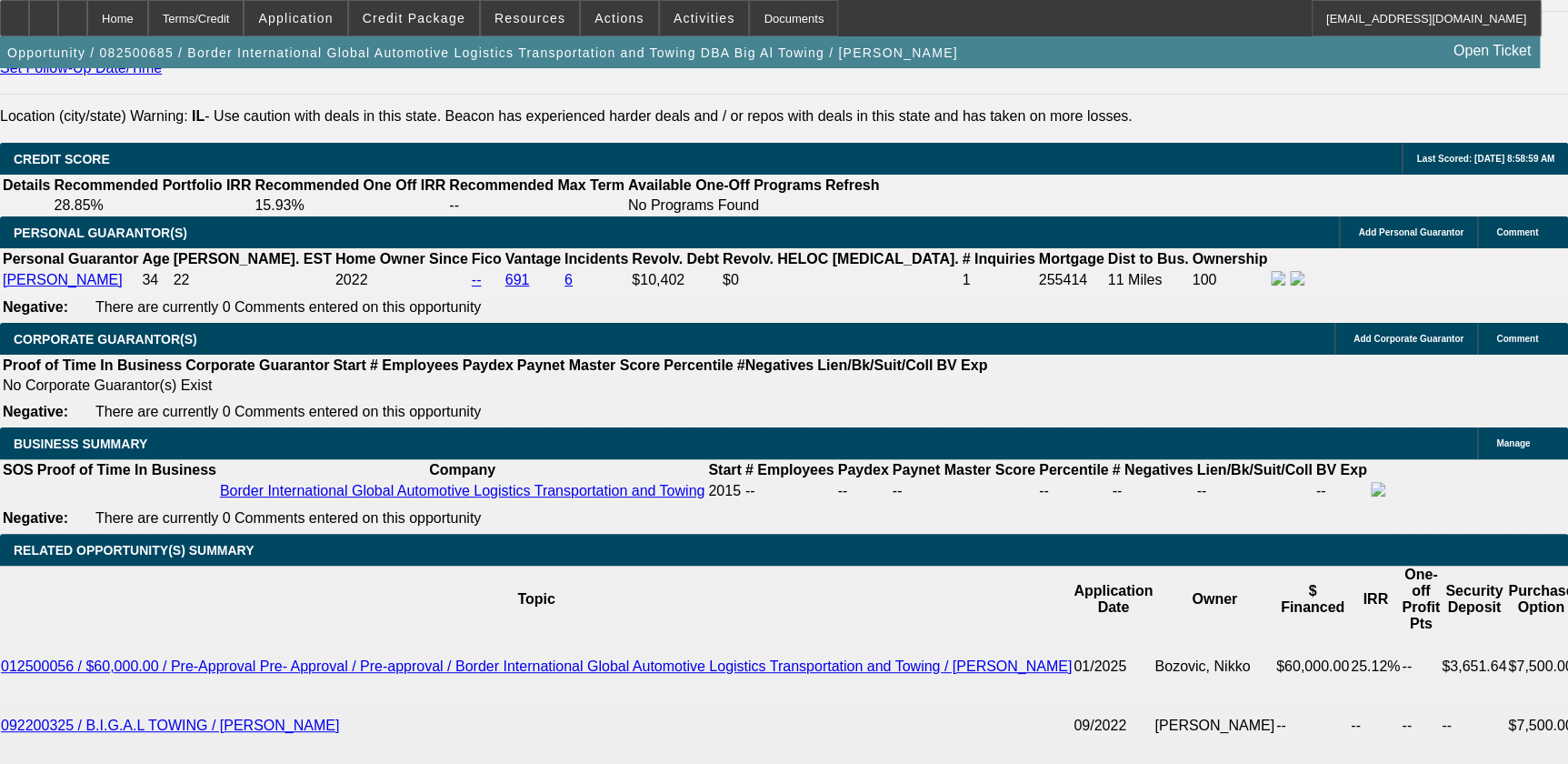
click at [87, 18] on div at bounding box center [72, 18] width 29 height 36
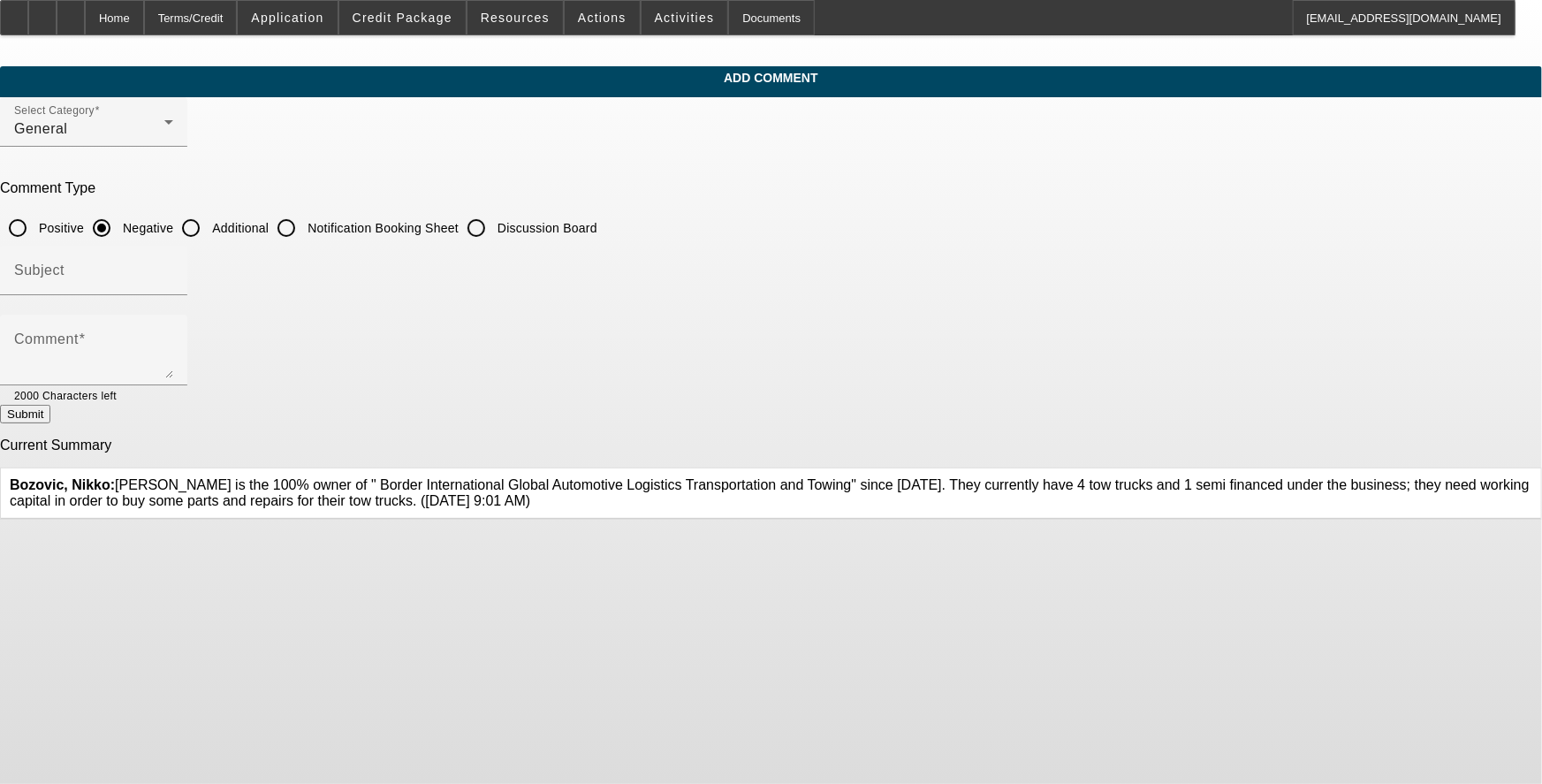
click at [780, 493] on span "Bozovic, Nikko: [PERSON_NAME] is the 100% owner of " Border International Globa…" at bounding box center [770, 493] width 1520 height 31
click at [558, 477] on span "Bozovic, Nikko: [PERSON_NAME] is the 100% owner of " Border International Globa…" at bounding box center [770, 493] width 1520 height 31
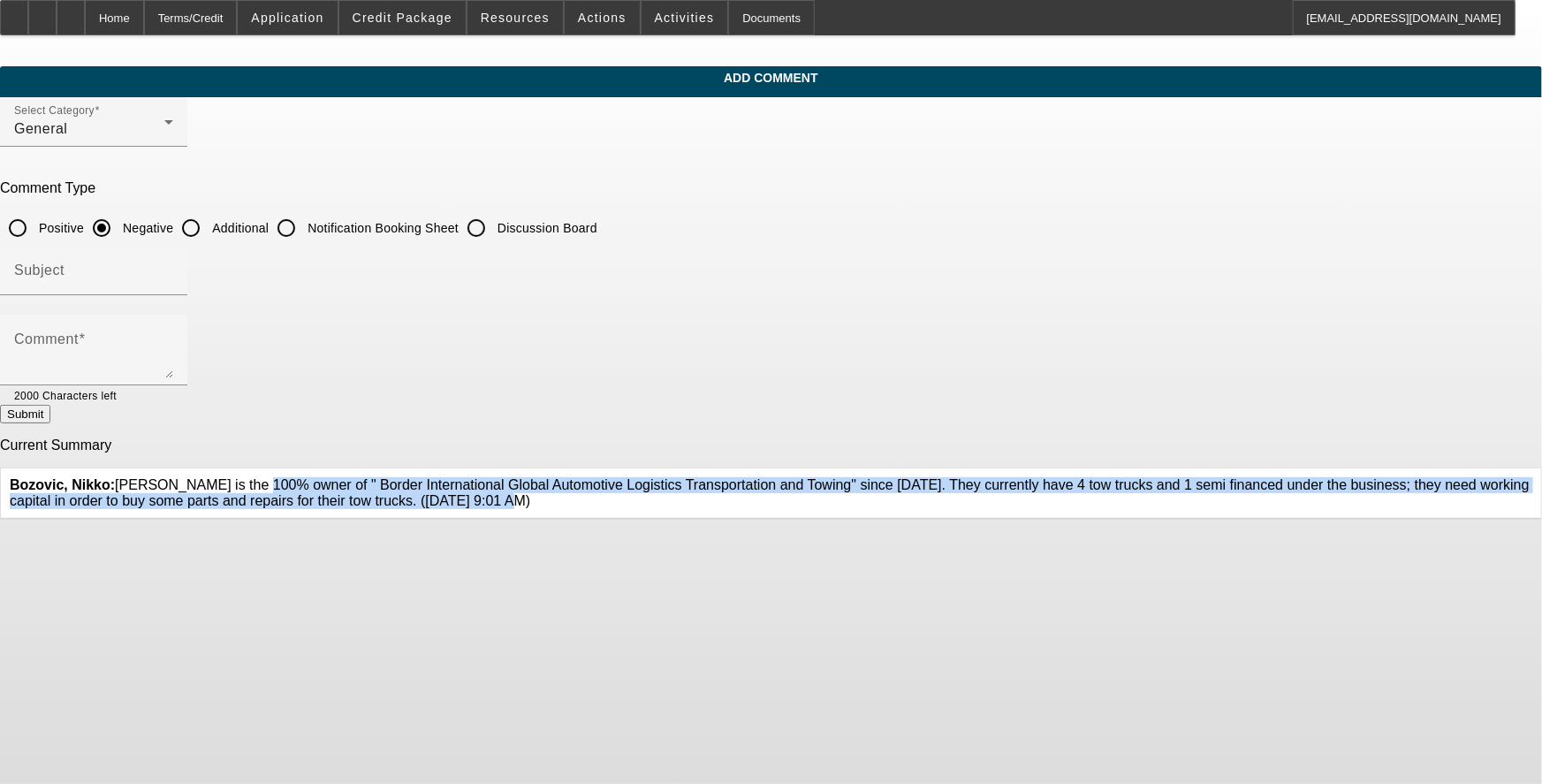
drag, startPoint x: 551, startPoint y: 471, endPoint x: 943, endPoint y: 508, distance: 393.7
click at [943, 508] on span "Bozovic, Nikko: [PERSON_NAME] is the 100% owner of " Border International Globa…" at bounding box center [770, 493] width 1520 height 31
copy span "[PERSON_NAME] is the 100% owner of " Border International Global Automotive Log…"
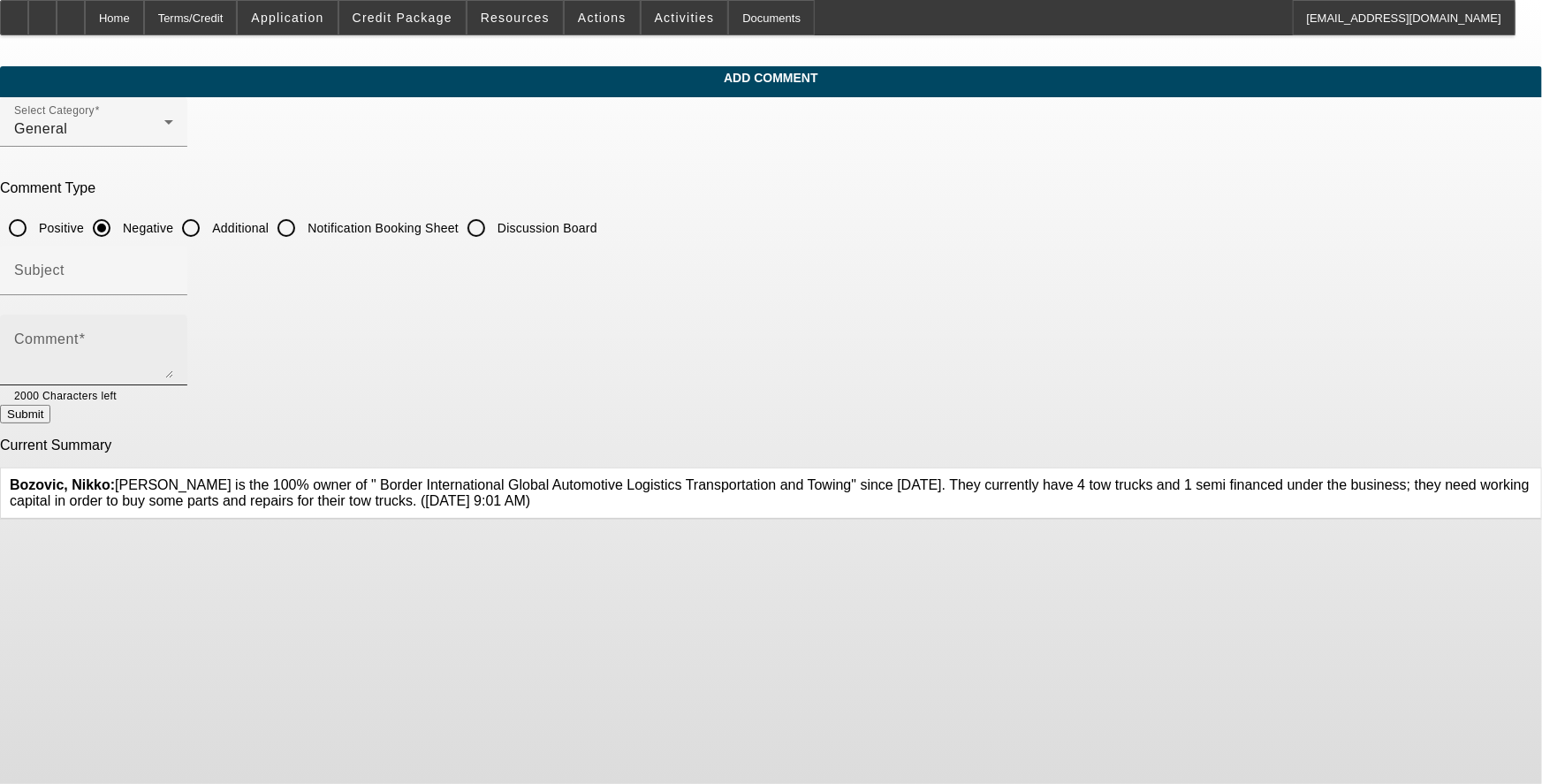
click at [173, 373] on textarea "Comment" at bounding box center [94, 358] width 159 height 43
paste textarea "[PERSON_NAME] is the 100% owner of " Border International Global Automotive Log…"
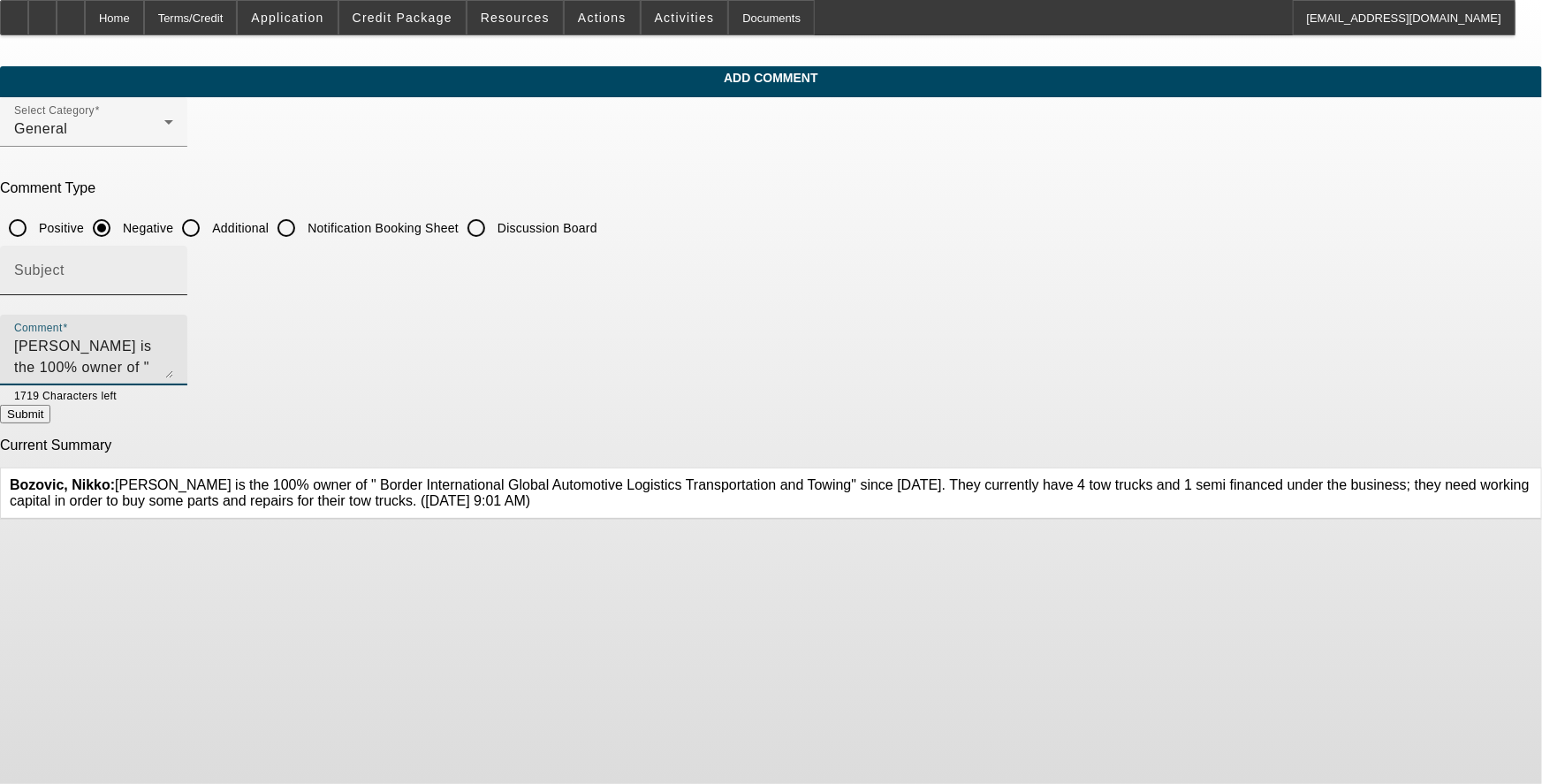
scroll to position [17, 0]
type textarea "[PERSON_NAME] is the 100% owner of " Border International Global Automotive Log…"
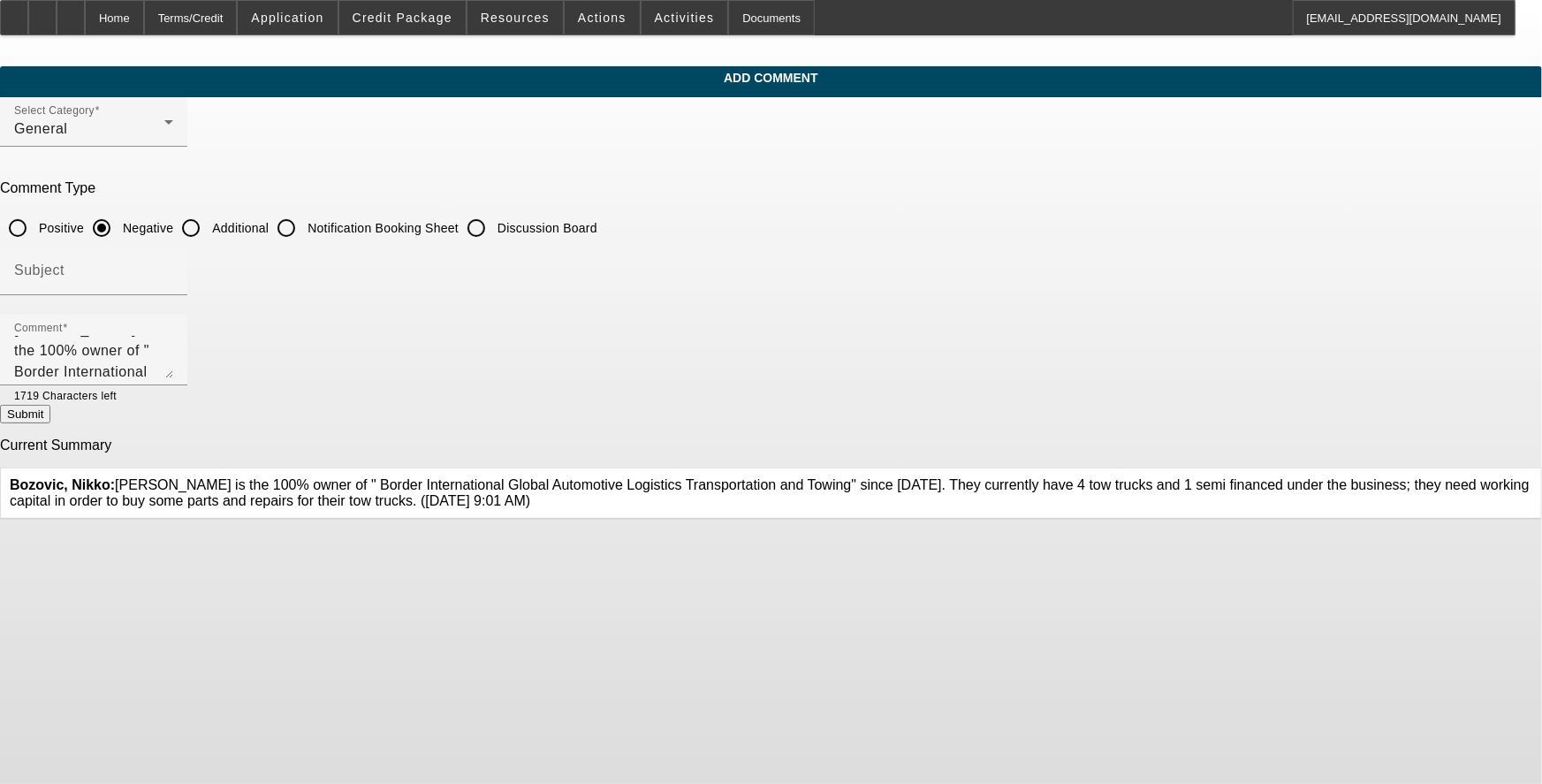
click at [188, 295] on div at bounding box center [93, 305] width 188 height 19
click at [173, 267] on input "Subject" at bounding box center [94, 278] width 159 height 21
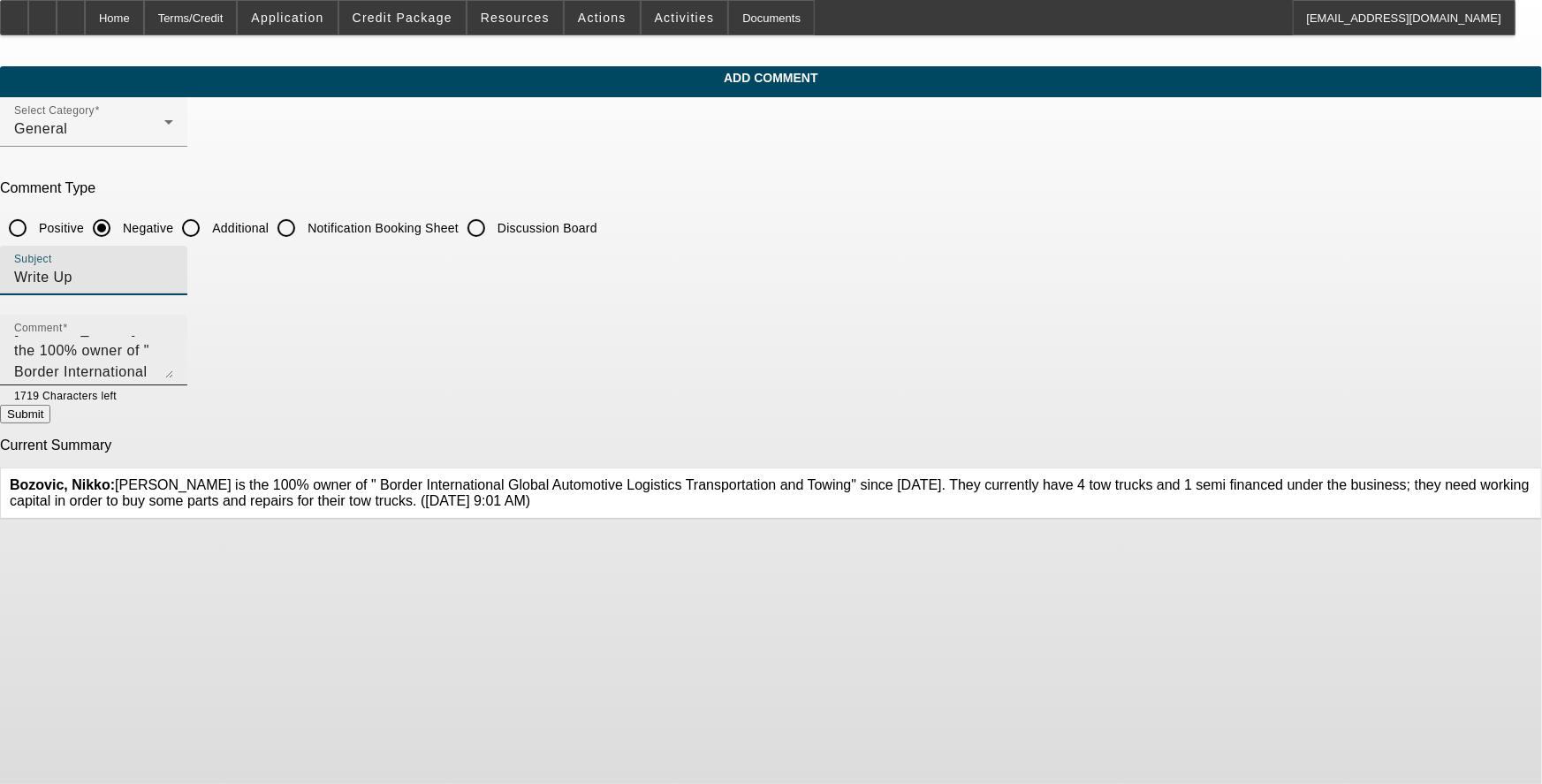
type input "Write Up"
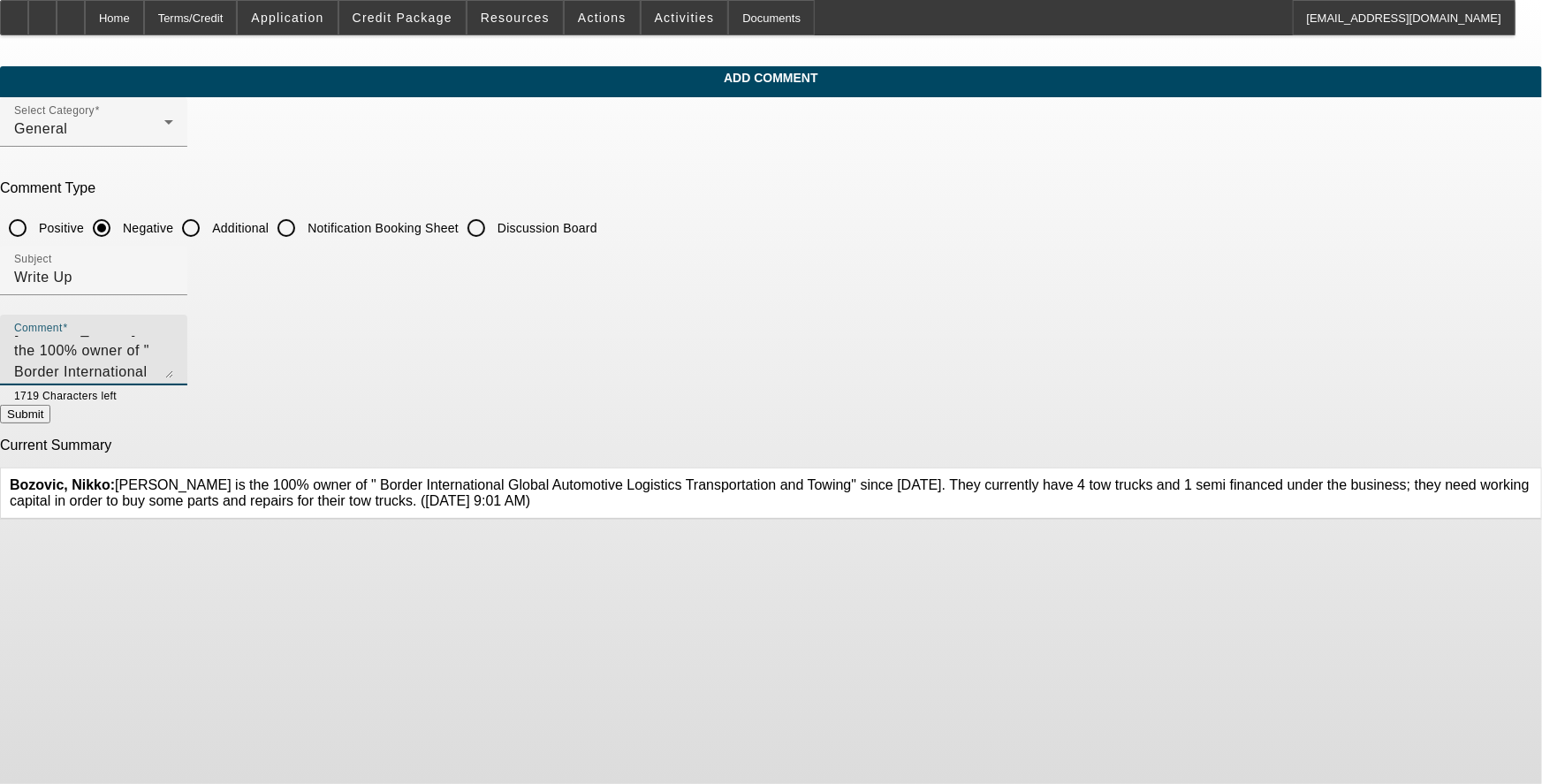
click at [173, 370] on textarea "[PERSON_NAME] is the 100% owner of " Border International Global Automotive Log…" at bounding box center [94, 358] width 159 height 43
click at [173, 358] on textarea "[PERSON_NAME] is the 100% owner of " Border International Global Automotive Log…" at bounding box center [94, 358] width 159 height 43
type textarea "[PERSON_NAME] is the 100% owner of " Border International Global Automotive Log…"
drag, startPoint x: 1007, startPoint y: 414, endPoint x: 623, endPoint y: 237, distance: 422.8
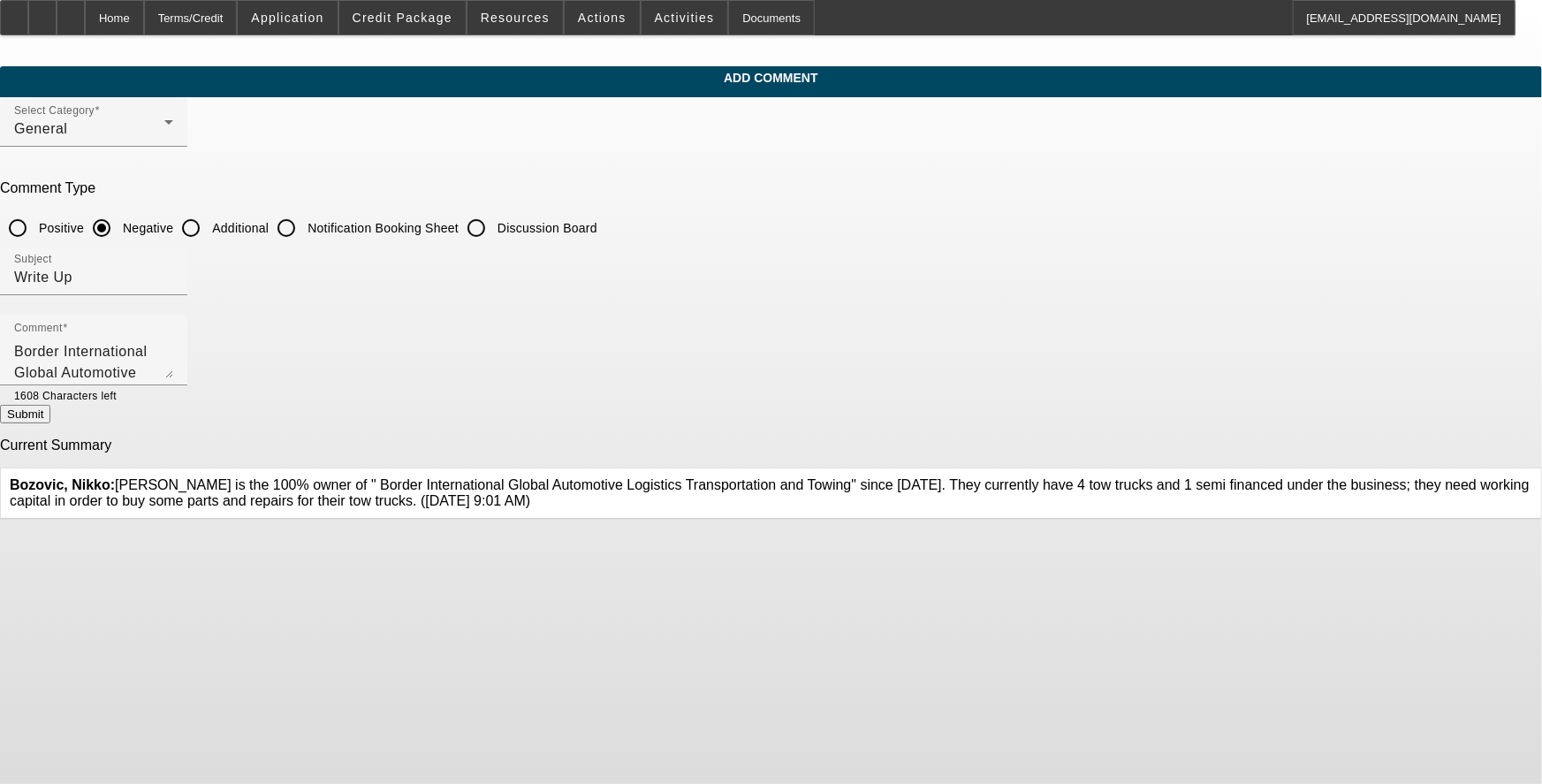
click at [641, 253] on form "Select Category General Comment Type Positive Negative Additional Notification …" at bounding box center [771, 308] width 1542 height 423
click at [209, 224] on input "Additional" at bounding box center [190, 227] width 35 height 35
radio input "true"
click at [51, 424] on button "Submit" at bounding box center [25, 413] width 51 height 18
radio input "true"
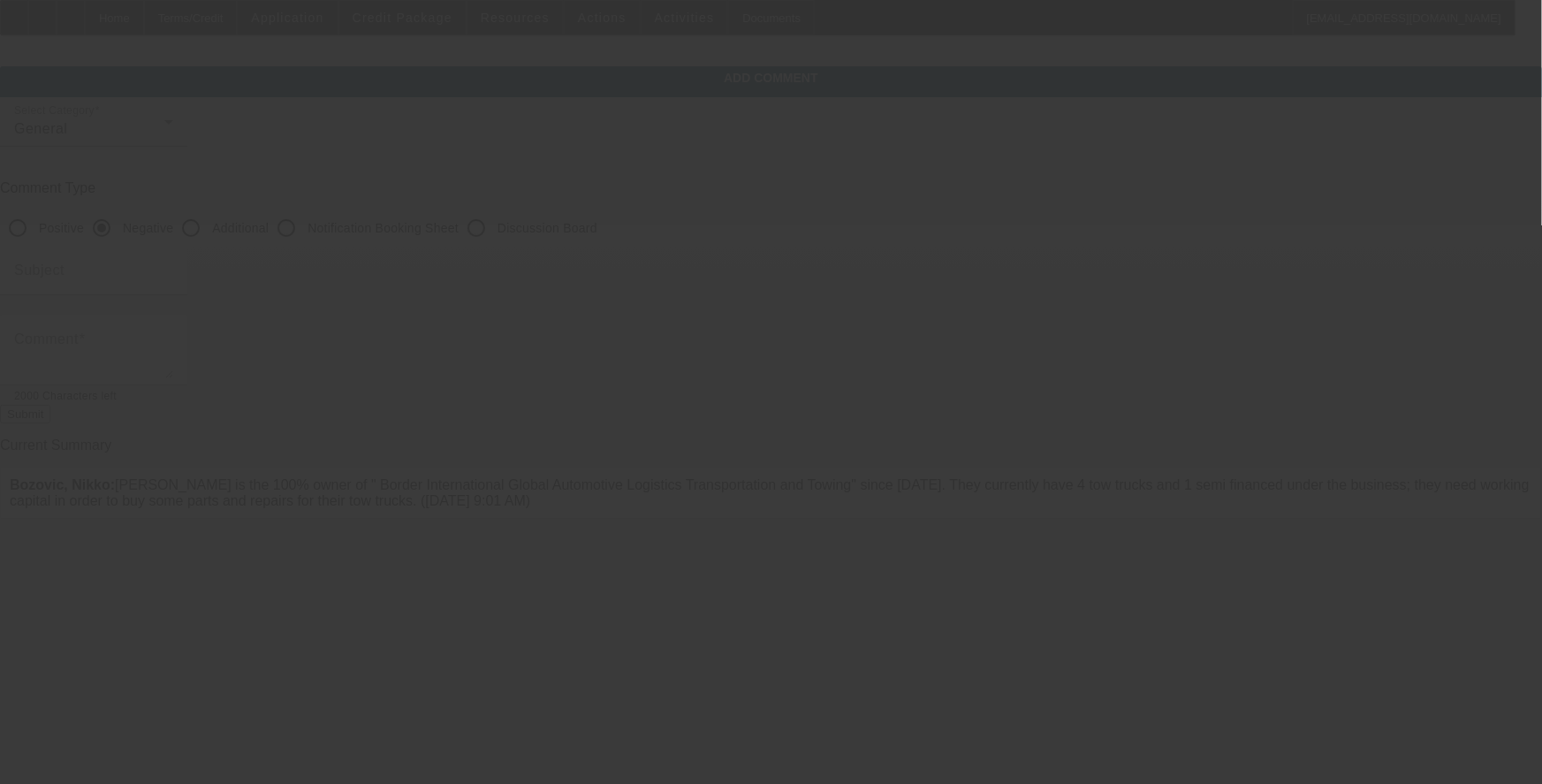
scroll to position [0, 0]
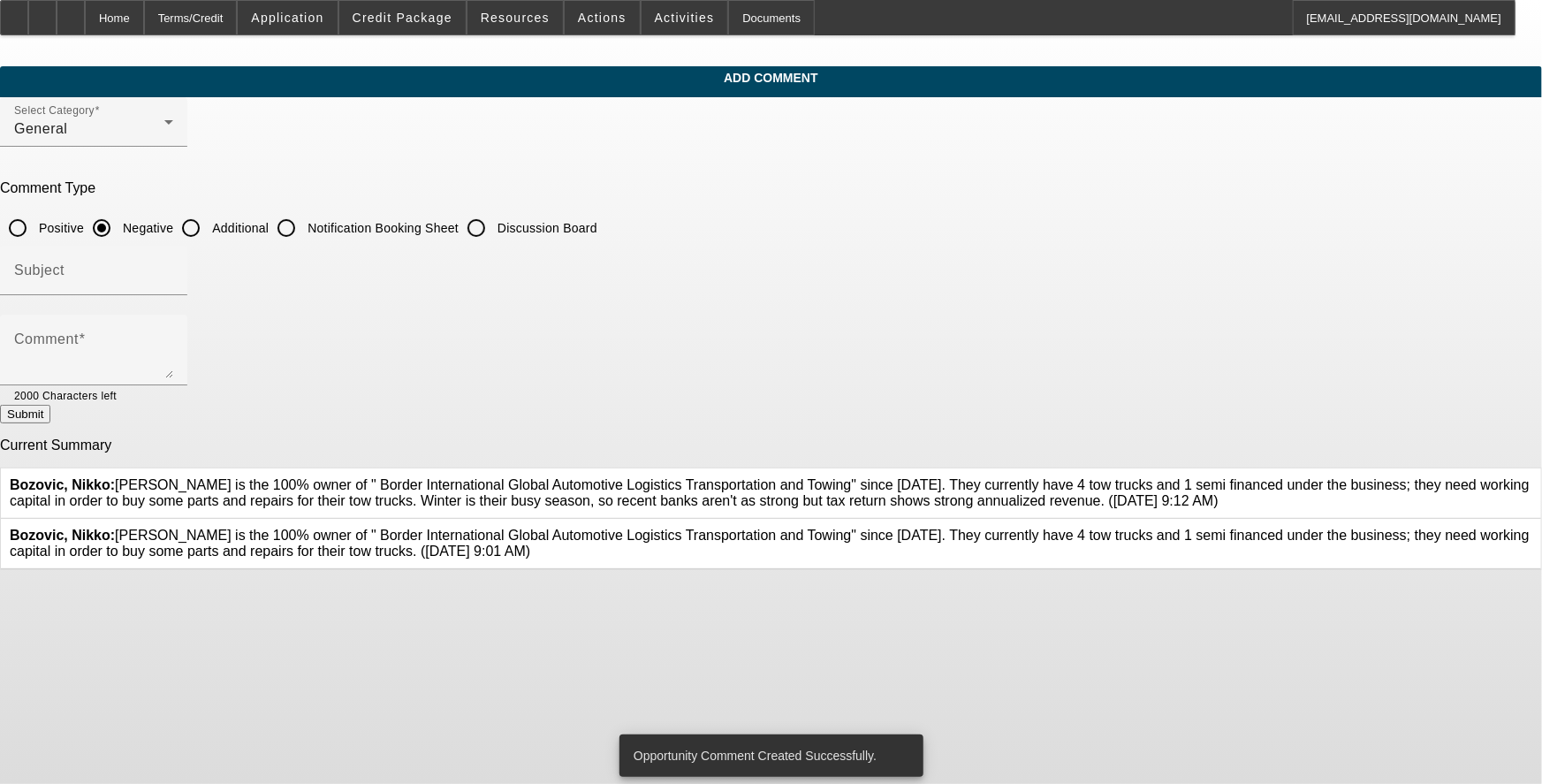
click at [1532, 528] on icon at bounding box center [1532, 528] width 0 height 0
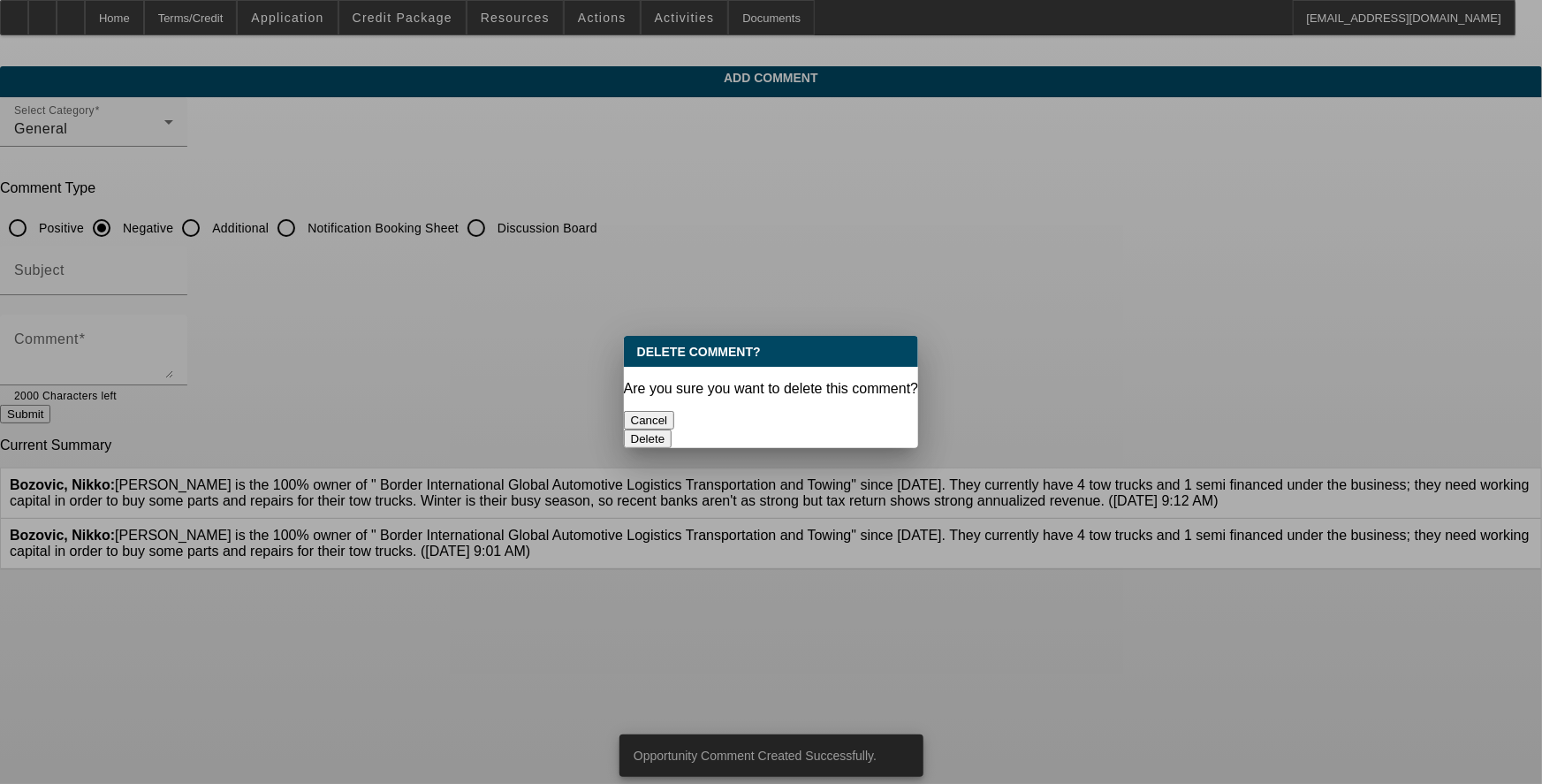
click at [672, 429] on button "Delete" at bounding box center [648, 438] width 49 height 18
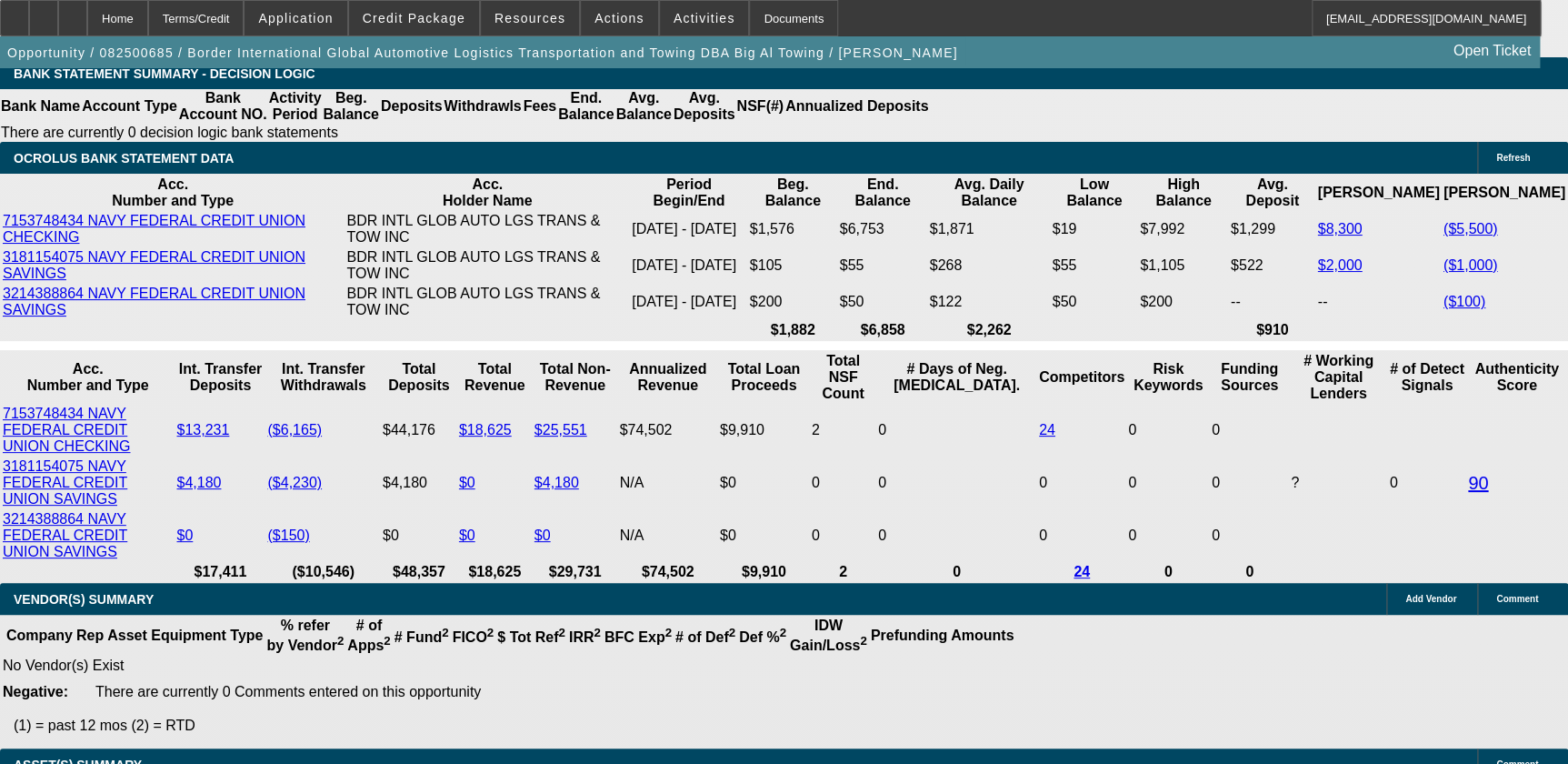
select select "0"
select select "2"
select select "0.1"
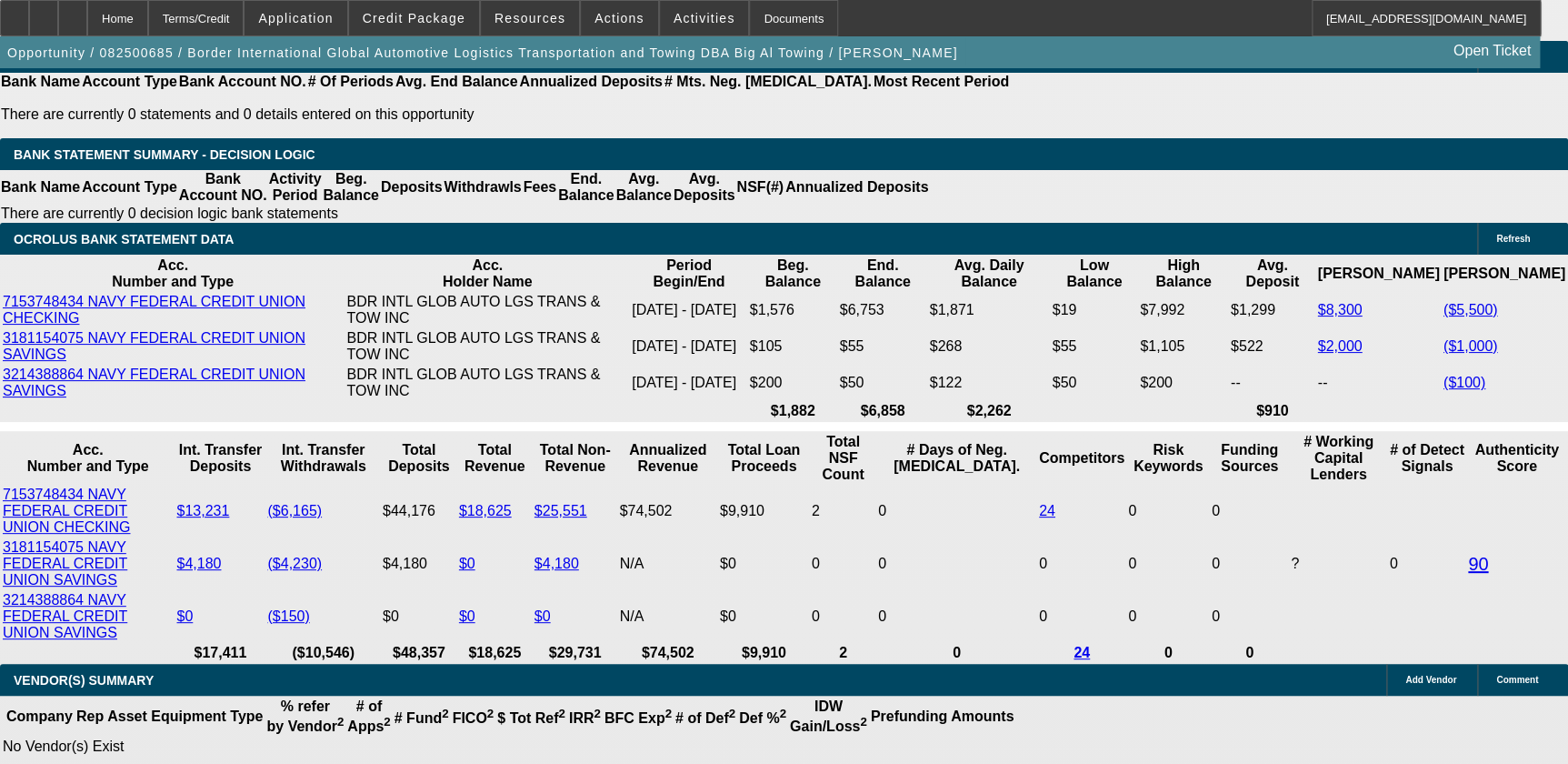
select select "1"
select select "2"
select select "4"
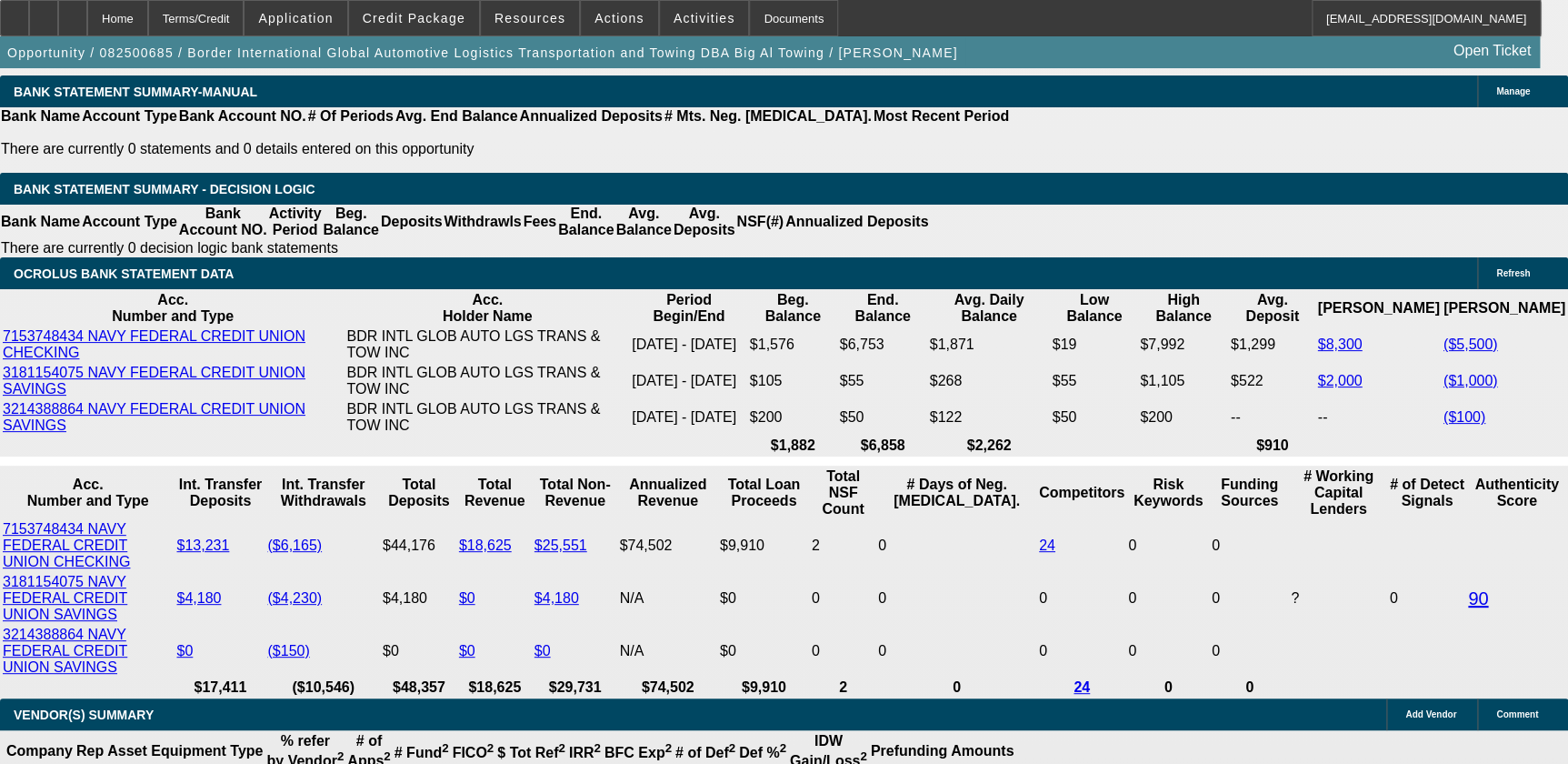
scroll to position [3419, 0]
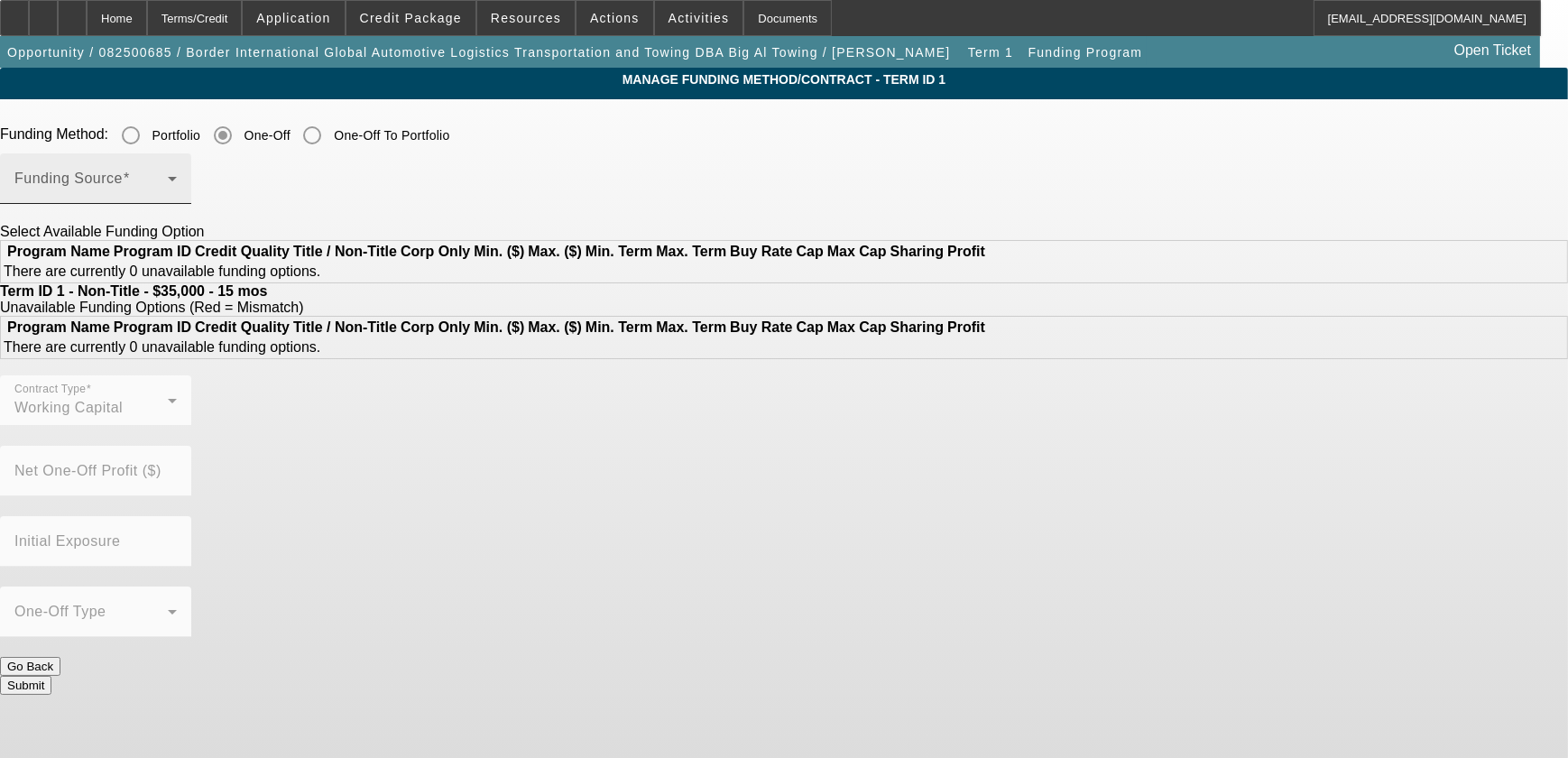
click at [168, 181] on span at bounding box center [91, 186] width 154 height 22
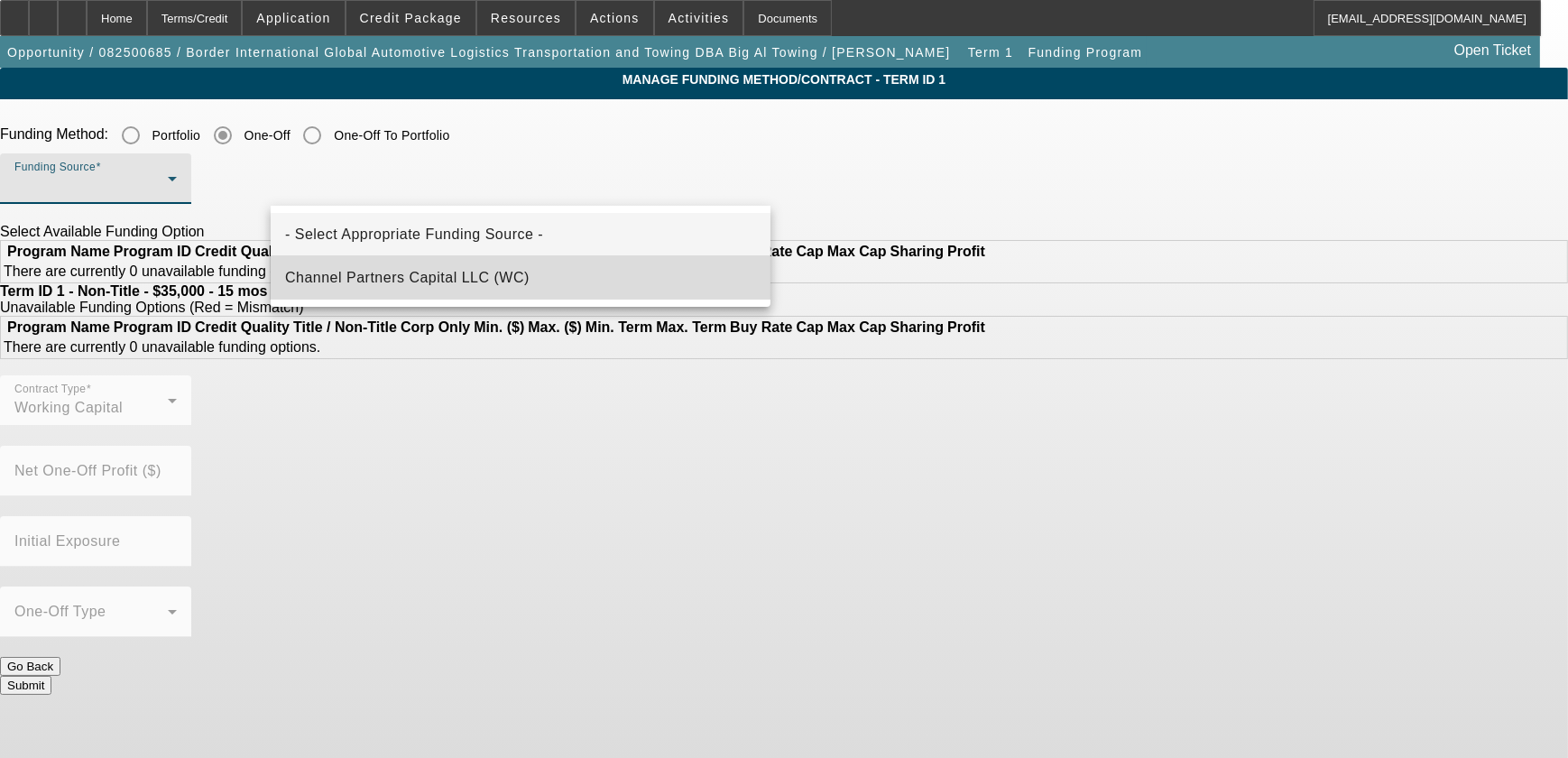
click at [416, 289] on mat-option "Channel Partners Capital LLC (WC)" at bounding box center [521, 278] width 500 height 44
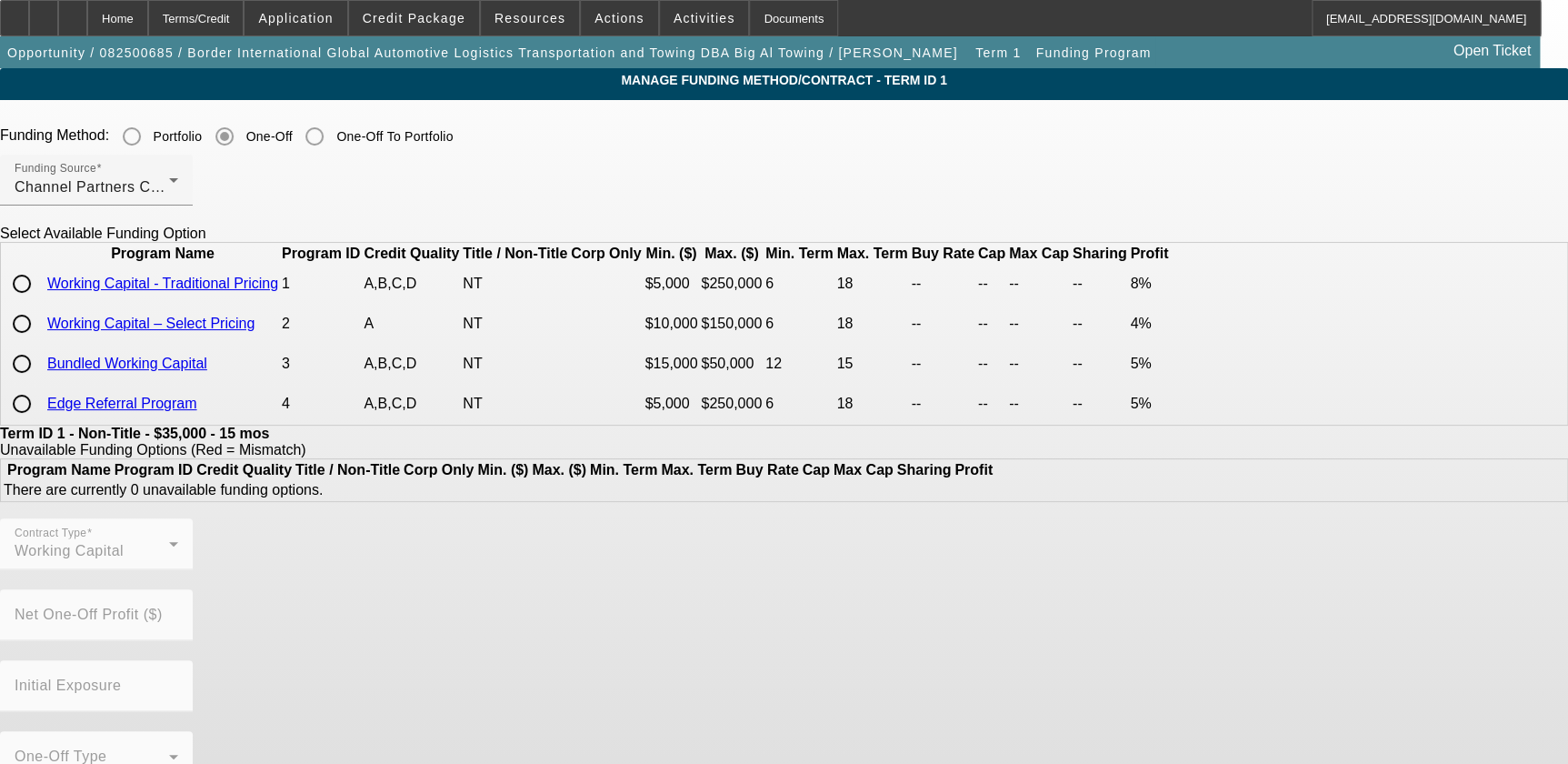
click at [40, 302] on input "radio" at bounding box center [22, 284] width 36 height 36
radio input "true"
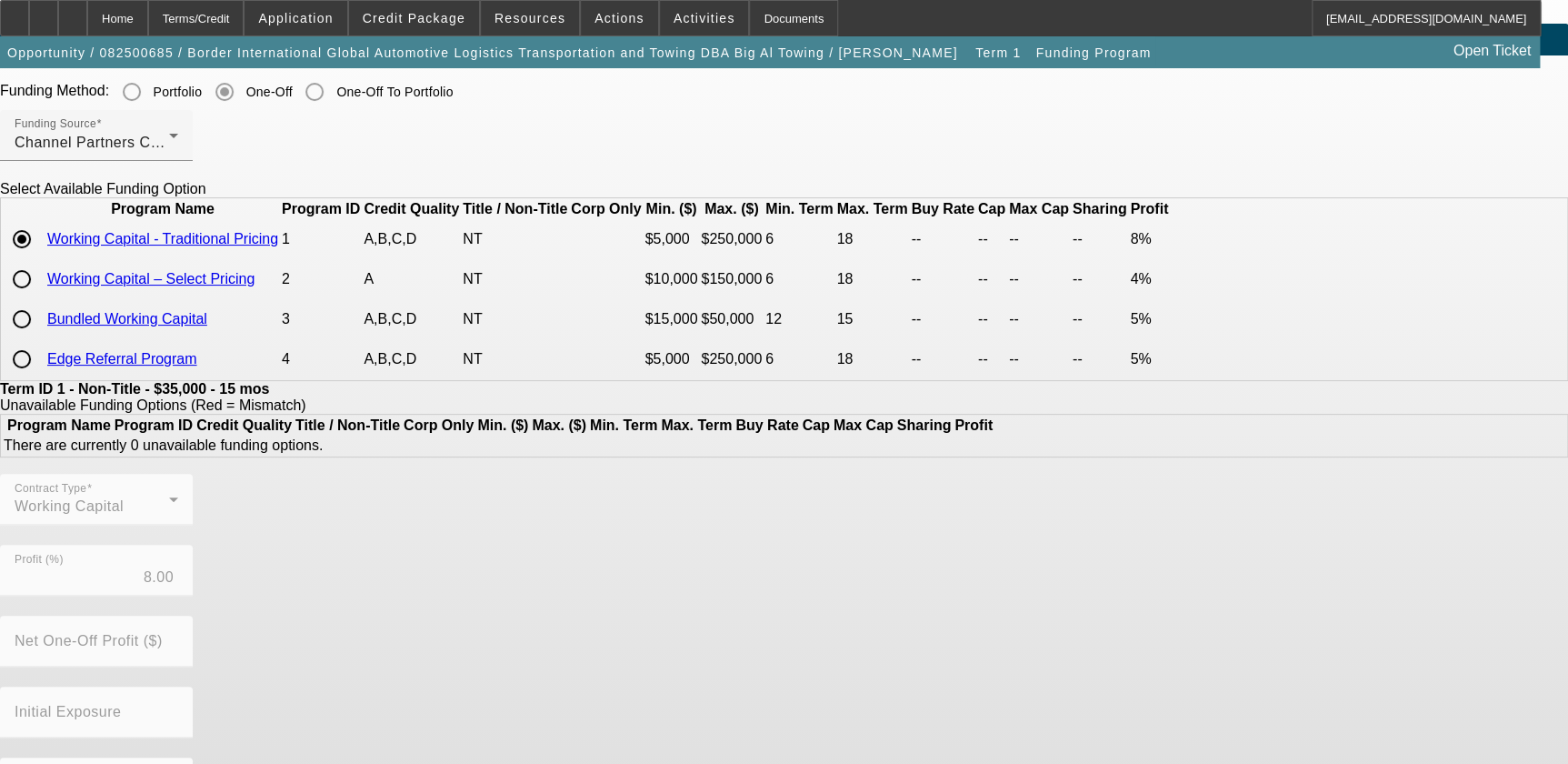
scroll to position [138, 0]
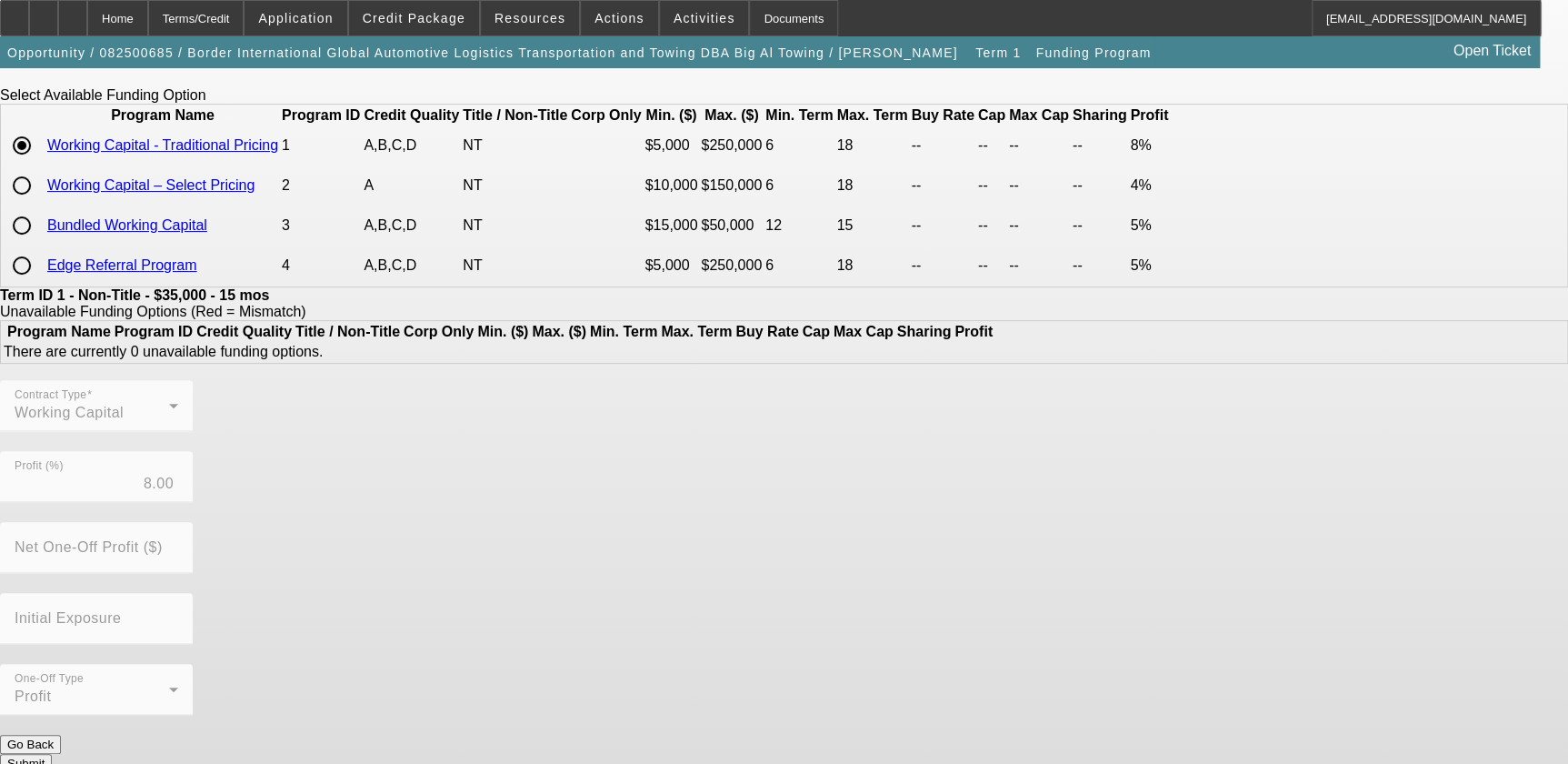
click at [700, 712] on div "Contract Type Working Capital Profit (%) 8.00 Net One-Off Profit ($) Initial Ex…" at bounding box center [784, 557] width 1568 height 355
click at [52, 754] on button "Submit" at bounding box center [26, 763] width 52 height 19
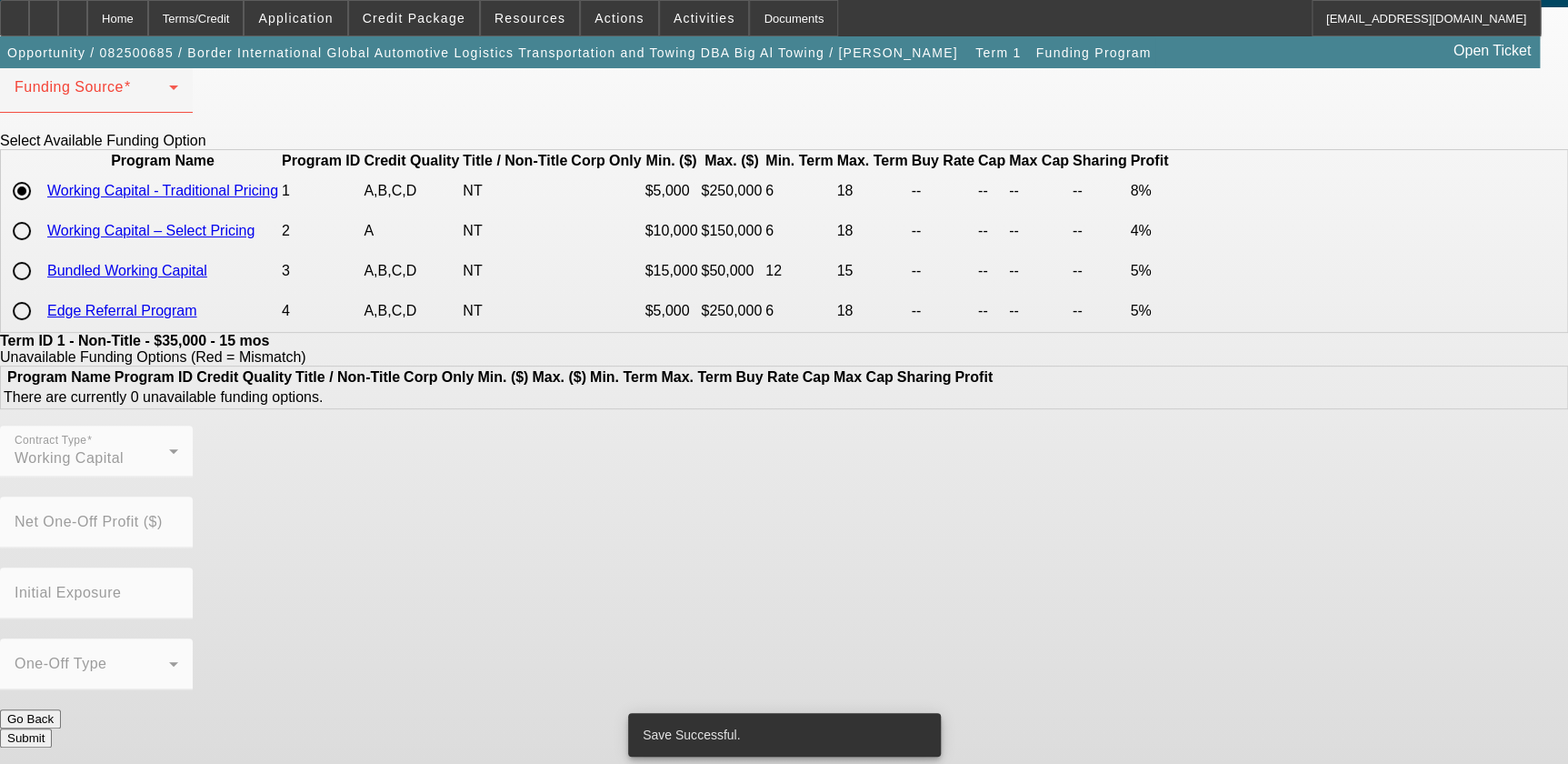
scroll to position [0, 0]
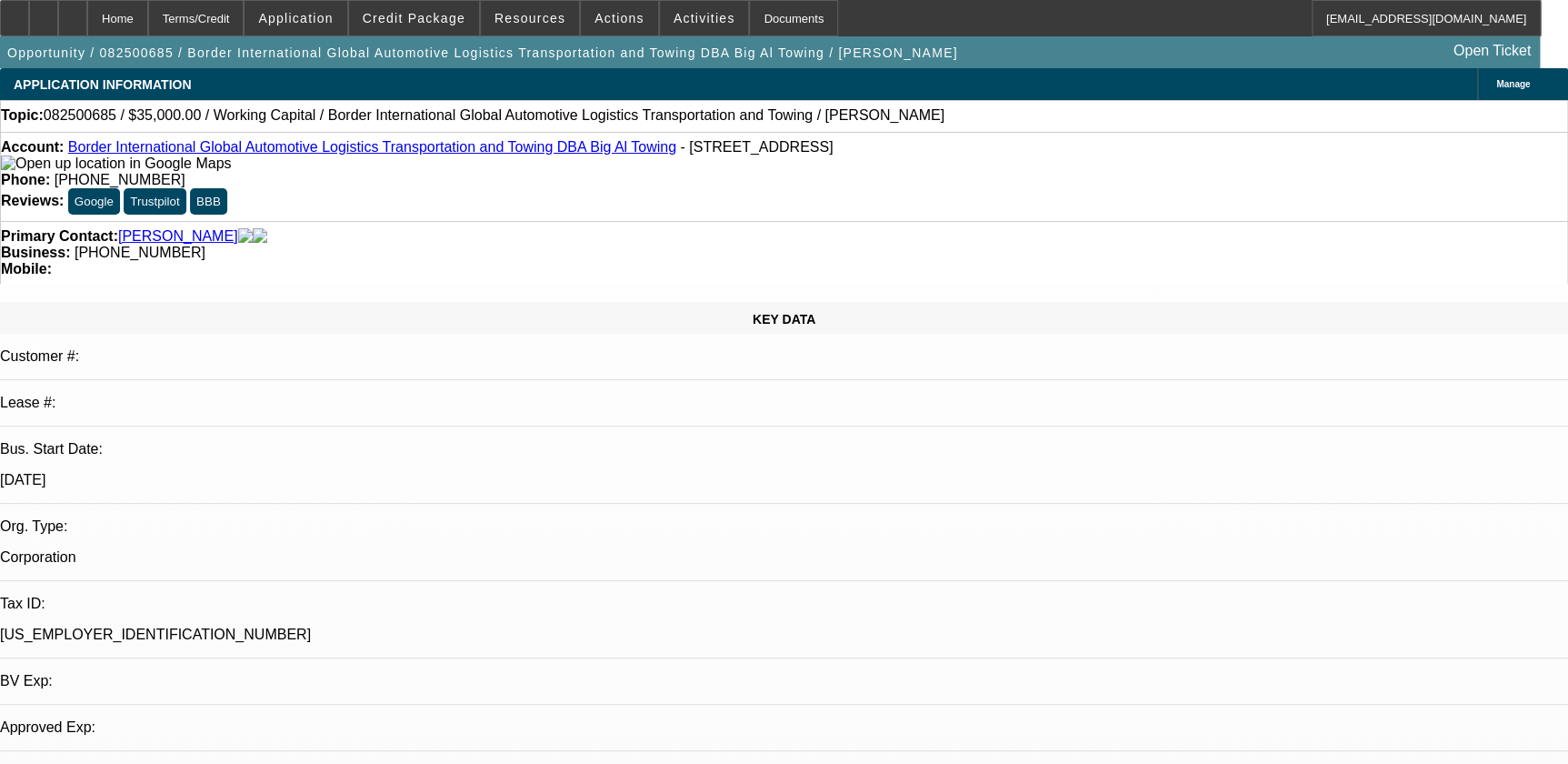
select select "0"
select select "2"
select select "0.1"
select select "4"
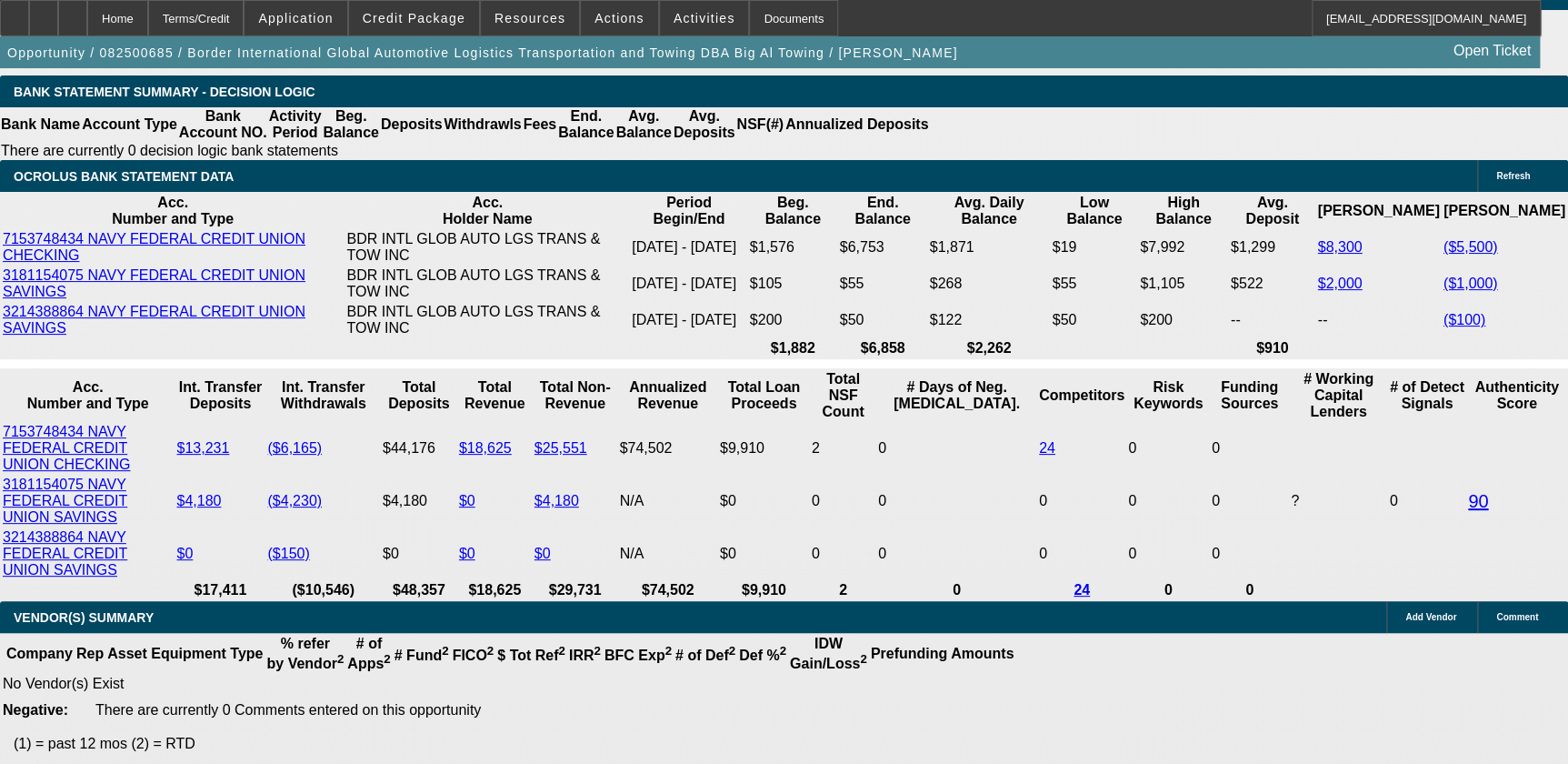
scroll to position [3389, 0]
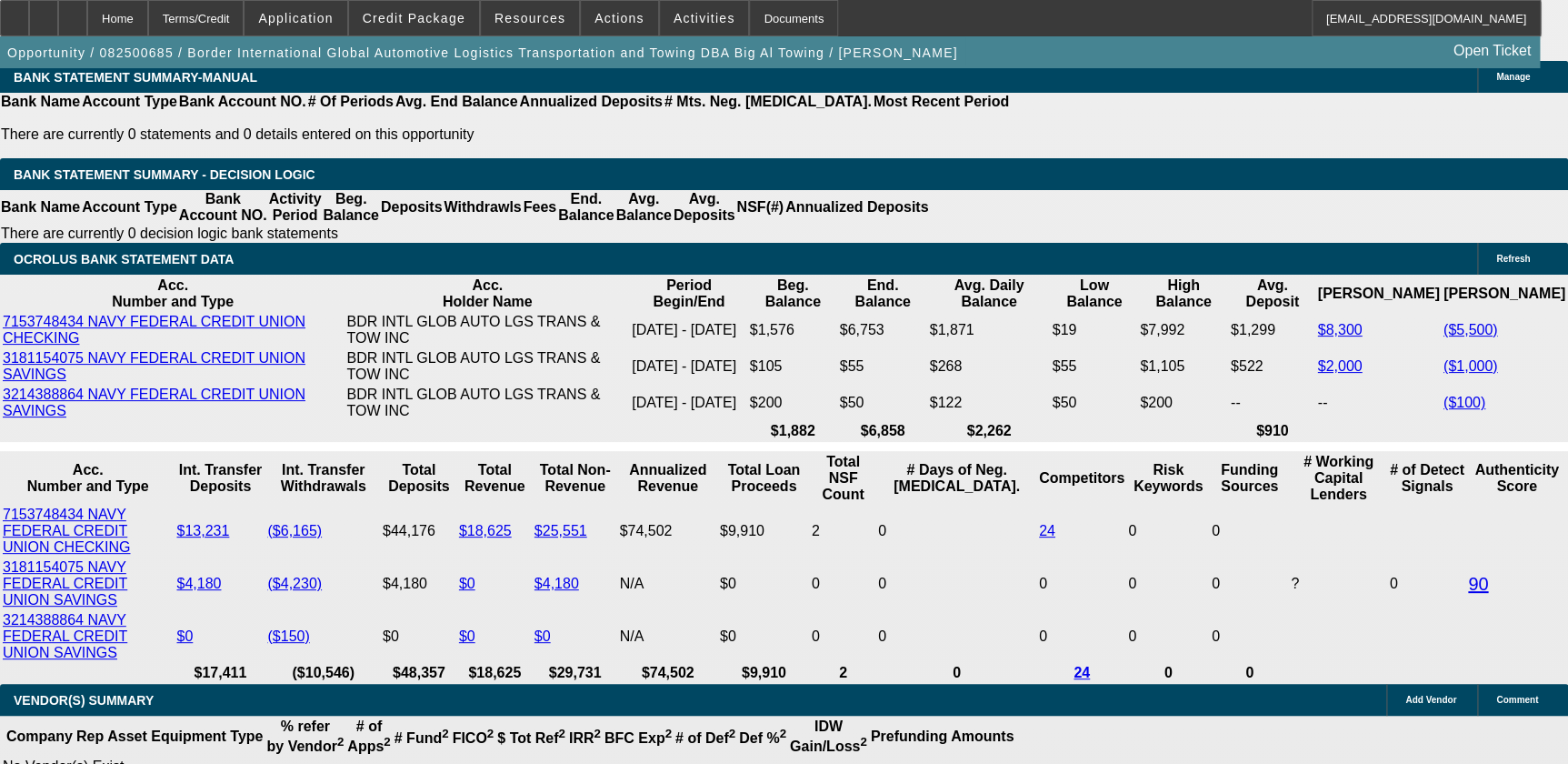
select select "0"
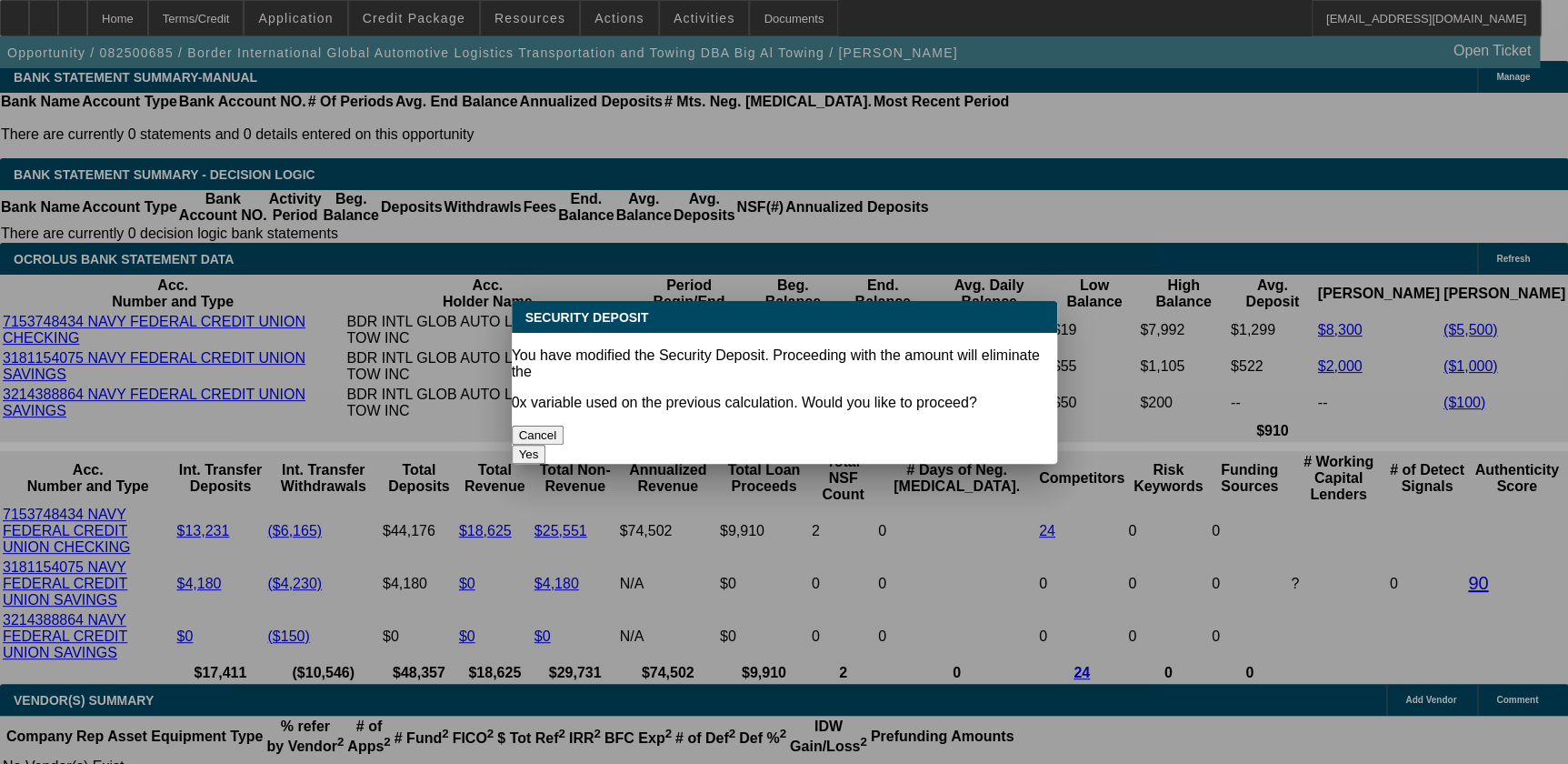
click at [546, 445] on button "Yes" at bounding box center [529, 454] width 35 height 19
type input "$0.00"
type input "UNKNOWN"
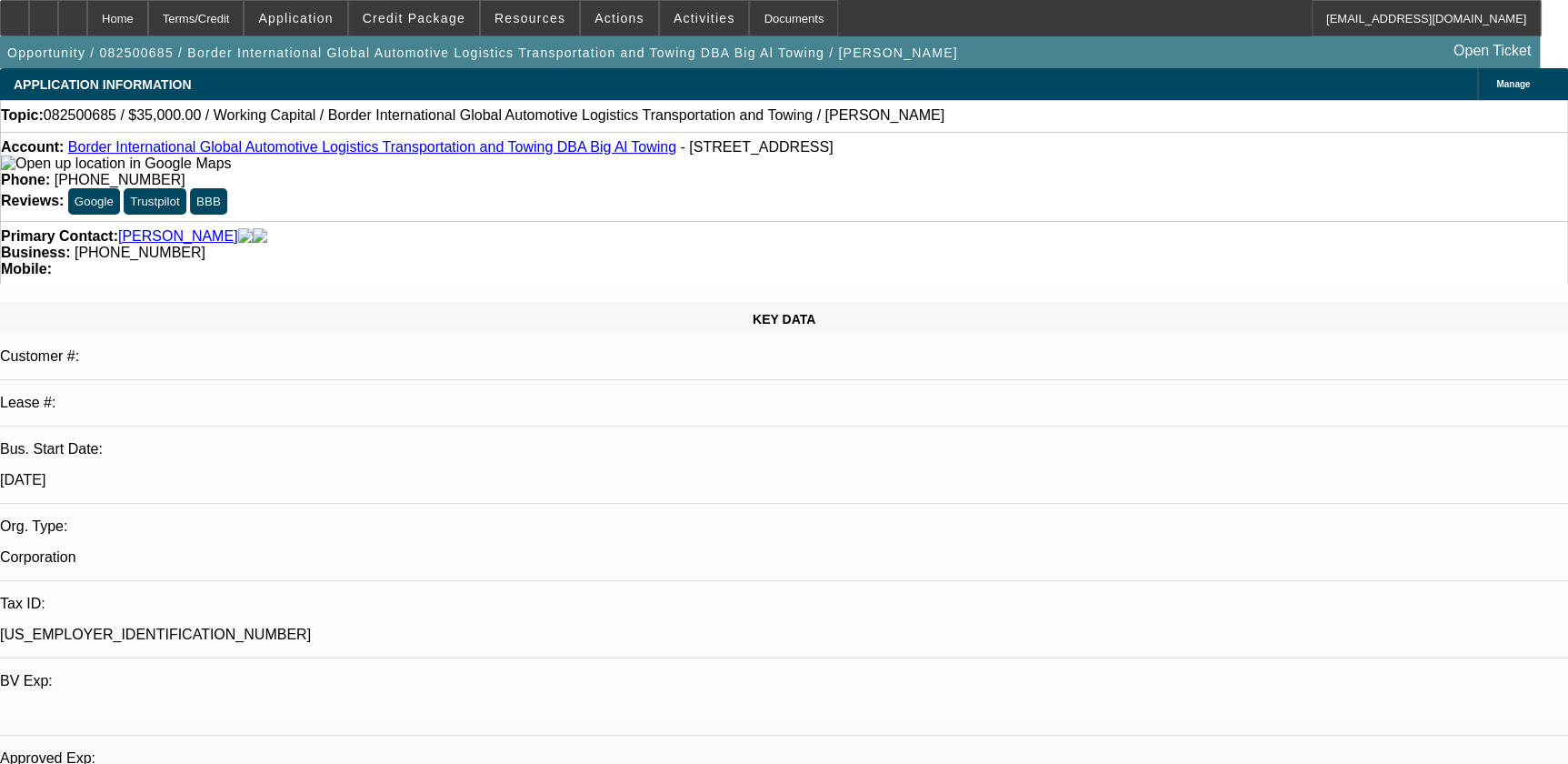
scroll to position [3389, 0]
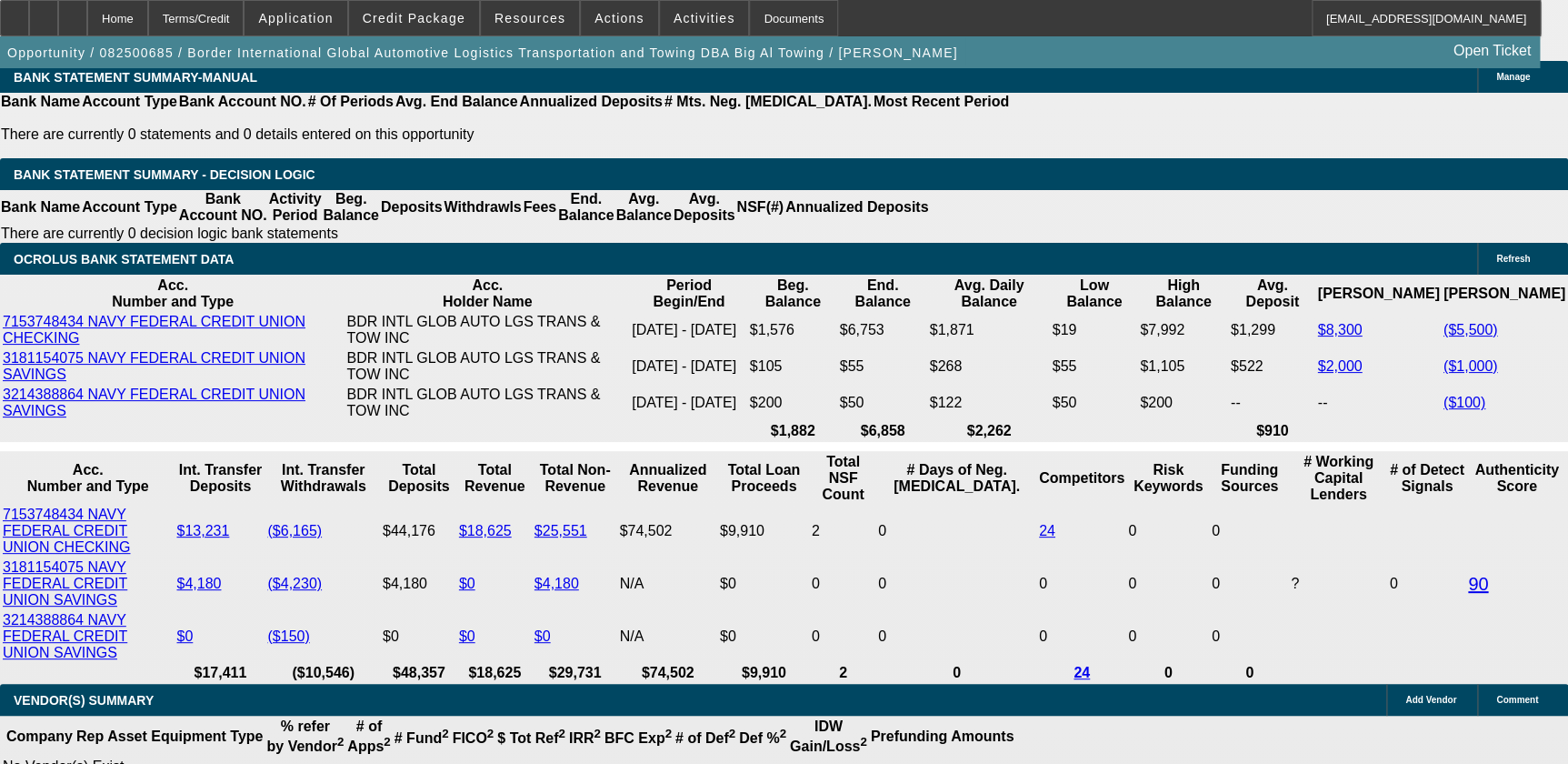
select select "0"
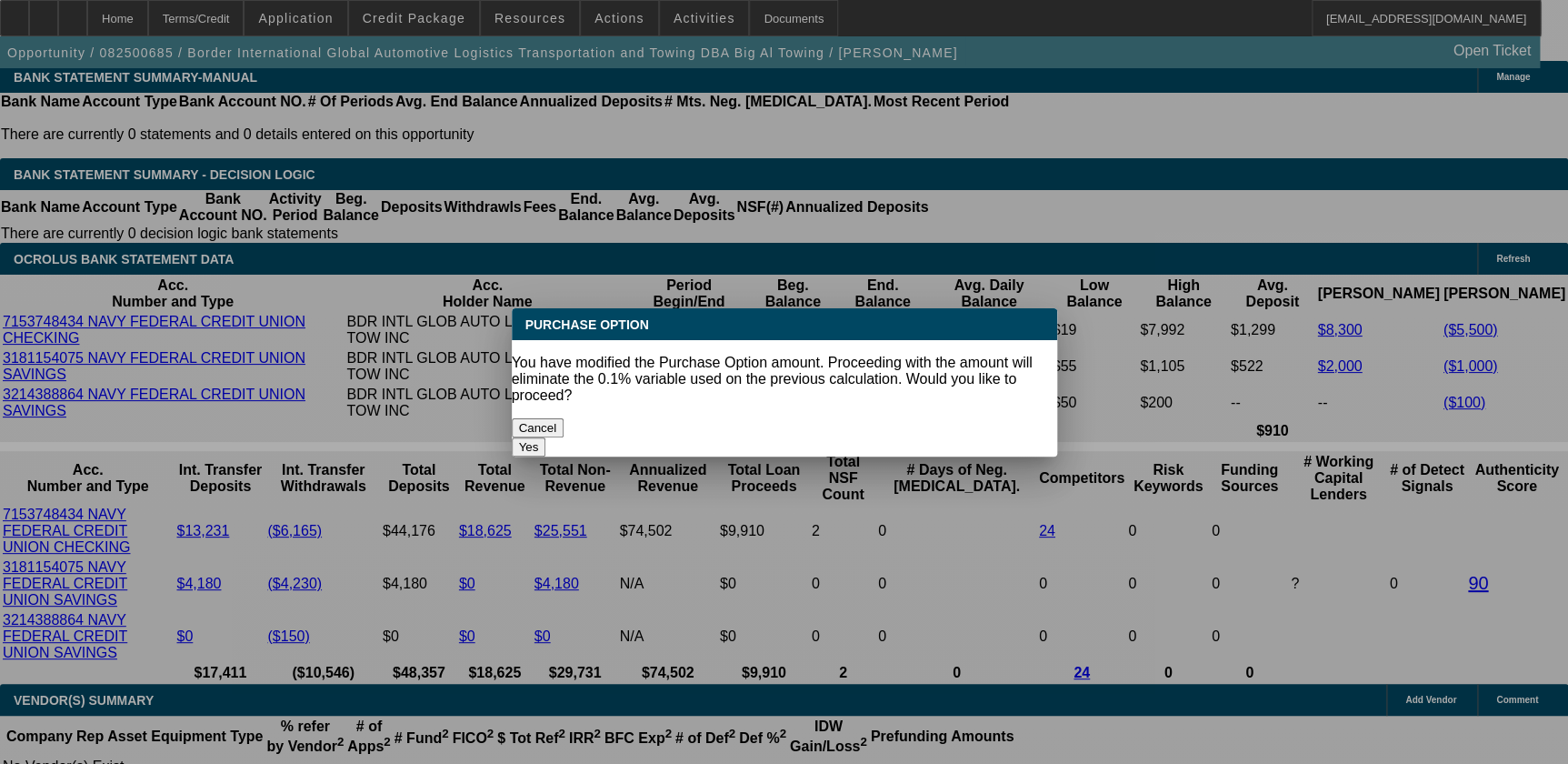
scroll to position [0, 0]
click at [546, 437] on button "Yes" at bounding box center [529, 446] width 35 height 19
type input "$0.00"
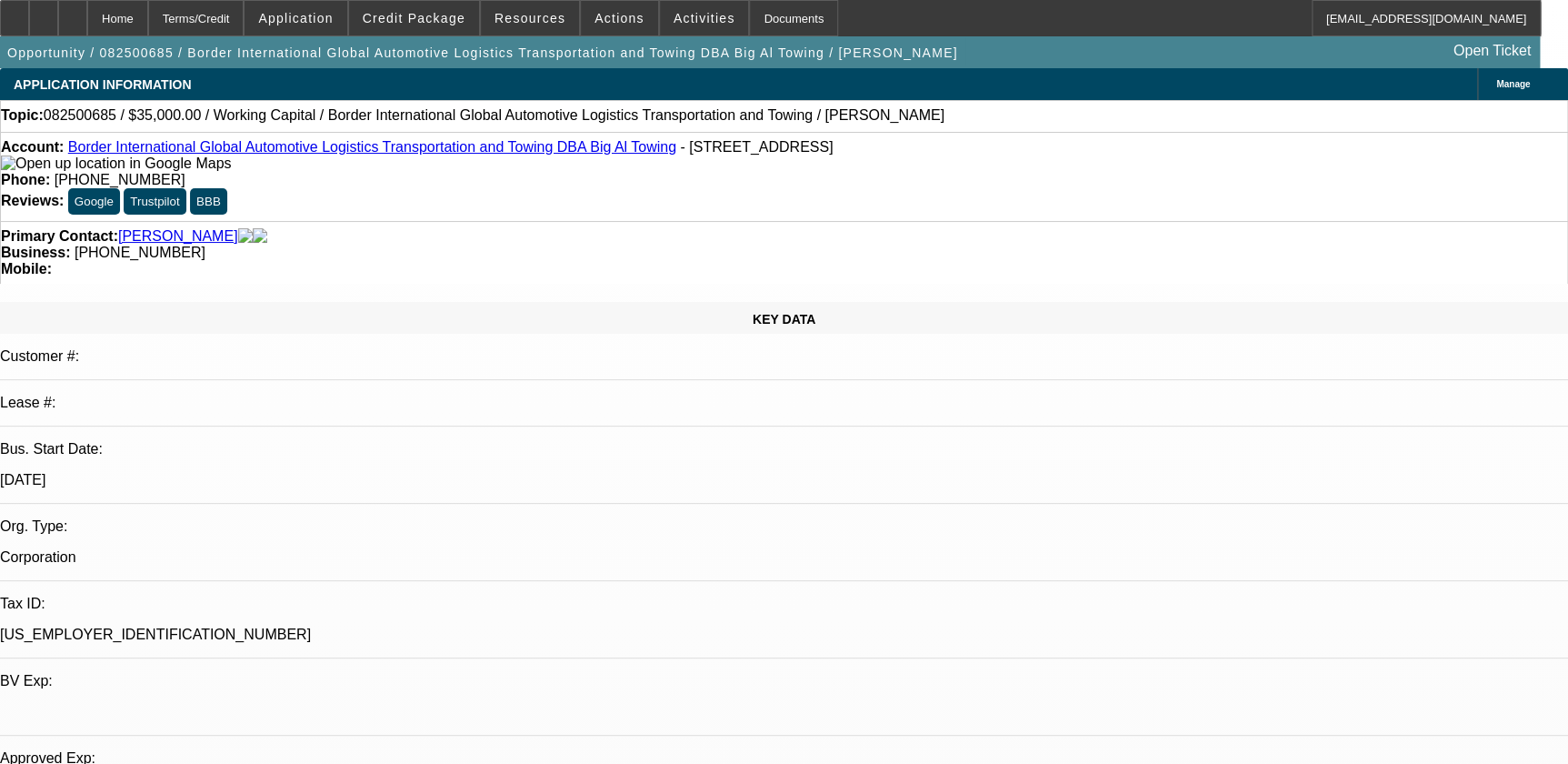
scroll to position [3389, 0]
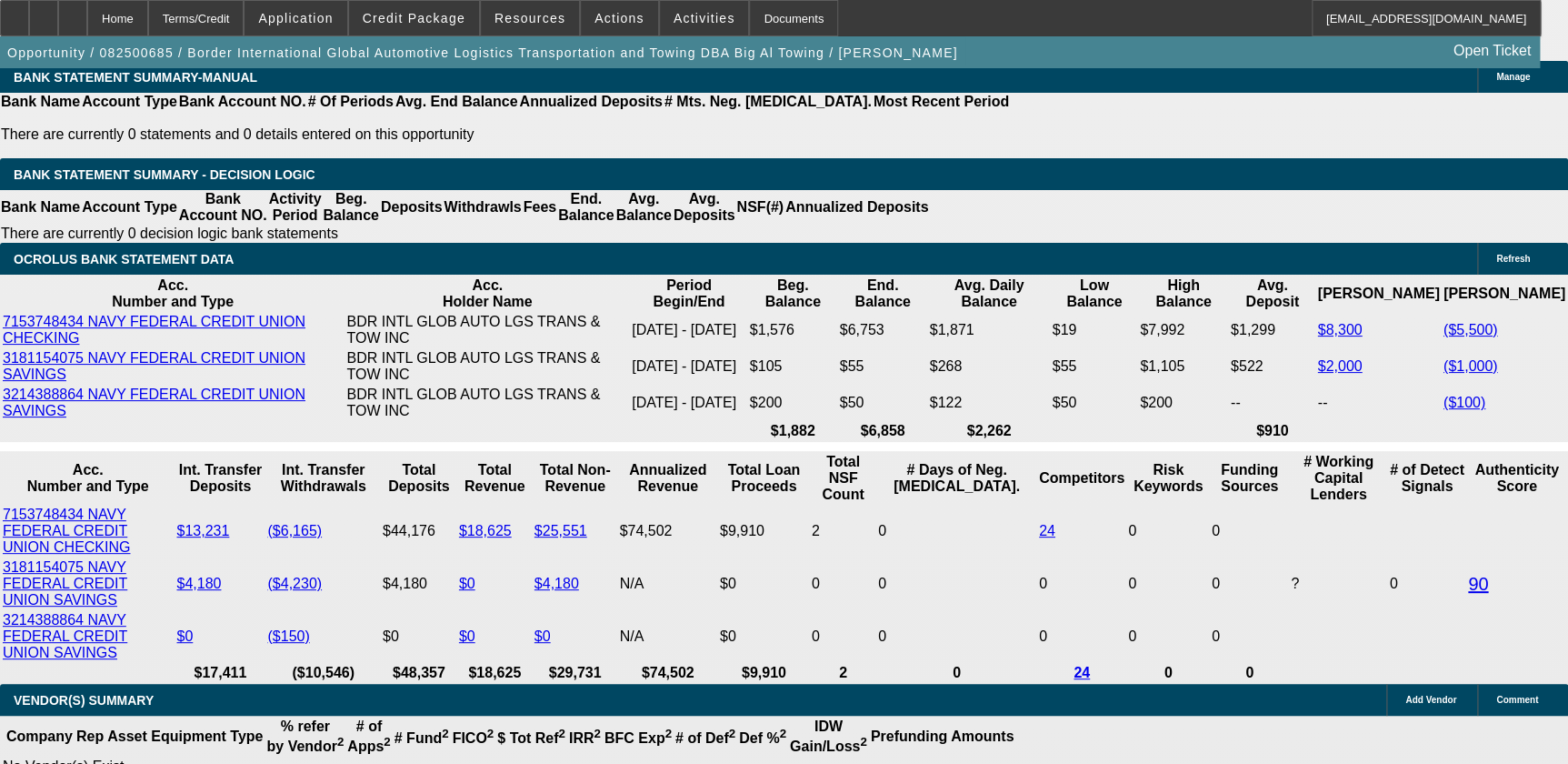
select select "6"
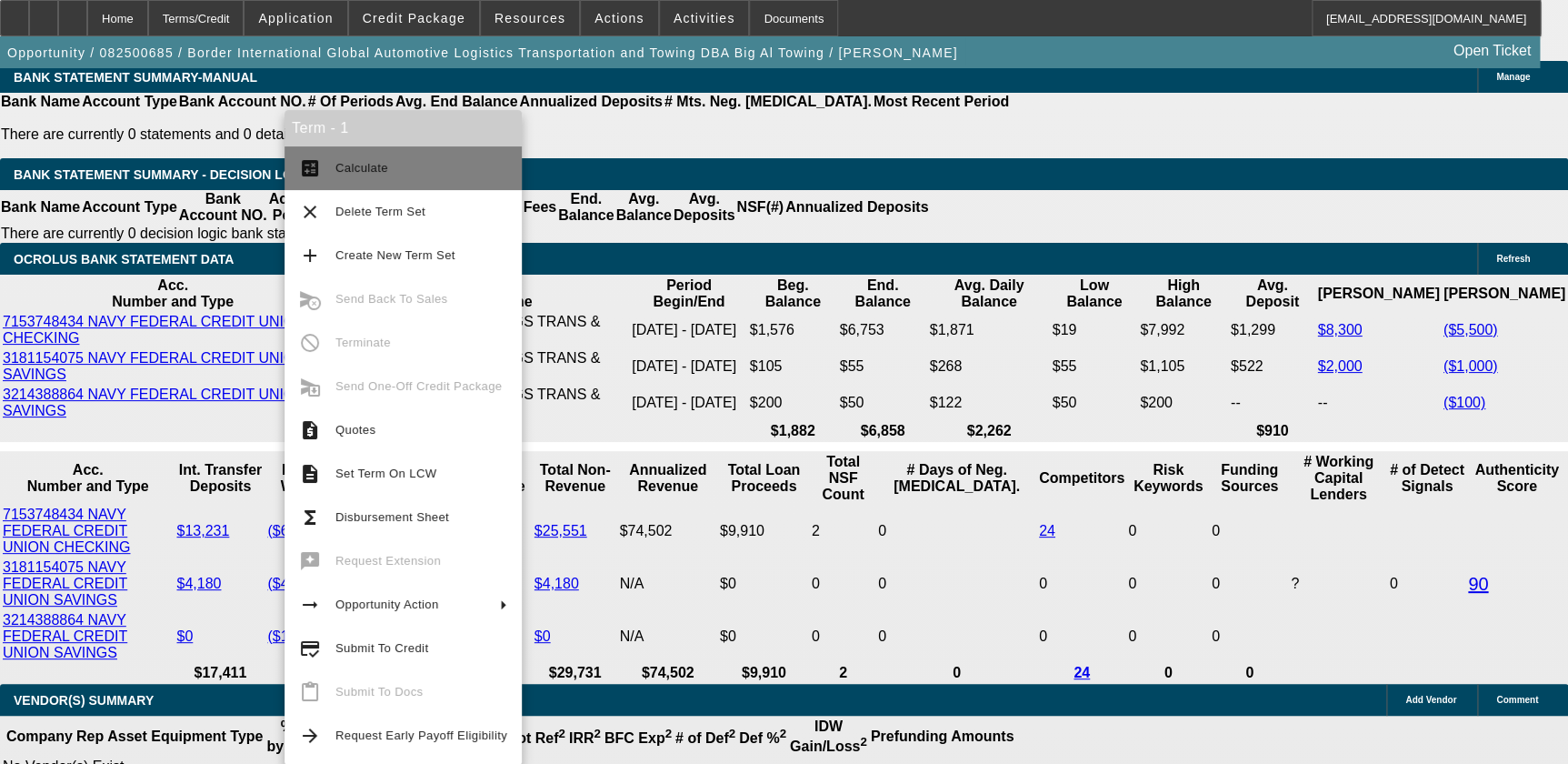
click at [421, 179] on button "calculate Calculate" at bounding box center [403, 168] width 237 height 44
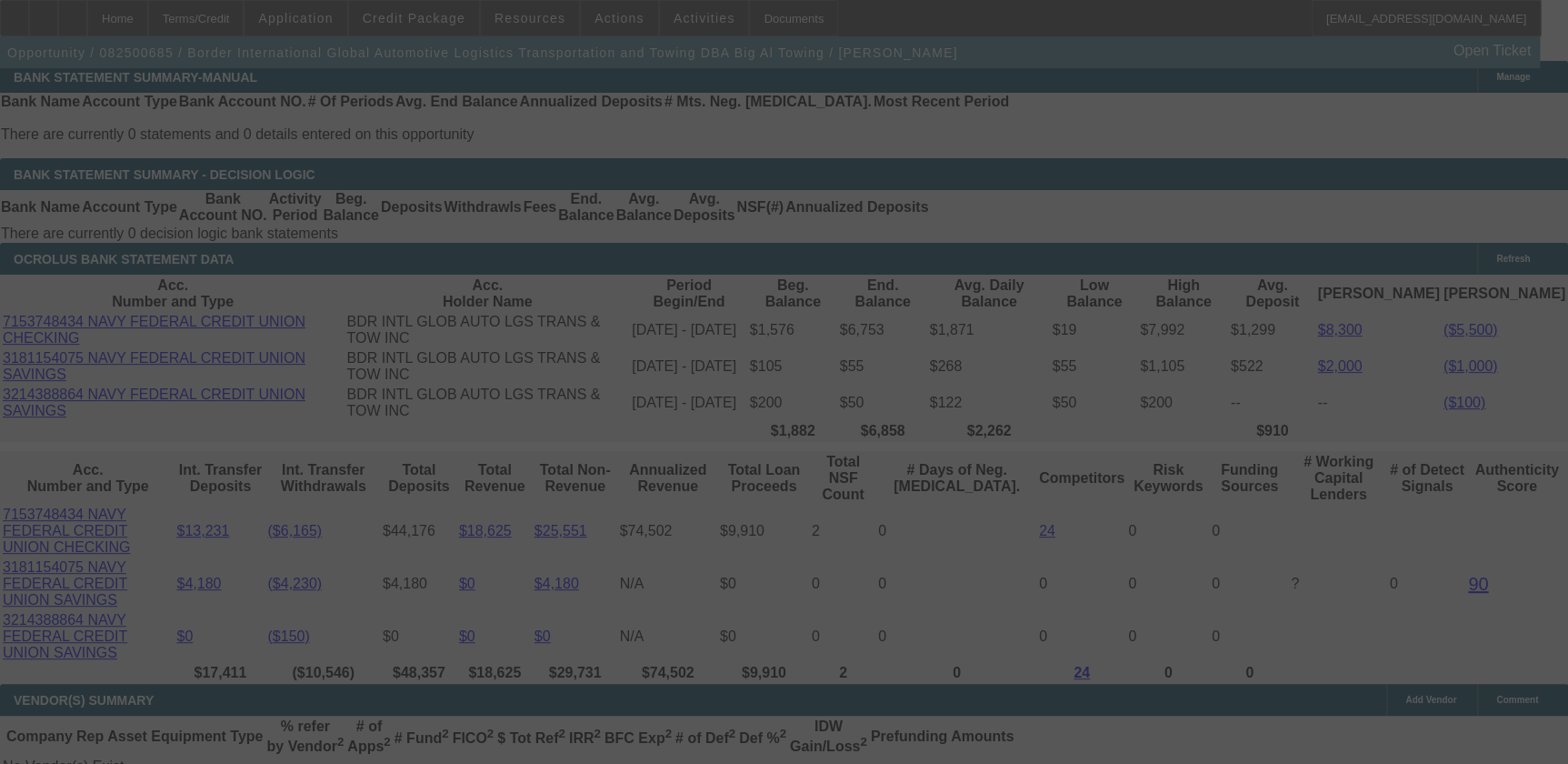
select select "0"
select select "2"
select select "0"
select select "6"
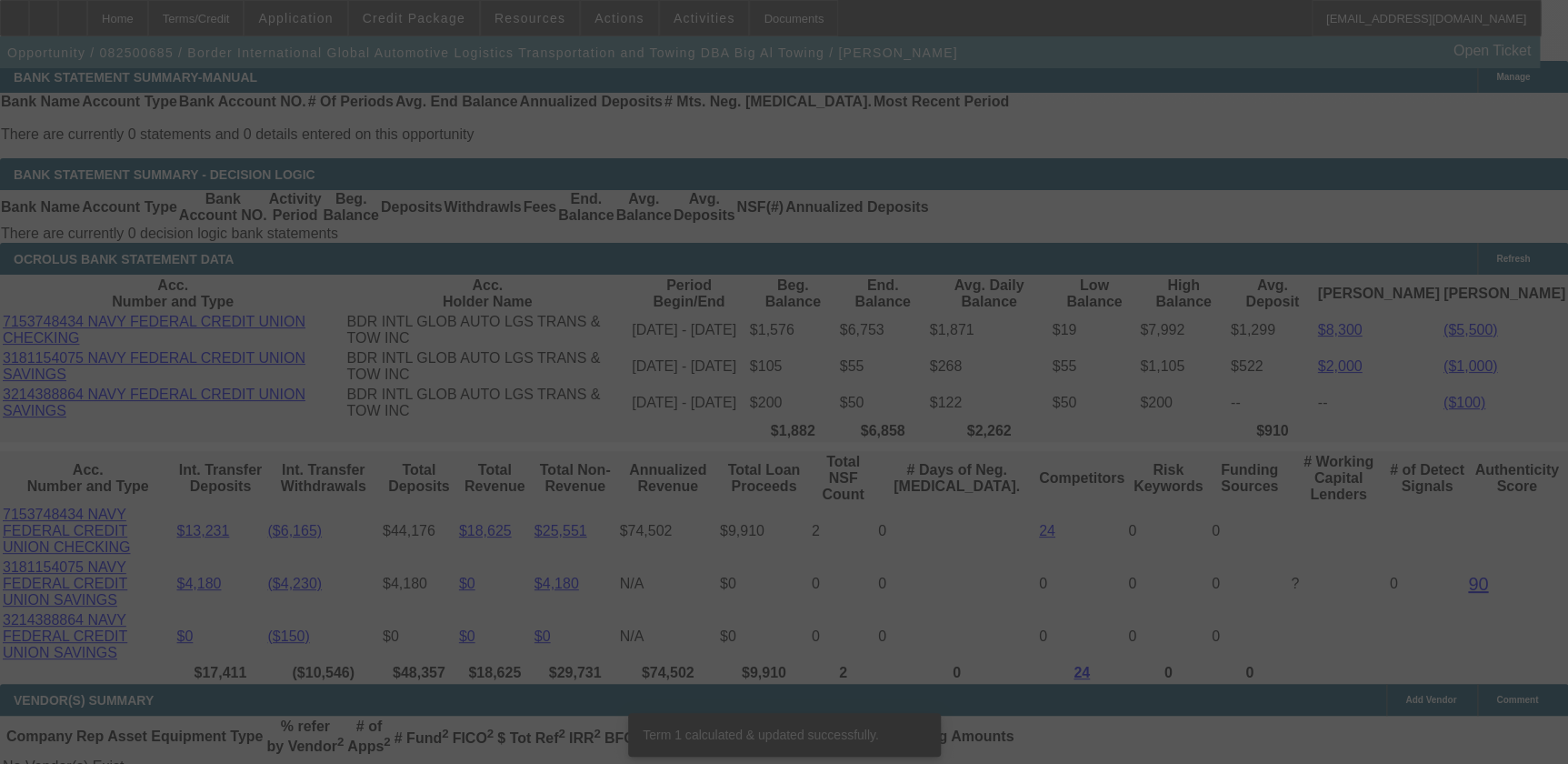
scroll to position [3376, 0]
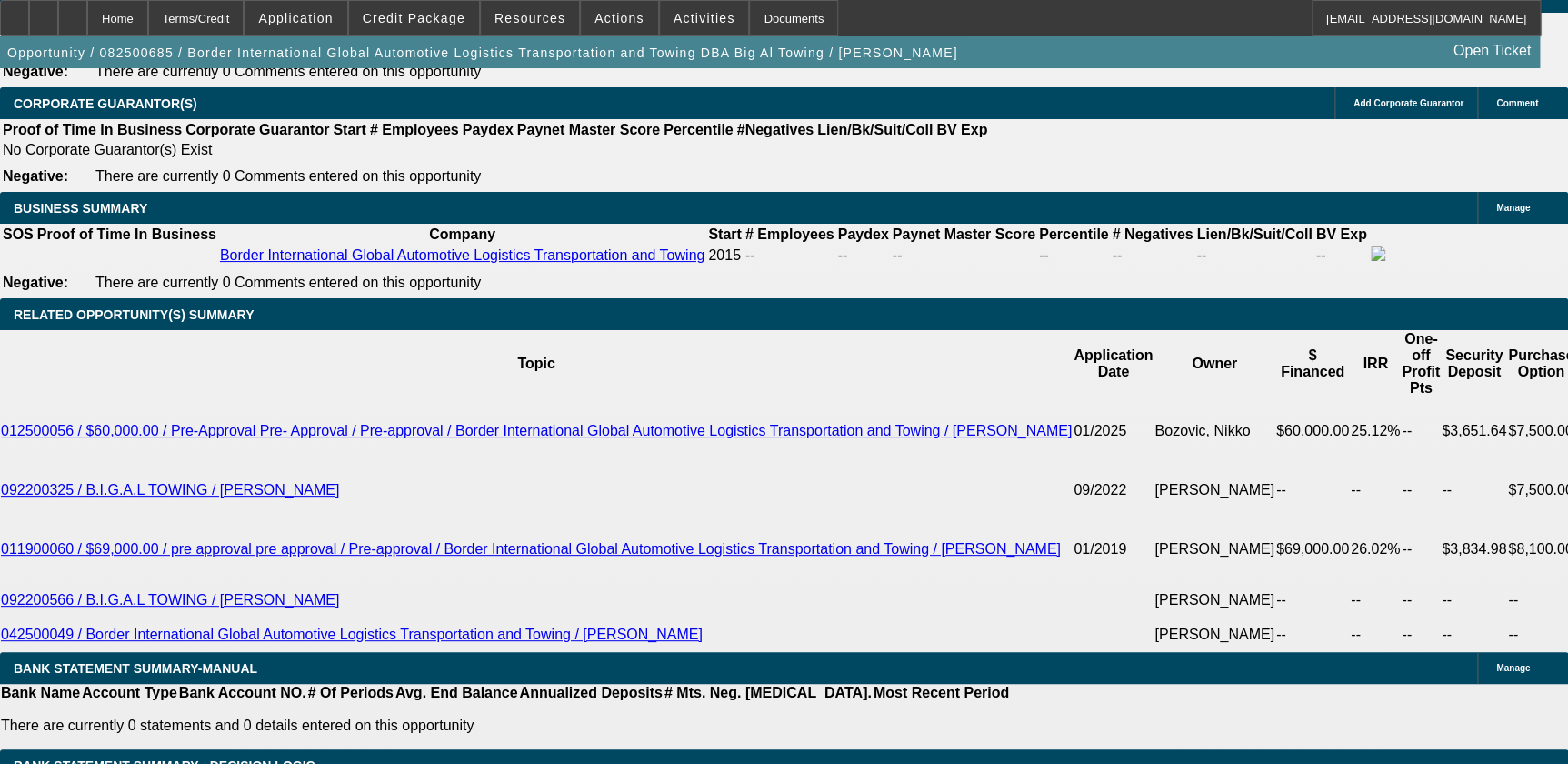
scroll to position [2550, 0]
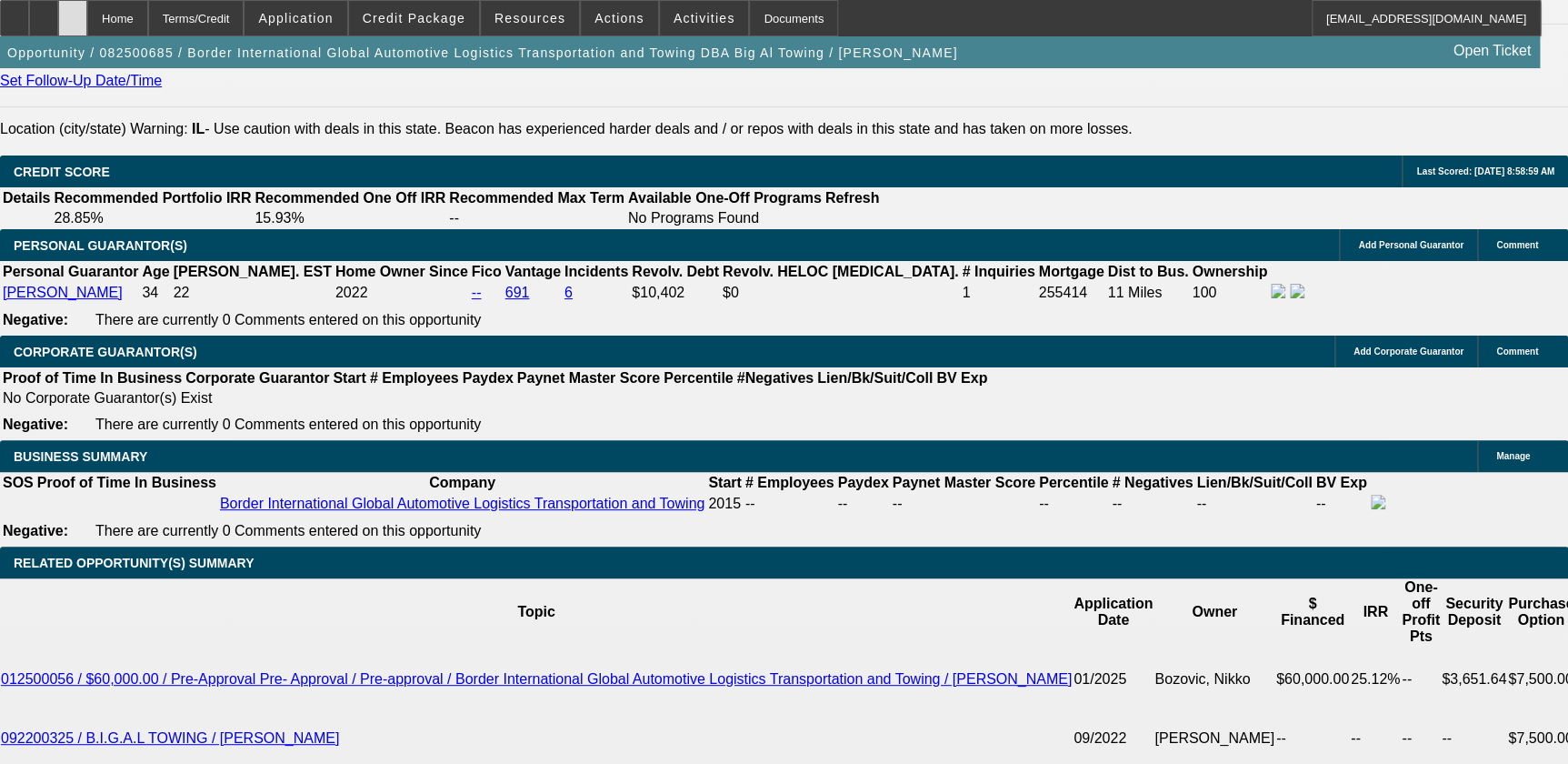
click at [87, 24] on div at bounding box center [72, 18] width 29 height 36
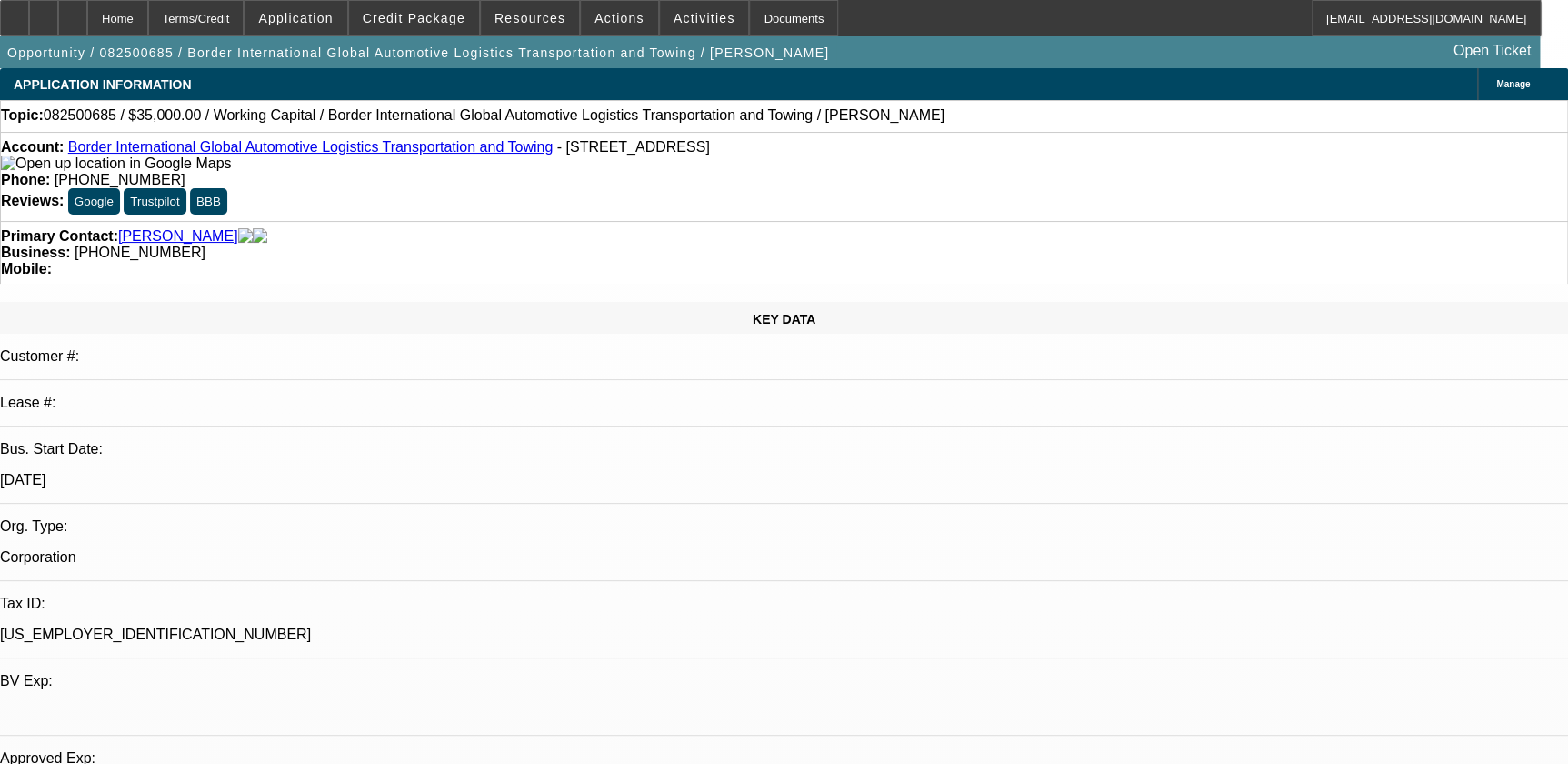
select select "0"
select select "1"
select select "2"
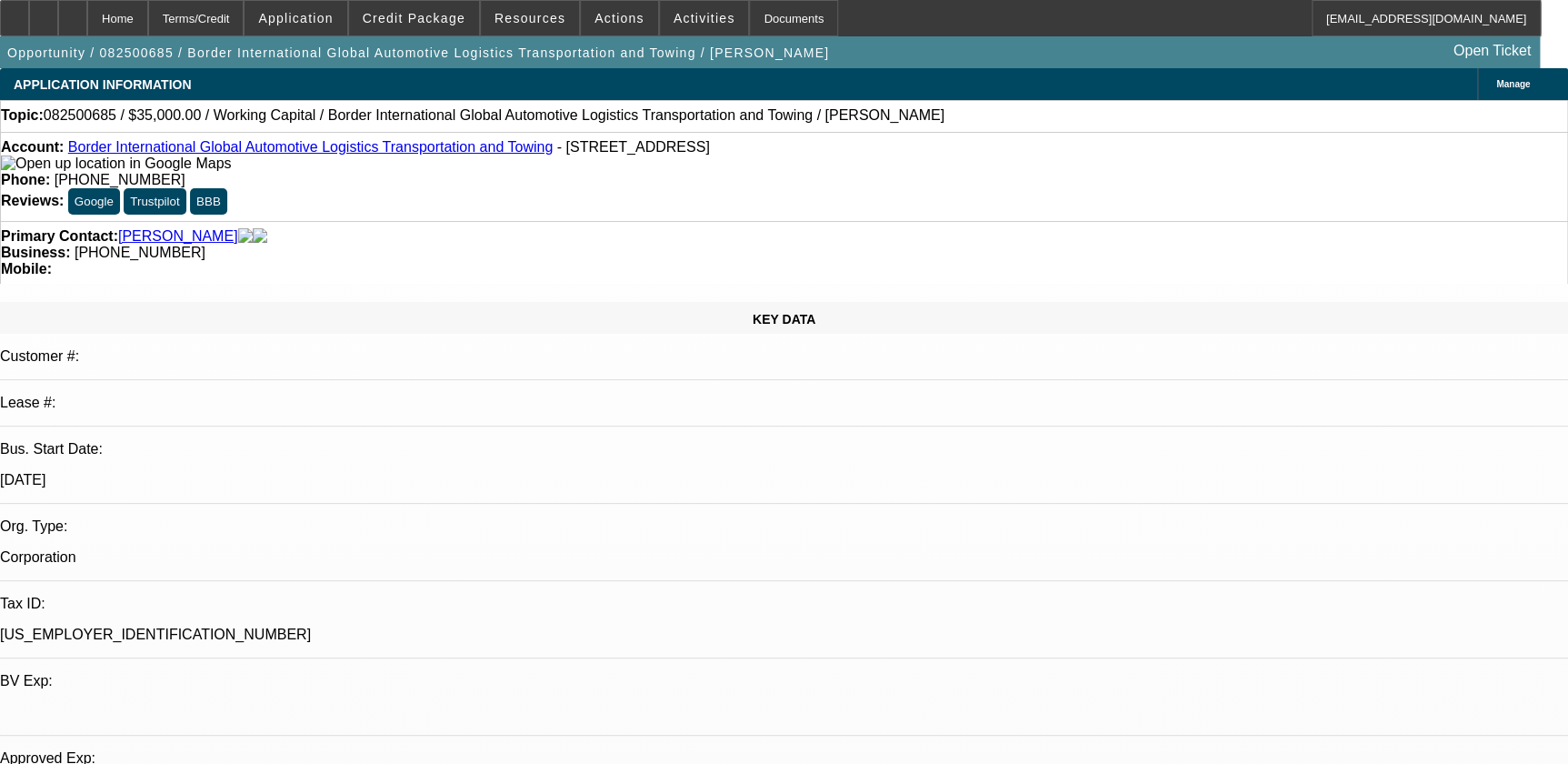
select select "6"
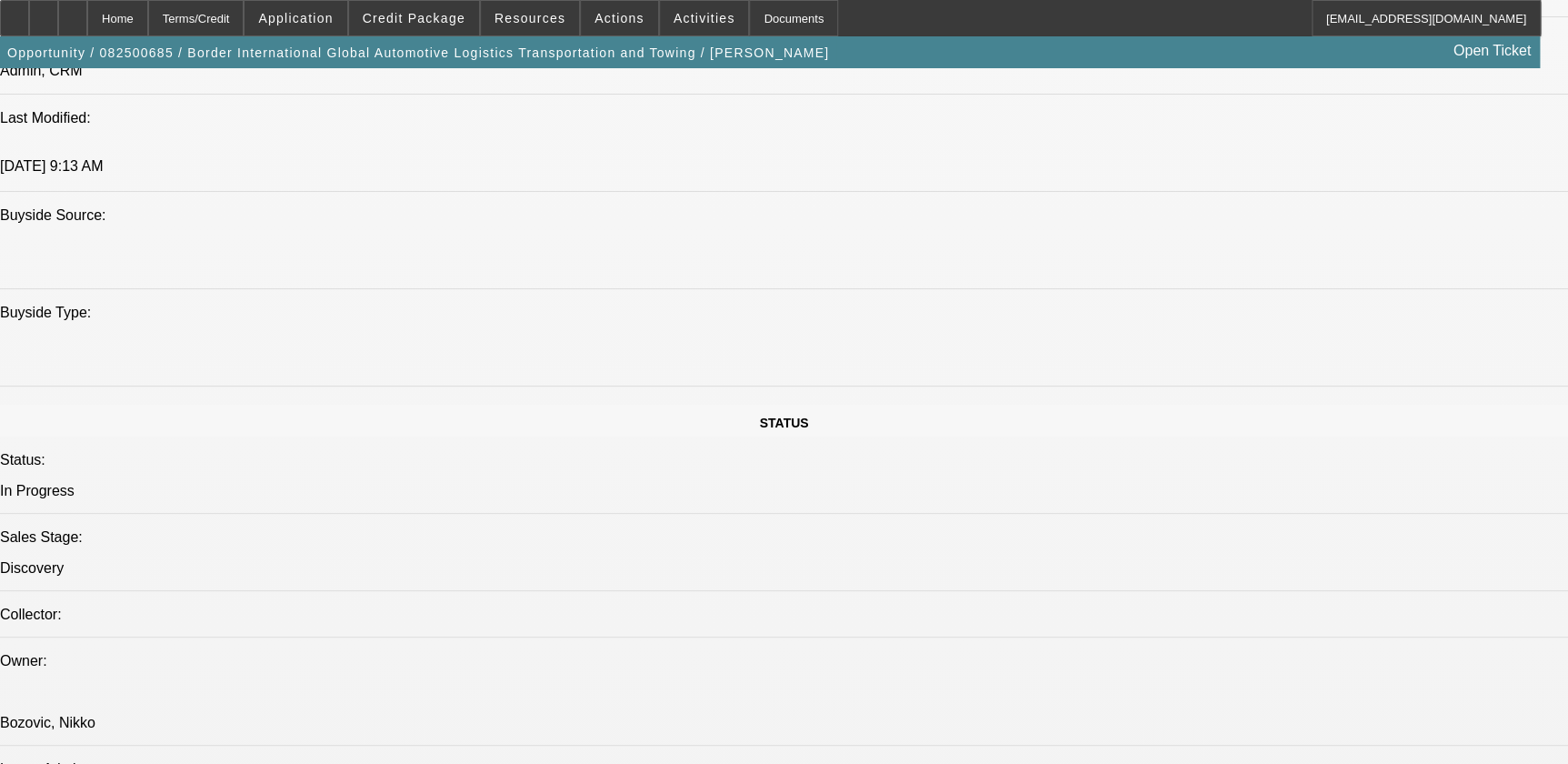
scroll to position [1736, 0]
